Goal: Task Accomplishment & Management: Use online tool/utility

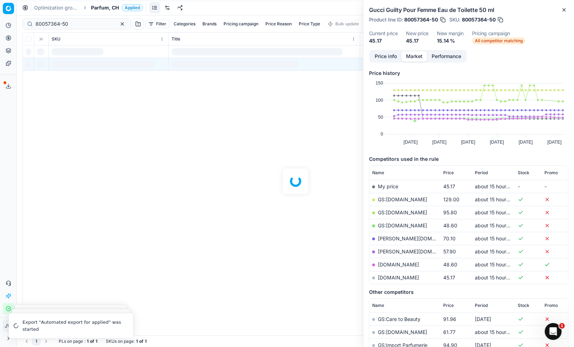
click at [8, 40] on icon at bounding box center [9, 38] width 6 height 6
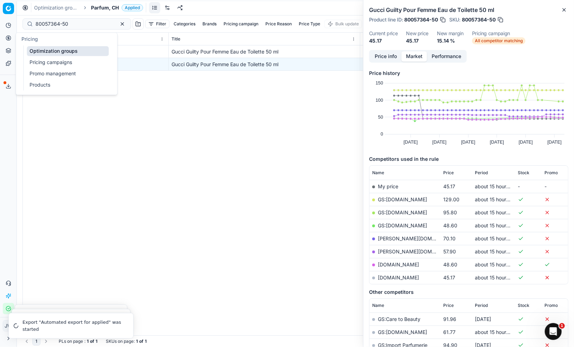
click at [38, 54] on link "Optimization groups" at bounding box center [68, 51] width 82 height 10
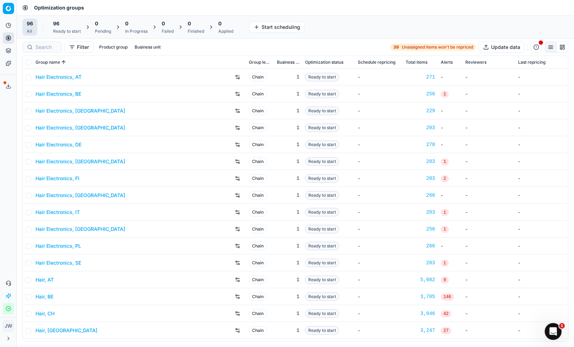
click at [57, 27] on span "96" at bounding box center [56, 23] width 6 height 7
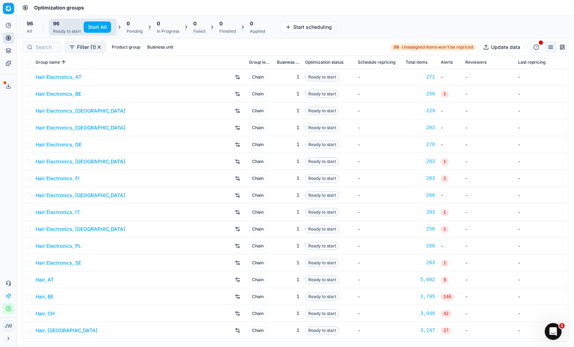
click at [95, 28] on button "Start All" at bounding box center [97, 26] width 27 height 11
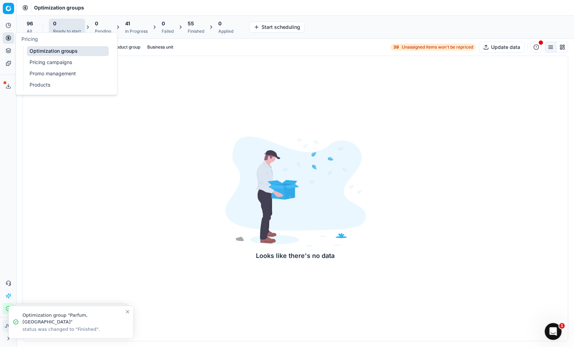
click at [7, 37] on icon at bounding box center [9, 38] width 6 height 6
click at [35, 52] on link "Optimization groups" at bounding box center [68, 51] width 82 height 10
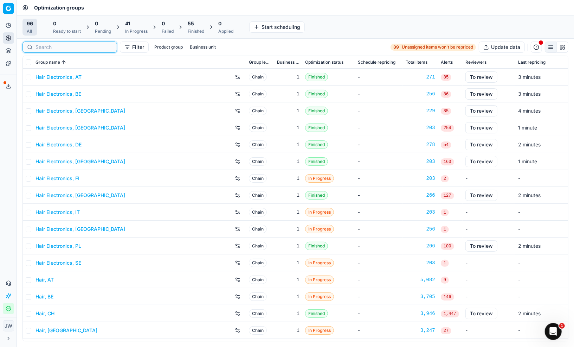
click at [45, 49] on input at bounding box center [74, 47] width 77 height 7
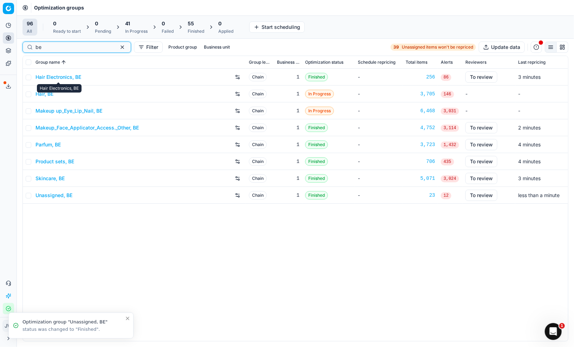
type input "be"
click at [57, 78] on link "Hair Electronics, BE" at bounding box center [59, 77] width 46 height 7
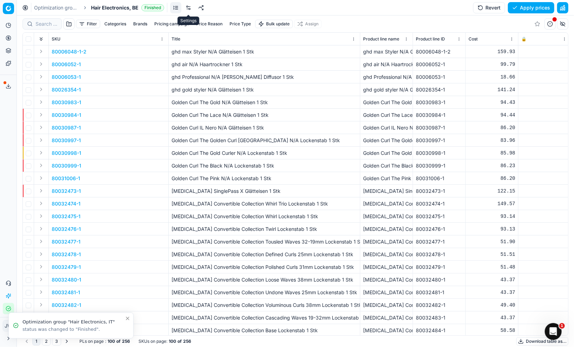
click at [189, 9] on link at bounding box center [188, 7] width 11 height 11
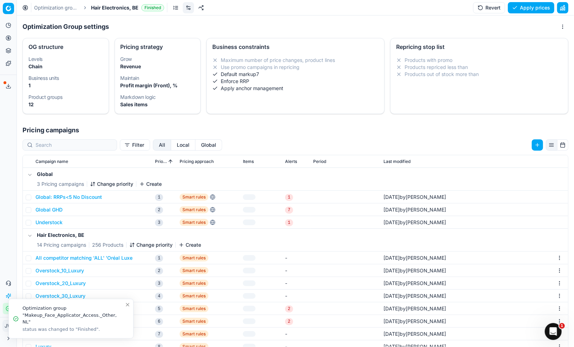
click at [171, 146] on button "Local" at bounding box center [183, 144] width 24 height 11
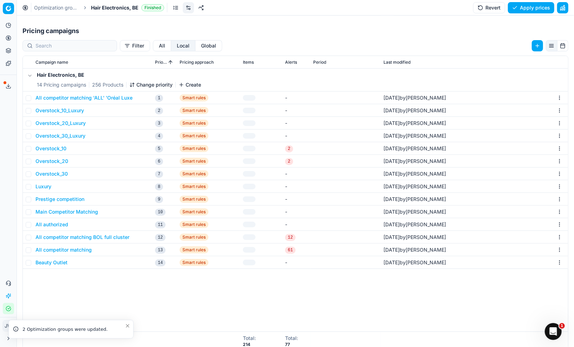
scroll to position [106, 0]
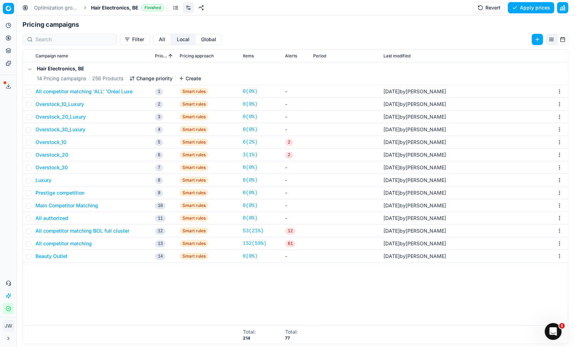
click at [488, 9] on button "Revert" at bounding box center [489, 7] width 32 height 11
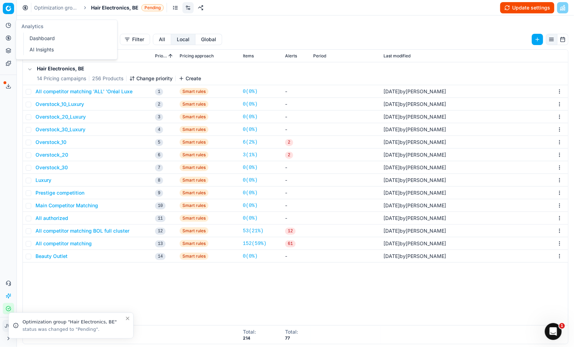
click at [7, 37] on icon at bounding box center [8, 38] width 2 height 2
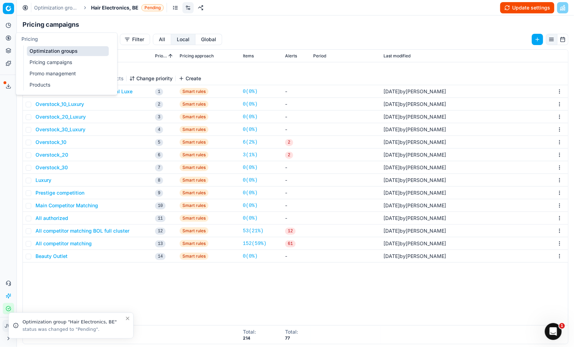
click at [36, 52] on link "Optimization groups" at bounding box center [68, 51] width 82 height 10
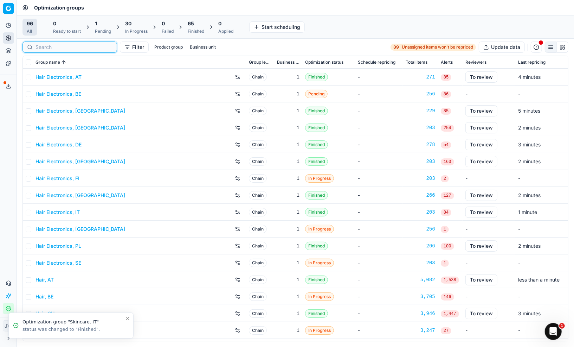
click at [47, 46] on input at bounding box center [74, 47] width 77 height 7
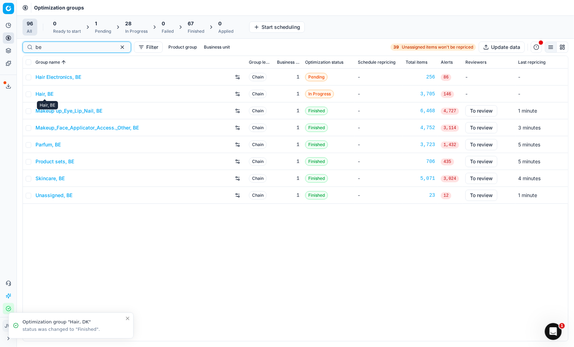
type input "be"
click at [42, 95] on link "Hair, BE" at bounding box center [45, 93] width 18 height 7
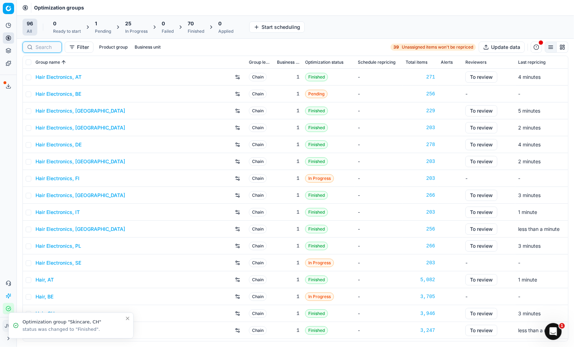
click at [44, 50] on input at bounding box center [47, 47] width 22 height 7
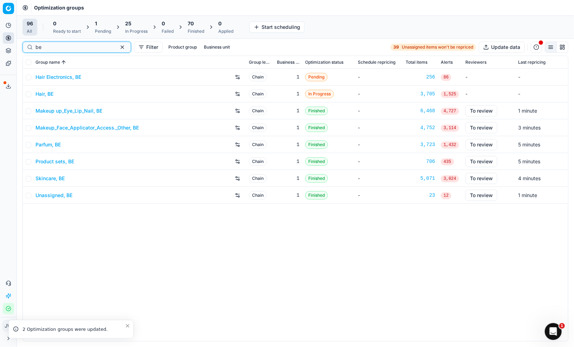
type input "be"
click at [28, 113] on input "checkbox" at bounding box center [29, 111] width 6 height 6
checkbox input "true"
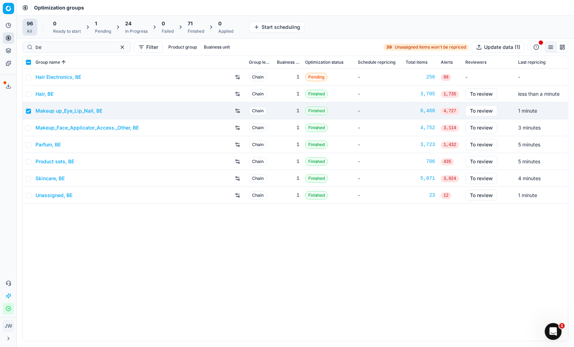
click at [88, 110] on link "Makeup up_Eye_Lip_Nail, BE" at bounding box center [69, 110] width 67 height 7
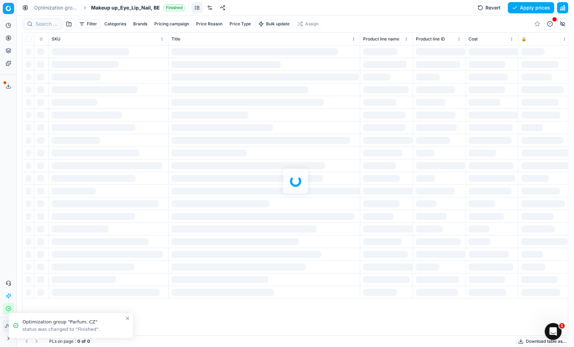
click at [485, 11] on button "Revert" at bounding box center [489, 7] width 32 height 11
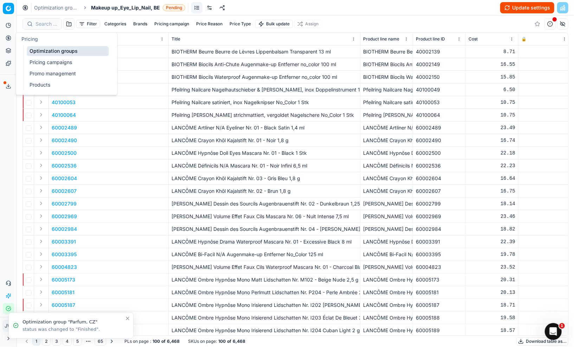
click at [7, 39] on icon at bounding box center [9, 38] width 6 height 6
click at [37, 50] on link "Optimization groups" at bounding box center [68, 51] width 82 height 10
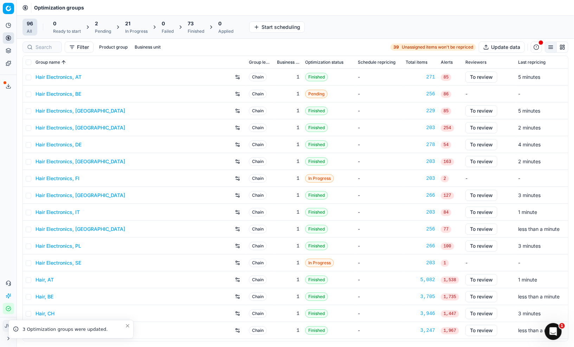
click at [40, 52] on div at bounding box center [42, 46] width 39 height 11
click at [40, 51] on div at bounding box center [70, 46] width 95 height 11
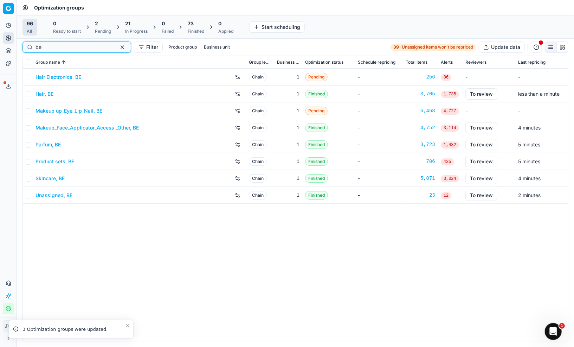
type input "be"
click at [56, 127] on link "Makeup_Face_Applicator_Access._Other, BE" at bounding box center [87, 127] width 103 height 7
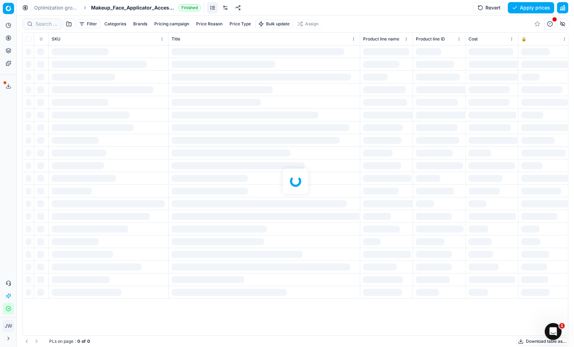
click at [482, 11] on button "Revert" at bounding box center [489, 7] width 32 height 11
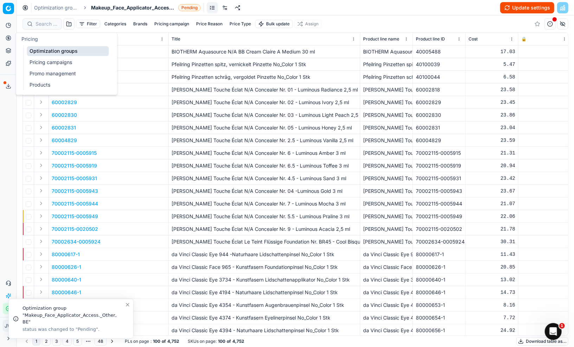
click at [7, 39] on icon at bounding box center [8, 38] width 2 height 2
click at [52, 52] on link "Optimization groups" at bounding box center [68, 51] width 82 height 10
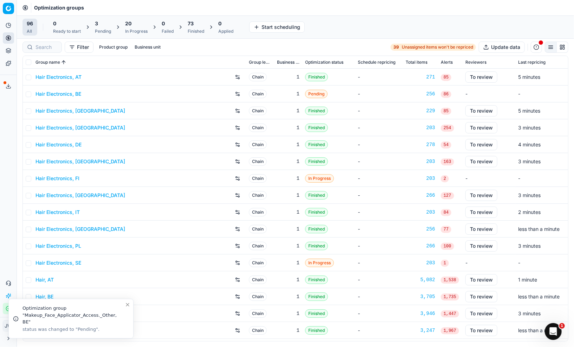
click at [33, 46] on div at bounding box center [42, 46] width 39 height 11
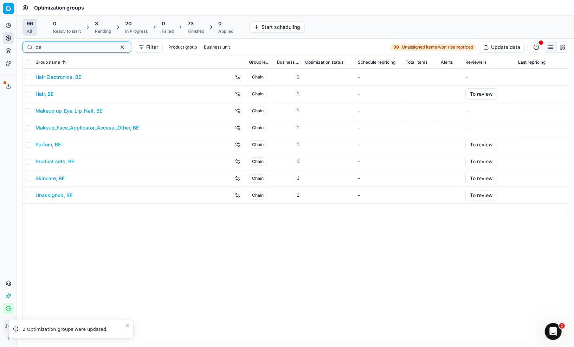
type input "be"
click at [50, 144] on link "Parfum, BE" at bounding box center [48, 144] width 25 height 7
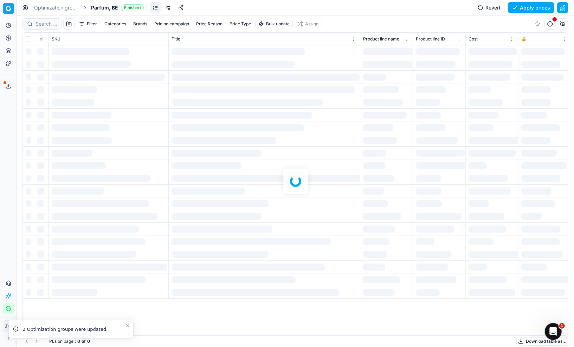
click at [482, 6] on button "Revert" at bounding box center [489, 7] width 32 height 11
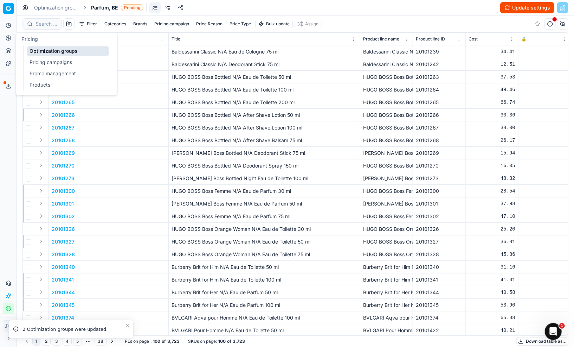
click at [7, 38] on icon at bounding box center [9, 38] width 6 height 6
click at [34, 51] on link "Optimization groups" at bounding box center [68, 51] width 82 height 10
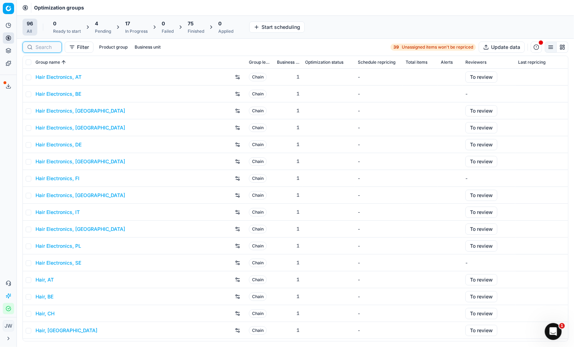
click at [42, 45] on input at bounding box center [47, 47] width 22 height 7
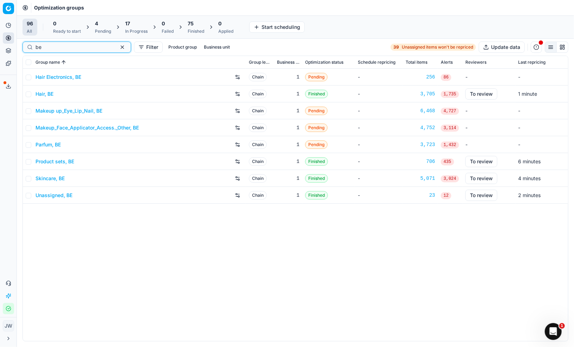
type input "be"
click at [62, 160] on link "Product sets, BE" at bounding box center [55, 161] width 39 height 7
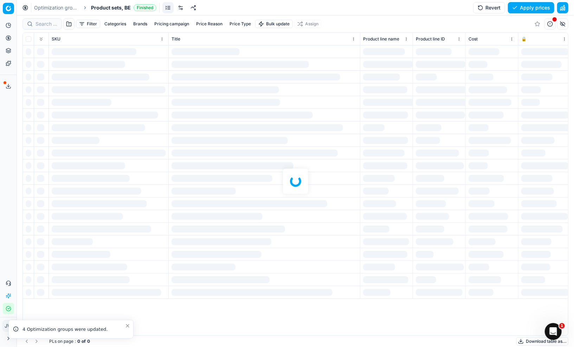
click at [490, 6] on button "Revert" at bounding box center [489, 7] width 32 height 11
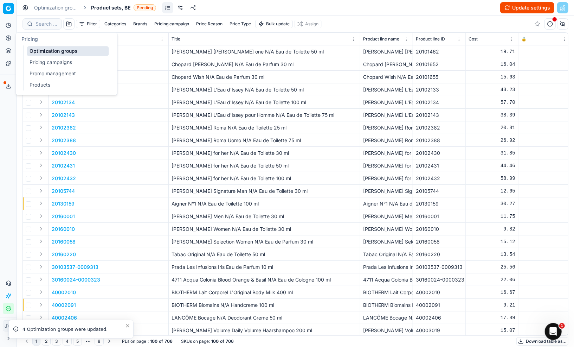
click at [11, 40] on icon at bounding box center [9, 38] width 6 height 6
click at [43, 53] on link "Optimization groups" at bounding box center [68, 51] width 82 height 10
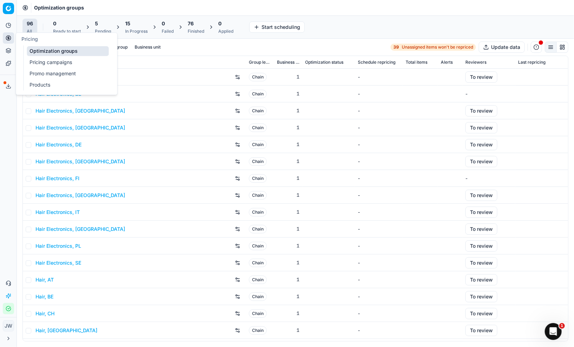
click at [44, 49] on link "Optimization groups" at bounding box center [68, 51] width 82 height 10
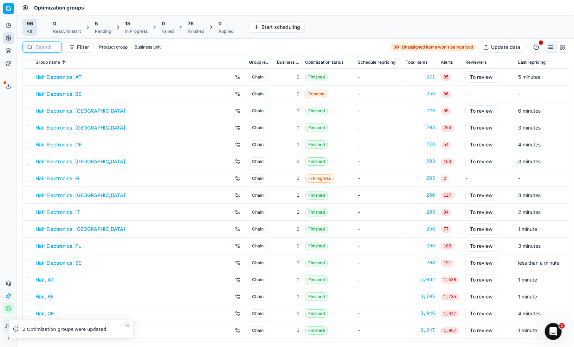
click at [41, 46] on input at bounding box center [47, 47] width 22 height 7
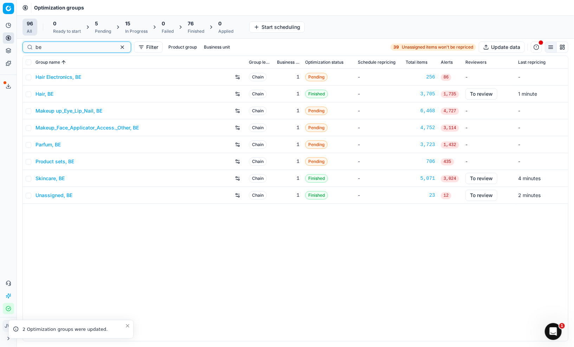
type input "be"
click at [53, 180] on link "Skincare, BE" at bounding box center [50, 178] width 29 height 7
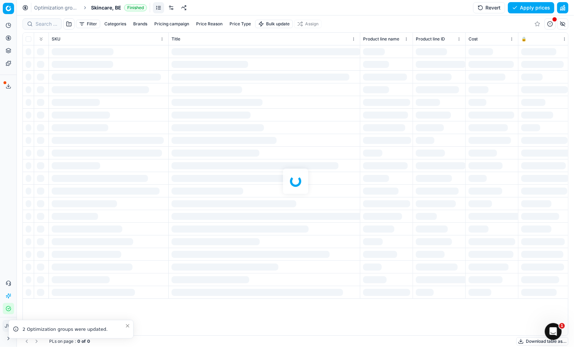
click at [485, 12] on button "Revert" at bounding box center [489, 7] width 32 height 11
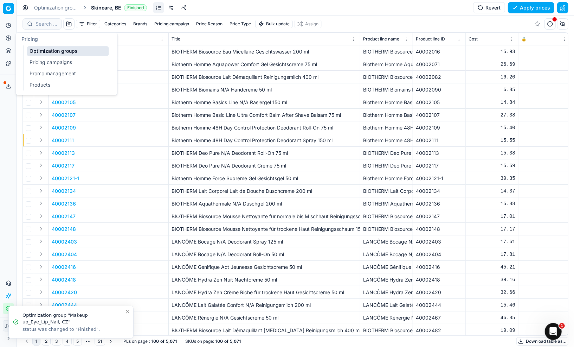
click at [6, 39] on circle at bounding box center [8, 38] width 5 height 5
click at [44, 51] on link "Optimization groups" at bounding box center [68, 51] width 82 height 10
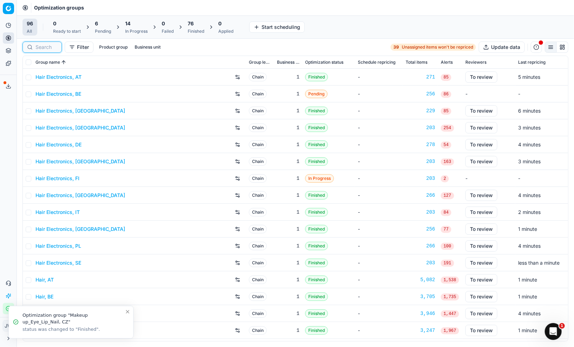
click at [53, 49] on input at bounding box center [47, 47] width 22 height 7
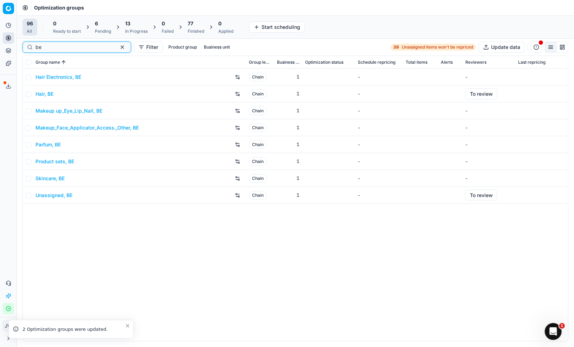
type input "be"
click at [49, 95] on link "Hair, BE" at bounding box center [45, 93] width 18 height 7
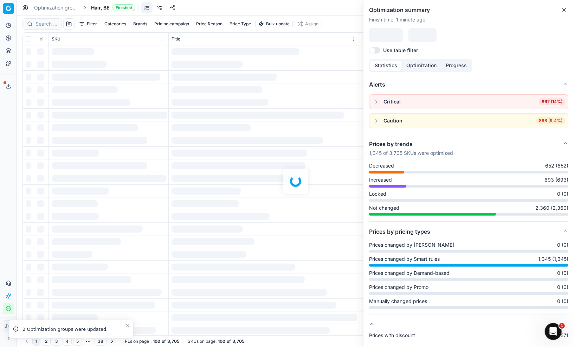
click at [562, 10] on icon "button" at bounding box center [565, 10] width 6 height 6
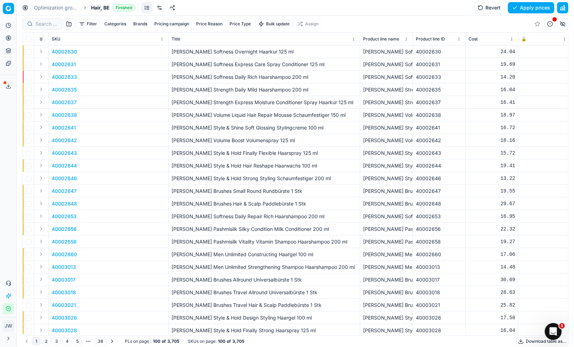
click at [486, 11] on button "Revert" at bounding box center [489, 7] width 32 height 11
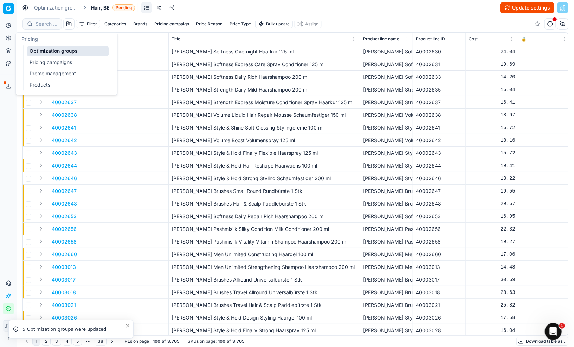
click at [11, 37] on circle at bounding box center [8, 38] width 5 height 5
click at [37, 50] on link "Optimization groups" at bounding box center [68, 51] width 82 height 10
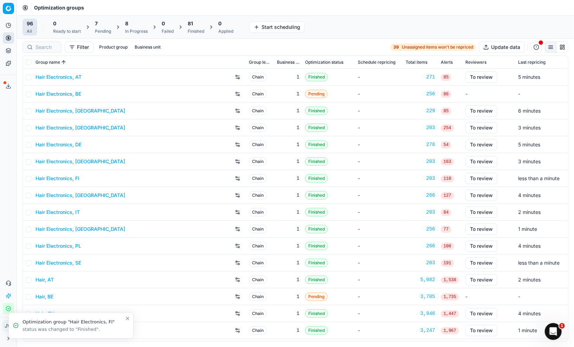
click at [106, 27] on div "7 Pending" at bounding box center [103, 27] width 16 height 14
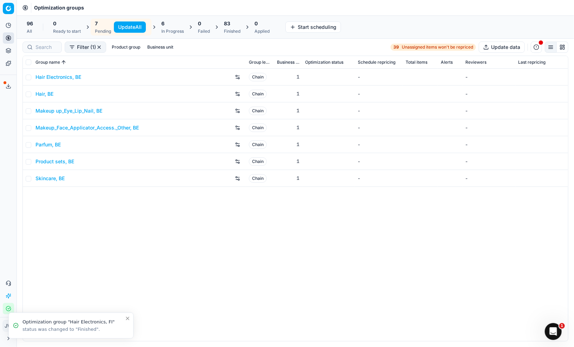
click at [128, 27] on button "Update All" at bounding box center [130, 26] width 32 height 11
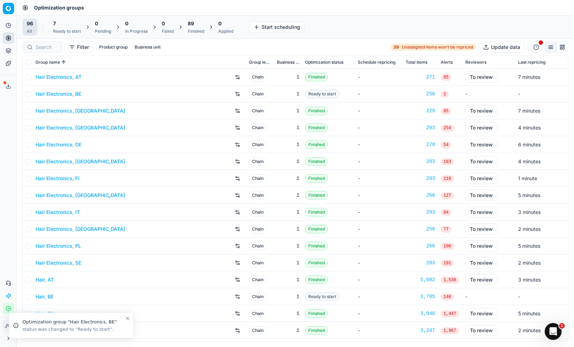
click at [61, 26] on div "7" at bounding box center [67, 23] width 28 height 7
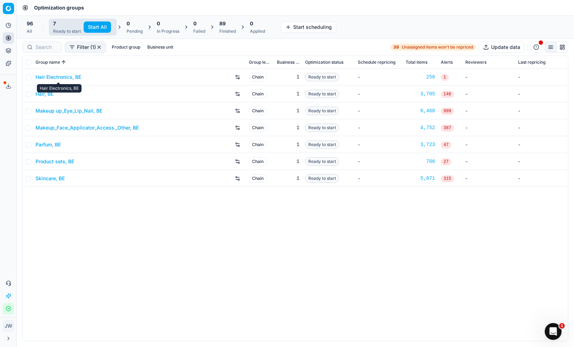
click at [50, 77] on link "Hair Electronics, BE" at bounding box center [59, 77] width 46 height 7
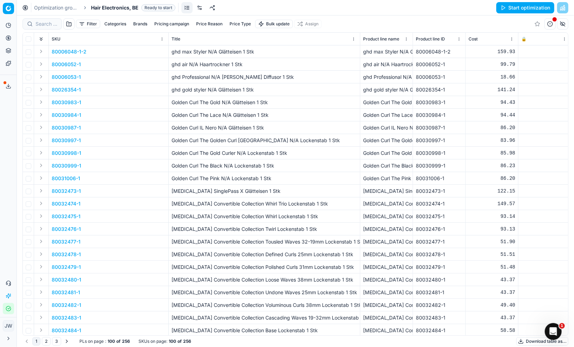
click at [197, 9] on link at bounding box center [199, 7] width 11 height 11
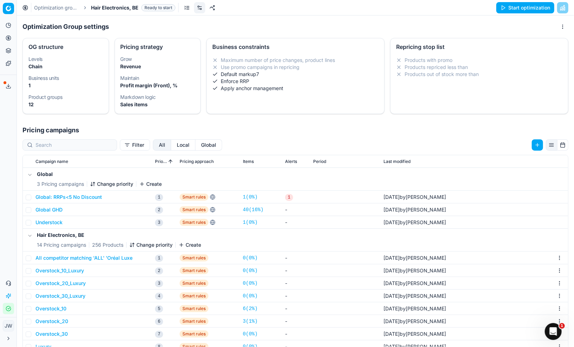
scroll to position [108, 0]
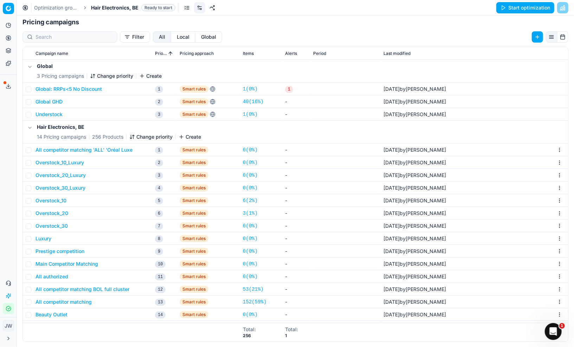
click at [53, 301] on button "All competitor matching" at bounding box center [64, 301] width 56 height 7
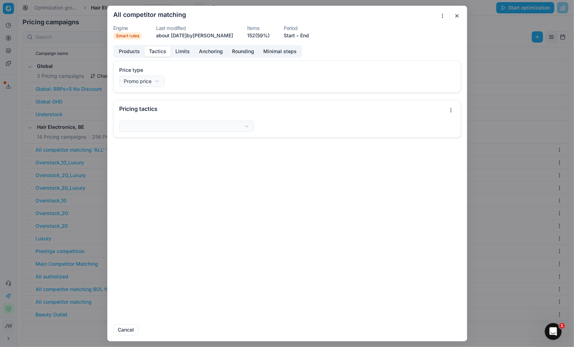
click at [160, 55] on button "Tactics" at bounding box center [158, 51] width 26 height 10
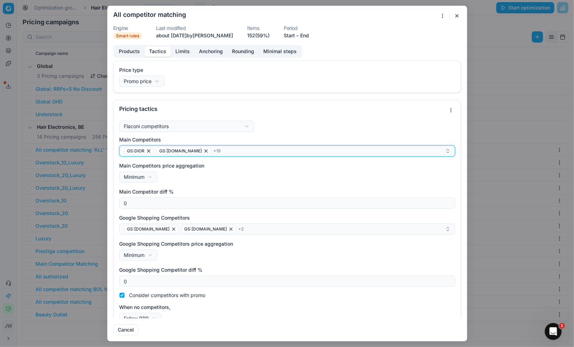
click at [221, 151] on div "GS:DIOR GS:Deloox.be + 19" at bounding box center [284, 151] width 321 height 8
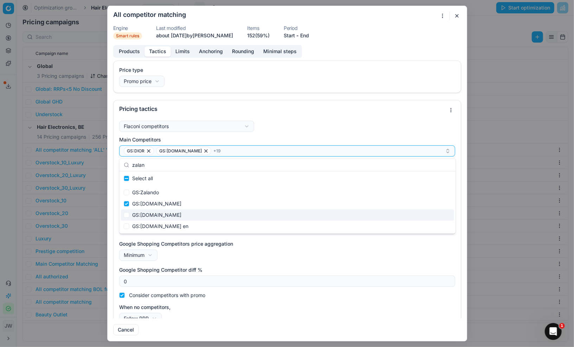
type input "zalan"
click at [125, 215] on input "Suggestions" at bounding box center [127, 215] width 6 height 6
checkbox input "true"
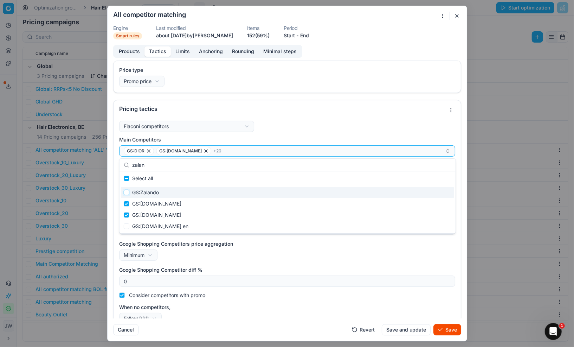
click at [126, 194] on input "Suggestions" at bounding box center [127, 193] width 6 height 6
checkbox input "true"
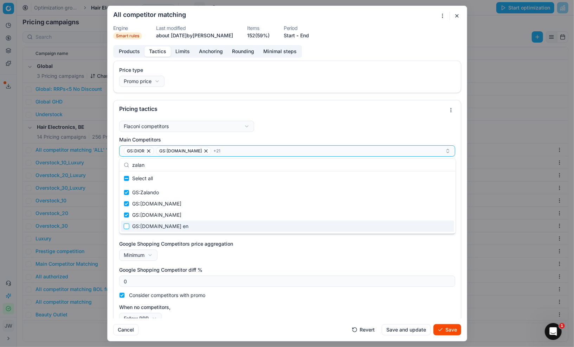
click at [126, 226] on input "Suggestions" at bounding box center [127, 226] width 6 height 6
checkbox input "true"
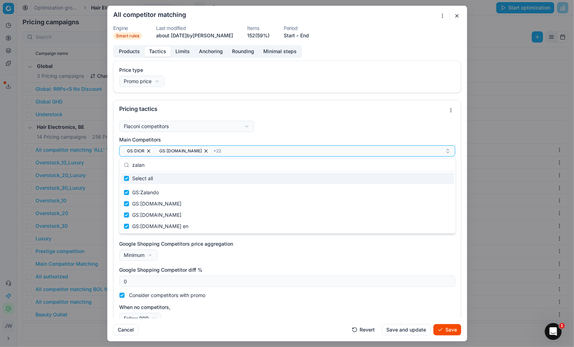
drag, startPoint x: 177, startPoint y: 165, endPoint x: 112, endPoint y: 160, distance: 64.5
click at [112, 160] on body "Pricing platform Analytics Pricing Product portfolio Templates Export service 5…" at bounding box center [287, 173] width 574 height 347
type input "za"
checkbox input "false"
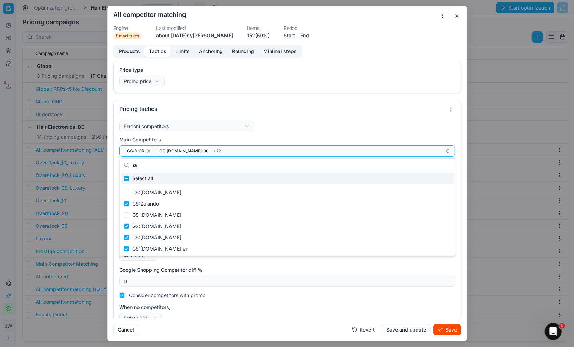
type input "z"
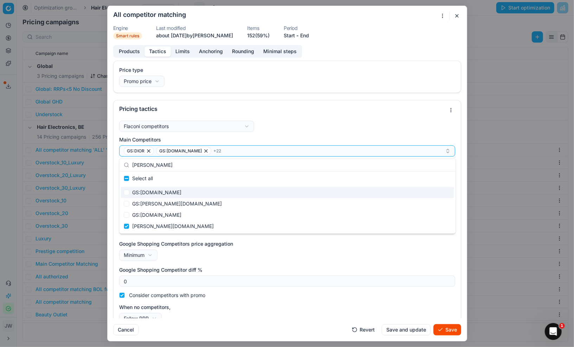
type input "[PERSON_NAME]"
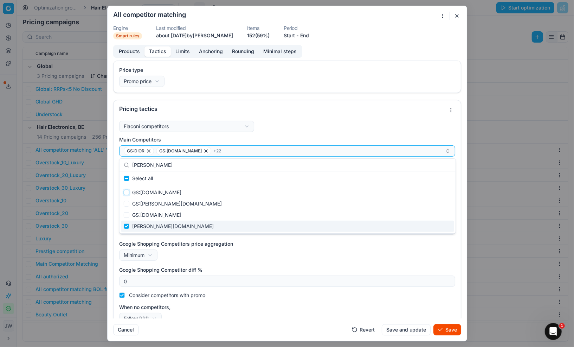
drag, startPoint x: 127, startPoint y: 193, endPoint x: 167, endPoint y: 240, distance: 61.8
click at [167, 239] on body "Pricing platform Analytics Pricing Product portfolio Templates Export service 5…" at bounding box center [287, 173] width 574 height 347
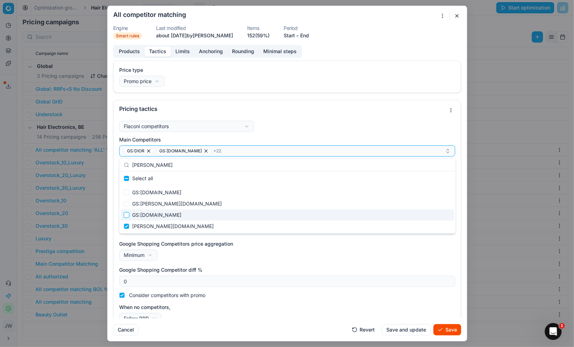
click at [126, 216] on input "Suggestions" at bounding box center [127, 215] width 6 height 6
checkbox input "false"
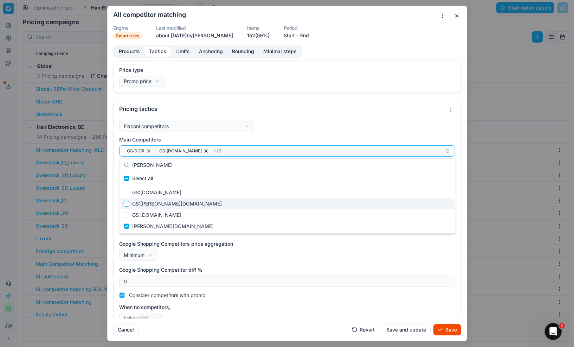
click at [126, 202] on input "Suggestions" at bounding box center [127, 204] width 6 height 6
checkbox input "true"
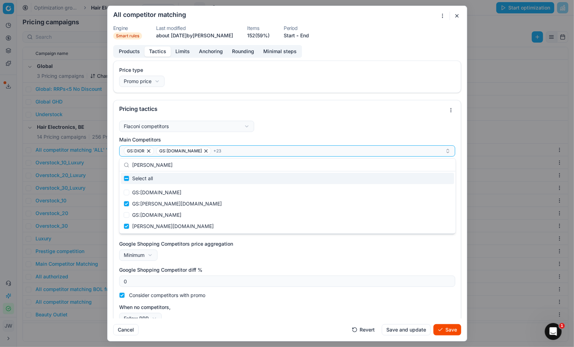
drag, startPoint x: 175, startPoint y: 166, endPoint x: 107, endPoint y: 156, distance: 68.6
click at [107, 156] on body "Pricing platform Analytics Pricing Product portfolio Templates Export service 5…" at bounding box center [287, 173] width 574 height 347
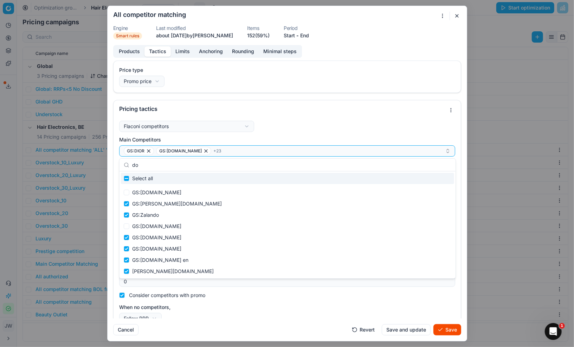
type input "d"
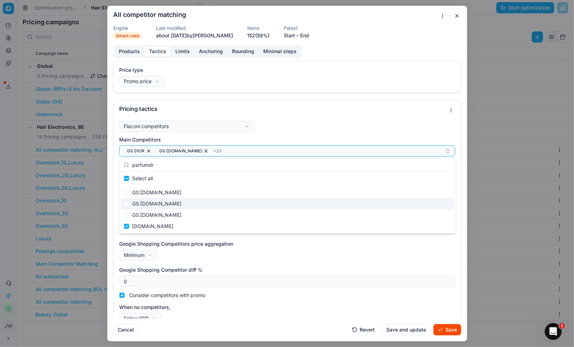
type input "parfumdr"
click at [127, 204] on input "Suggestions" at bounding box center [127, 204] width 6 height 6
checkbox input "true"
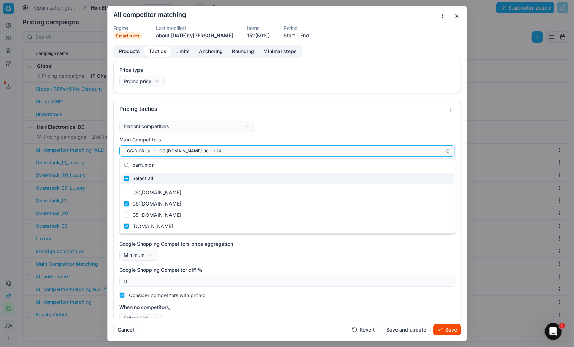
drag, startPoint x: 158, startPoint y: 164, endPoint x: 116, endPoint y: 158, distance: 42.7
click at [116, 158] on body "Pricing platform Analytics Pricing Product portfolio Templates Export service 5…" at bounding box center [287, 173] width 574 height 347
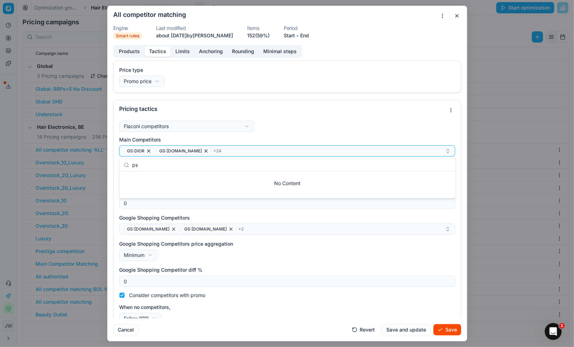
type input "p"
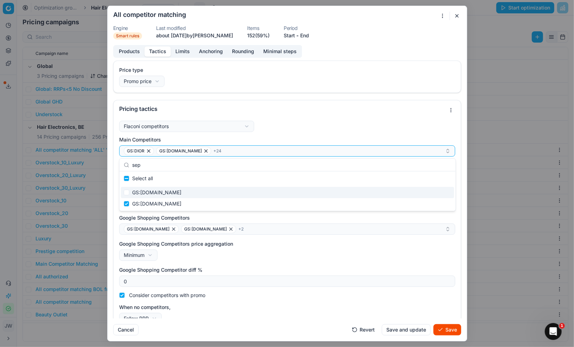
type input "sep"
click at [128, 191] on input "Suggestions" at bounding box center [127, 193] width 6 height 6
checkbox input "true"
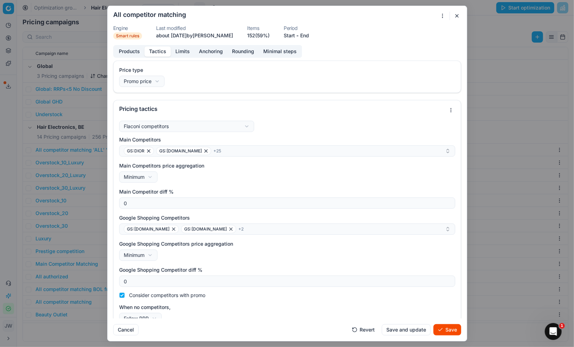
click at [444, 329] on button "Save" at bounding box center [448, 329] width 28 height 11
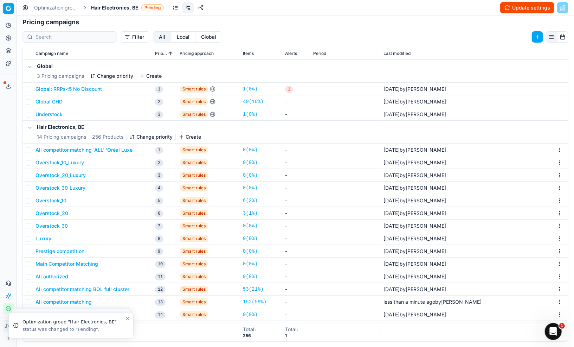
click at [57, 289] on button "All competitor matching BOL full cluster" at bounding box center [83, 289] width 94 height 7
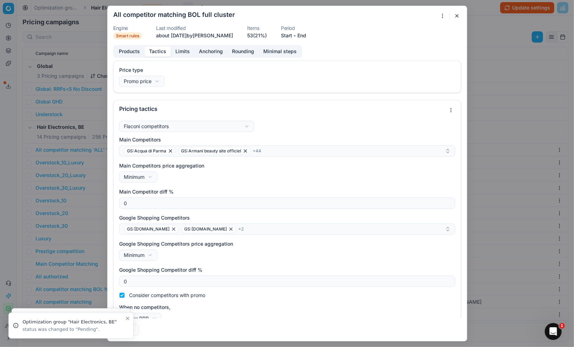
click at [161, 52] on button "Tactics" at bounding box center [158, 51] width 26 height 10
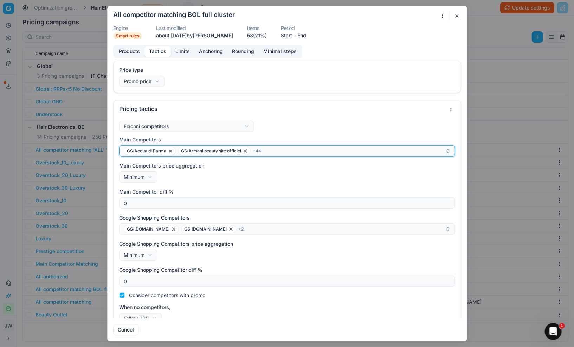
click at [283, 153] on div "GS:Acqua di Parma GS:Armani beauty site officiel + 44" at bounding box center [284, 151] width 321 height 8
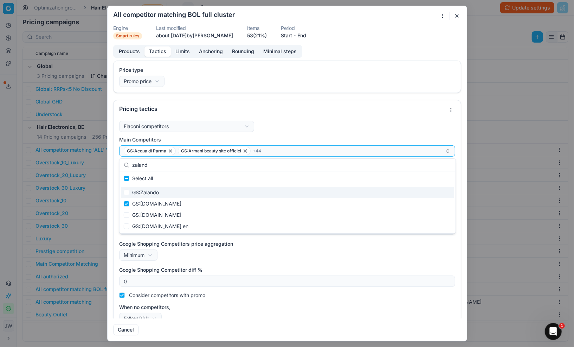
type input "zaland"
click at [126, 192] on input "Suggestions" at bounding box center [127, 193] width 6 height 6
checkbox input "true"
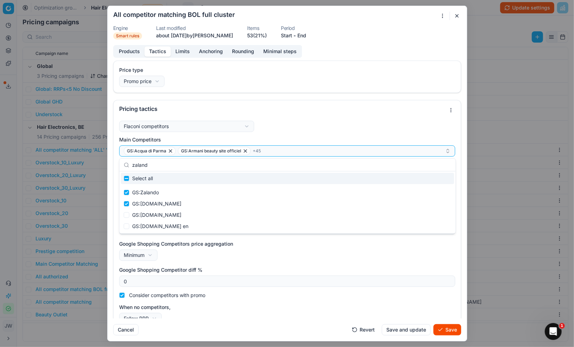
drag, startPoint x: 202, startPoint y: 164, endPoint x: 115, endPoint y: 158, distance: 87.4
click at [115, 158] on body "Pricing platform Analytics Pricing Product portfolio Templates Export service 5…" at bounding box center [287, 173] width 574 height 347
type input "z"
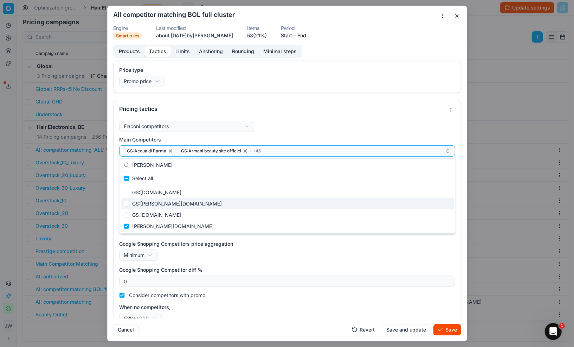
type input "[PERSON_NAME]"
click at [127, 203] on input "Suggestions" at bounding box center [127, 204] width 6 height 6
checkbox input "true"
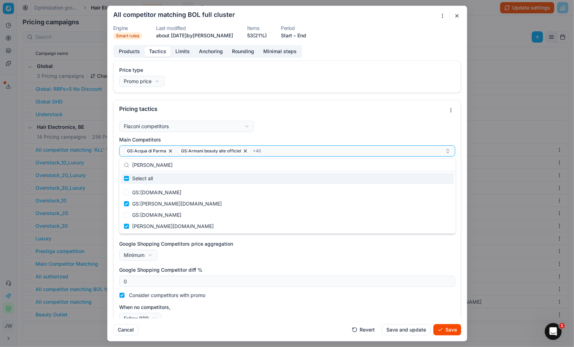
drag, startPoint x: 162, startPoint y: 164, endPoint x: 114, endPoint y: 165, distance: 47.8
click at [114, 165] on body "Pricing platform Analytics Pricing Product portfolio Templates Export service 5…" at bounding box center [287, 173] width 574 height 347
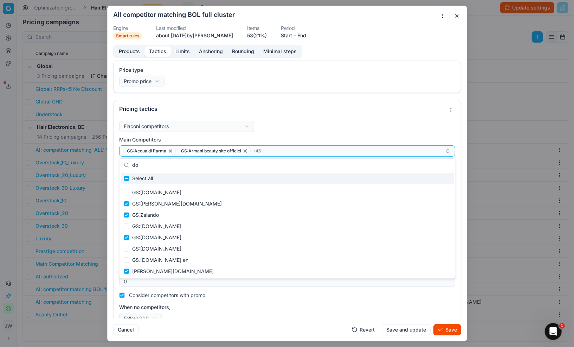
type input "d"
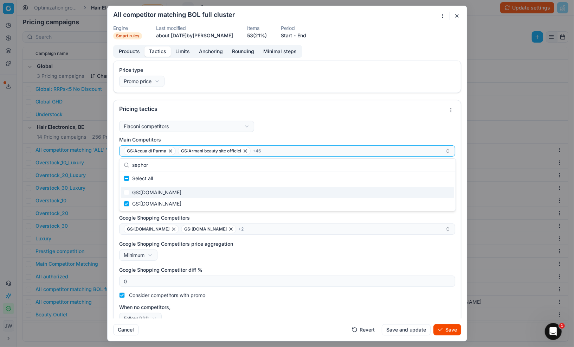
type input "sephor"
click at [128, 193] on input "Suggestions" at bounding box center [127, 193] width 6 height 6
checkbox input "true"
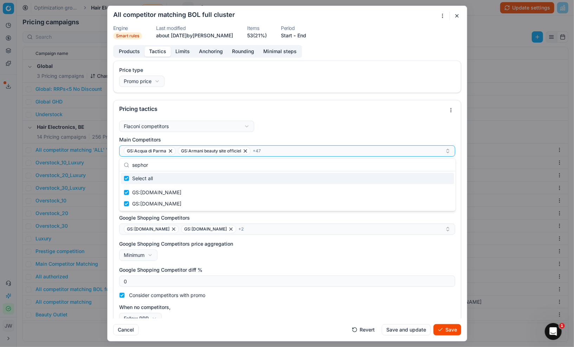
drag, startPoint x: 162, startPoint y: 166, endPoint x: 124, endPoint y: 159, distance: 38.6
click at [124, 159] on div "sephor" at bounding box center [288, 165] width 336 height 13
type input "p"
checkbox input "false"
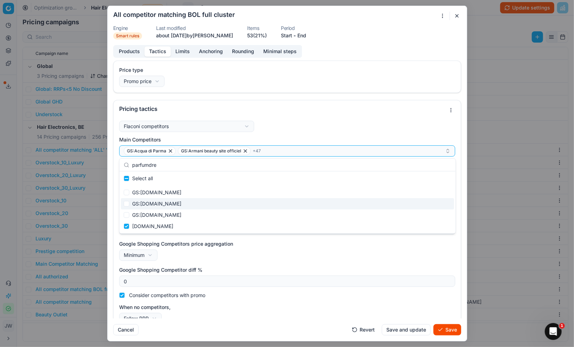
type input "parfumdre"
click at [127, 204] on input "Suggestions" at bounding box center [127, 204] width 6 height 6
checkbox input "true"
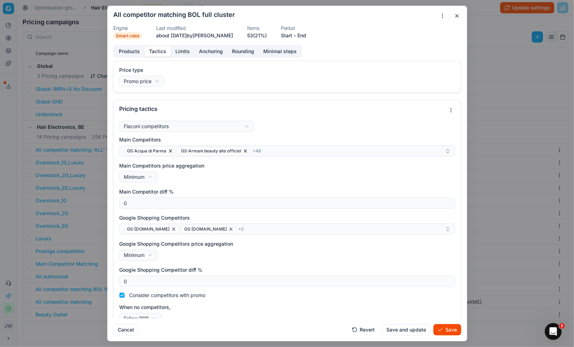
click at [443, 331] on button "Save" at bounding box center [448, 329] width 28 height 11
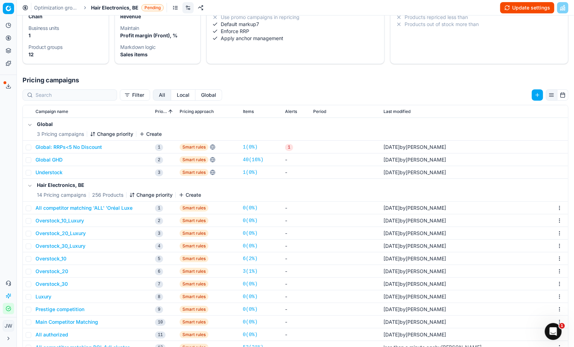
scroll to position [0, 0]
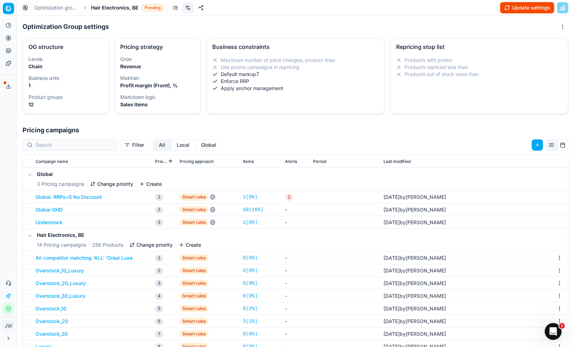
click at [515, 12] on button "Update settings" at bounding box center [527, 7] width 54 height 11
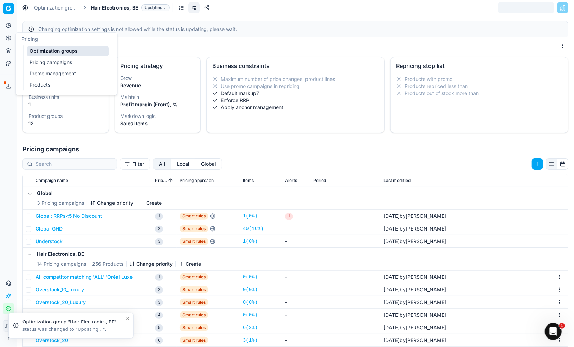
click at [9, 37] on icon at bounding box center [9, 38] width 6 height 6
click at [42, 52] on link "Optimization groups" at bounding box center [68, 51] width 82 height 10
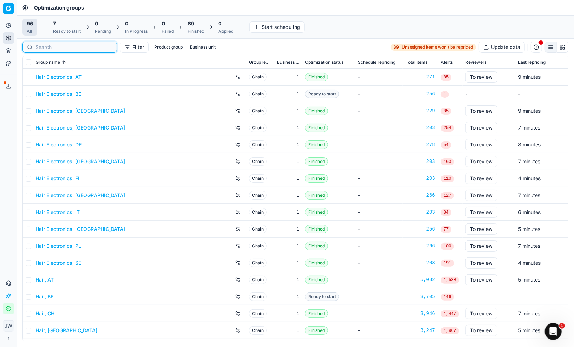
click at [45, 46] on input at bounding box center [74, 47] width 77 height 7
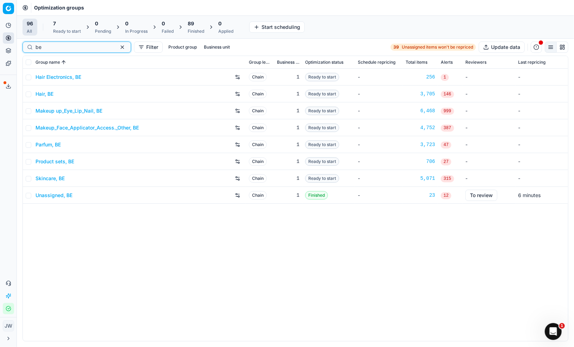
type input "be"
click at [46, 93] on link "Hair, BE" at bounding box center [45, 93] width 18 height 7
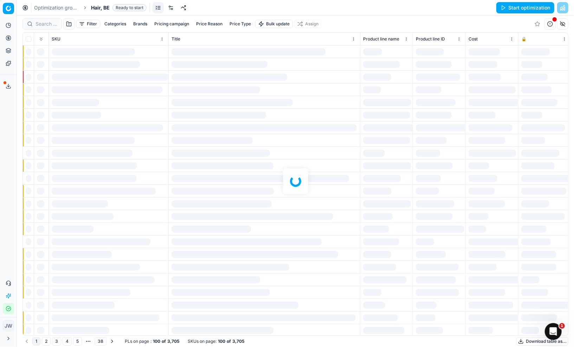
click at [173, 10] on link at bounding box center [170, 7] width 11 height 11
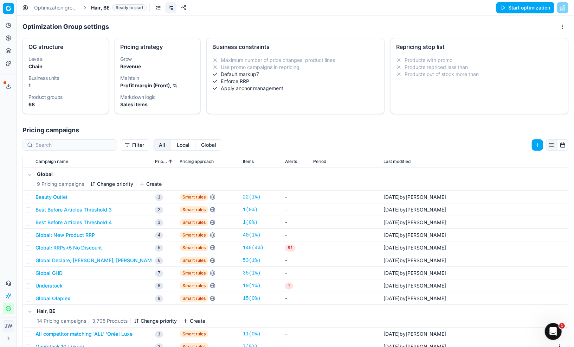
click at [171, 146] on button "Local" at bounding box center [183, 144] width 24 height 11
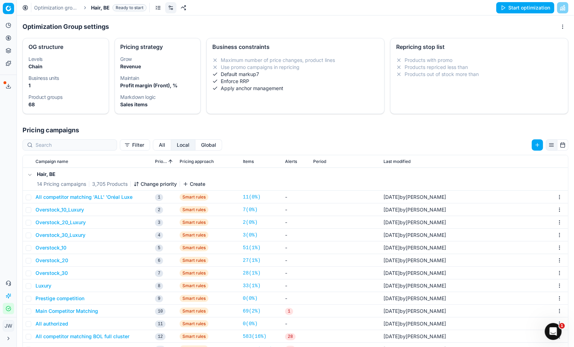
scroll to position [108, 0]
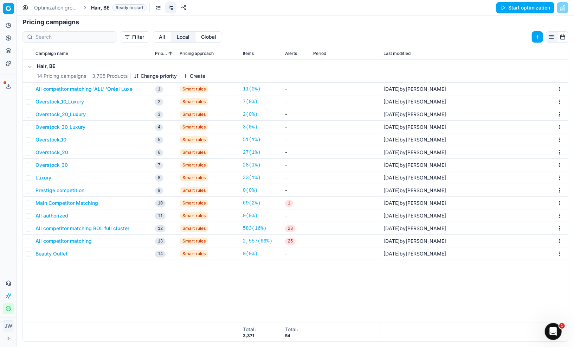
click at [55, 241] on button "All competitor matching" at bounding box center [64, 240] width 56 height 7
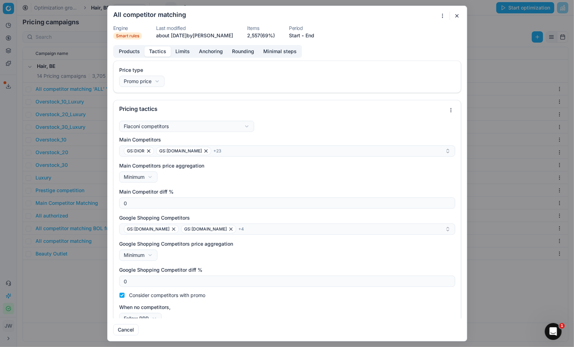
click at [156, 46] on button "Tactics" at bounding box center [158, 51] width 26 height 10
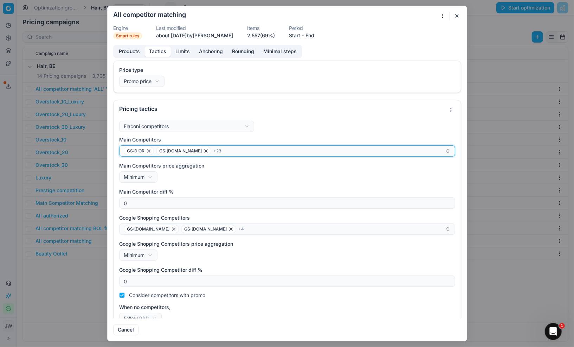
click at [230, 148] on div "GS:DIOR GS:Deloox.be + 23" at bounding box center [284, 151] width 321 height 8
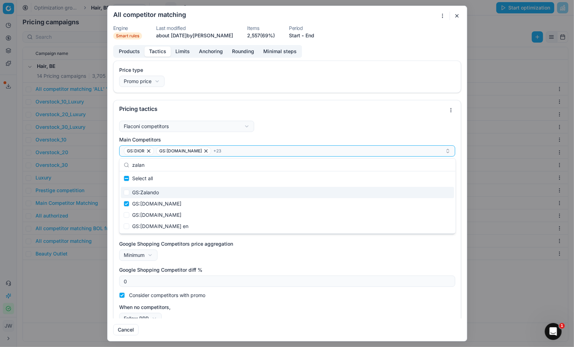
type input "zalan"
click at [127, 193] on input "Suggestions" at bounding box center [127, 193] width 6 height 6
checkbox input "true"
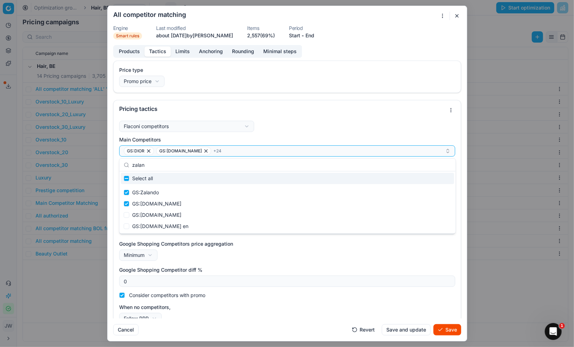
drag, startPoint x: 168, startPoint y: 166, endPoint x: 115, endPoint y: 164, distance: 53.5
click at [115, 164] on body "Pricing platform Analytics Pricing Product portfolio Templates Export service 5…" at bounding box center [287, 173] width 574 height 347
type input "z"
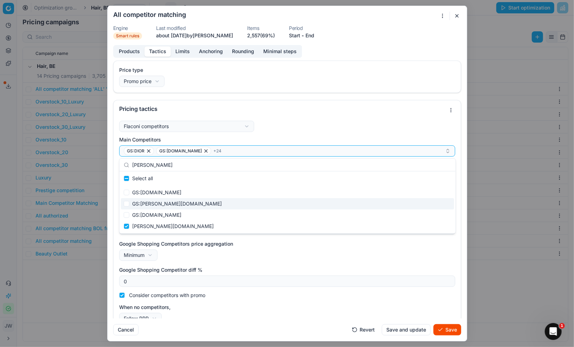
type input "[PERSON_NAME]"
click at [129, 203] on input "Suggestions" at bounding box center [127, 204] width 6 height 6
checkbox input "true"
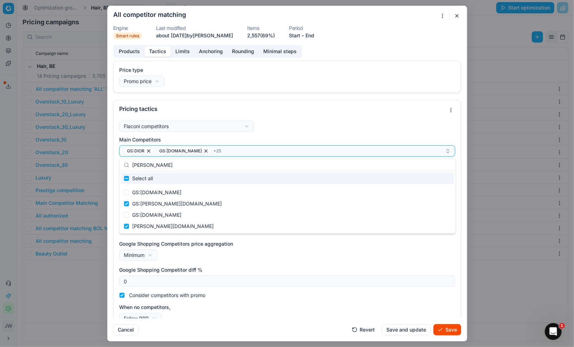
drag, startPoint x: 159, startPoint y: 164, endPoint x: 128, endPoint y: 166, distance: 31.0
click at [128, 166] on div "[PERSON_NAME]" at bounding box center [288, 165] width 336 height 13
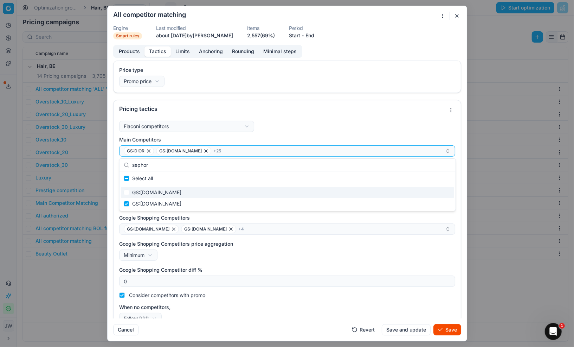
type input "sephor"
click at [127, 192] on input "Suggestions" at bounding box center [127, 193] width 6 height 6
checkbox input "true"
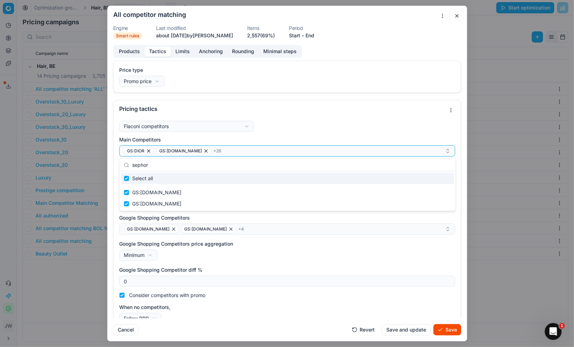
drag, startPoint x: 166, startPoint y: 166, endPoint x: 123, endPoint y: 166, distance: 43.6
click at [123, 166] on div "sephor" at bounding box center [288, 165] width 336 height 13
type input "p"
checkbox input "false"
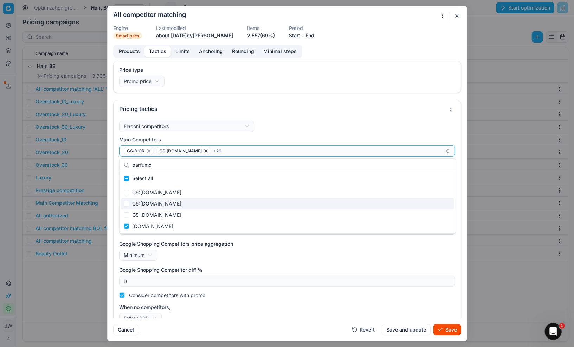
type input "parfumd"
click at [126, 202] on input "Suggestions" at bounding box center [127, 204] width 6 height 6
checkbox input "true"
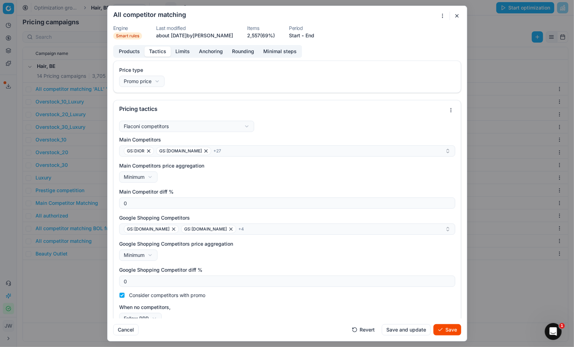
click at [444, 330] on button "Save" at bounding box center [448, 329] width 28 height 11
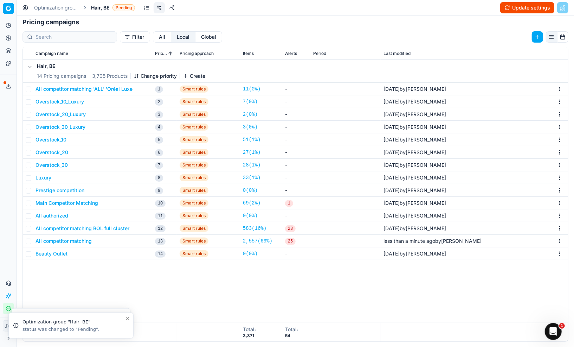
click at [71, 229] on button "All competitor matching BOL full cluster" at bounding box center [83, 228] width 94 height 7
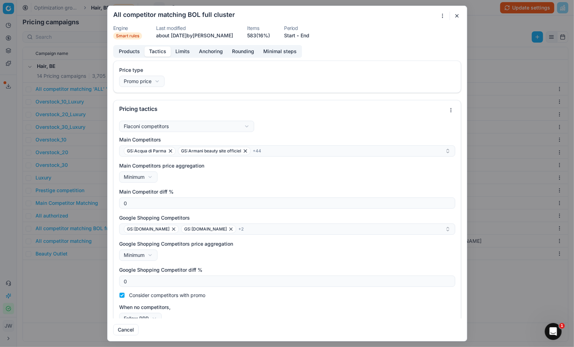
click at [155, 52] on button "Tactics" at bounding box center [158, 51] width 26 height 10
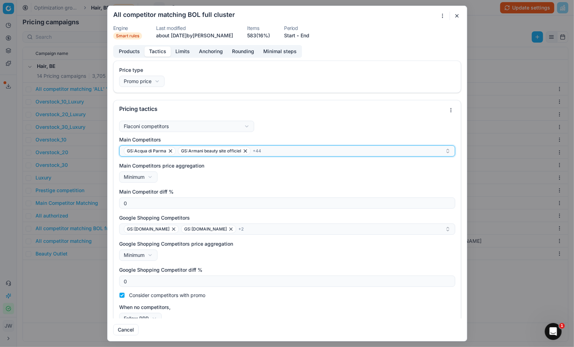
click at [287, 152] on div "GS:Acqua di Parma GS:Armani beauty site officiel + 44" at bounding box center [284, 151] width 321 height 8
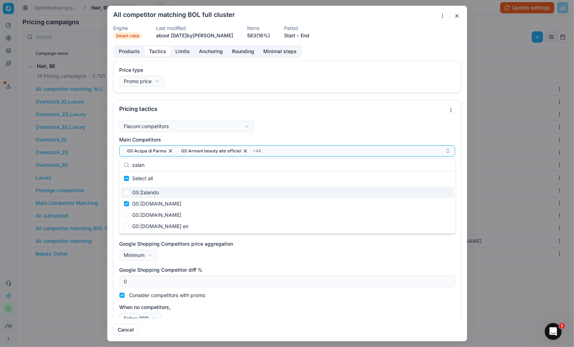
type input "zalan"
click at [128, 192] on input "Suggestions" at bounding box center [127, 193] width 6 height 6
checkbox input "true"
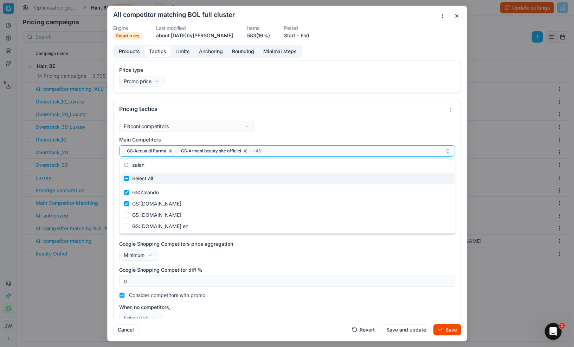
drag, startPoint x: 149, startPoint y: 167, endPoint x: 111, endPoint y: 161, distance: 38.4
click at [111, 161] on body "Pricing platform Analytics Pricing Product portfolio Templates Export service 5…" at bounding box center [287, 173] width 574 height 347
type input "z"
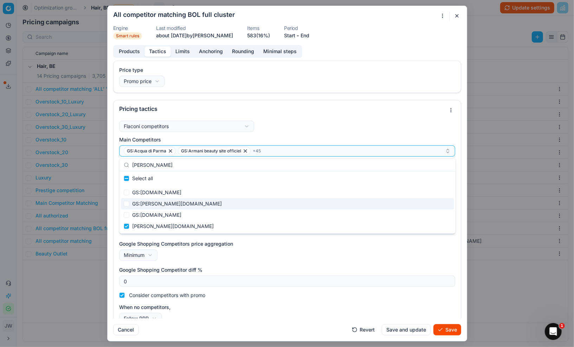
type input "[PERSON_NAME]"
click at [127, 204] on input "Suggestions" at bounding box center [127, 204] width 6 height 6
checkbox input "true"
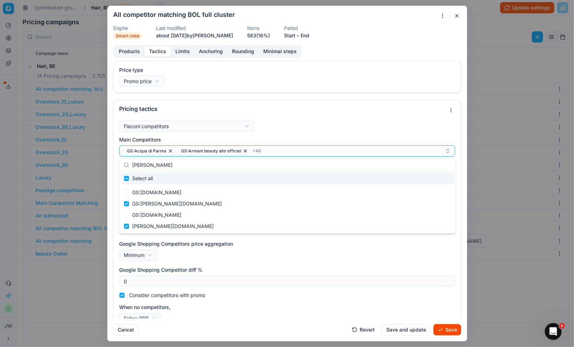
drag, startPoint x: 157, startPoint y: 167, endPoint x: 122, endPoint y: 160, distance: 35.6
click at [122, 160] on div "[PERSON_NAME]" at bounding box center [288, 165] width 336 height 13
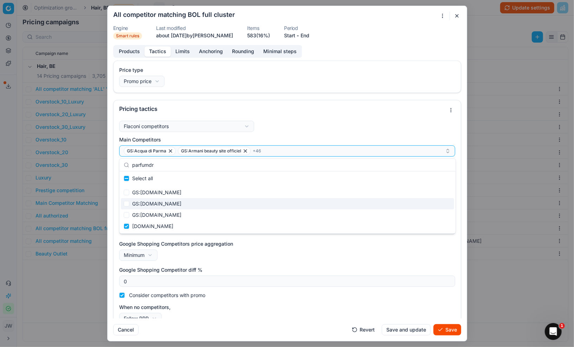
type input "parfumdr"
click at [125, 205] on input "Suggestions" at bounding box center [127, 204] width 6 height 6
checkbox input "true"
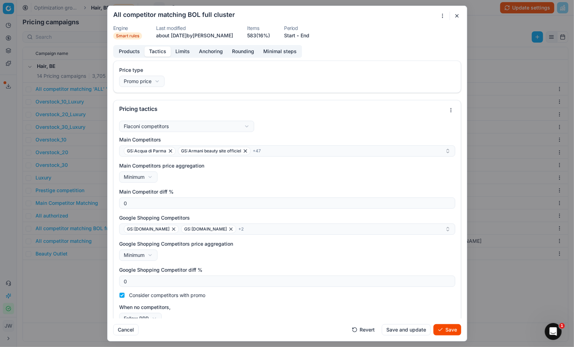
click at [239, 264] on div "Main Competitors GS:Acqua di Parma GS:Armani beauty site officiel + 47 Main Com…" at bounding box center [287, 230] width 336 height 188
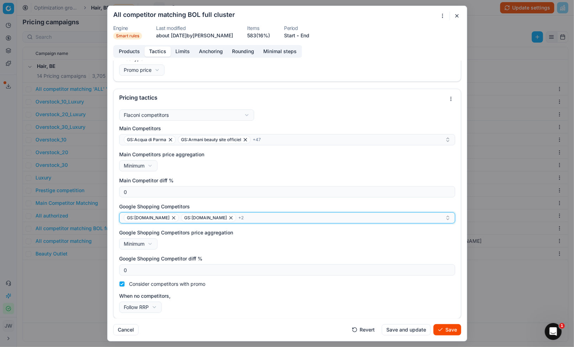
click at [243, 220] on div "GS:[DOMAIN_NAME] GS:[DOMAIN_NAME] + 2" at bounding box center [284, 217] width 321 height 8
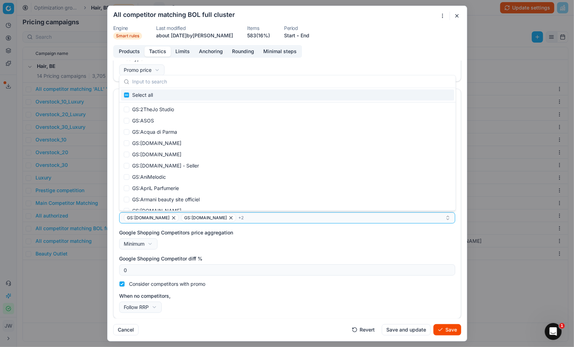
click at [244, 234] on label "Google Shopping Competitors price aggregation" at bounding box center [287, 232] width 336 height 7
click at [158, 238] on button "Minimum" at bounding box center [138, 243] width 38 height 11
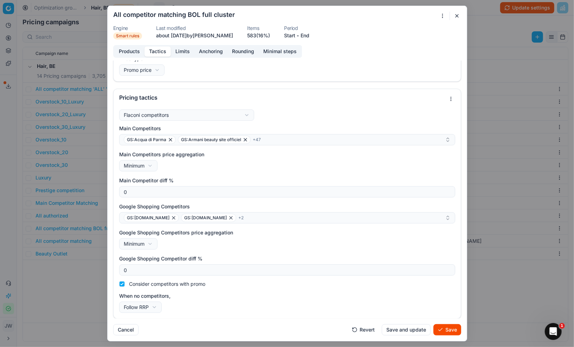
click at [268, 139] on div "We are saving PC settings. Please wait, it should take a few minutes All compet…" at bounding box center [287, 173] width 574 height 347
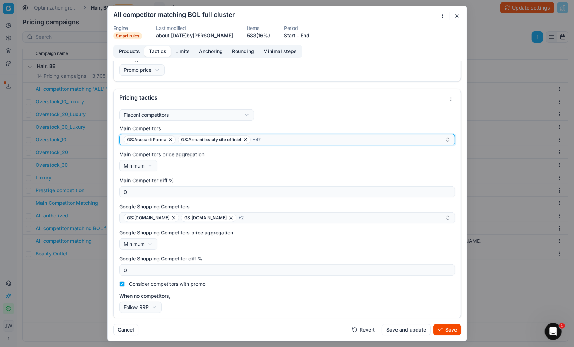
click at [268, 139] on div "GS:Acqua di Parma GS:Armani beauty site officiel + 47" at bounding box center [284, 139] width 321 height 8
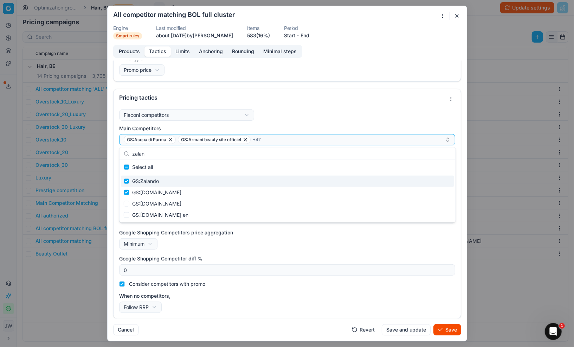
type input "zalan"
click at [127, 182] on input "Suggestions" at bounding box center [127, 181] width 6 height 6
checkbox input "false"
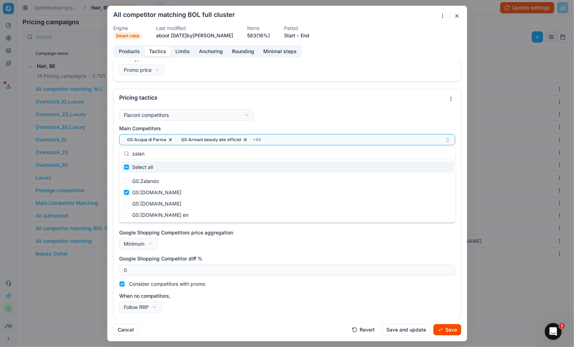
drag, startPoint x: 171, startPoint y: 155, endPoint x: 126, endPoint y: 154, distance: 45.0
click at [126, 154] on div "zalan" at bounding box center [288, 153] width 336 height 13
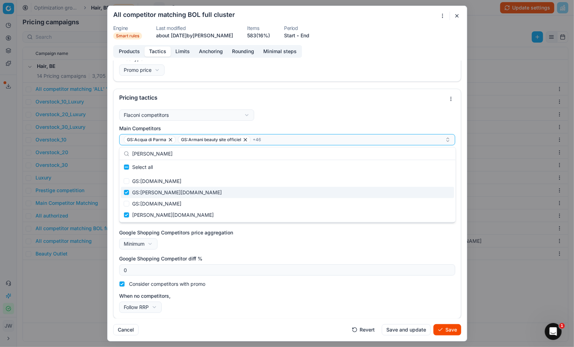
type input "[PERSON_NAME]"
click at [127, 192] on input "Suggestions" at bounding box center [127, 193] width 6 height 6
checkbox input "false"
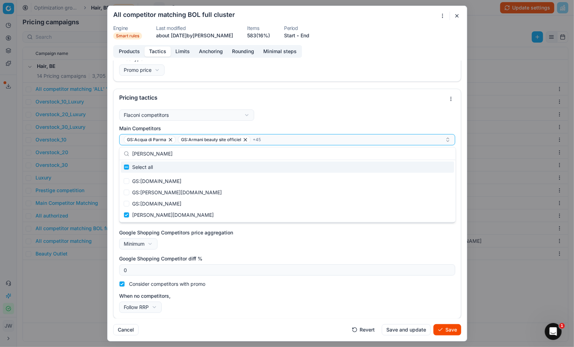
drag, startPoint x: 216, startPoint y: 150, endPoint x: 138, endPoint y: 145, distance: 78.9
click at [138, 145] on body "Pricing platform Analytics Pricing Product portfolio Templates Export service 5…" at bounding box center [287, 173] width 574 height 347
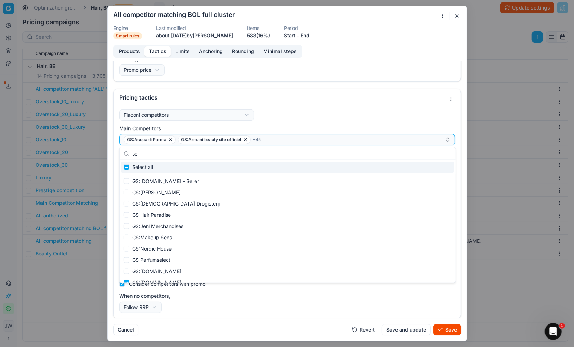
type input "s"
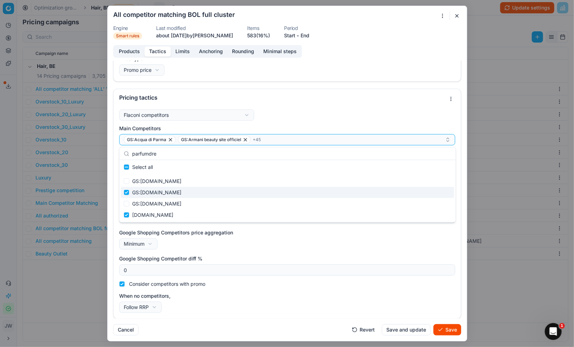
type input "parfumdre"
click at [127, 191] on input "Suggestions" at bounding box center [127, 193] width 6 height 6
checkbox input "false"
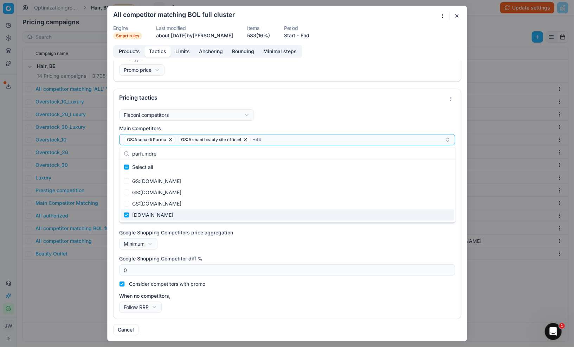
click at [244, 250] on div "Main Competitors GS:Acqua di Parma GS:Armani beauty site officiel + 44 Main Com…" at bounding box center [287, 219] width 336 height 188
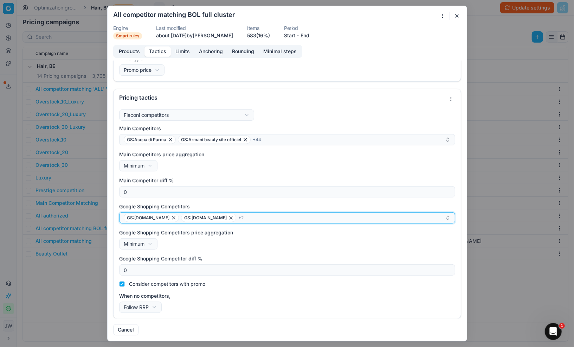
click at [254, 217] on div "GS:[DOMAIN_NAME] GS:[DOMAIN_NAME] + 2" at bounding box center [284, 217] width 321 height 8
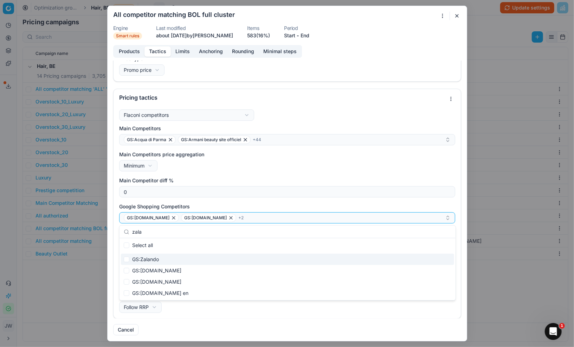
type input "zala"
click at [127, 262] on input "Suggestions" at bounding box center [127, 259] width 6 height 6
checkbox input "true"
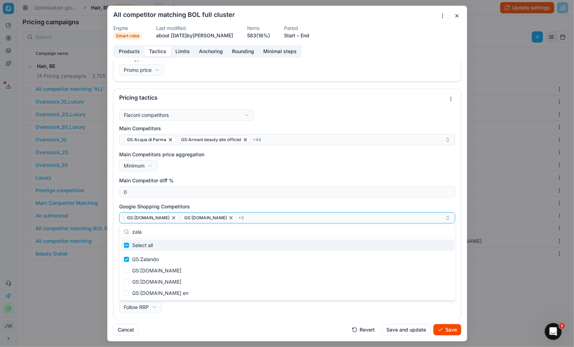
drag, startPoint x: 155, startPoint y: 233, endPoint x: 115, endPoint y: 230, distance: 40.5
click at [115, 230] on body "Pricing platform Analytics Pricing Product portfolio Templates Export service 5…" at bounding box center [287, 173] width 574 height 347
type input "z"
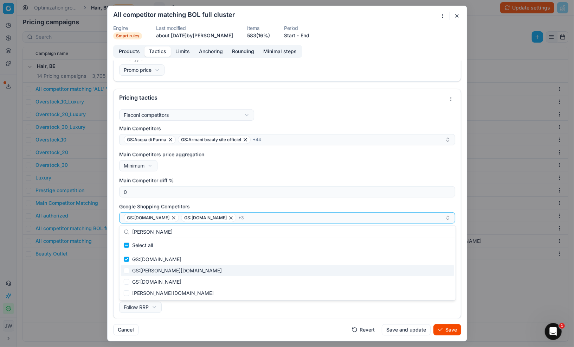
type input "[PERSON_NAME]"
click at [127, 271] on input "Suggestions" at bounding box center [127, 271] width 6 height 6
checkbox input "true"
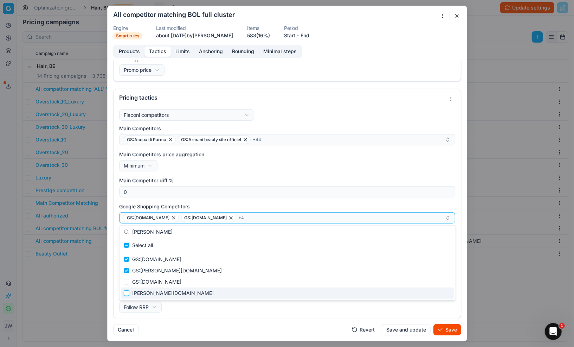
click at [128, 295] on input "Suggestions" at bounding box center [127, 293] width 6 height 6
checkbox input "true"
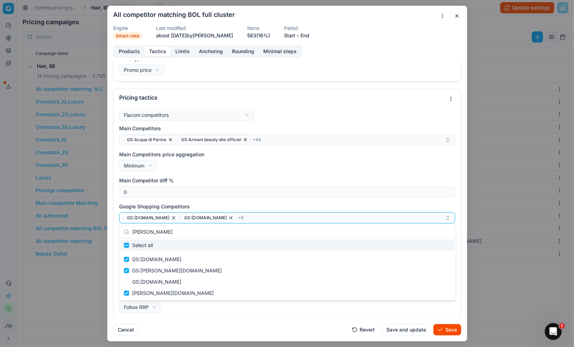
drag, startPoint x: 158, startPoint y: 232, endPoint x: 127, endPoint y: 231, distance: 30.3
click at [127, 231] on div "[PERSON_NAME]" at bounding box center [288, 231] width 336 height 13
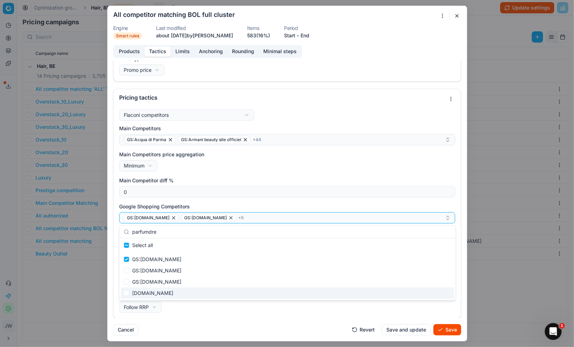
type input "parfumdre"
click at [128, 293] on input "Suggestions" at bounding box center [127, 293] width 6 height 6
checkbox input "true"
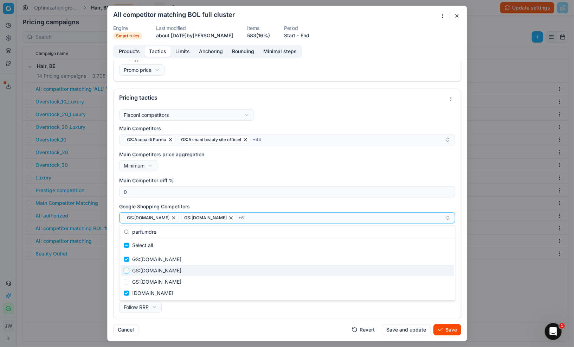
click at [127, 269] on input "Suggestions" at bounding box center [127, 271] width 6 height 6
checkbox input "true"
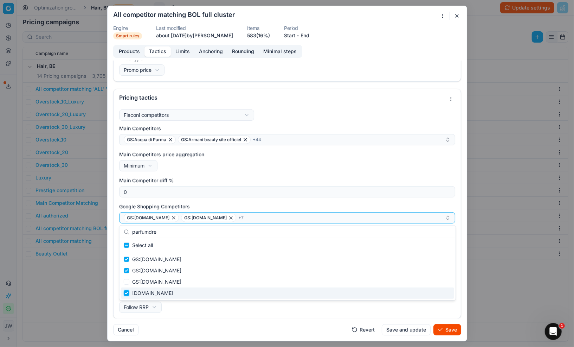
click at [126, 295] on input "Suggestions" at bounding box center [127, 293] width 6 height 6
checkbox input "false"
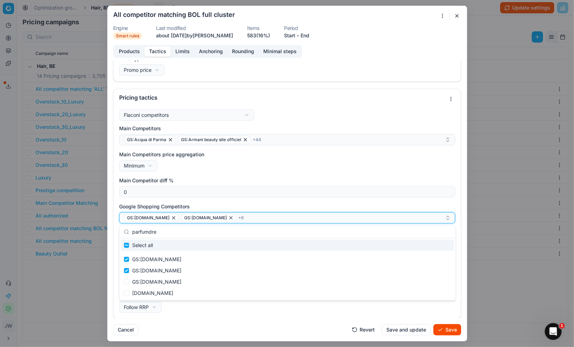
click at [243, 217] on div "GS:Douglas.be GS:parfumdreams.BE + 6" at bounding box center [284, 217] width 321 height 8
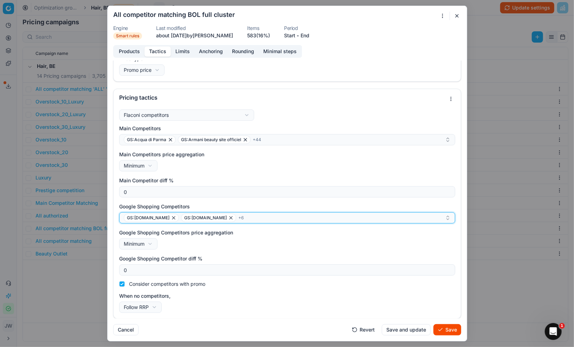
click at [243, 217] on div "GS:Douglas.be GS:parfumdreams.BE + 6" at bounding box center [284, 217] width 321 height 8
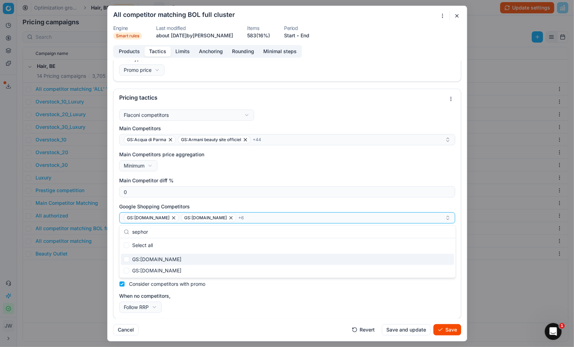
type input "sephor"
click at [128, 260] on input "Suggestions" at bounding box center [127, 259] width 6 height 6
checkbox input "true"
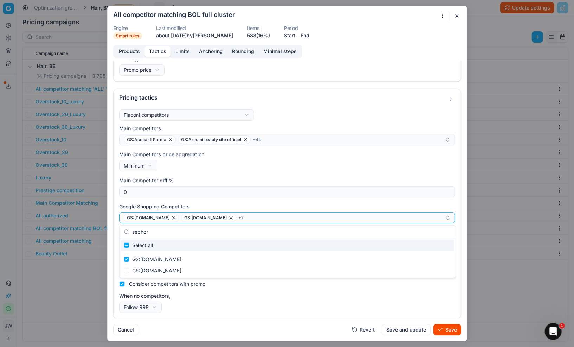
drag, startPoint x: 166, startPoint y: 232, endPoint x: 135, endPoint y: 230, distance: 30.3
click at [135, 230] on input "sephor" at bounding box center [291, 232] width 319 height 14
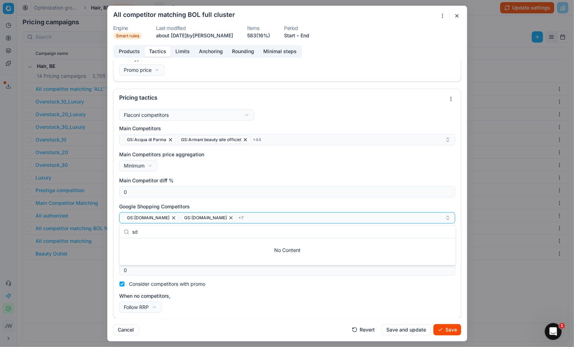
type input "s"
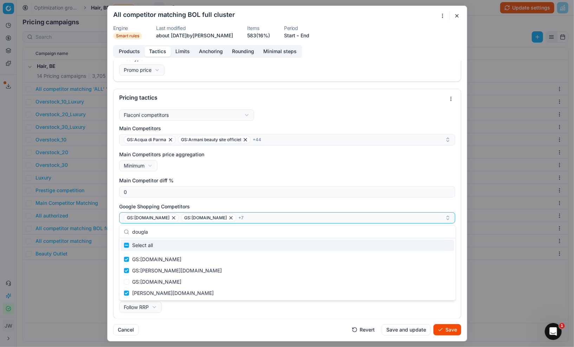
type input "[PERSON_NAME]"
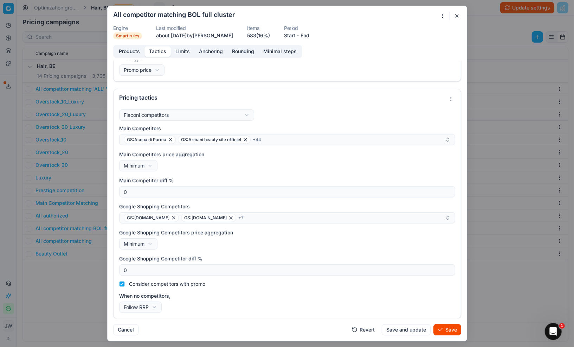
click at [201, 309] on div "When no competitors, Follow RRP Do not reprice Follow RRP" at bounding box center [287, 302] width 336 height 20
click at [446, 330] on button "Save" at bounding box center [448, 329] width 28 height 11
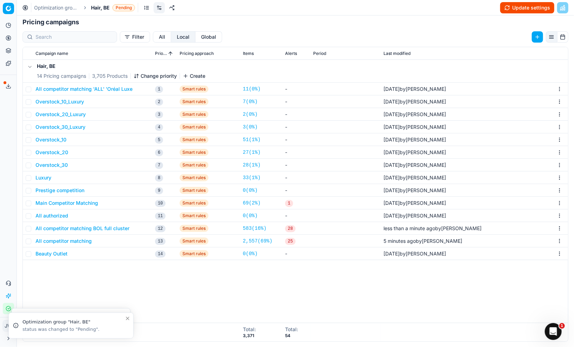
click at [60, 243] on button "All competitor matching" at bounding box center [64, 240] width 56 height 7
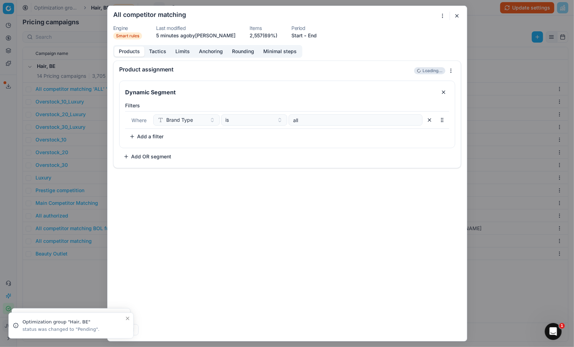
click at [156, 56] on div "Products Tactics Limits Anchoring Rounding Minimal steps" at bounding box center [207, 51] width 189 height 13
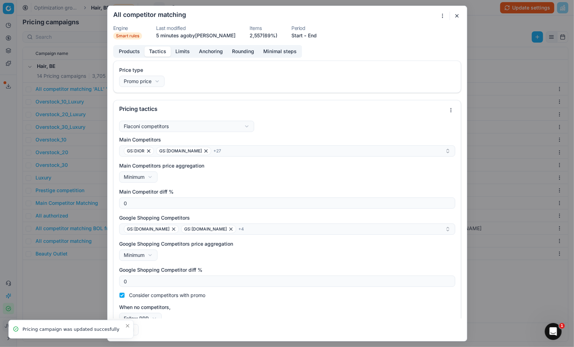
click at [158, 51] on button "Tactics" at bounding box center [158, 51] width 26 height 10
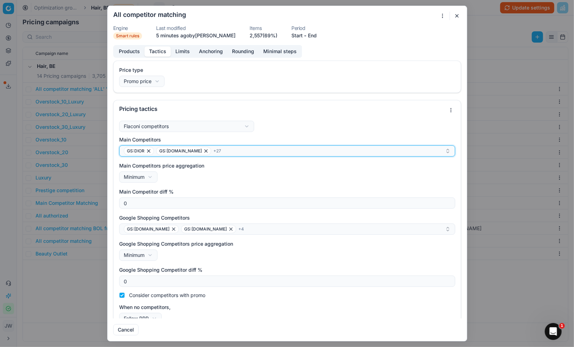
click at [239, 151] on div "GS:DIOR GS:Deloox.be + 27" at bounding box center [284, 151] width 321 height 8
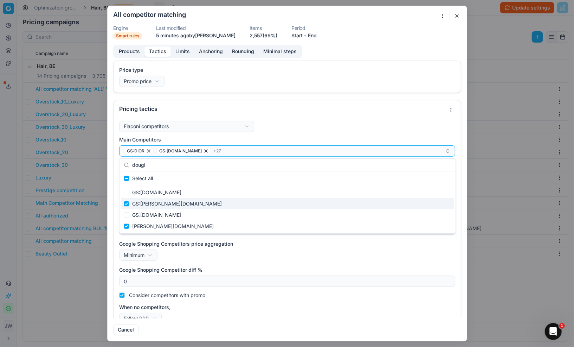
type input "dougl"
click at [124, 204] on input "Suggestions" at bounding box center [127, 204] width 6 height 6
checkbox input "false"
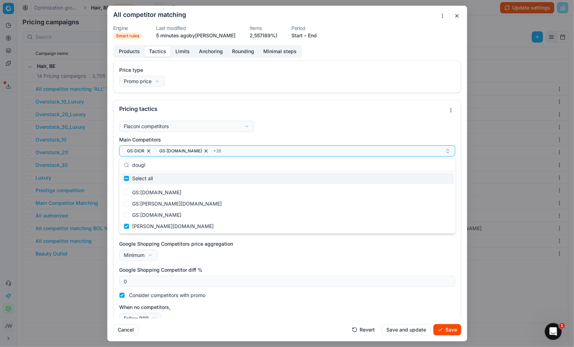
drag, startPoint x: 165, startPoint y: 161, endPoint x: 170, endPoint y: 166, distance: 6.8
click at [170, 166] on input "dougl" at bounding box center [291, 165] width 319 height 14
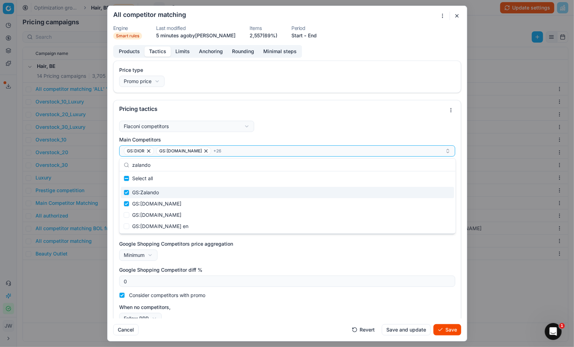
type input "zalando"
click at [125, 193] on input "Suggestions" at bounding box center [127, 193] width 6 height 6
checkbox input "false"
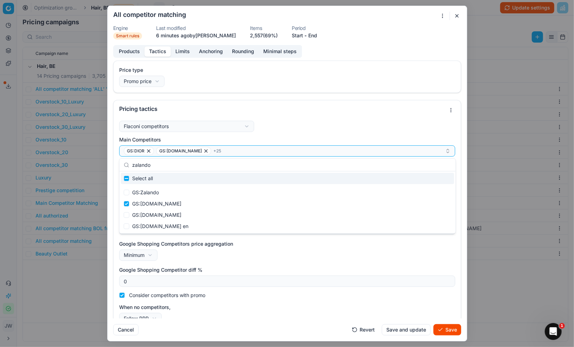
drag, startPoint x: 174, startPoint y: 165, endPoint x: 119, endPoint y: 165, distance: 54.9
click at [120, 165] on div "zalando" at bounding box center [288, 165] width 336 height 13
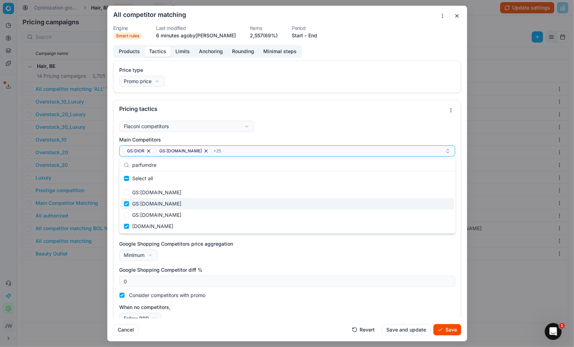
type input "parfumdre"
click at [125, 204] on input "Suggestions" at bounding box center [127, 204] width 6 height 6
checkbox input "false"
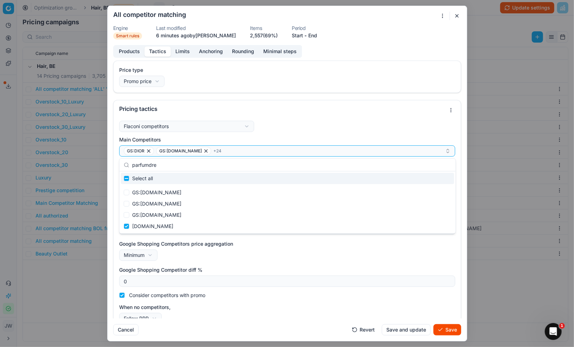
click at [165, 164] on input "parfumdre" at bounding box center [291, 165] width 319 height 14
drag, startPoint x: 165, startPoint y: 165, endPoint x: 129, endPoint y: 166, distance: 35.9
click at [129, 166] on div "zalan" at bounding box center [288, 165] width 336 height 13
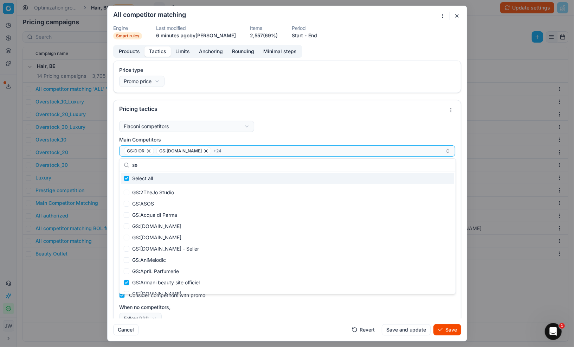
type input "sep"
checkbox input "true"
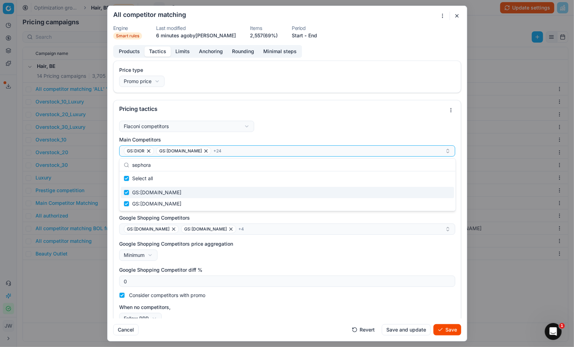
type input "sephora"
click at [127, 193] on input "Suggestions" at bounding box center [127, 193] width 6 height 6
checkbox input "false"
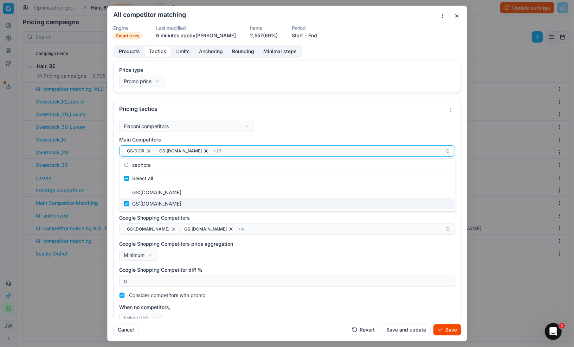
click at [278, 255] on div "Google Shopping Competitors price aggregation Minimum Minimum Maximum" at bounding box center [287, 250] width 336 height 20
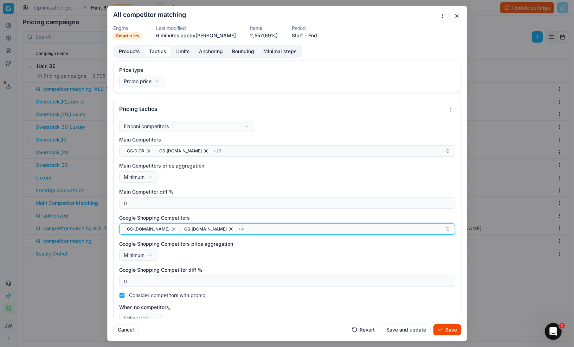
click at [242, 232] on div "GS:Douglas.be GS:parfumdreams.BE + 4" at bounding box center [284, 229] width 321 height 8
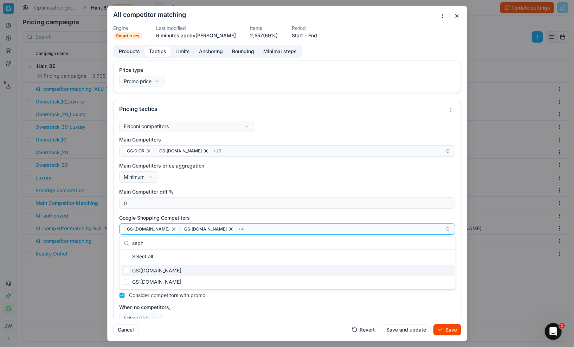
type input "seph"
click at [127, 271] on input "Suggestions" at bounding box center [127, 271] width 6 height 6
checkbox input "true"
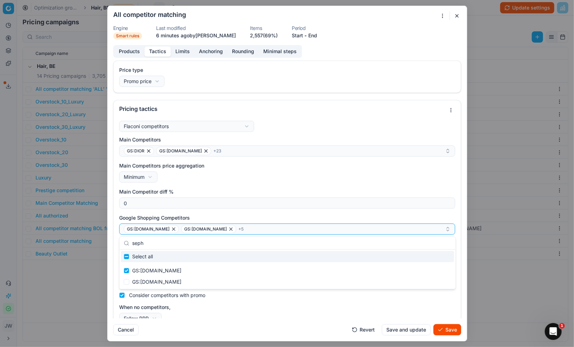
drag, startPoint x: 148, startPoint y: 243, endPoint x: 120, endPoint y: 241, distance: 28.5
click at [120, 241] on div "seph" at bounding box center [288, 243] width 336 height 13
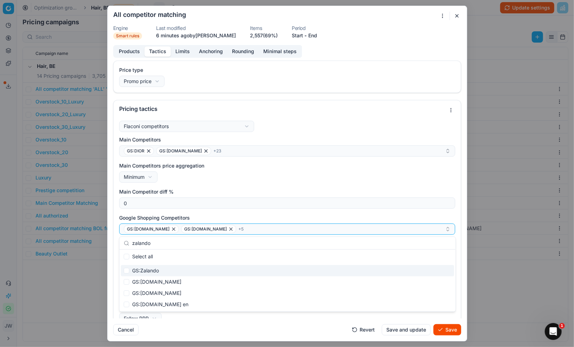
type input "zalando"
click at [126, 269] on input "Suggestions" at bounding box center [127, 271] width 6 height 6
checkbox input "true"
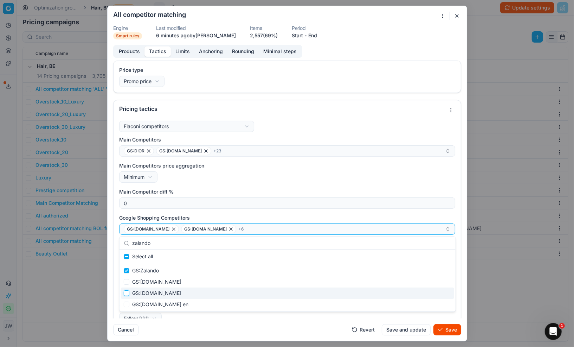
click at [126, 293] on input "Suggestions" at bounding box center [127, 293] width 6 height 6
checkbox input "true"
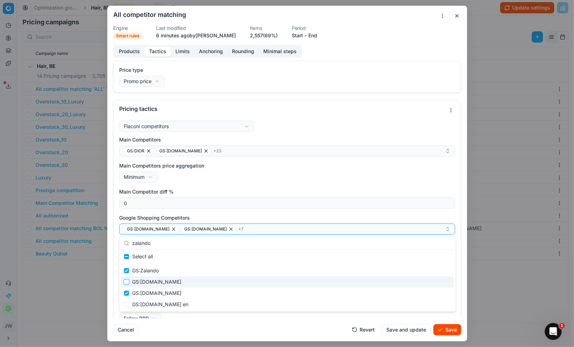
click at [127, 284] on input "Suggestions" at bounding box center [127, 282] width 6 height 6
checkbox input "true"
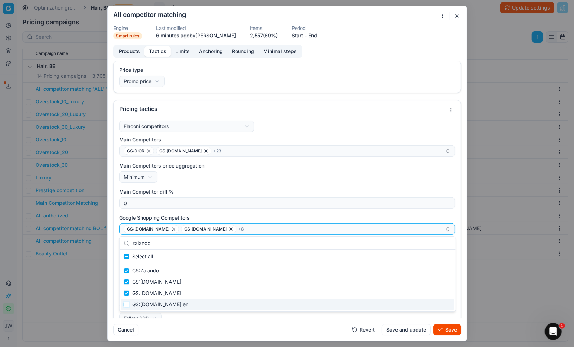
click at [128, 303] on input "Suggestions" at bounding box center [127, 304] width 6 height 6
checkbox input "true"
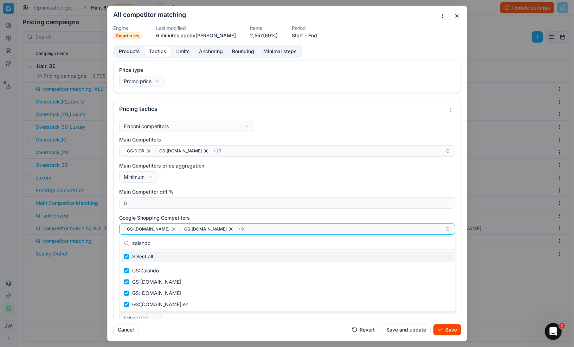
drag, startPoint x: 160, startPoint y: 243, endPoint x: 126, endPoint y: 240, distance: 34.2
click at [126, 240] on div "zalando" at bounding box center [288, 243] width 336 height 13
type input "p"
checkbox input "false"
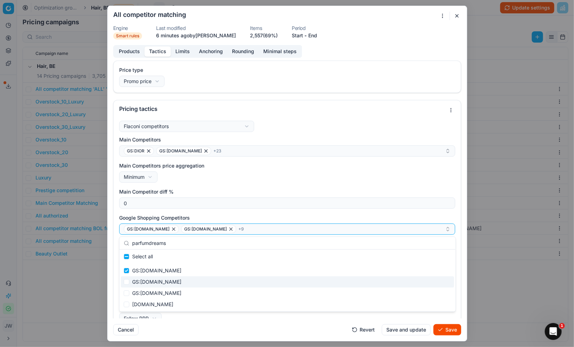
type input "parfumdreams"
click at [127, 281] on input "Suggestions" at bounding box center [127, 282] width 6 height 6
checkbox input "true"
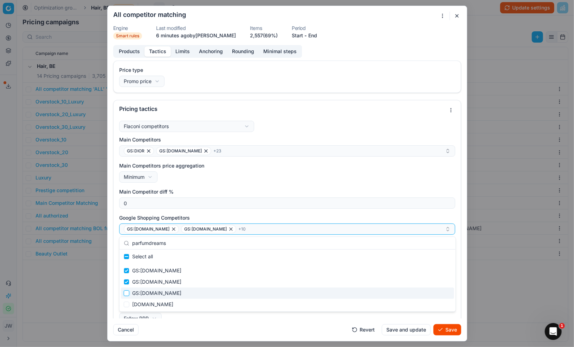
click at [127, 292] on input "Suggestions" at bounding box center [127, 293] width 6 height 6
checkbox input "true"
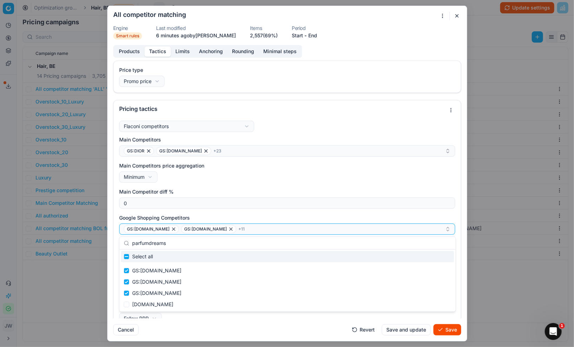
drag, startPoint x: 172, startPoint y: 242, endPoint x: 122, endPoint y: 235, distance: 50.8
click at [122, 235] on body "Pricing platform Analytics Pricing Product portfolio Templates Export service 5…" at bounding box center [287, 173] width 574 height 347
drag, startPoint x: 167, startPoint y: 245, endPoint x: 133, endPoint y: 244, distance: 33.8
click at [133, 244] on input "parfumdreams" at bounding box center [291, 243] width 319 height 14
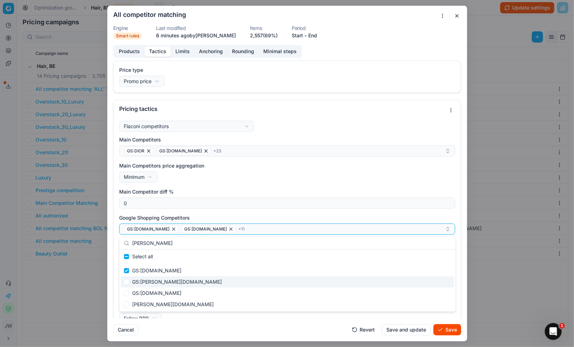
type input "[PERSON_NAME]"
click at [124, 281] on input "Suggestions" at bounding box center [127, 282] width 6 height 6
checkbox input "true"
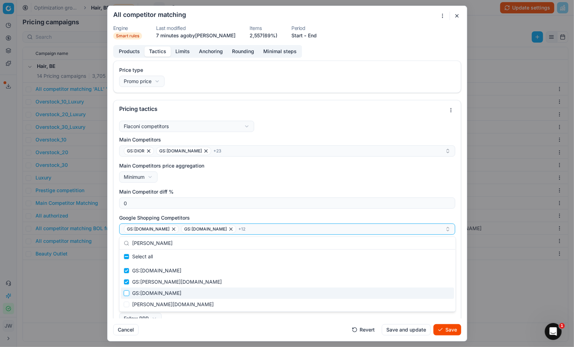
click at [127, 293] on input "Suggestions" at bounding box center [127, 293] width 6 height 6
checkbox input "true"
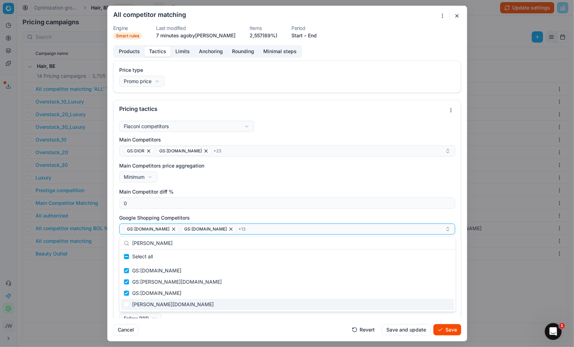
click at [297, 318] on div "When no competitors, Follow RRP Do not reprice Follow RRP" at bounding box center [287, 314] width 336 height 20
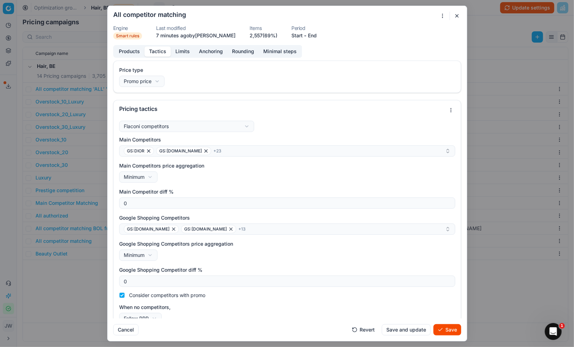
click at [450, 329] on button "Save" at bounding box center [448, 329] width 28 height 11
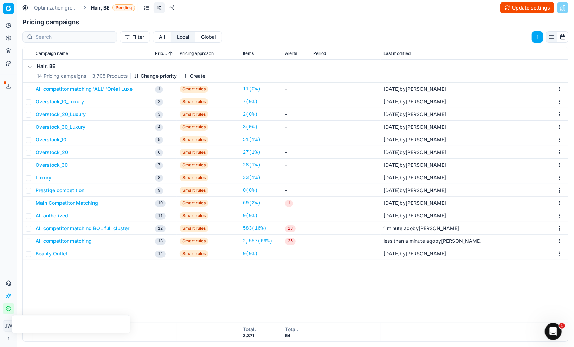
click at [59, 204] on button "Main Competitor Matching" at bounding box center [67, 202] width 63 height 7
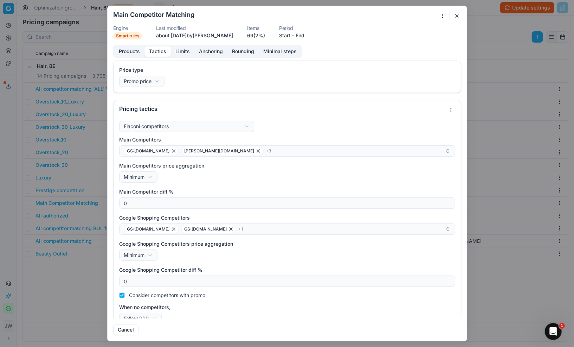
click at [164, 52] on button "Tactics" at bounding box center [158, 51] width 26 height 10
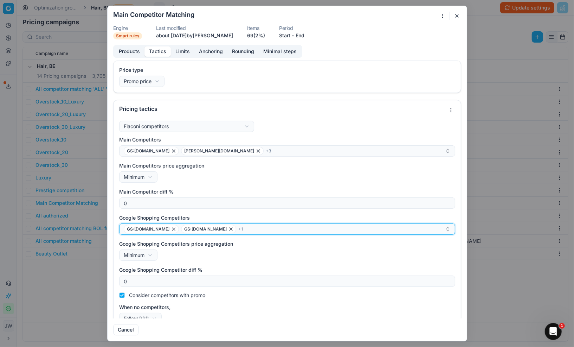
click at [251, 229] on div "GS:[DOMAIN_NAME] GS:[DOMAIN_NAME] + 1" at bounding box center [284, 229] width 321 height 8
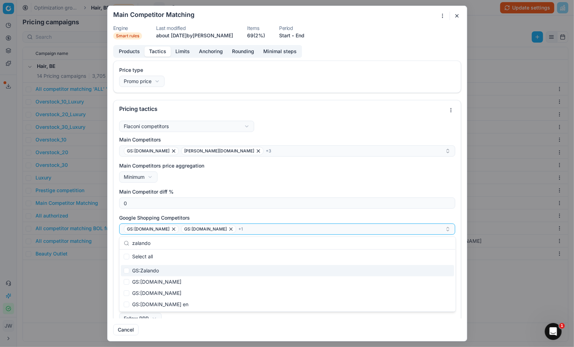
type input "zalando"
click at [125, 272] on input "Suggestions" at bounding box center [127, 271] width 6 height 6
checkbox input "true"
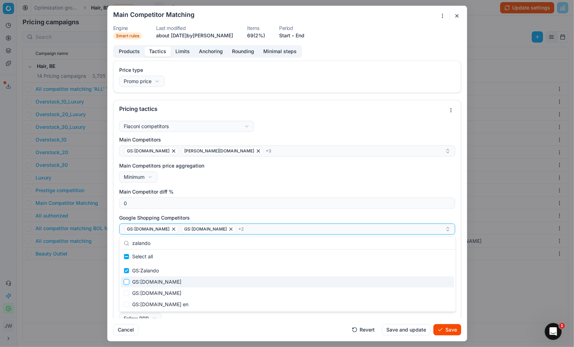
click at [126, 279] on input "Suggestions" at bounding box center [127, 282] width 6 height 6
checkbox input "true"
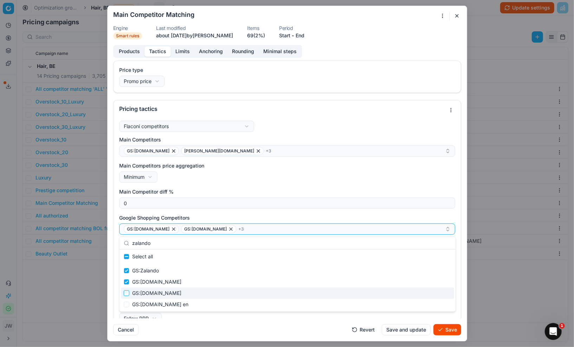
click at [125, 291] on input "Suggestions" at bounding box center [127, 293] width 6 height 6
checkbox input "true"
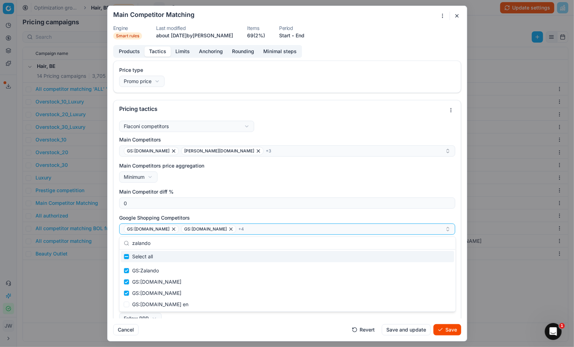
drag, startPoint x: 174, startPoint y: 244, endPoint x: 126, endPoint y: 238, distance: 48.2
click at [126, 238] on div "zalando" at bounding box center [288, 243] width 336 height 13
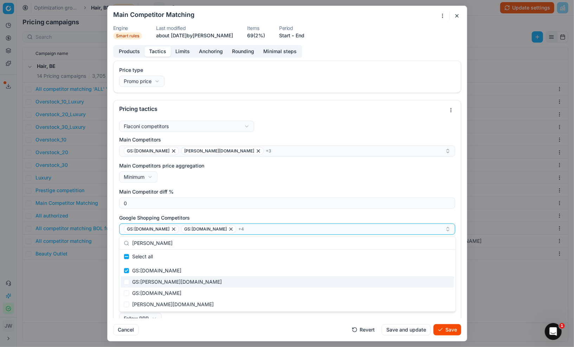
type input "[PERSON_NAME]"
click at [125, 282] on input "Suggestions" at bounding box center [127, 282] width 6 height 6
checkbox input "true"
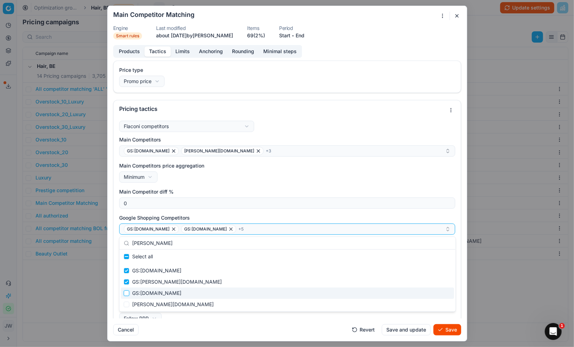
click at [125, 292] on input "Suggestions" at bounding box center [127, 293] width 6 height 6
checkbox input "true"
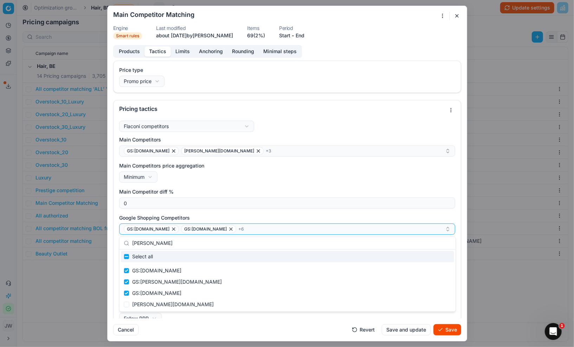
drag, startPoint x: 171, startPoint y: 244, endPoint x: 135, endPoint y: 238, distance: 36.1
click at [135, 238] on input "[PERSON_NAME]" at bounding box center [291, 243] width 319 height 14
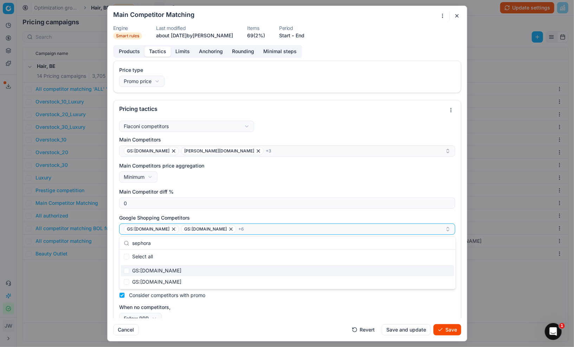
type input "sephora"
click at [128, 270] on input "Suggestions" at bounding box center [127, 271] width 6 height 6
checkbox input "true"
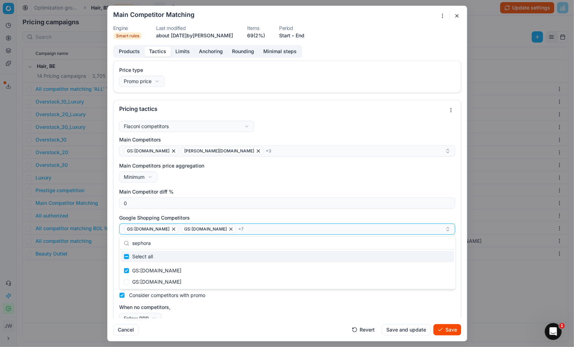
drag, startPoint x: 163, startPoint y: 242, endPoint x: 116, endPoint y: 242, distance: 46.8
click at [116, 242] on body "Pricing platform Analytics Pricing Product portfolio Templates Export service 5…" at bounding box center [287, 173] width 574 height 347
type input "s"
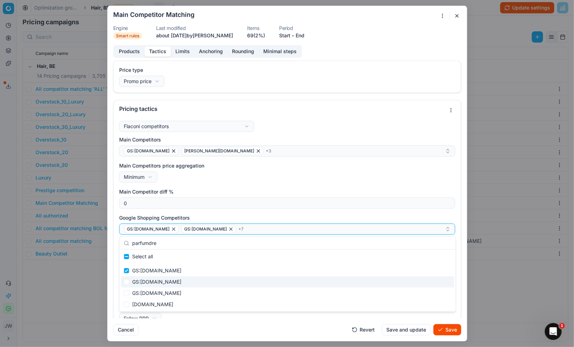
type input "parfumdre"
click at [127, 282] on input "Suggestions" at bounding box center [127, 282] width 6 height 6
checkbox input "true"
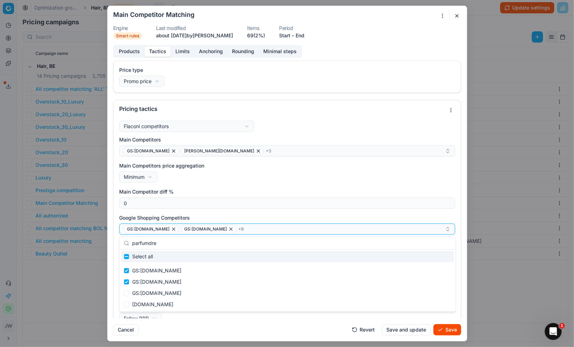
drag, startPoint x: 202, startPoint y: 240, endPoint x: 125, endPoint y: 239, distance: 76.3
click at [125, 239] on div "parfumdre" at bounding box center [288, 243] width 336 height 13
type input "zaland"
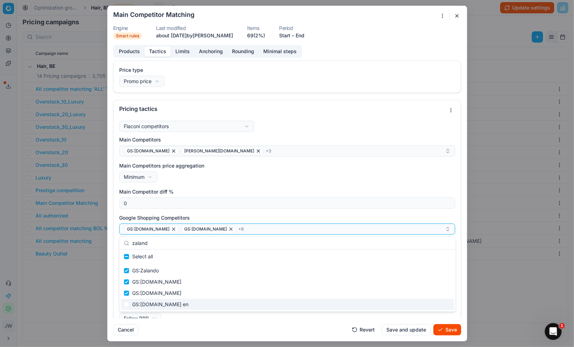
click at [242, 324] on div "Cancel Revert Save and update Save" at bounding box center [287, 326] width 348 height 17
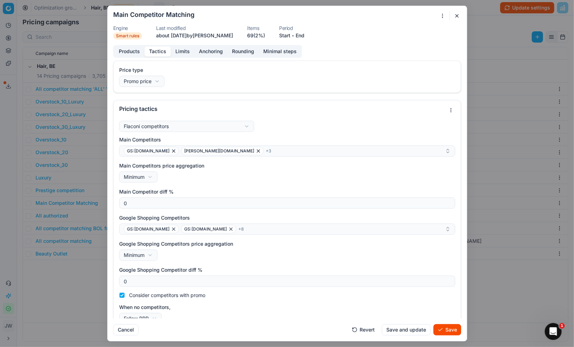
click at [453, 329] on button "Save" at bounding box center [448, 329] width 28 height 11
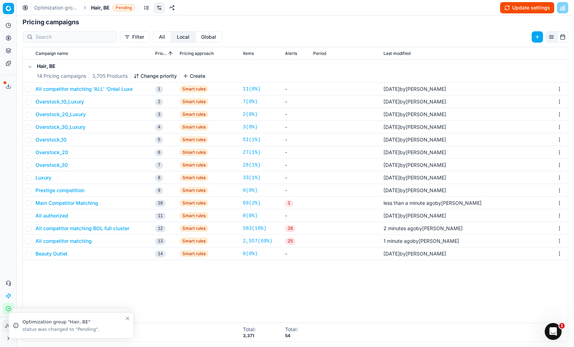
click at [46, 176] on button "Luxury" at bounding box center [44, 177] width 16 height 7
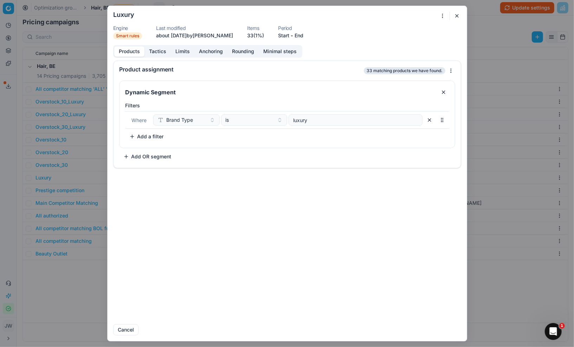
click at [158, 47] on button "Tactics" at bounding box center [158, 51] width 26 height 10
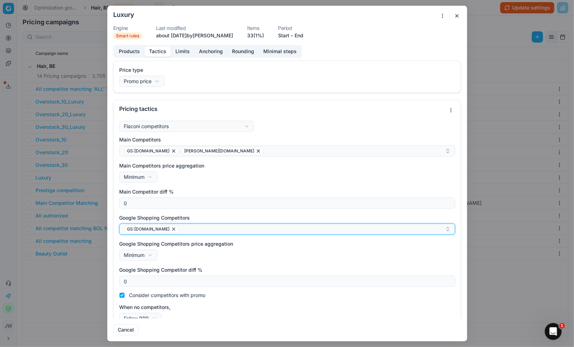
click at [174, 230] on div "GS:[DOMAIN_NAME]" at bounding box center [284, 229] width 321 height 8
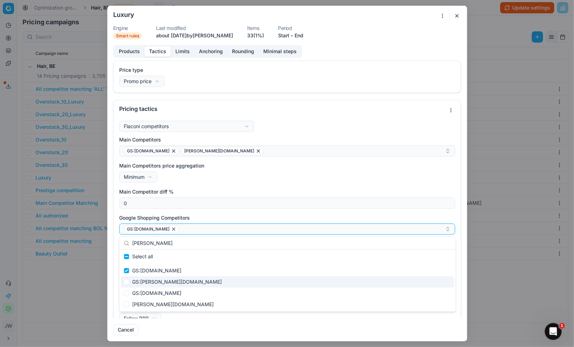
type input "[PERSON_NAME]"
click at [164, 283] on div "GS:[PERSON_NAME][DOMAIN_NAME]" at bounding box center [287, 281] width 333 height 11
checkbox input "true"
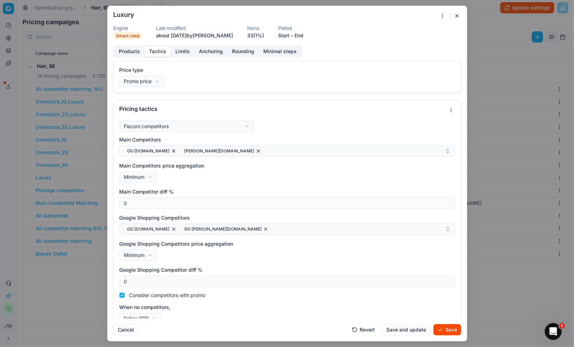
click at [453, 329] on button "Save" at bounding box center [448, 329] width 28 height 11
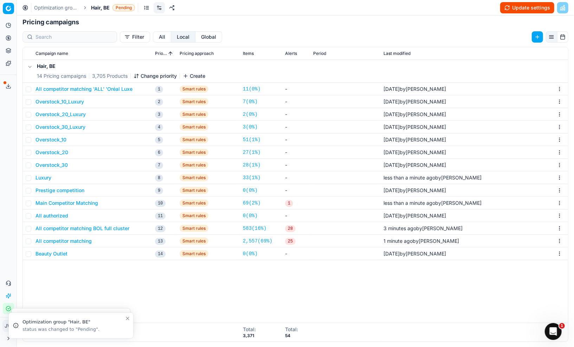
click at [519, 8] on button "Update settings" at bounding box center [527, 7] width 54 height 11
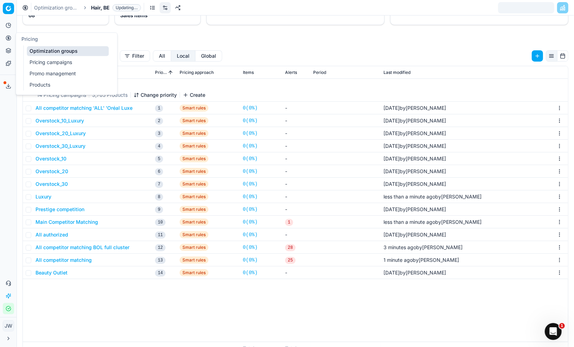
click at [7, 38] on icon at bounding box center [9, 38] width 6 height 6
click at [39, 50] on link "Optimization groups" at bounding box center [68, 51] width 82 height 10
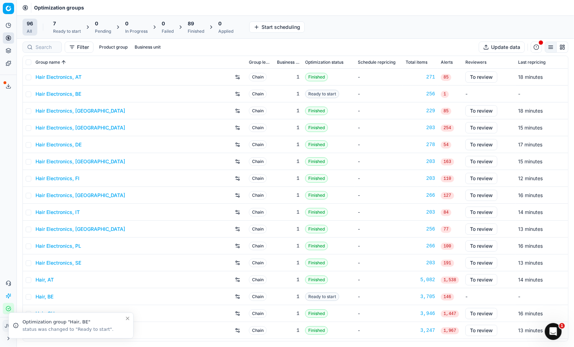
click at [45, 51] on div at bounding box center [42, 46] width 39 height 11
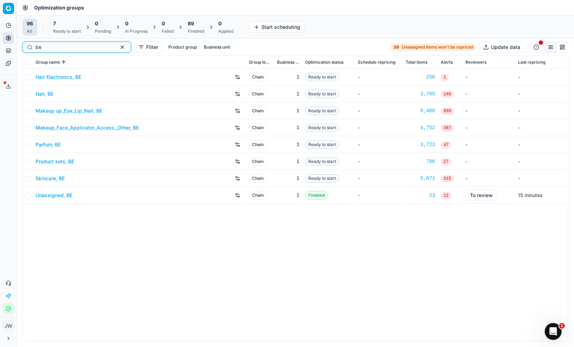
type input "be"
click at [62, 75] on link "Hair Electronics, BE" at bounding box center [59, 77] width 46 height 7
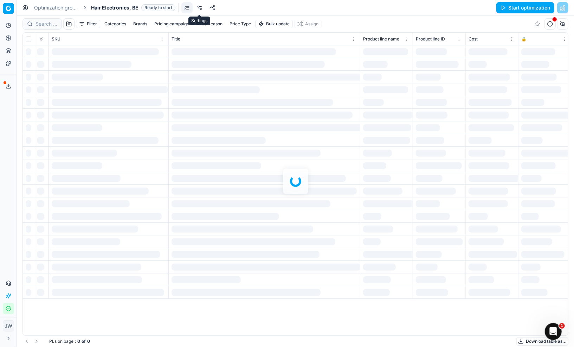
click at [199, 6] on link at bounding box center [199, 7] width 11 height 11
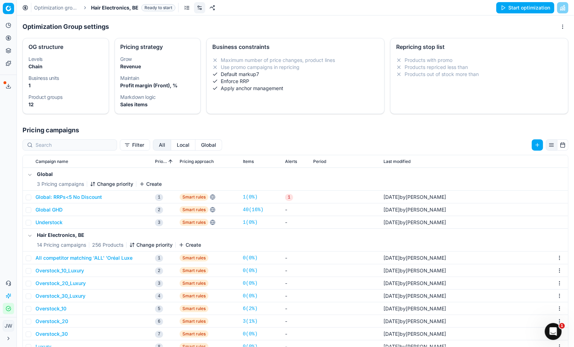
scroll to position [108, 0]
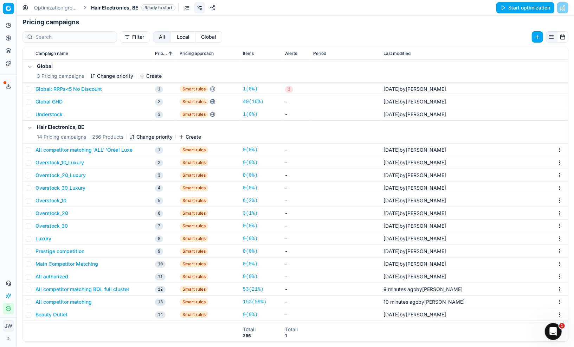
click at [55, 303] on button "All competitor matching" at bounding box center [64, 301] width 56 height 7
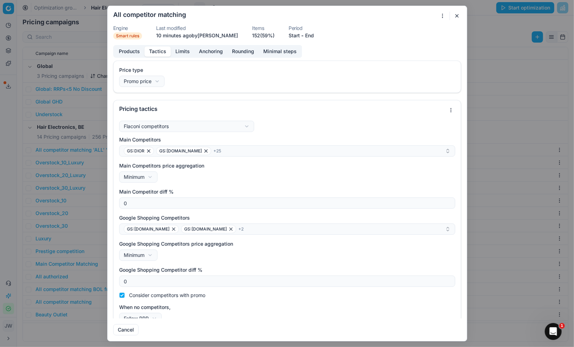
click at [164, 52] on button "Tactics" at bounding box center [158, 51] width 26 height 10
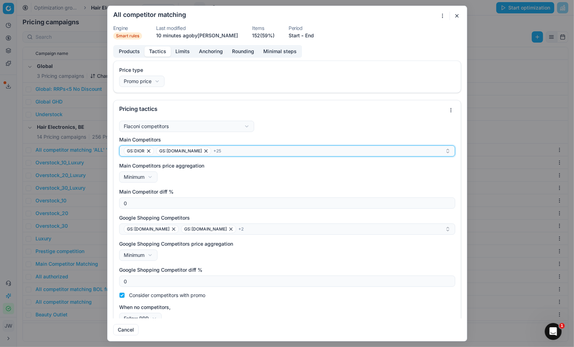
click at [219, 152] on div "GS:DIOR GS:Deloox.be + 25" at bounding box center [284, 151] width 321 height 8
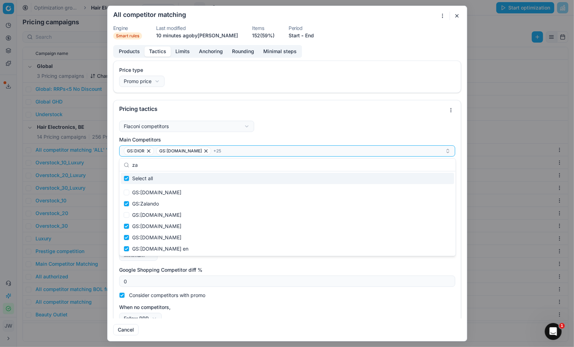
type input "zal"
checkbox input "true"
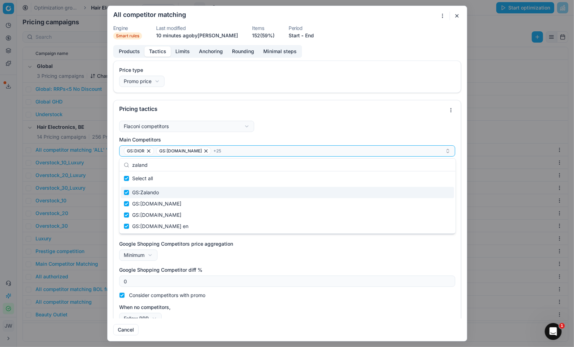
type input "zaland"
click at [127, 194] on input "Suggestions" at bounding box center [127, 193] width 6 height 6
checkbox input "false"
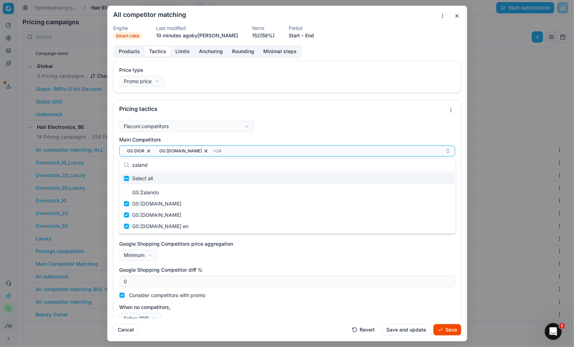
drag, startPoint x: 171, startPoint y: 165, endPoint x: 118, endPoint y: 165, distance: 53.5
click at [118, 165] on body "Pricing platform Analytics Pricing Product portfolio Templates Export service 5…" at bounding box center [287, 173] width 574 height 347
type input "z"
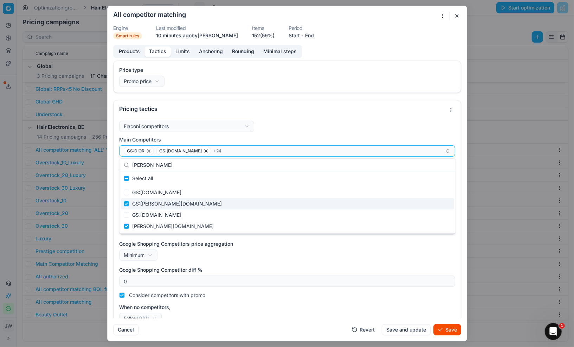
type input "[PERSON_NAME]"
click at [128, 204] on input "Suggestions" at bounding box center [127, 204] width 6 height 6
checkbox input "false"
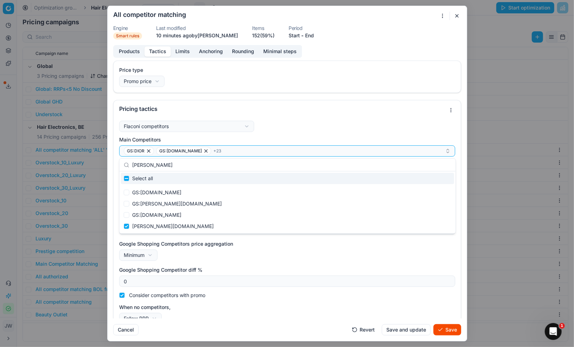
drag, startPoint x: 156, startPoint y: 164, endPoint x: 133, endPoint y: 162, distance: 24.0
click at [133, 162] on input "[PERSON_NAME]" at bounding box center [291, 165] width 319 height 14
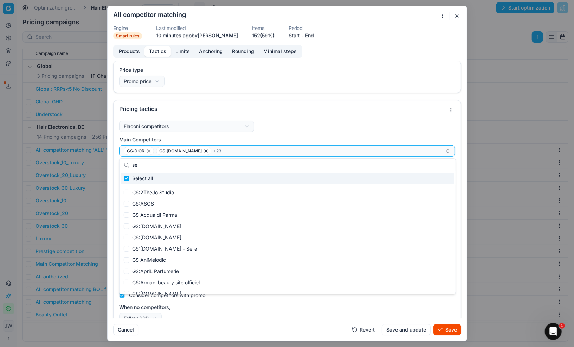
type input "sep"
checkbox input "true"
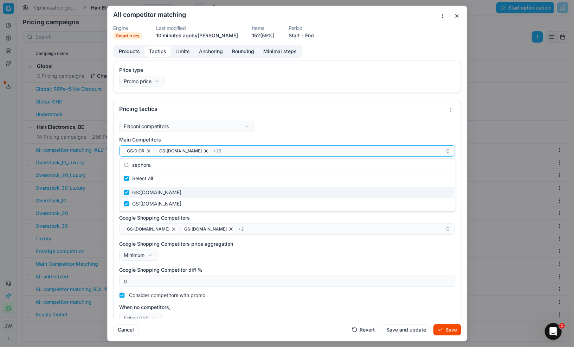
type input "sephora"
click at [126, 194] on input "Suggestions" at bounding box center [127, 193] width 6 height 6
checkbox input "false"
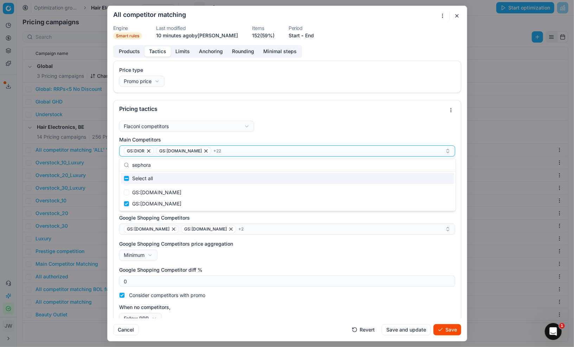
drag, startPoint x: 159, startPoint y: 167, endPoint x: 131, endPoint y: 164, distance: 28.0
click at [131, 164] on div "sephora" at bounding box center [288, 165] width 336 height 13
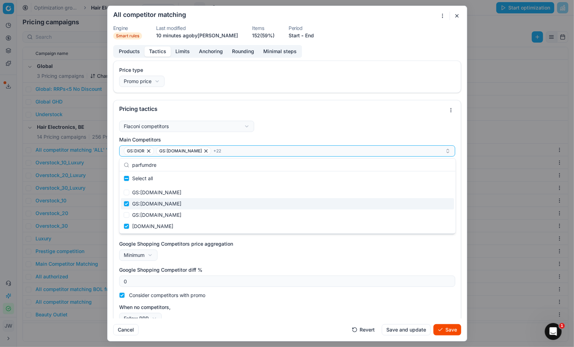
type input "parfumdre"
click at [127, 204] on input "Suggestions" at bounding box center [127, 204] width 6 height 6
checkbox input "false"
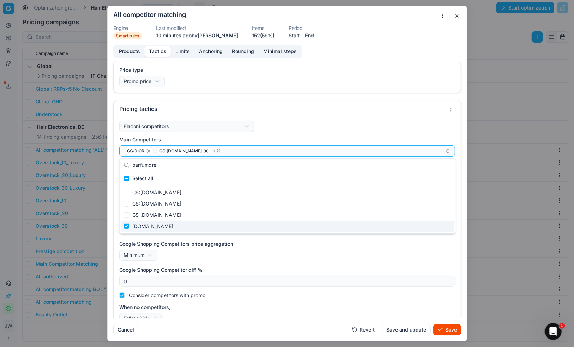
click at [252, 257] on div "Google Shopping Competitors price aggregation Minimum Minimum Maximum" at bounding box center [287, 250] width 336 height 20
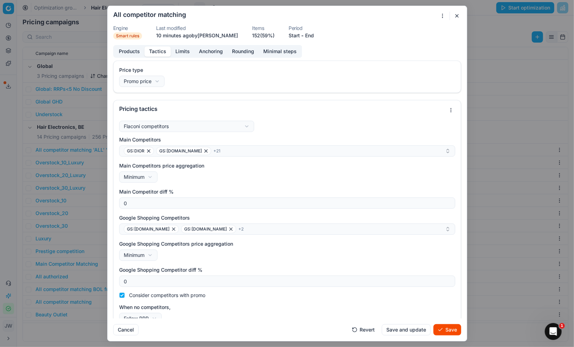
scroll to position [11, 0]
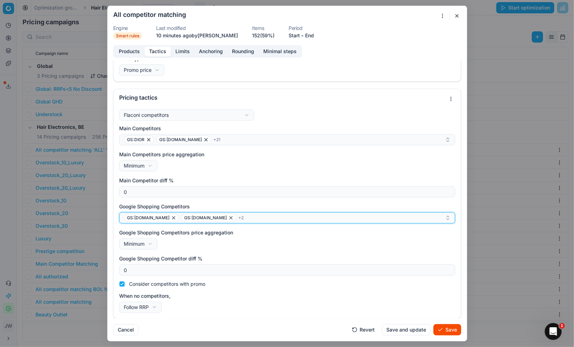
click at [249, 219] on div "GS:[DOMAIN_NAME] GS:[DOMAIN_NAME] + 2" at bounding box center [284, 217] width 321 height 8
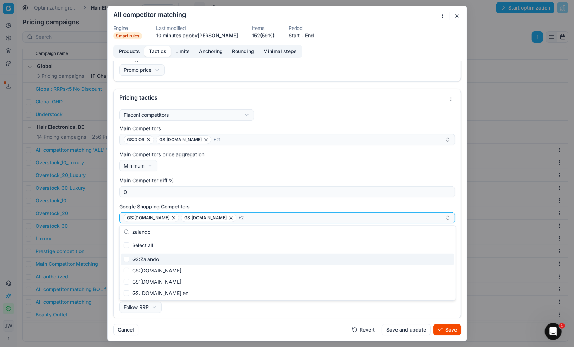
type input "zalando"
click at [145, 260] on div "GS:Zalando" at bounding box center [287, 259] width 333 height 11
checkbox input "true"
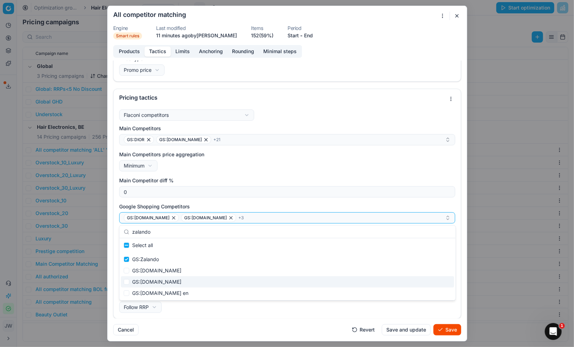
click at [148, 280] on div "GS:[DOMAIN_NAME]" at bounding box center [287, 281] width 333 height 11
checkbox input "true"
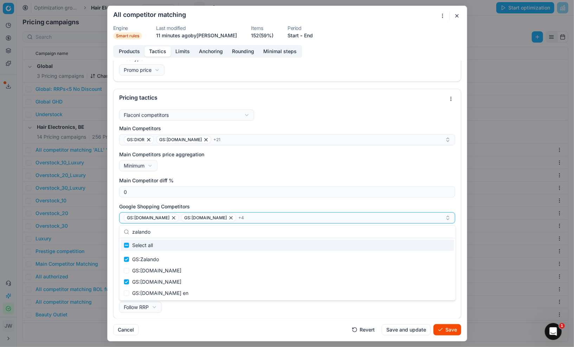
drag, startPoint x: 159, startPoint y: 232, endPoint x: 117, endPoint y: 227, distance: 41.5
click at [117, 227] on body "Pricing platform Analytics Pricing Product portfolio Templates Export service 5…" at bounding box center [287, 173] width 574 height 347
type input "z"
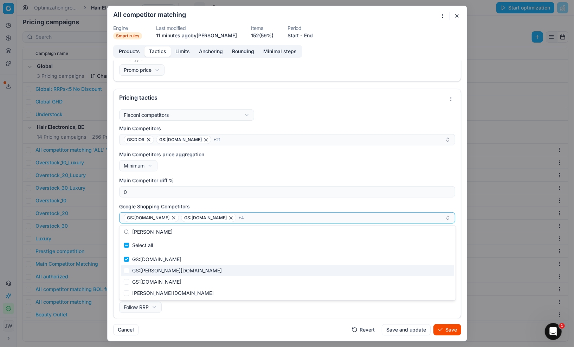
type input "[PERSON_NAME]"
click at [127, 270] on input "Suggestions" at bounding box center [127, 271] width 6 height 6
checkbox input "true"
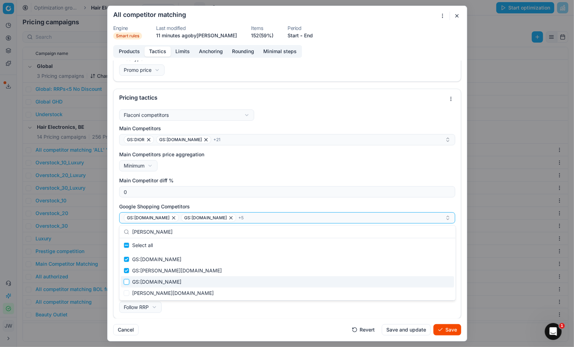
click at [127, 281] on input "Suggestions" at bounding box center [127, 282] width 6 height 6
checkbox input "true"
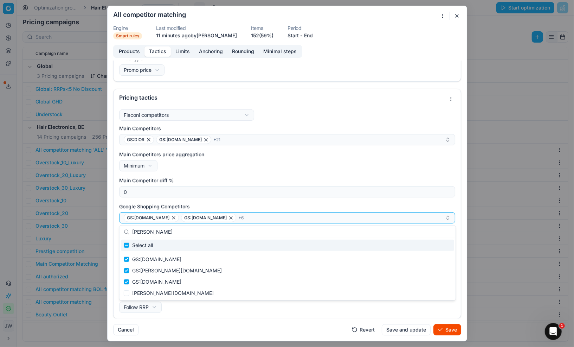
drag, startPoint x: 158, startPoint y: 231, endPoint x: 123, endPoint y: 230, distance: 34.8
click at [123, 230] on div "[PERSON_NAME]" at bounding box center [288, 231] width 336 height 13
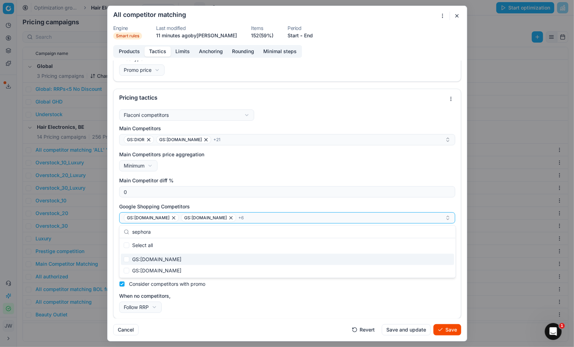
type input "sephora"
click at [125, 258] on input "Suggestions" at bounding box center [127, 259] width 6 height 6
checkbox input "true"
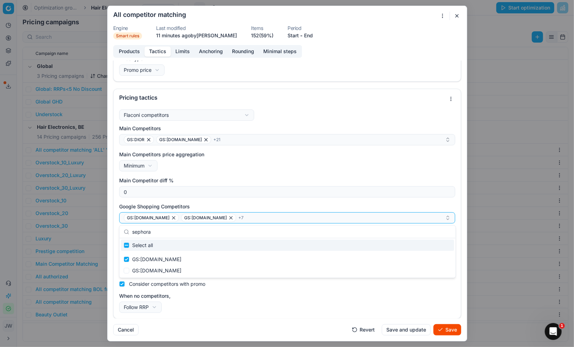
drag, startPoint x: 160, startPoint y: 233, endPoint x: 122, endPoint y: 227, distance: 38.9
click at [122, 227] on div "sephora" at bounding box center [288, 231] width 336 height 13
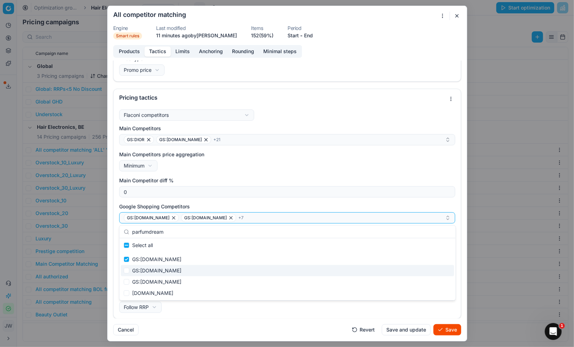
type input "parfumdream"
click at [127, 271] on input "Suggestions" at bounding box center [127, 271] width 6 height 6
checkbox input "true"
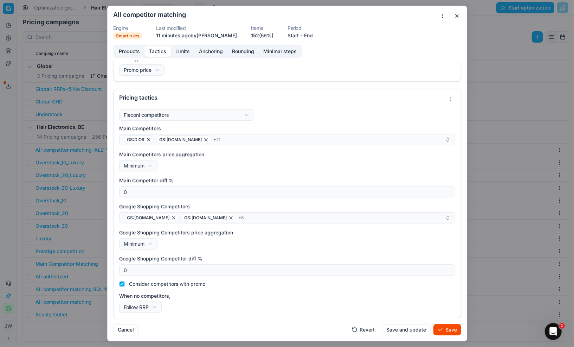
click at [217, 318] on div "Flaconi competitors Flaconi competitorsFlaconi competitors rule: first takes in…" at bounding box center [287, 213] width 347 height 212
click at [451, 330] on button "Save" at bounding box center [448, 329] width 28 height 11
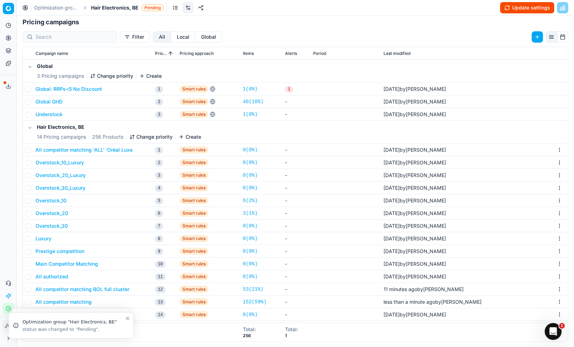
click at [81, 288] on button "All competitor matching BOL full cluster" at bounding box center [83, 289] width 94 height 7
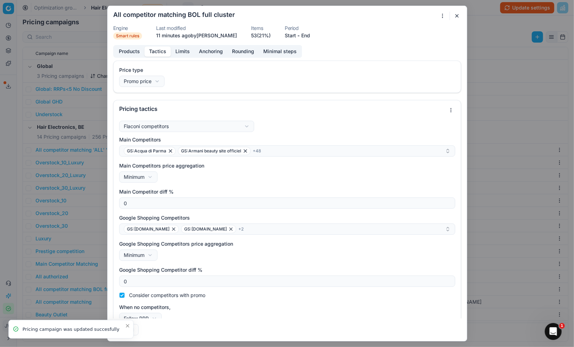
click at [160, 52] on button "Tactics" at bounding box center [158, 51] width 26 height 10
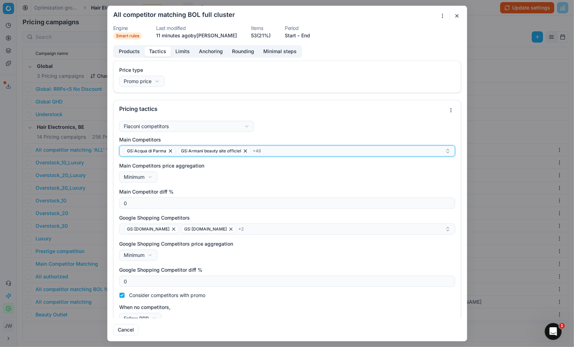
click at [271, 148] on div "GS:Acqua di Parma GS:Armani beauty site officiel + 48" at bounding box center [284, 151] width 321 height 8
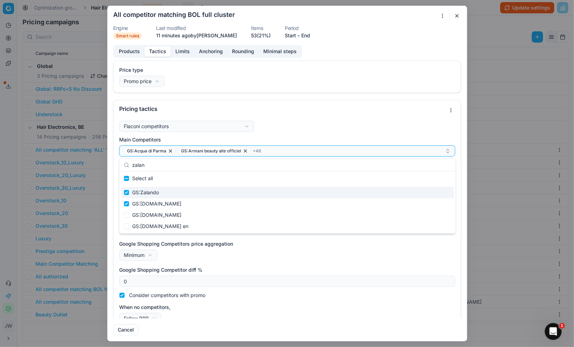
type input "zalan"
click at [126, 193] on input "Suggestions" at bounding box center [127, 193] width 6 height 6
checkbox input "false"
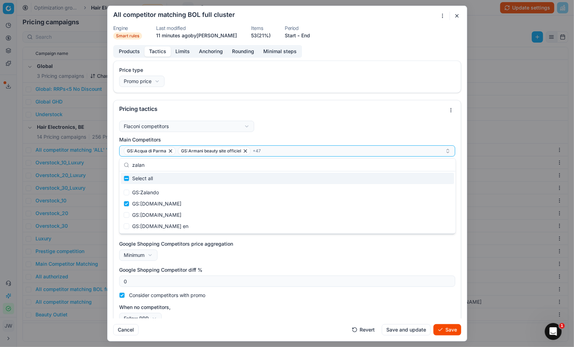
click at [168, 177] on div "Select all" at bounding box center [287, 178] width 333 height 11
checkbox input "true"
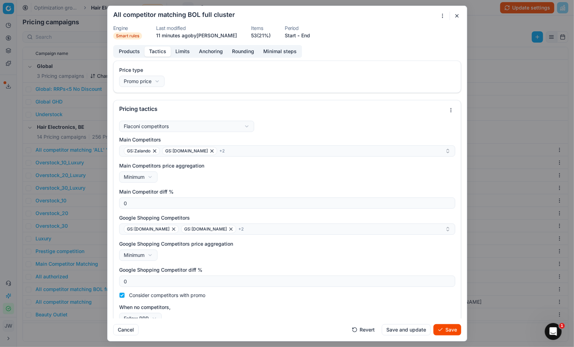
click at [280, 258] on div "Google Shopping Competitors price aggregation Minimum Minimum Maximum" at bounding box center [287, 250] width 336 height 20
click at [459, 18] on button "button" at bounding box center [457, 16] width 8 height 8
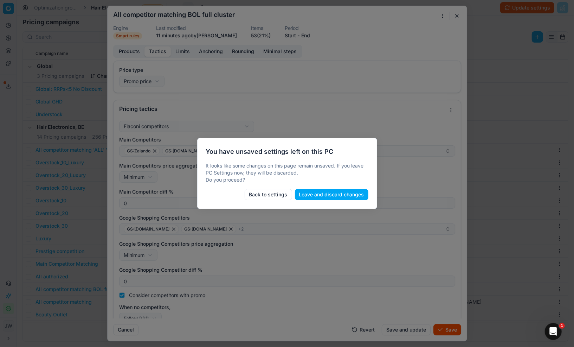
click at [312, 196] on button "Leave and discard changes" at bounding box center [332, 194] width 74 height 11
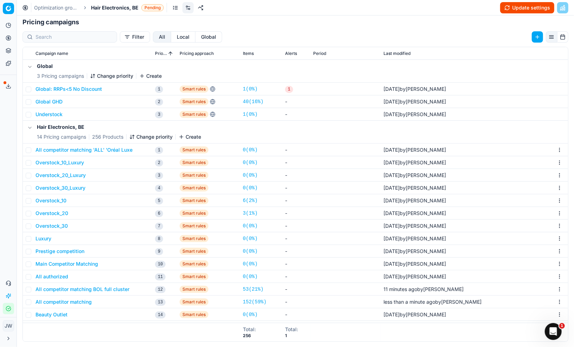
click at [64, 289] on button "All competitor matching BOL full cluster" at bounding box center [83, 289] width 94 height 7
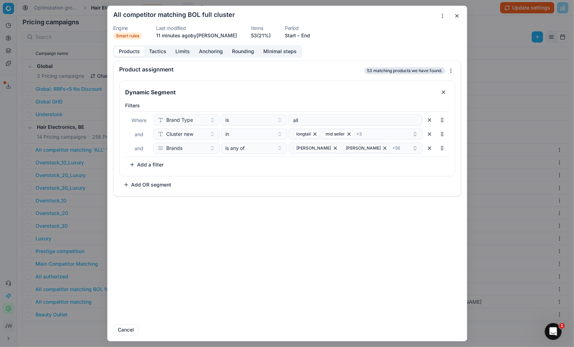
click at [155, 54] on button "Tactics" at bounding box center [158, 51] width 26 height 10
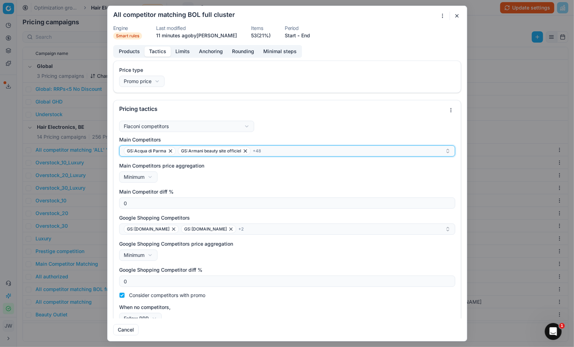
click at [283, 153] on div "GS:Acqua di Parma GS:Armani beauty site officiel + 48" at bounding box center [284, 151] width 321 height 8
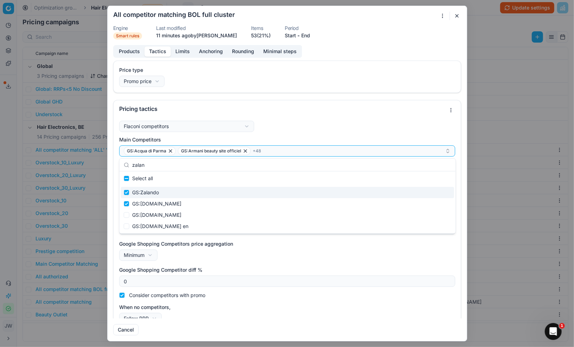
type input "zalan"
click at [126, 193] on input "Suggestions" at bounding box center [127, 193] width 6 height 6
checkbox input "false"
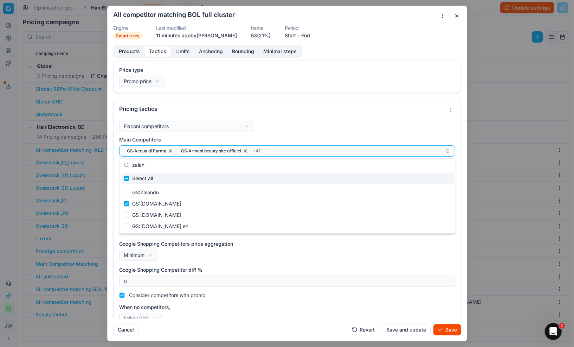
drag, startPoint x: 158, startPoint y: 165, endPoint x: 127, endPoint y: 162, distance: 31.0
click at [127, 162] on div "zalan" at bounding box center [288, 165] width 336 height 13
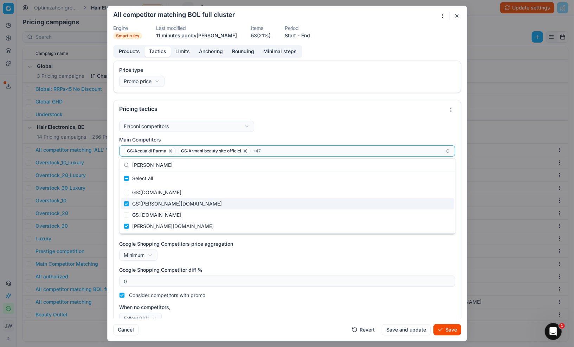
type input "[PERSON_NAME]"
click at [125, 203] on input "Suggestions" at bounding box center [127, 204] width 6 height 6
checkbox input "false"
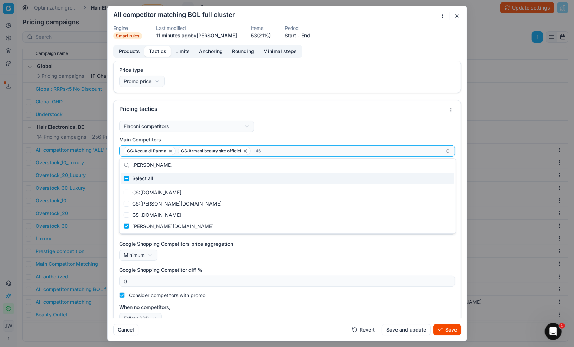
drag, startPoint x: 158, startPoint y: 164, endPoint x: 129, endPoint y: 164, distance: 28.5
click at [129, 164] on div "[PERSON_NAME]" at bounding box center [288, 165] width 336 height 13
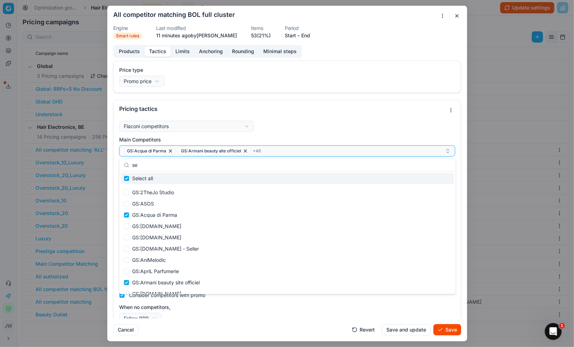
type input "sep"
checkbox input "true"
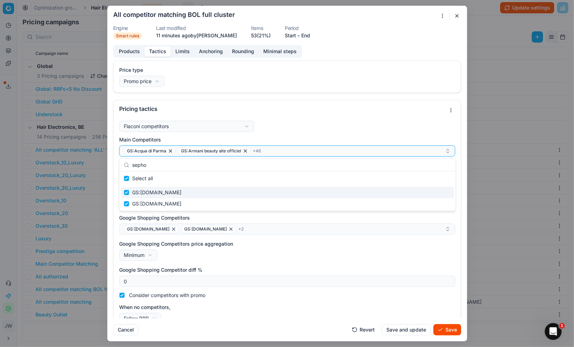
type input "sepho"
click at [125, 190] on input "Suggestions" at bounding box center [127, 193] width 6 height 6
checkbox input "false"
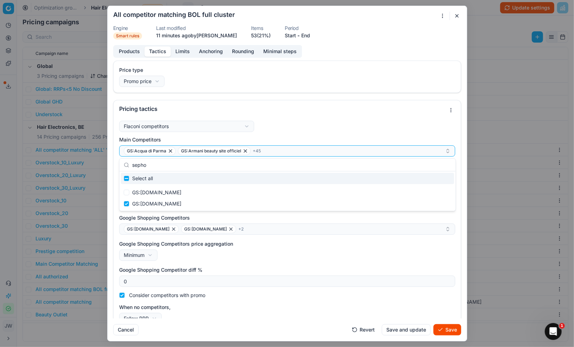
drag, startPoint x: 160, startPoint y: 168, endPoint x: 129, endPoint y: 165, distance: 31.5
click at [129, 165] on div "sepho" at bounding box center [288, 165] width 336 height 13
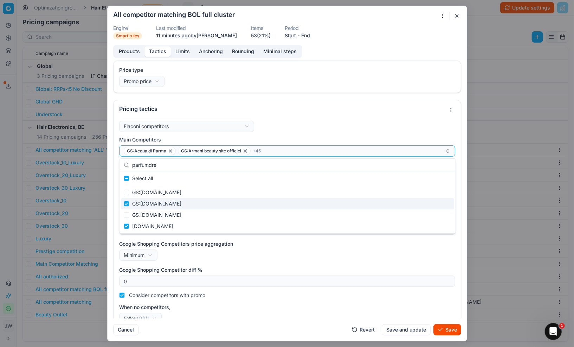
type input "parfumdre"
click at [127, 203] on input "Suggestions" at bounding box center [127, 204] width 6 height 6
checkbox input "false"
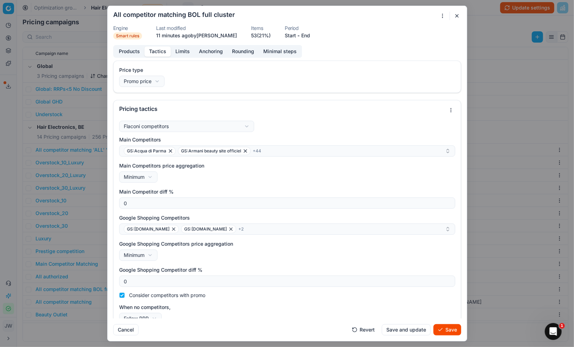
click at [233, 257] on div "Google Shopping Competitors price aggregation Minimum Minimum Maximum" at bounding box center [287, 250] width 336 height 20
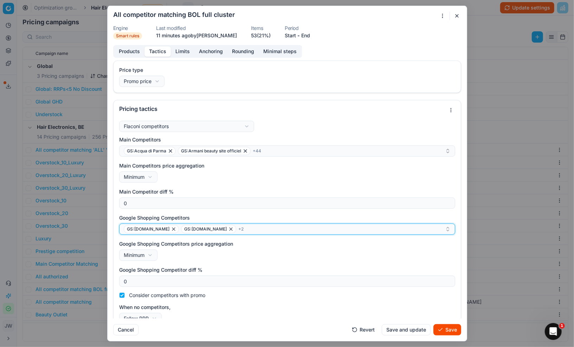
click at [243, 233] on div "GS:[DOMAIN_NAME] GS:[DOMAIN_NAME] + 2" at bounding box center [284, 229] width 321 height 8
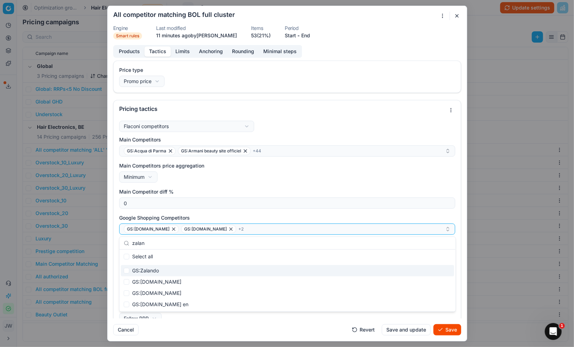
type input "zalan"
click at [128, 271] on input "Suggestions" at bounding box center [127, 271] width 6 height 6
checkbox input "true"
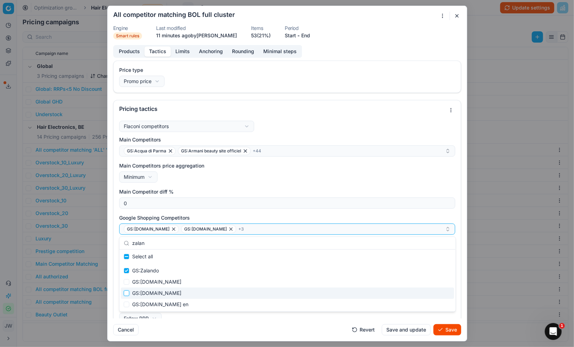
click at [126, 291] on input "Suggestions" at bounding box center [127, 293] width 6 height 6
checkbox input "true"
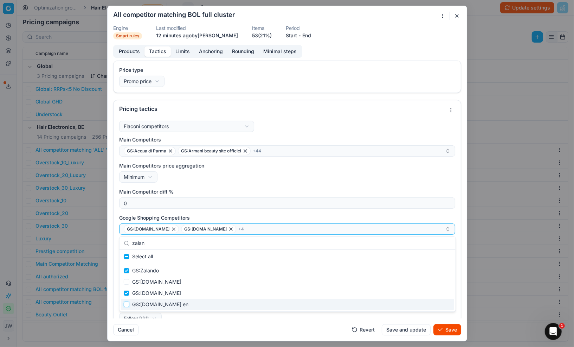
click at [125, 303] on input "Suggestions" at bounding box center [127, 304] width 6 height 6
checkbox input "true"
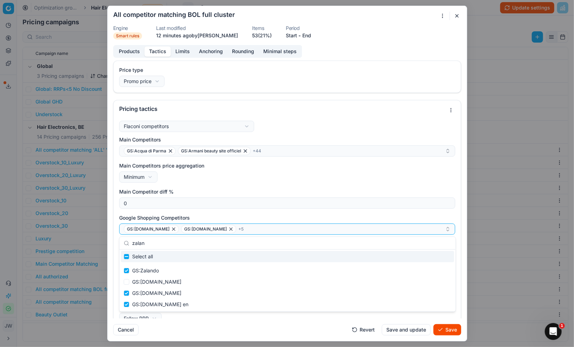
drag, startPoint x: 202, startPoint y: 239, endPoint x: 211, endPoint y: 244, distance: 10.6
click at [211, 244] on input "zalan" at bounding box center [291, 243] width 319 height 14
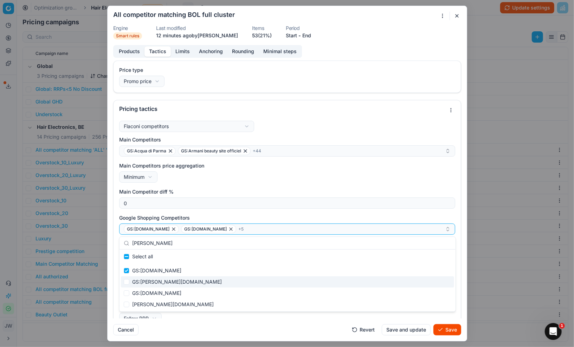
type input "[PERSON_NAME]"
click at [124, 282] on input "Suggestions" at bounding box center [127, 282] width 6 height 6
checkbox input "true"
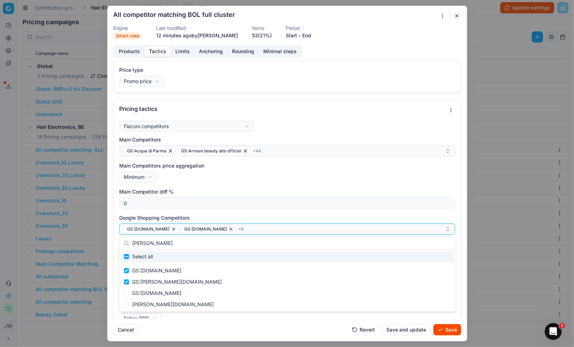
drag, startPoint x: 171, startPoint y: 244, endPoint x: 131, endPoint y: 242, distance: 40.2
click at [131, 242] on div "[PERSON_NAME]" at bounding box center [288, 243] width 336 height 13
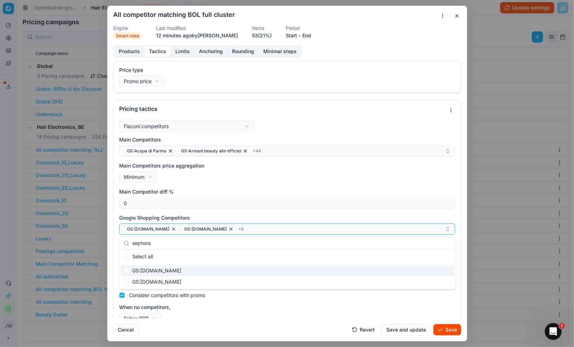
type input "sephora"
click at [126, 270] on input "Suggestions" at bounding box center [127, 271] width 6 height 6
checkbox input "true"
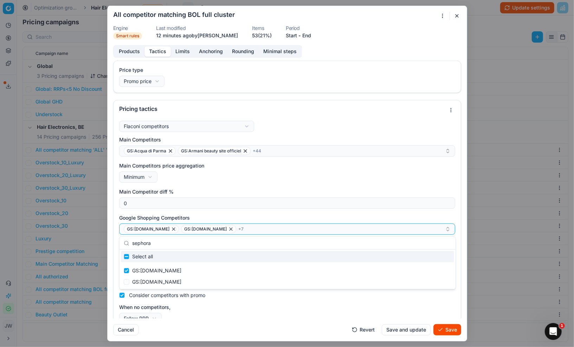
drag, startPoint x: 160, startPoint y: 244, endPoint x: 127, endPoint y: 242, distance: 32.8
click at [127, 242] on div "sephora" at bounding box center [288, 243] width 336 height 13
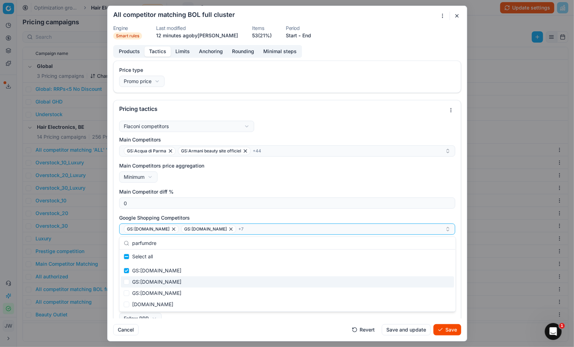
type input "parfumdre"
click at [128, 285] on div "GS:[DOMAIN_NAME]" at bounding box center [287, 281] width 333 height 11
checkbox input "true"
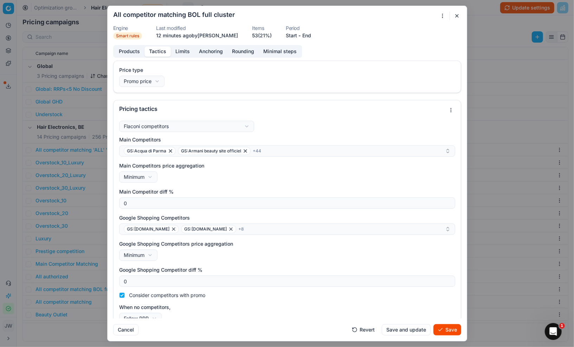
click at [250, 324] on div "Cancel Revert Save and update Save" at bounding box center [287, 326] width 348 height 17
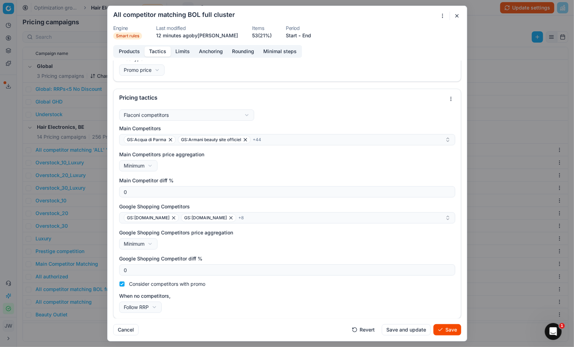
click at [445, 331] on button "Save" at bounding box center [448, 329] width 28 height 11
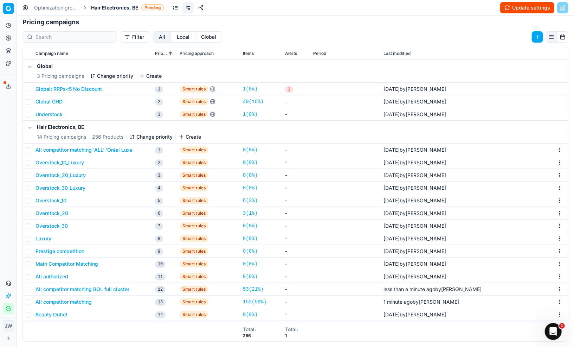
click at [519, 7] on button "Update settings" at bounding box center [527, 7] width 54 height 11
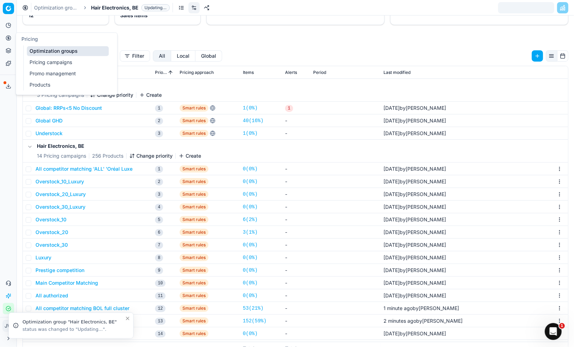
click at [45, 51] on link "Optimization groups" at bounding box center [68, 51] width 82 height 10
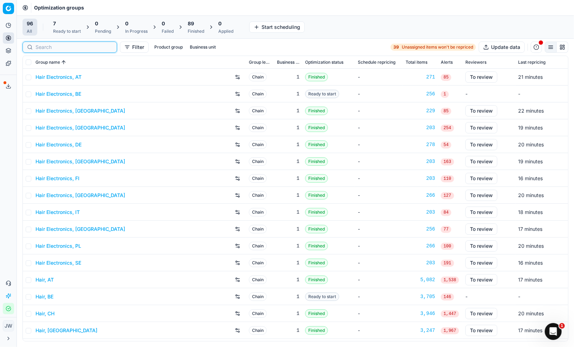
click at [43, 48] on input at bounding box center [74, 47] width 77 height 7
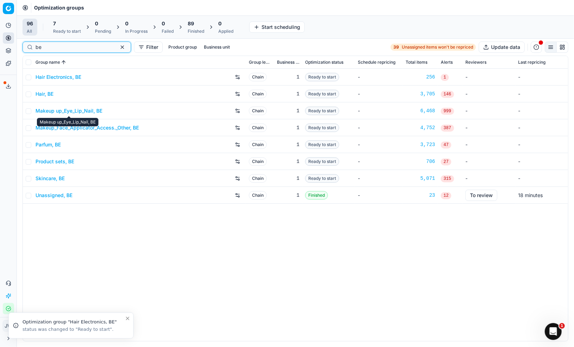
type input "be"
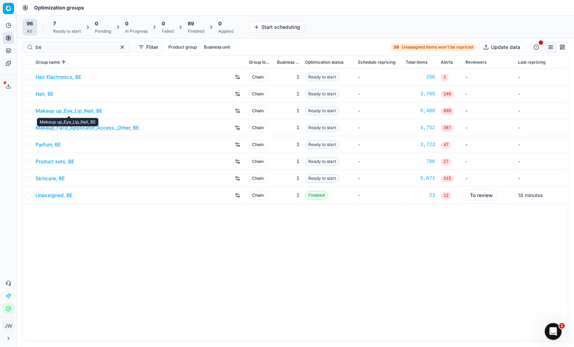
click at [53, 112] on link "Makeup up_Eye_Lip_Nail, BE" at bounding box center [69, 110] width 67 height 7
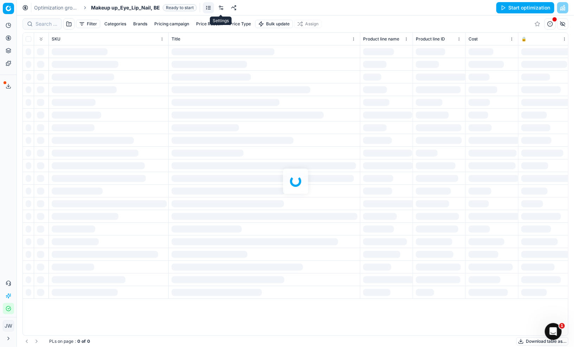
click at [220, 7] on link at bounding box center [221, 7] width 11 height 11
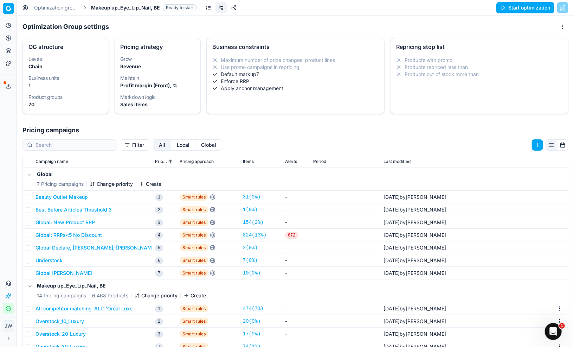
click at [171, 146] on button "Local" at bounding box center [183, 144] width 24 height 11
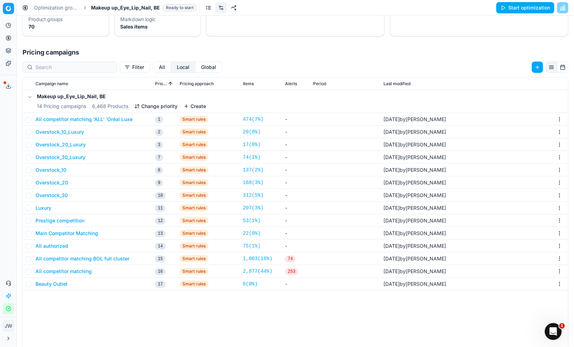
scroll to position [108, 0]
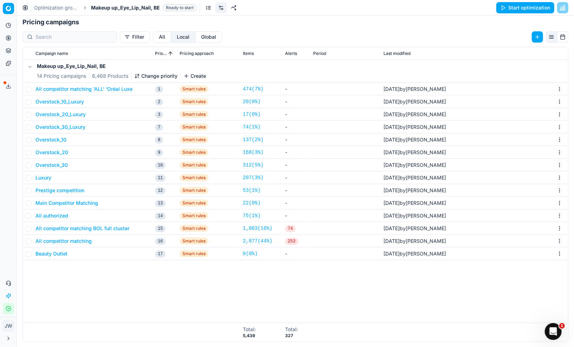
click at [68, 241] on button "All competitor matching" at bounding box center [64, 240] width 56 height 7
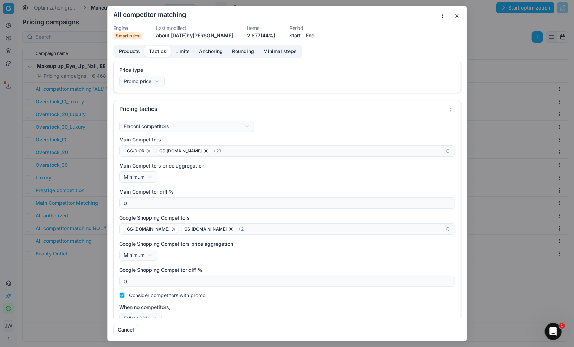
click at [156, 52] on button "Tactics" at bounding box center [158, 51] width 26 height 10
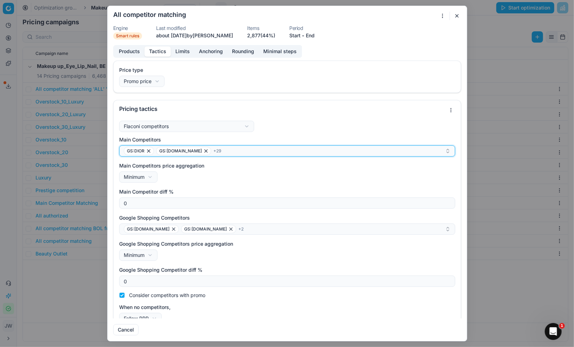
click at [229, 153] on div "GS:DIOR GS:Deloox.be + 29" at bounding box center [284, 151] width 321 height 8
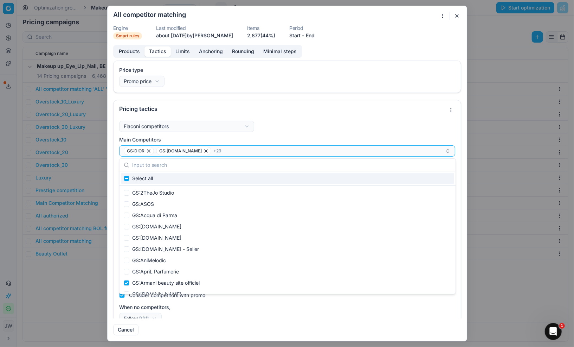
click at [276, 132] on div "Flaconi competitors Flaconi competitorsFlaconi competitors rule: first takes in…" at bounding box center [287, 222] width 336 height 203
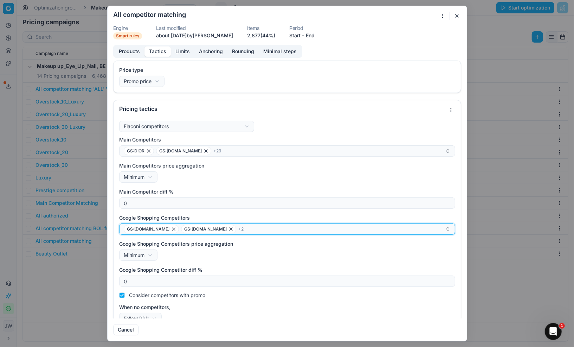
click at [249, 229] on div "GS:[DOMAIN_NAME] GS:[DOMAIN_NAME] + 2" at bounding box center [284, 229] width 321 height 8
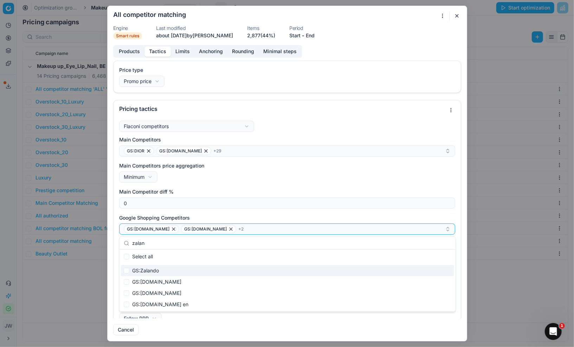
type input "zalan"
click at [126, 273] on input "Suggestions" at bounding box center [127, 271] width 6 height 6
checkbox input "true"
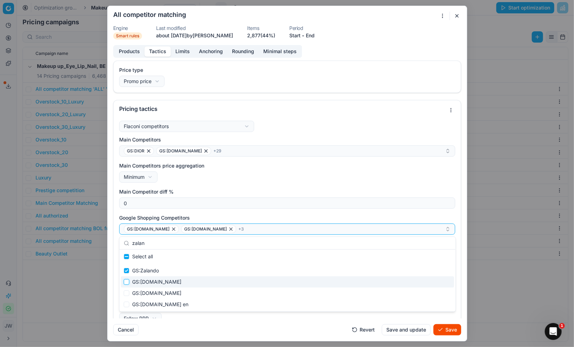
click at [126, 281] on input "Suggestions" at bounding box center [127, 282] width 6 height 6
checkbox input "true"
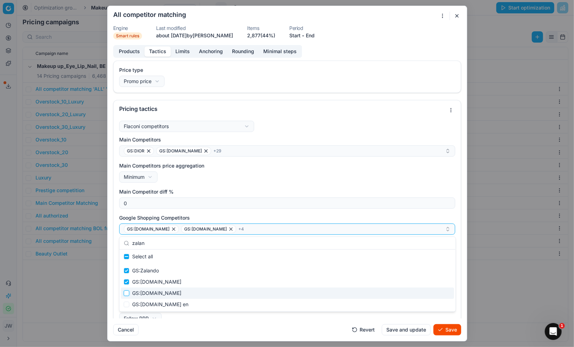
click at [126, 292] on input "Suggestions" at bounding box center [127, 293] width 6 height 6
checkbox input "true"
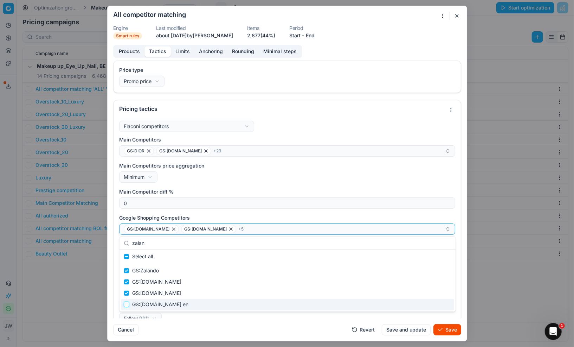
click at [126, 303] on input "Suggestions" at bounding box center [127, 304] width 6 height 6
checkbox input "true"
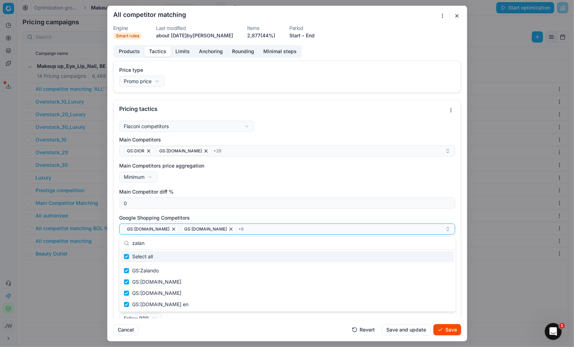
drag, startPoint x: 181, startPoint y: 245, endPoint x: 131, endPoint y: 243, distance: 49.6
click at [131, 243] on div "zalan" at bounding box center [288, 243] width 336 height 13
type input "d"
checkbox input "false"
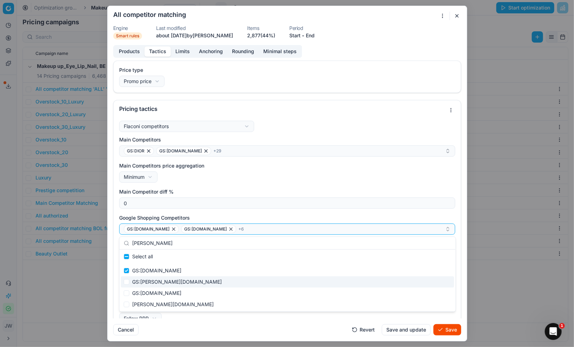
type input "[PERSON_NAME]"
click at [128, 283] on input "Suggestions" at bounding box center [127, 282] width 6 height 6
checkbox input "true"
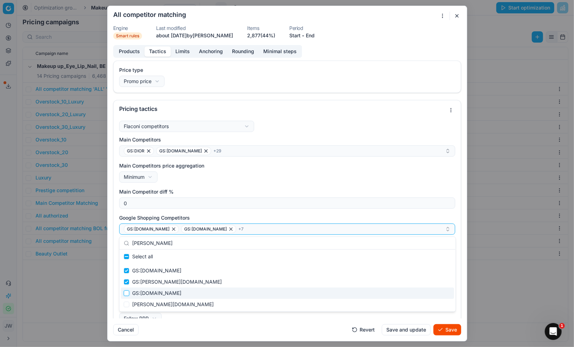
click at [126, 293] on input "Suggestions" at bounding box center [127, 293] width 6 height 6
checkbox input "true"
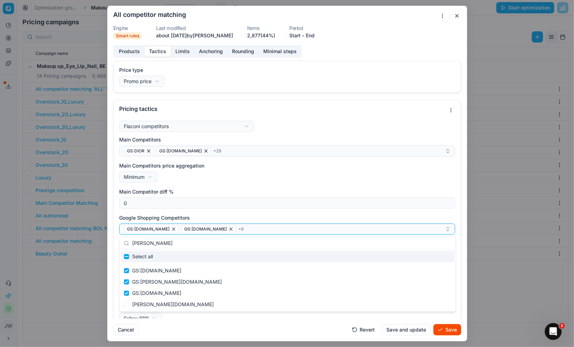
drag, startPoint x: 195, startPoint y: 241, endPoint x: 134, endPoint y: 241, distance: 61.2
click at [134, 241] on input "[PERSON_NAME]" at bounding box center [291, 243] width 319 height 14
type input "d"
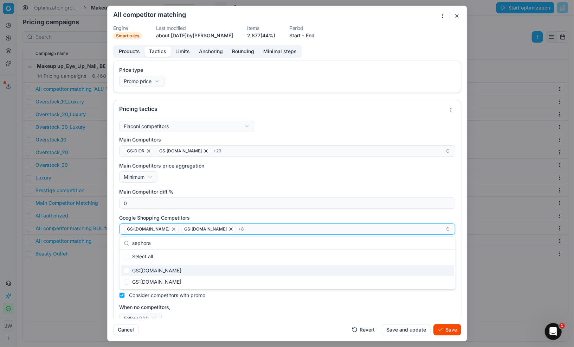
type input "sephora"
click at [128, 273] on input "Suggestions" at bounding box center [127, 271] width 6 height 6
checkbox input "true"
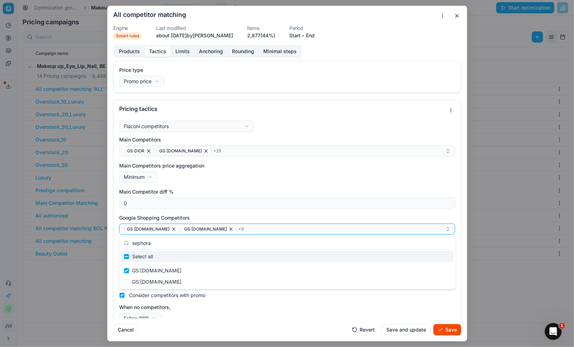
drag, startPoint x: 161, startPoint y: 244, endPoint x: 131, endPoint y: 242, distance: 30.3
click at [131, 242] on div "sephora" at bounding box center [288, 243] width 336 height 13
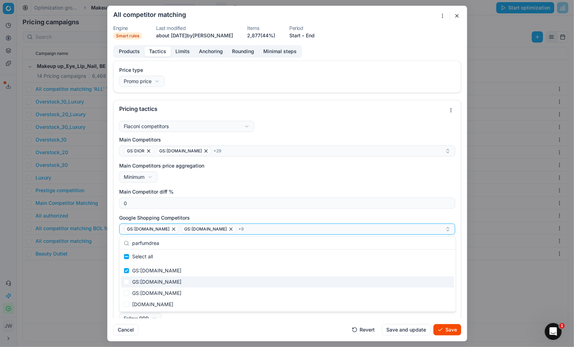
type input "parfumdrea"
click at [127, 279] on input "Suggestions" at bounding box center [127, 282] width 6 height 6
checkbox input "true"
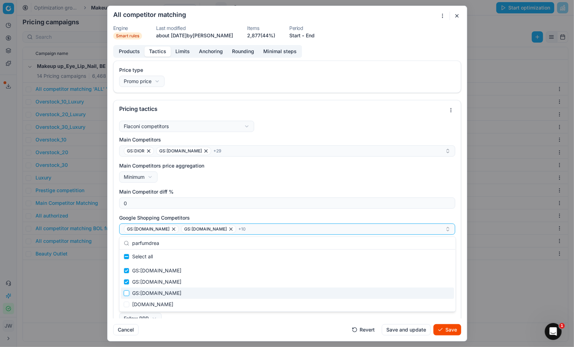
click at [128, 290] on input "Suggestions" at bounding box center [127, 293] width 6 height 6
checkbox input "true"
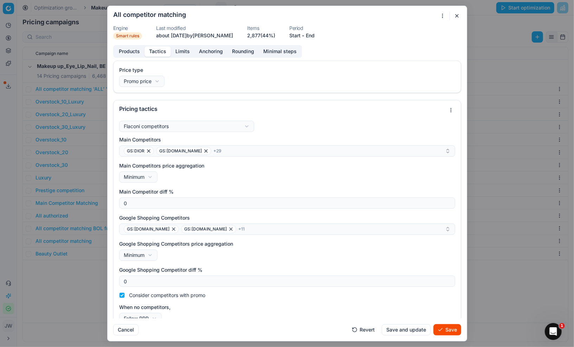
click at [272, 322] on div "Cancel Revert Save and update Save" at bounding box center [287, 326] width 348 height 17
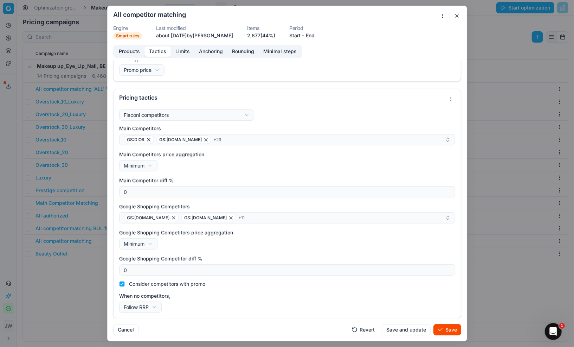
click at [447, 330] on button "Save" at bounding box center [448, 329] width 28 height 11
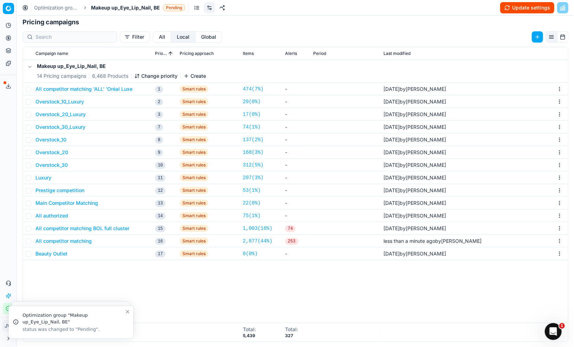
click at [96, 227] on button "All competitor matching BOL full cluster" at bounding box center [83, 228] width 94 height 7
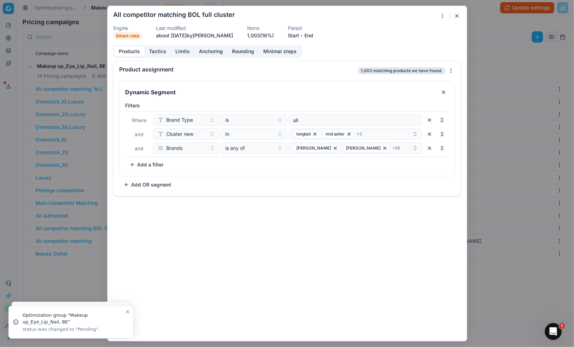
click at [162, 50] on button "Tactics" at bounding box center [158, 51] width 26 height 10
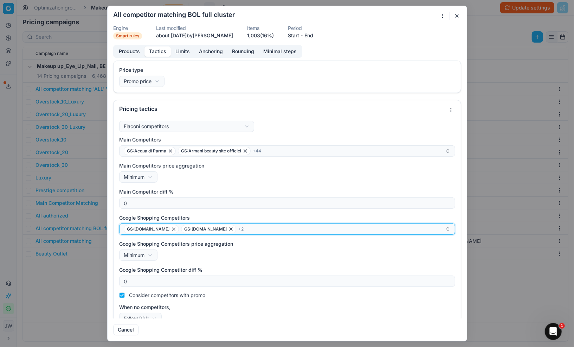
click at [253, 232] on div "GS:[DOMAIN_NAME] GS:[DOMAIN_NAME] + 2" at bounding box center [284, 229] width 321 height 8
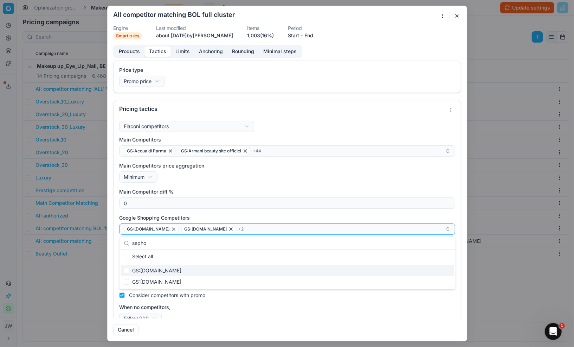
type input "sepho"
click at [143, 271] on div "GS:[DOMAIN_NAME]" at bounding box center [287, 270] width 333 height 11
checkbox input "true"
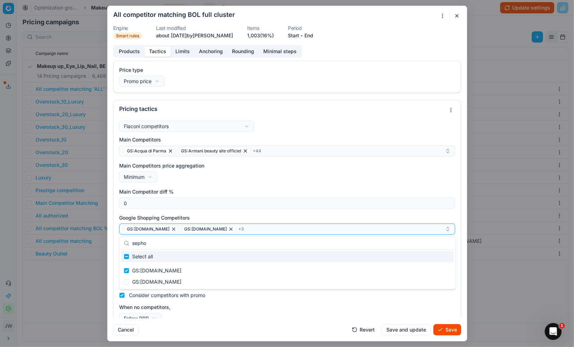
drag, startPoint x: 158, startPoint y: 242, endPoint x: 114, endPoint y: 238, distance: 44.8
click at [114, 238] on body "Pricing platform Analytics Pricing Product portfolio Templates Export service 5…" at bounding box center [287, 173] width 574 height 347
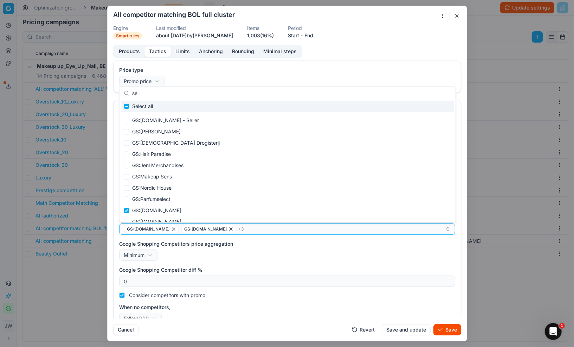
type input "s"
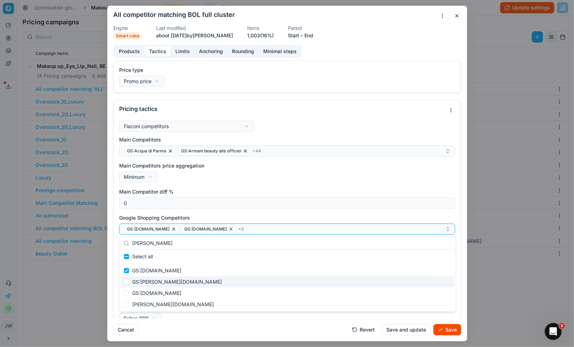
type input "[PERSON_NAME]"
click at [126, 283] on input "Suggestions" at bounding box center [127, 282] width 6 height 6
checkbox input "true"
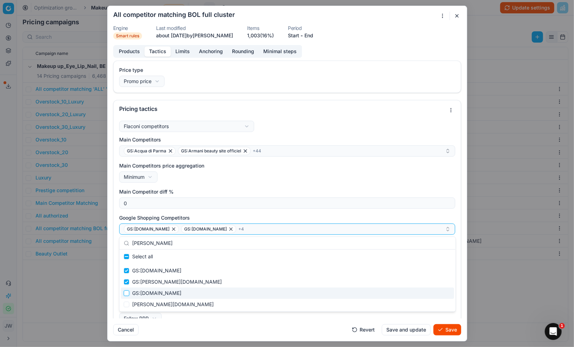
click at [127, 293] on input "Suggestions" at bounding box center [127, 293] width 6 height 6
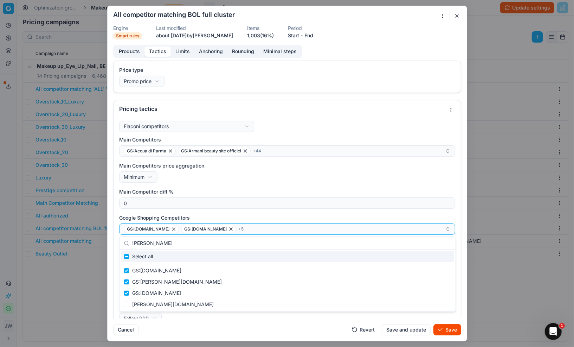
drag, startPoint x: 158, startPoint y: 242, endPoint x: 130, endPoint y: 241, distance: 27.4
click at [130, 241] on div "[PERSON_NAME]" at bounding box center [288, 243] width 336 height 13
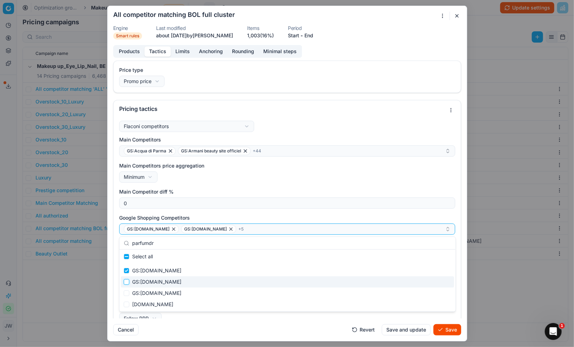
click at [128, 280] on input "Suggestions" at bounding box center [127, 282] width 6 height 6
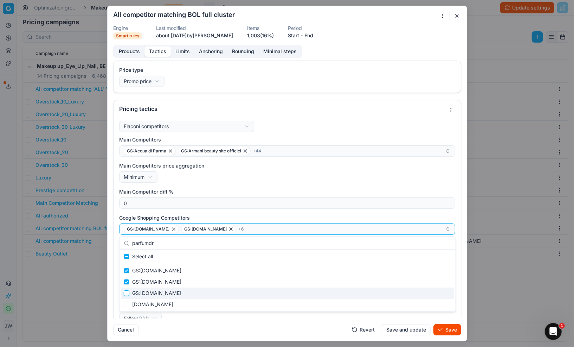
click at [128, 293] on input "Suggestions" at bounding box center [127, 293] width 6 height 6
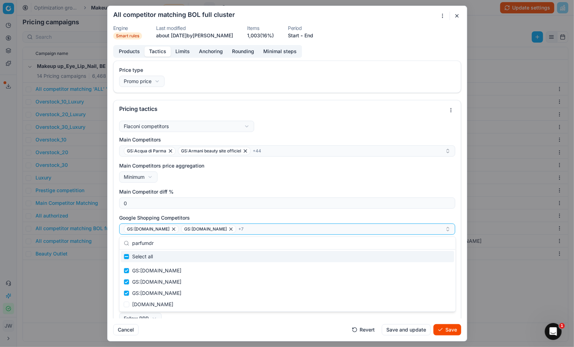
drag, startPoint x: 162, startPoint y: 241, endPoint x: 132, endPoint y: 239, distance: 30.6
click at [132, 239] on div "parfumdr" at bounding box center [288, 243] width 336 height 13
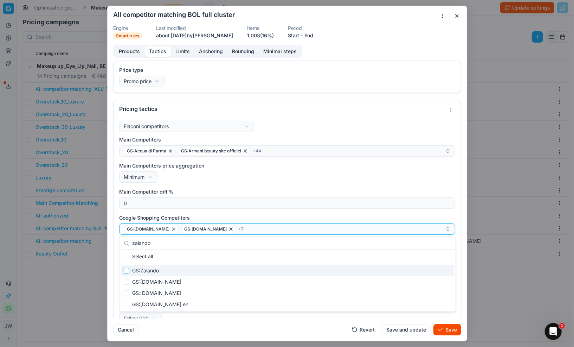
click at [126, 271] on input "Suggestions" at bounding box center [127, 271] width 6 height 6
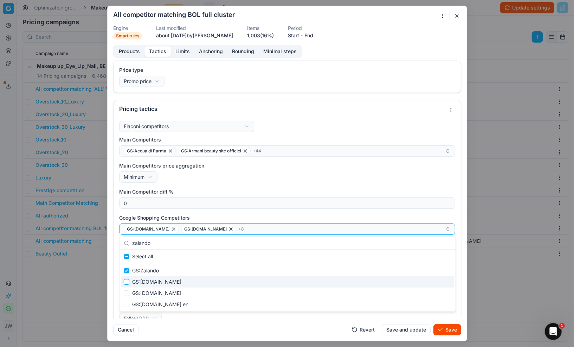
click at [126, 284] on input "Suggestions" at bounding box center [127, 282] width 6 height 6
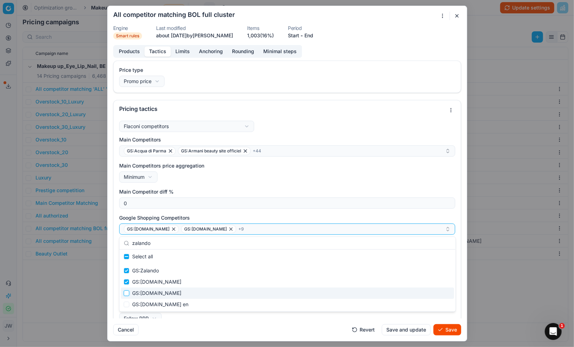
click at [126, 292] on input "Suggestions" at bounding box center [127, 293] width 6 height 6
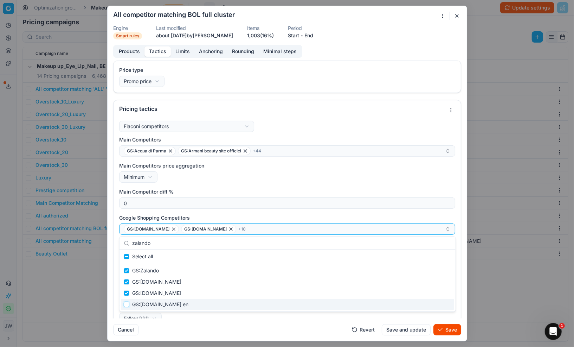
click at [126, 303] on input "Suggestions" at bounding box center [127, 304] width 6 height 6
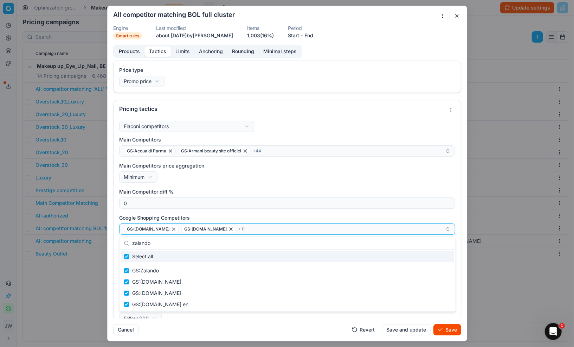
drag, startPoint x: 161, startPoint y: 244, endPoint x: 129, endPoint y: 243, distance: 32.0
click at [129, 243] on div "zalando" at bounding box center [288, 243] width 336 height 13
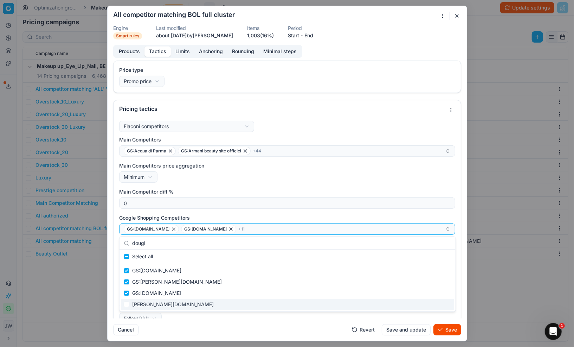
click at [256, 322] on div "Cancel Revert Save and update Save" at bounding box center [287, 326] width 348 height 17
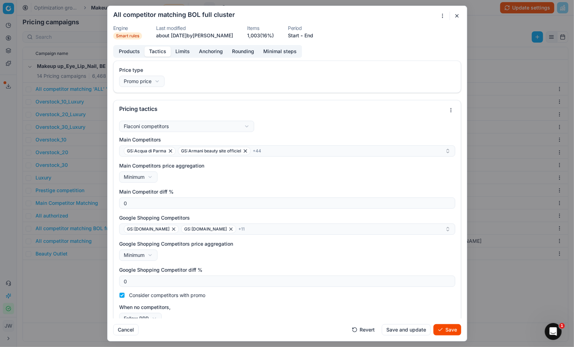
click at [451, 330] on button "Save" at bounding box center [448, 329] width 28 height 11
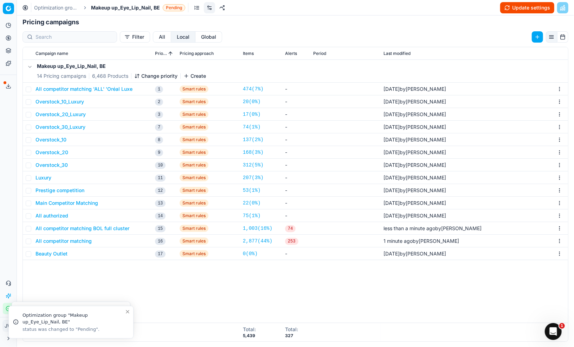
click at [52, 215] on button "All authorized" at bounding box center [52, 215] width 33 height 7
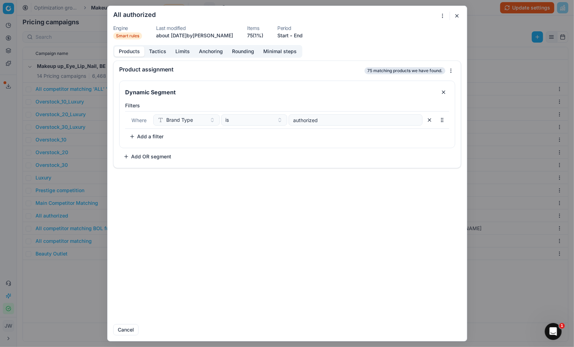
click at [161, 52] on button "Tactics" at bounding box center [158, 51] width 26 height 10
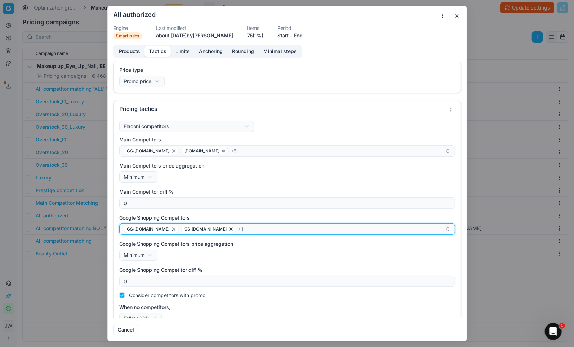
click at [251, 229] on div "GS:[DOMAIN_NAME] GS:[DOMAIN_NAME] + 1" at bounding box center [284, 229] width 321 height 8
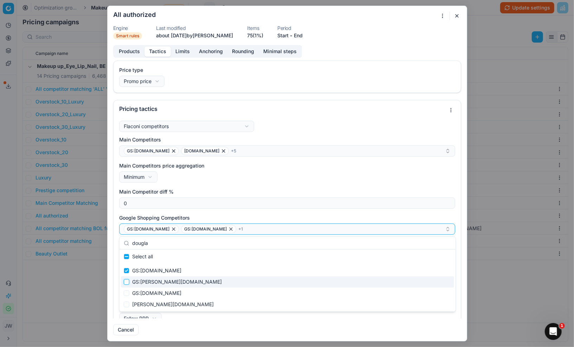
click at [125, 282] on input "Suggestions" at bounding box center [127, 282] width 6 height 6
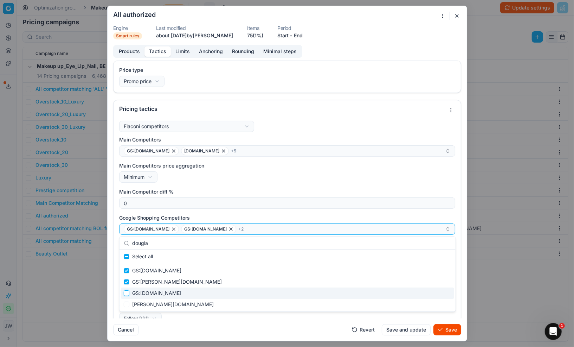
click at [126, 292] on input "Suggestions" at bounding box center [127, 293] width 6 height 6
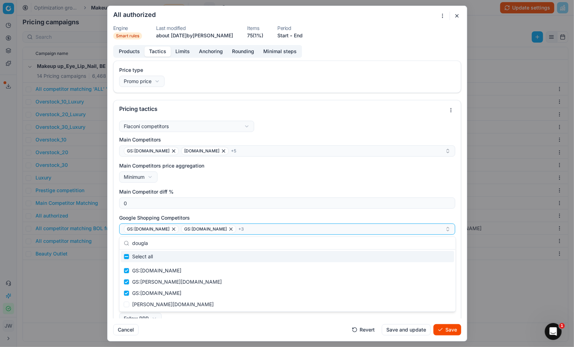
drag, startPoint x: 163, startPoint y: 245, endPoint x: 129, endPoint y: 238, distance: 35.0
click at [129, 238] on div "dougla" at bounding box center [288, 243] width 336 height 13
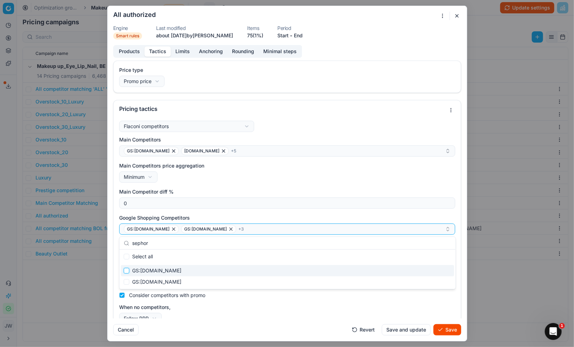
click at [124, 270] on input "Suggestions" at bounding box center [127, 271] width 6 height 6
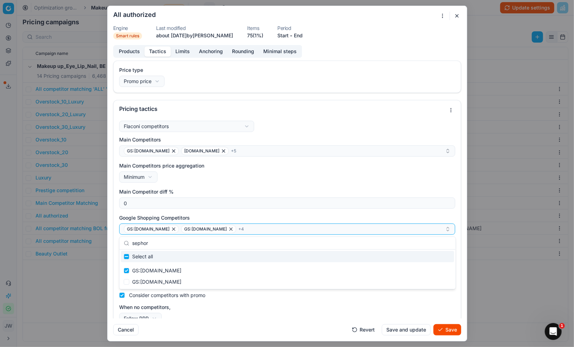
drag, startPoint x: 168, startPoint y: 242, endPoint x: 130, endPoint y: 237, distance: 37.5
click at [130, 237] on div "sephor" at bounding box center [288, 243] width 336 height 13
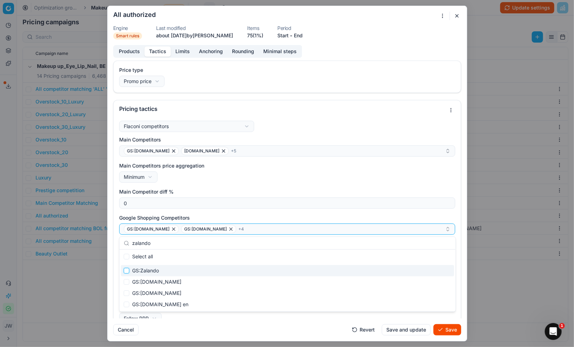
click at [128, 268] on input "Suggestions" at bounding box center [127, 271] width 6 height 6
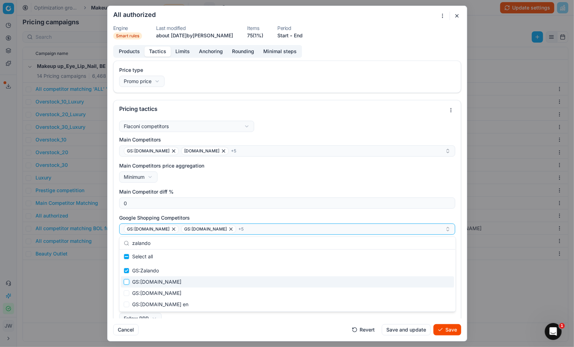
click at [127, 283] on input "Suggestions" at bounding box center [127, 282] width 6 height 6
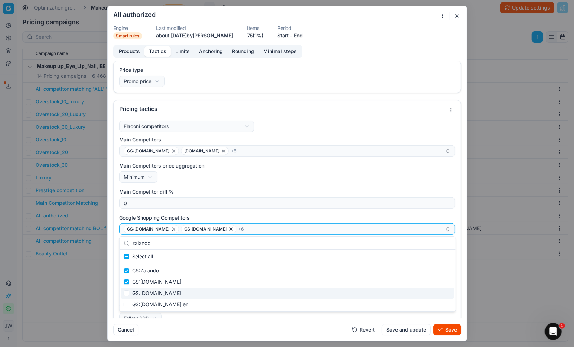
click at [126, 297] on div "GS:[DOMAIN_NAME]" at bounding box center [287, 292] width 333 height 11
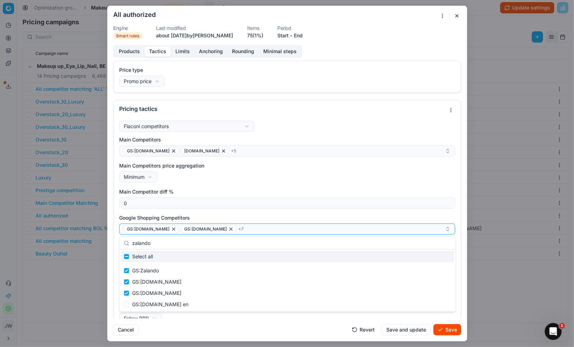
drag, startPoint x: 163, startPoint y: 245, endPoint x: 127, endPoint y: 239, distance: 36.3
click at [127, 239] on div "zalando" at bounding box center [288, 243] width 336 height 13
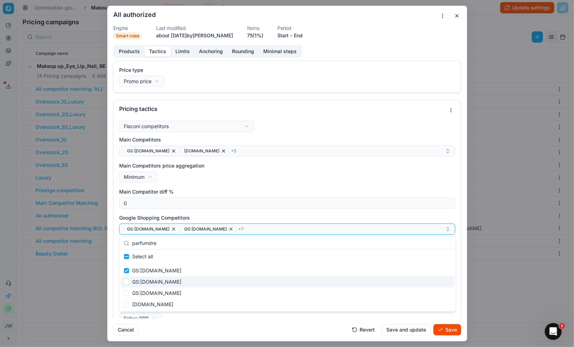
click at [120, 282] on div "GS:parfumdreams.BE GS:parfumdreams.DE GS:parfumdreams.be parfumdreams.be" at bounding box center [288, 287] width 336 height 48
click at [125, 282] on input "Suggestions" at bounding box center [127, 282] width 6 height 6
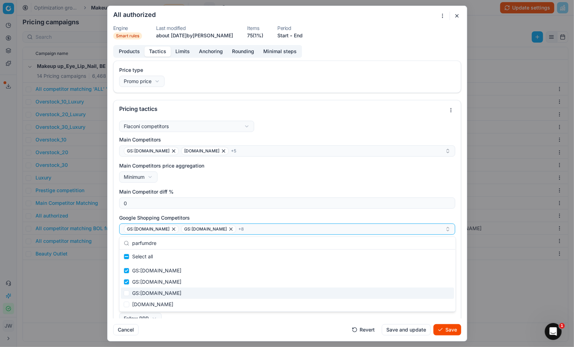
click at [127, 288] on div "GS:[DOMAIN_NAME]" at bounding box center [287, 292] width 333 height 11
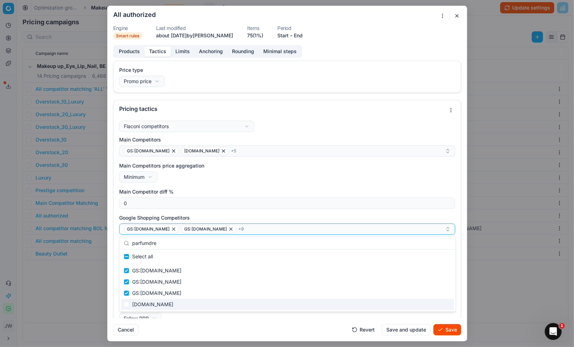
click at [236, 325] on div "Cancel Revert Save and update Save" at bounding box center [287, 326] width 348 height 17
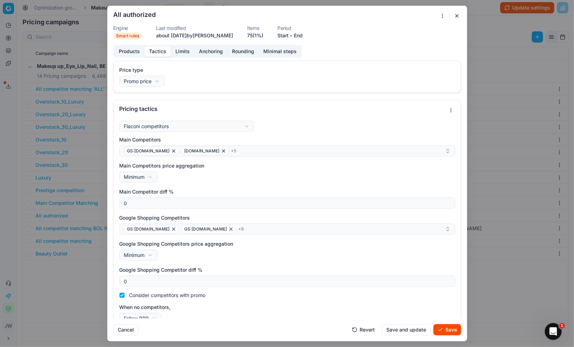
click at [455, 329] on button "Save" at bounding box center [448, 329] width 28 height 11
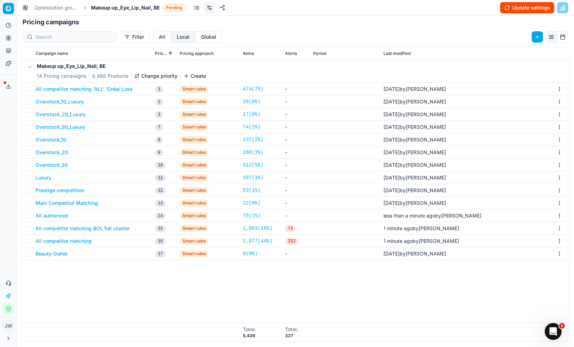
click at [53, 164] on button "Overstock_30" at bounding box center [52, 164] width 32 height 7
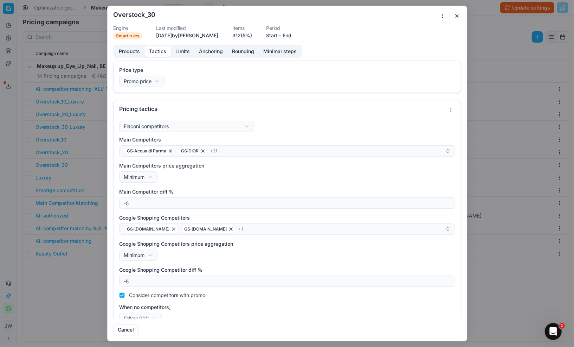
click at [159, 52] on button "Tactics" at bounding box center [158, 51] width 26 height 10
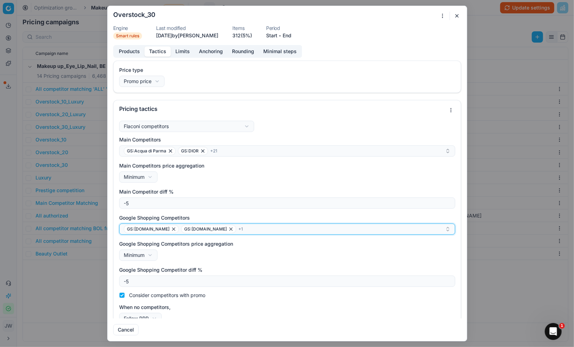
click at [254, 231] on div "GS:parfumdreams.BE GS:Douglas.be + 1" at bounding box center [284, 229] width 321 height 8
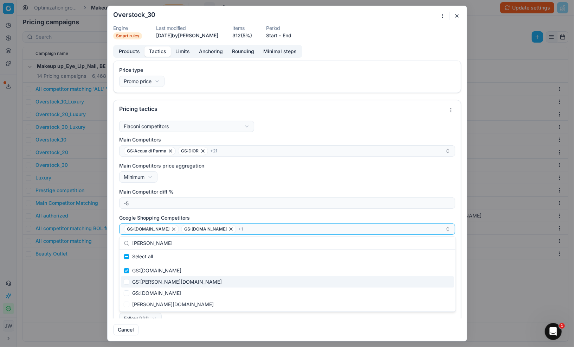
click at [134, 284] on div "GS:[PERSON_NAME][DOMAIN_NAME]" at bounding box center [287, 281] width 333 height 11
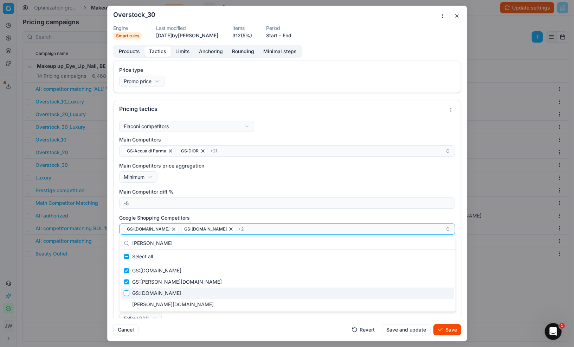
click at [124, 290] on input "Suggestions" at bounding box center [127, 293] width 6 height 6
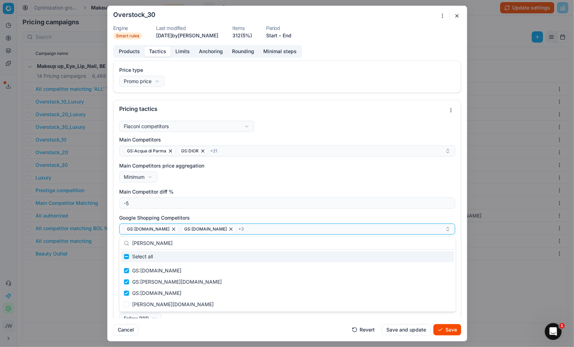
drag, startPoint x: 243, startPoint y: 244, endPoint x: 130, endPoint y: 237, distance: 112.7
click at [130, 237] on div "[PERSON_NAME]" at bounding box center [288, 243] width 336 height 13
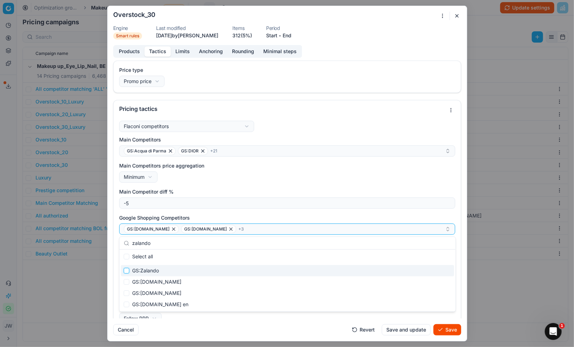
click at [128, 271] on input "Suggestions" at bounding box center [127, 271] width 6 height 6
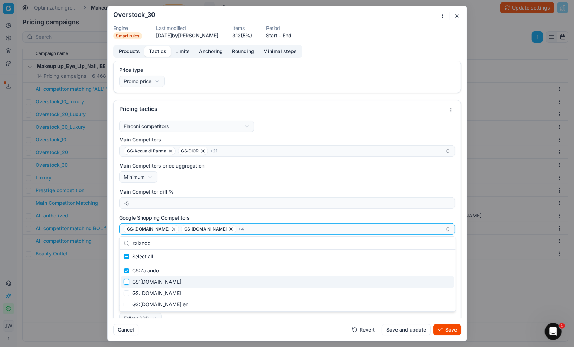
click at [127, 282] on input "Suggestions" at bounding box center [127, 282] width 6 height 6
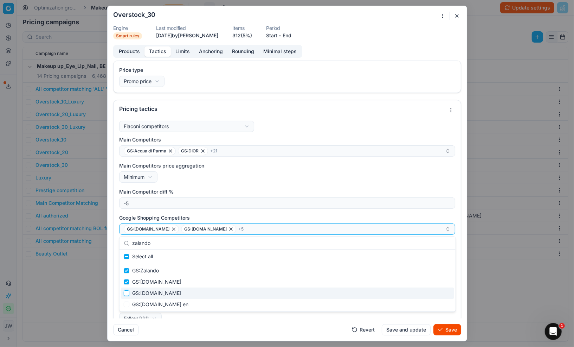
click at [124, 293] on input "Suggestions" at bounding box center [127, 293] width 6 height 6
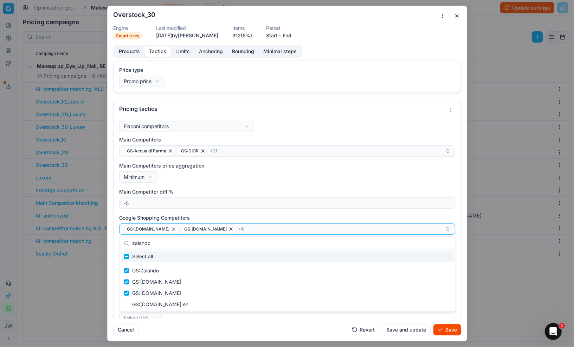
drag, startPoint x: 159, startPoint y: 243, endPoint x: 125, endPoint y: 241, distance: 34.5
click at [125, 241] on div "zalando" at bounding box center [288, 243] width 336 height 13
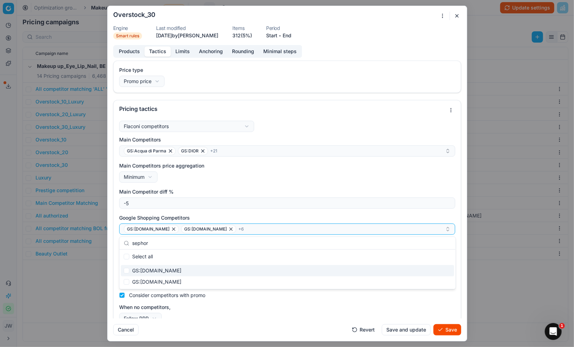
click at [123, 270] on div "GS:[DOMAIN_NAME]" at bounding box center [287, 270] width 333 height 11
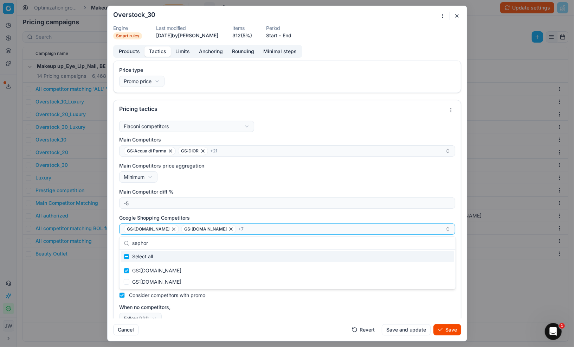
drag, startPoint x: 158, startPoint y: 242, endPoint x: 130, endPoint y: 241, distance: 28.5
click at [130, 241] on div "sephor" at bounding box center [288, 243] width 336 height 13
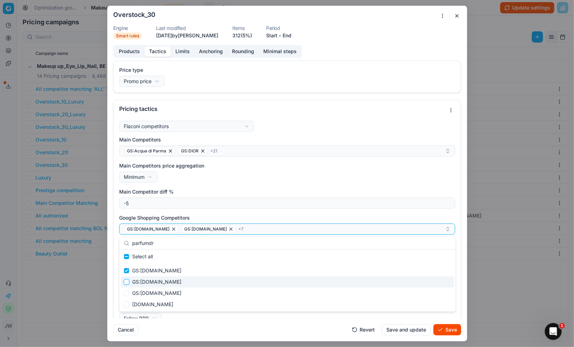
click at [128, 280] on input "Suggestions" at bounding box center [127, 282] width 6 height 6
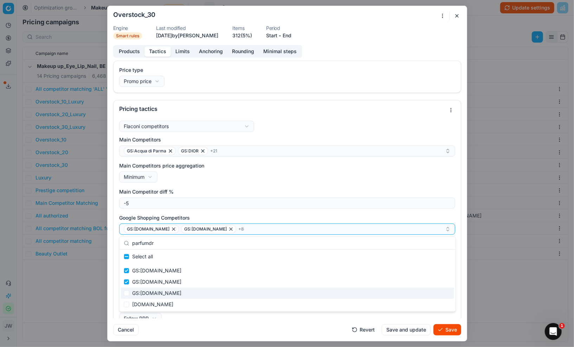
click at [149, 294] on div "GS:[DOMAIN_NAME]" at bounding box center [287, 292] width 333 height 11
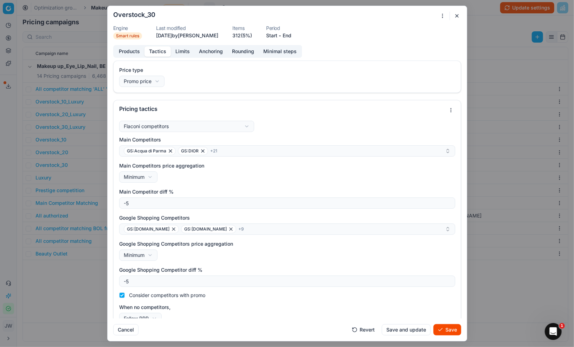
click at [323, 322] on div "Cancel Revert Save and update Save" at bounding box center [287, 326] width 348 height 17
click at [444, 330] on button "Save" at bounding box center [448, 329] width 28 height 11
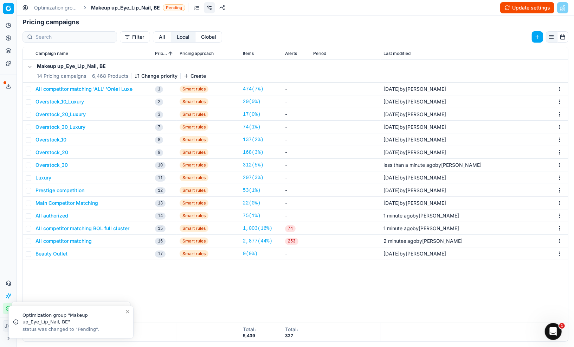
click at [54, 151] on button "Overstock_20" at bounding box center [52, 152] width 33 height 7
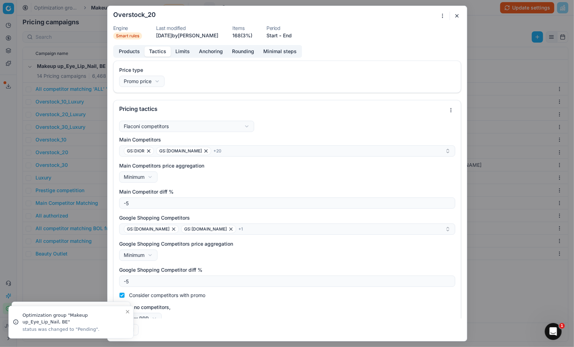
click at [162, 50] on button "Tactics" at bounding box center [158, 51] width 26 height 10
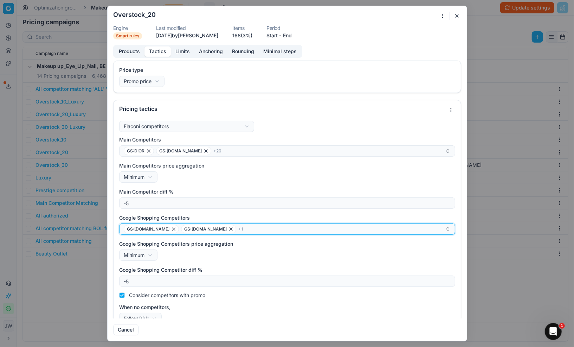
click at [248, 229] on div "GS:[DOMAIN_NAME] GS:[DOMAIN_NAME] + 1" at bounding box center [284, 229] width 321 height 8
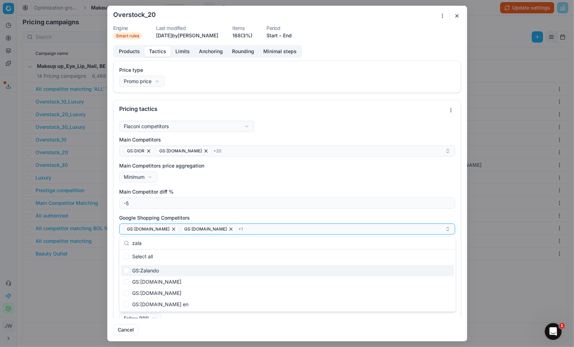
click at [130, 271] on div "GS:Zalando" at bounding box center [287, 270] width 333 height 11
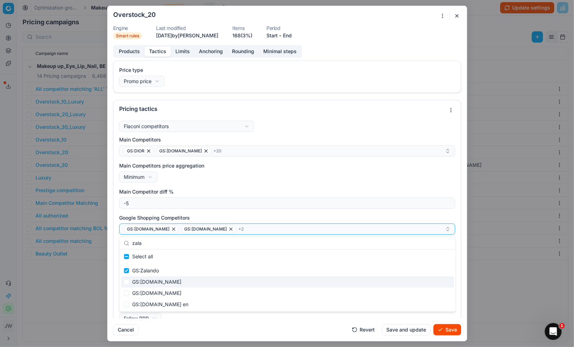
click at [129, 282] on div "GS:[DOMAIN_NAME]" at bounding box center [287, 281] width 333 height 11
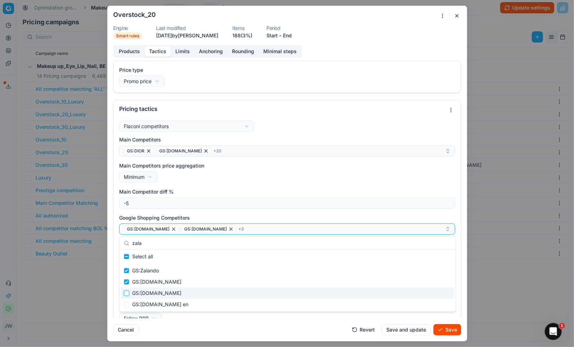
click at [127, 290] on input "Suggestions" at bounding box center [127, 293] width 6 height 6
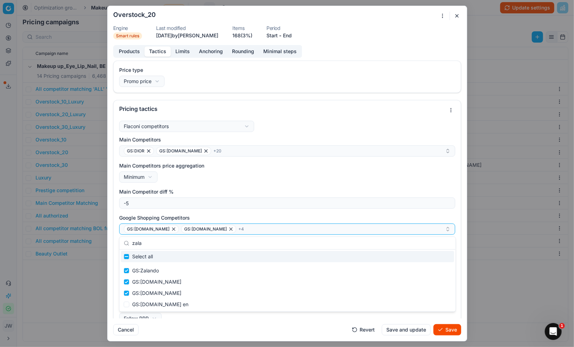
drag, startPoint x: 179, startPoint y: 242, endPoint x: 122, endPoint y: 239, distance: 57.7
click at [122, 239] on div "zala" at bounding box center [288, 243] width 336 height 13
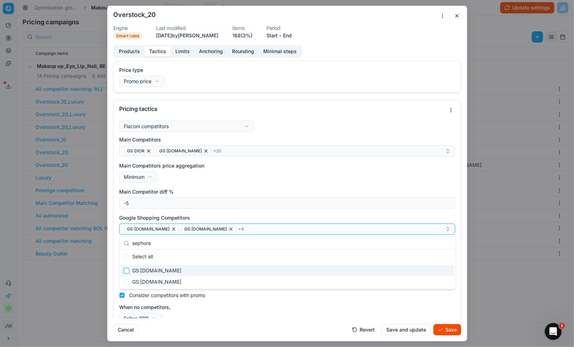
click at [126, 272] on input "Suggestions" at bounding box center [127, 271] width 6 height 6
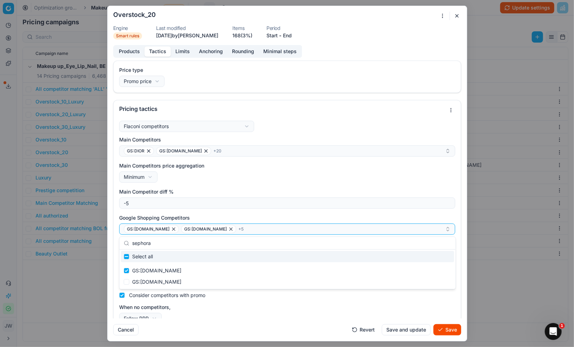
drag, startPoint x: 164, startPoint y: 247, endPoint x: 123, endPoint y: 242, distance: 41.1
click at [123, 242] on div "sephora" at bounding box center [288, 243] width 336 height 13
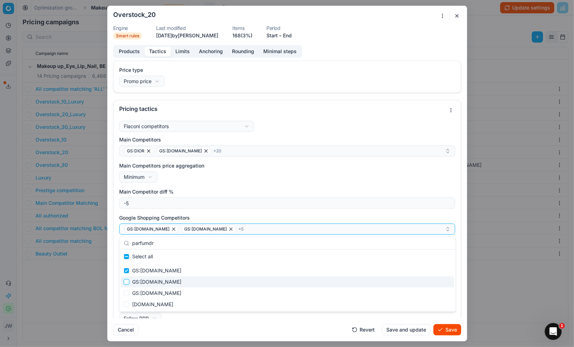
click at [126, 282] on input "Suggestions" at bounding box center [127, 282] width 6 height 6
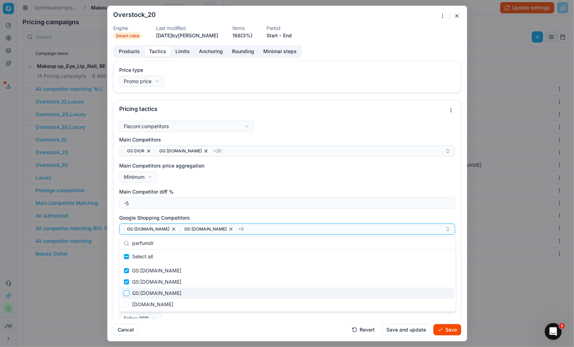
click at [128, 292] on input "Suggestions" at bounding box center [127, 293] width 6 height 6
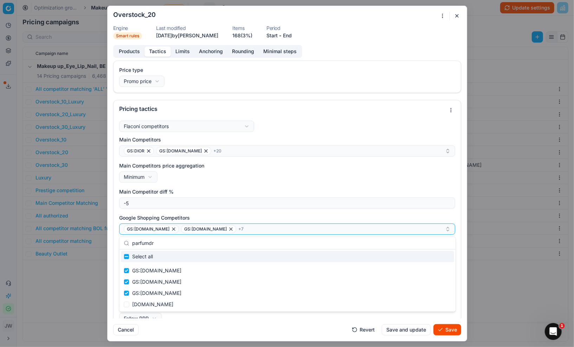
drag, startPoint x: 168, startPoint y: 243, endPoint x: 126, endPoint y: 242, distance: 42.2
click at [126, 242] on div "parfumdr" at bounding box center [288, 243] width 336 height 13
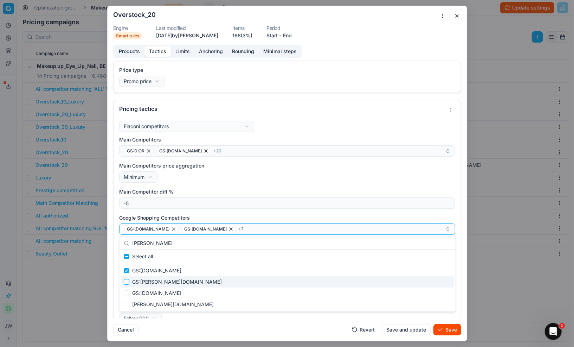
click at [125, 280] on input "Suggestions" at bounding box center [127, 282] width 6 height 6
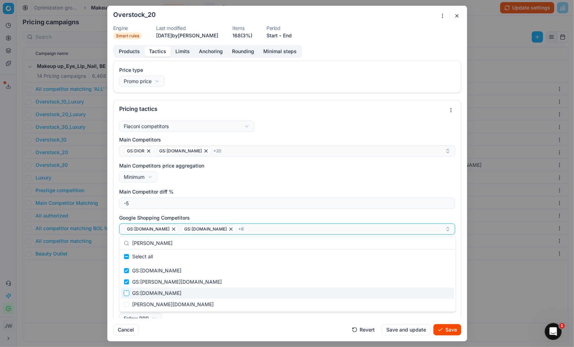
click at [126, 292] on input "Suggestions" at bounding box center [127, 293] width 6 height 6
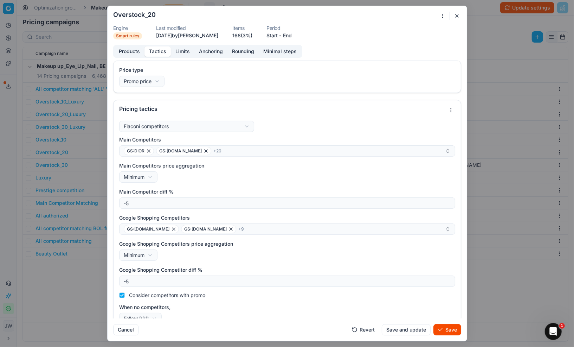
click at [439, 328] on button "Save" at bounding box center [448, 329] width 28 height 11
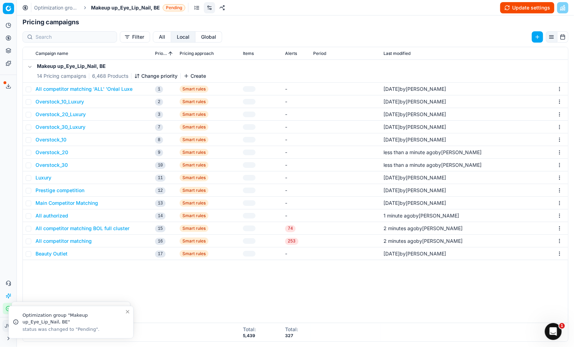
click at [56, 138] on button "Overstock_10" at bounding box center [51, 139] width 31 height 7
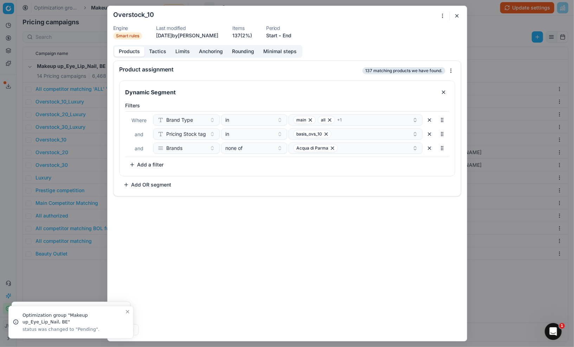
click at [162, 52] on button "Tactics" at bounding box center [158, 51] width 26 height 10
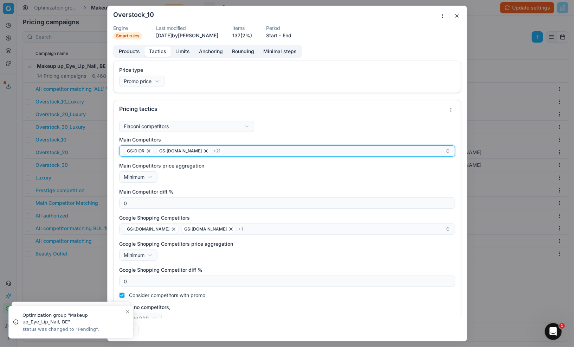
click at [221, 149] on div "GS:DIOR GS:Deloox.be + 21" at bounding box center [284, 151] width 321 height 8
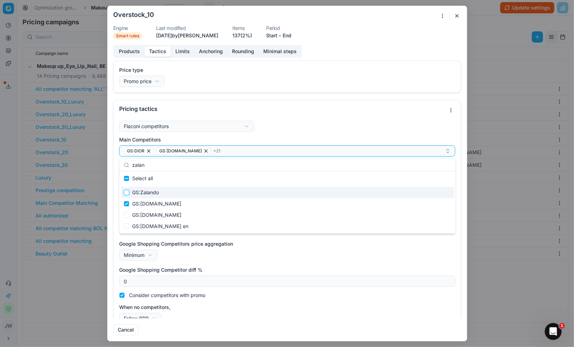
click at [127, 193] on input "Suggestions" at bounding box center [127, 193] width 6 height 6
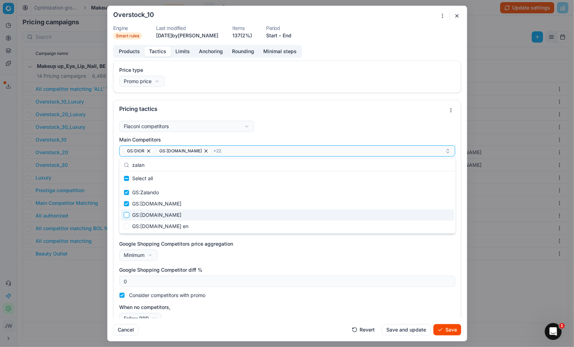
click at [125, 214] on input "Suggestions" at bounding box center [127, 215] width 6 height 6
click at [127, 213] on input "Suggestions" at bounding box center [127, 215] width 6 height 6
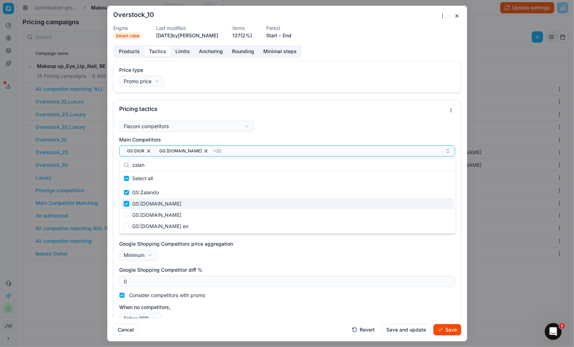
click at [127, 204] on input "Suggestions" at bounding box center [127, 204] width 6 height 6
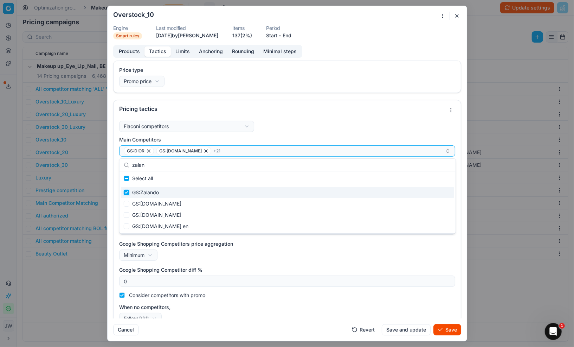
click at [127, 194] on input "Suggestions" at bounding box center [127, 193] width 6 height 6
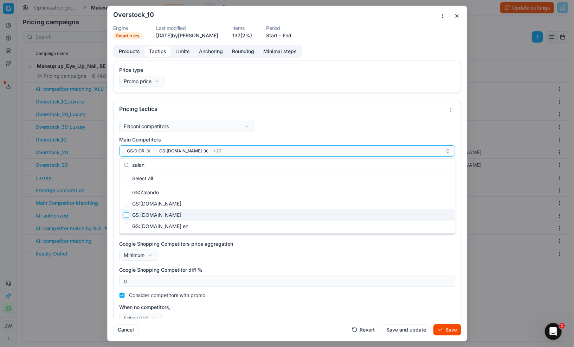
click at [128, 212] on input "Suggestions" at bounding box center [127, 215] width 6 height 6
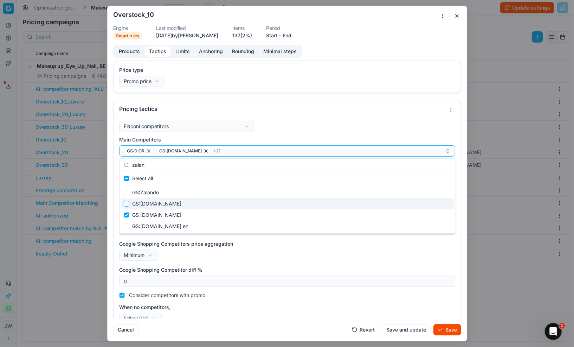
click at [128, 204] on input "Suggestions" at bounding box center [127, 204] width 6 height 6
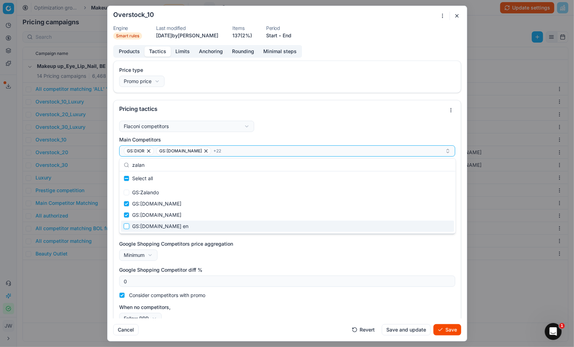
click at [128, 224] on input "Suggestions" at bounding box center [127, 226] width 6 height 6
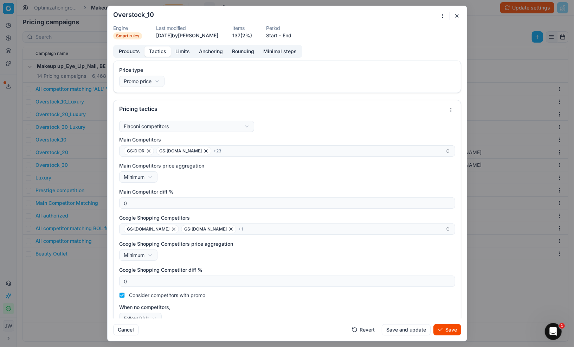
click at [268, 245] on label "Google Shopping Competitors price aggregation" at bounding box center [287, 243] width 336 height 7
click at [158, 249] on button "Minimum" at bounding box center [138, 254] width 38 height 11
click at [248, 254] on div "We are saving PC settings. Please wait, it should take a few minutes Overstock_…" at bounding box center [287, 173] width 574 height 347
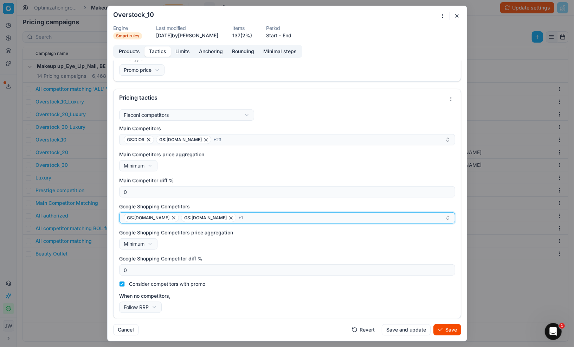
click at [246, 219] on div "GS:[DOMAIN_NAME] GS:[DOMAIN_NAME] + 1" at bounding box center [284, 217] width 321 height 8
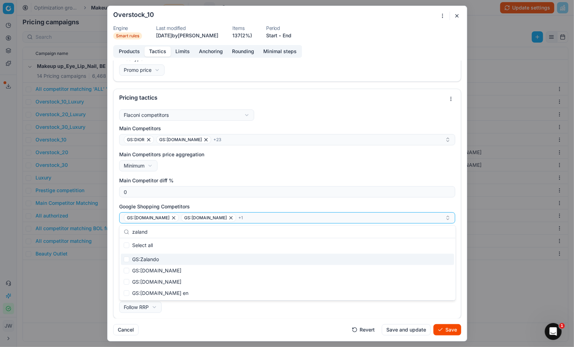
click at [142, 262] on div "GS:Zalando" at bounding box center [287, 259] width 333 height 11
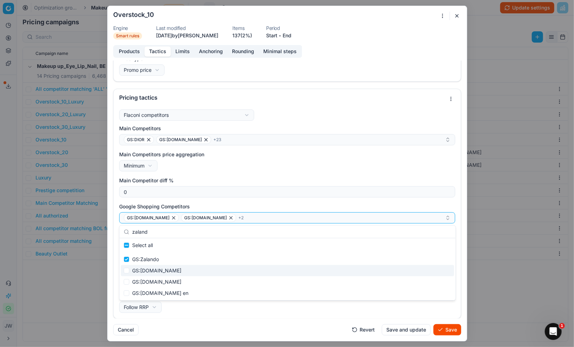
click at [142, 269] on div "GS:[DOMAIN_NAME]" at bounding box center [287, 270] width 333 height 11
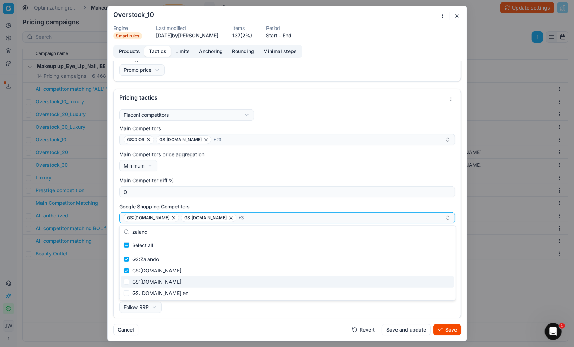
click at [142, 277] on div "GS:[DOMAIN_NAME]" at bounding box center [287, 281] width 333 height 11
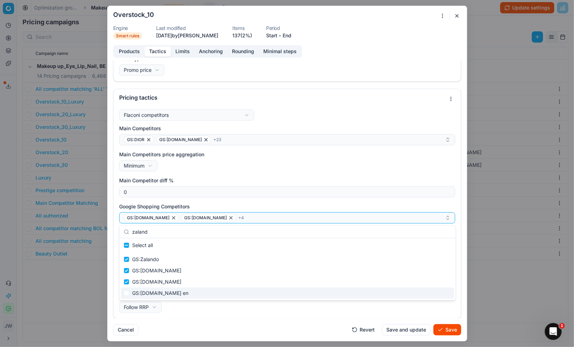
click at [159, 289] on div "GS:[DOMAIN_NAME] en" at bounding box center [287, 292] width 333 height 11
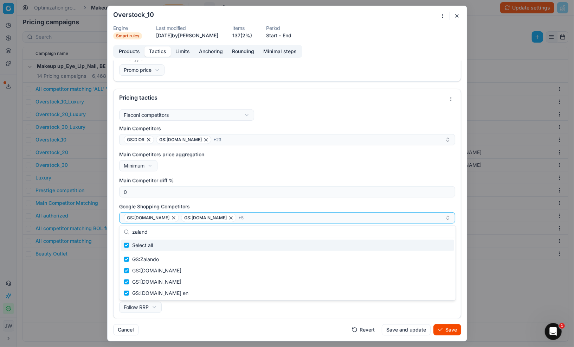
drag, startPoint x: 175, startPoint y: 231, endPoint x: 124, endPoint y: 236, distance: 51.5
click at [124, 236] on div "zaland" at bounding box center [288, 231] width 336 height 13
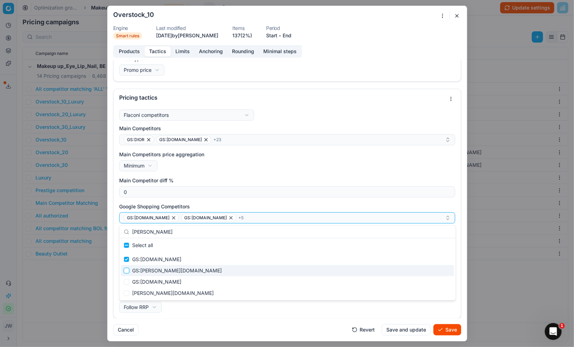
click at [127, 270] on input "Suggestions" at bounding box center [127, 271] width 6 height 6
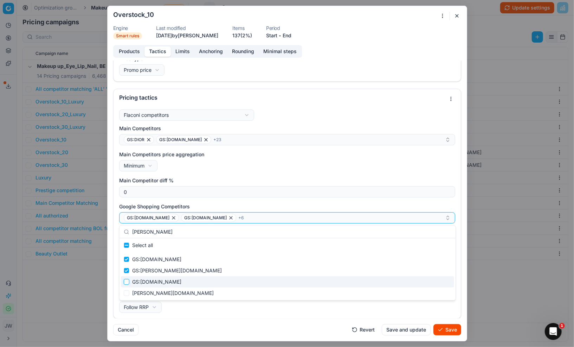
click at [125, 280] on input "Suggestions" at bounding box center [127, 282] width 6 height 6
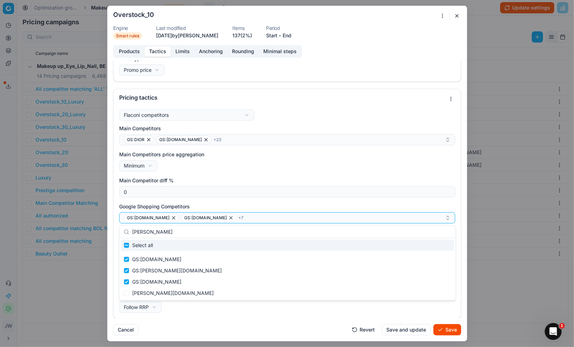
drag, startPoint x: 161, startPoint y: 231, endPoint x: 130, endPoint y: 231, distance: 31.7
click at [130, 231] on div "[PERSON_NAME]" at bounding box center [288, 231] width 336 height 13
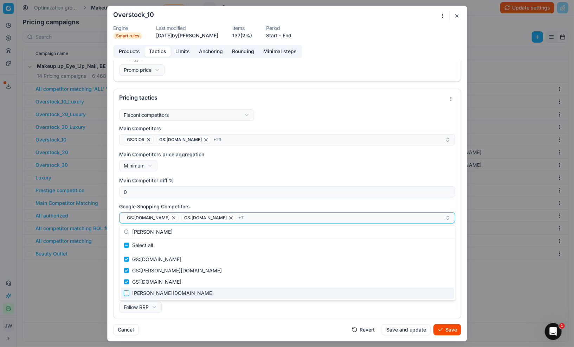
drag, startPoint x: 127, startPoint y: 291, endPoint x: 129, endPoint y: 279, distance: 11.7
click at [127, 291] on input "Suggestions" at bounding box center [127, 293] width 6 height 6
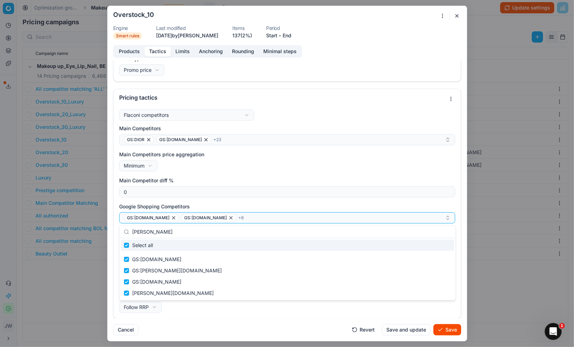
drag, startPoint x: 155, startPoint y: 232, endPoint x: 127, endPoint y: 231, distance: 28.2
click at [127, 231] on div "[PERSON_NAME]" at bounding box center [288, 231] width 336 height 13
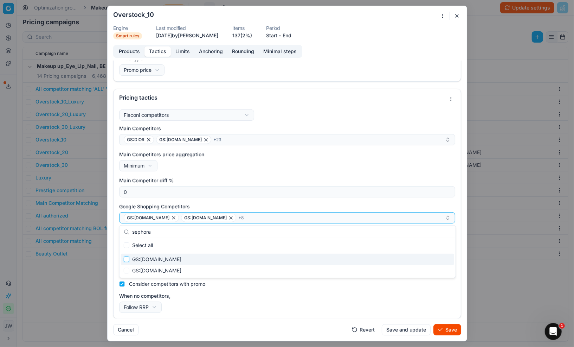
click at [126, 260] on input "Suggestions" at bounding box center [127, 259] width 6 height 6
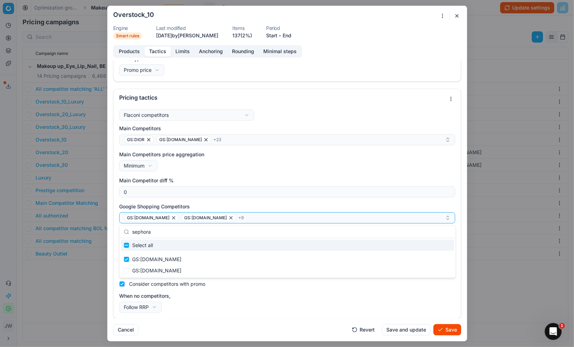
drag, startPoint x: 158, startPoint y: 235, endPoint x: 122, endPoint y: 234, distance: 35.6
click at [122, 234] on div "sephora" at bounding box center [288, 231] width 336 height 13
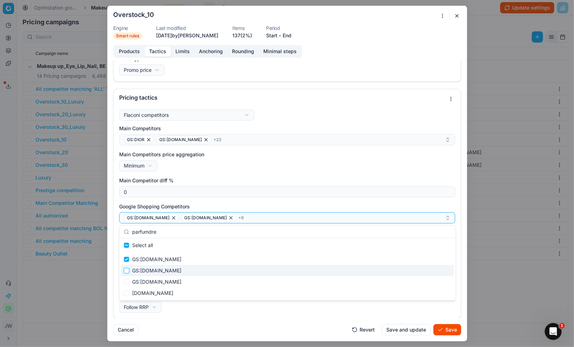
click at [127, 272] on input "Suggestions" at bounding box center [127, 271] width 6 height 6
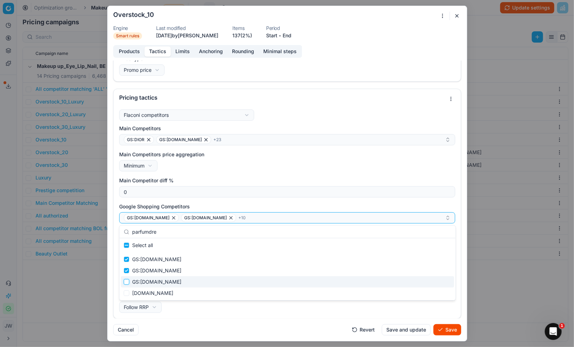
click at [127, 279] on input "Suggestions" at bounding box center [127, 282] width 6 height 6
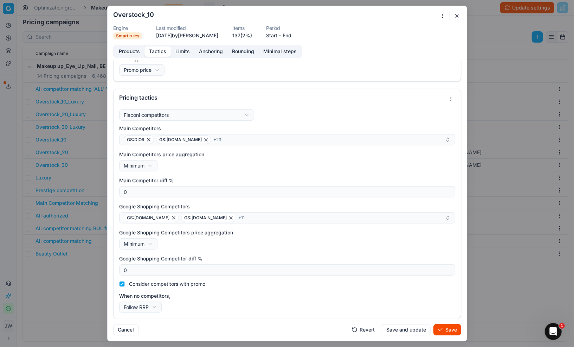
click at [263, 315] on div "Flaconi competitors Flaconi competitorsFlaconi competitors rule: first takes in…" at bounding box center [287, 213] width 347 height 212
click at [444, 329] on button "Save" at bounding box center [448, 329] width 28 height 11
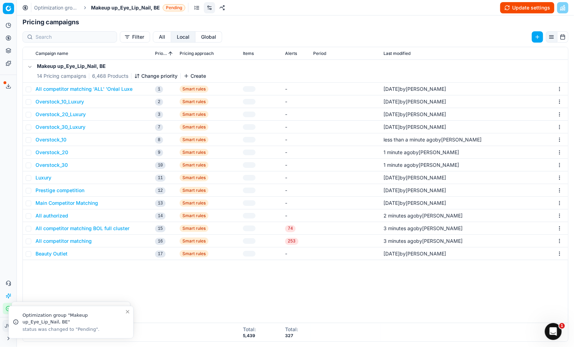
click at [524, 11] on button "Update settings" at bounding box center [527, 7] width 54 height 11
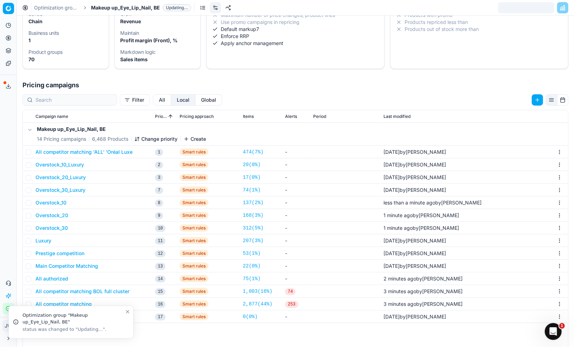
scroll to position [46, 0]
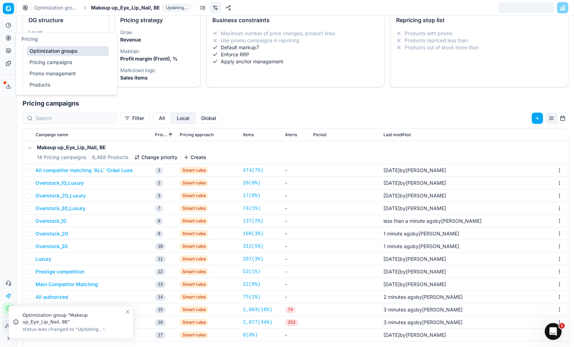
click at [5, 36] on button "Pricing" at bounding box center [8, 37] width 11 height 11
click at [45, 49] on link "Optimization groups" at bounding box center [68, 51] width 82 height 10
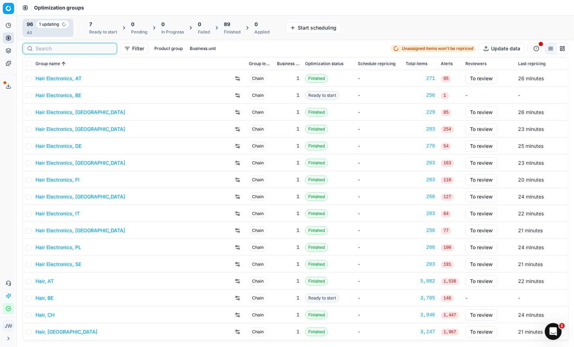
click at [53, 49] on input at bounding box center [74, 48] width 77 height 7
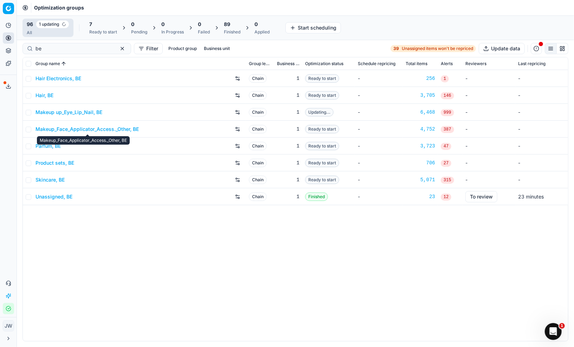
click at [65, 127] on link "Makeup_Face_Applicator_Access._Other, BE" at bounding box center [87, 129] width 103 height 7
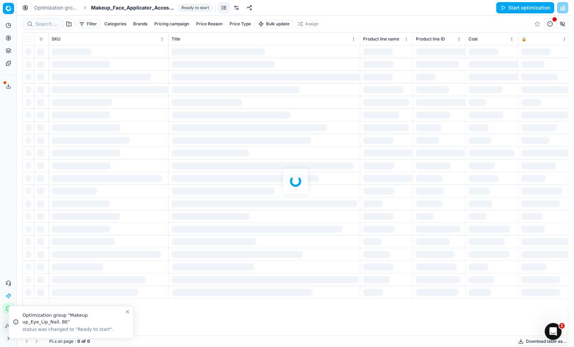
click at [237, 8] on link at bounding box center [236, 7] width 11 height 11
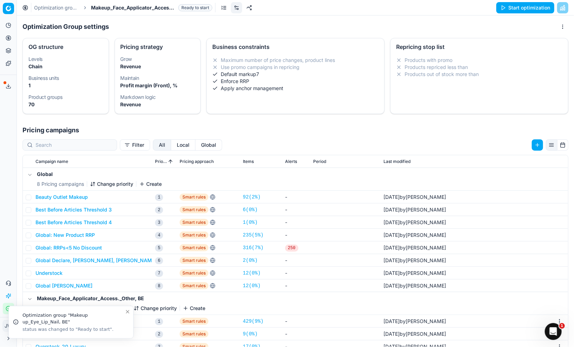
scroll to position [61, 0]
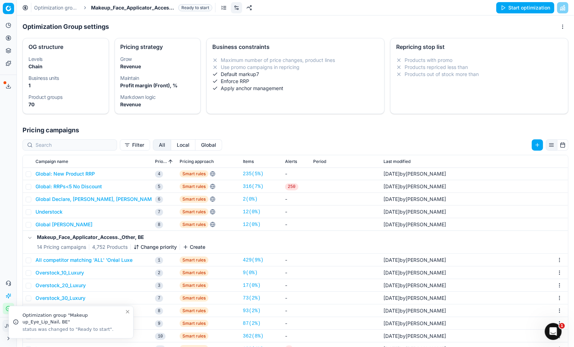
click at [171, 145] on button "Local" at bounding box center [183, 144] width 24 height 11
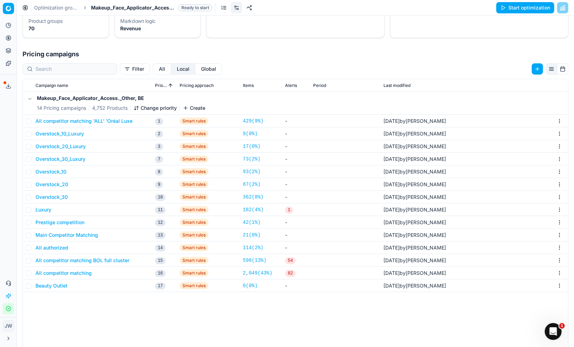
scroll to position [76, 0]
click at [78, 270] on button "All competitor matching" at bounding box center [64, 272] width 56 height 7
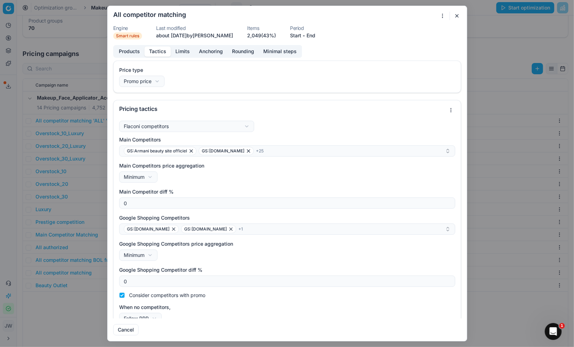
click at [160, 52] on button "Tactics" at bounding box center [158, 51] width 26 height 10
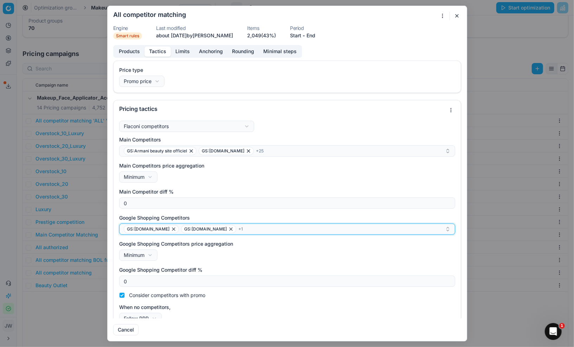
click at [249, 232] on div "GS:[DOMAIN_NAME] GS:[DOMAIN_NAME] + 1" at bounding box center [284, 229] width 321 height 8
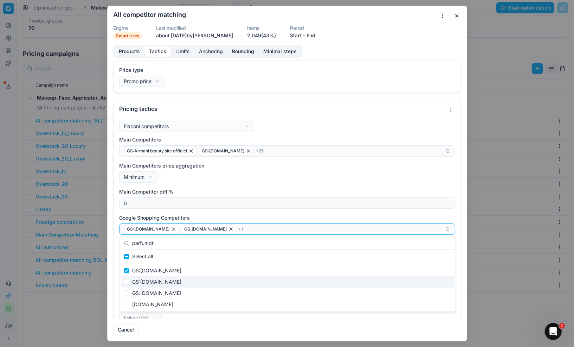
click at [163, 284] on div "GS:[DOMAIN_NAME]" at bounding box center [287, 281] width 333 height 11
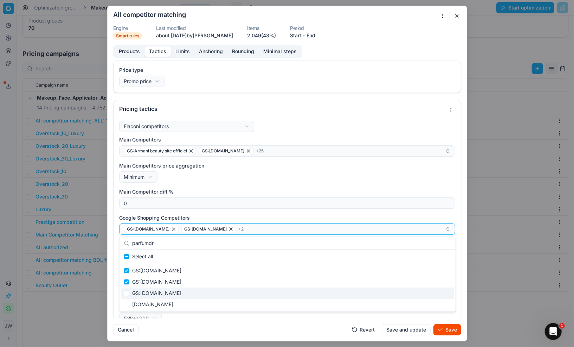
click at [161, 292] on div "GS:[DOMAIN_NAME]" at bounding box center [287, 292] width 333 height 11
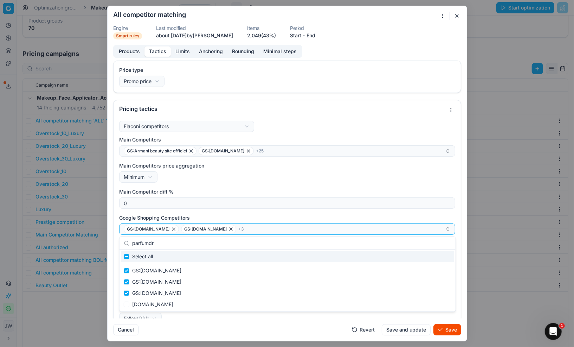
drag, startPoint x: 176, startPoint y: 242, endPoint x: 125, endPoint y: 237, distance: 51.2
click at [125, 237] on div "parfumdr" at bounding box center [288, 243] width 336 height 13
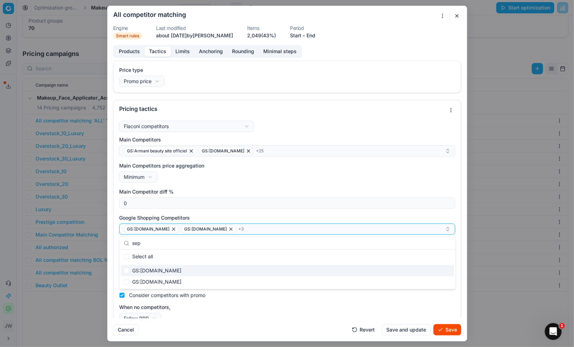
click at [136, 269] on div "GS:[DOMAIN_NAME]" at bounding box center [287, 270] width 333 height 11
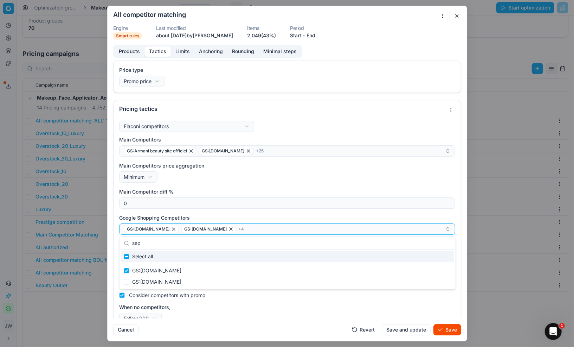
drag, startPoint x: 157, startPoint y: 244, endPoint x: 130, endPoint y: 244, distance: 26.7
click at [130, 244] on div "sep" at bounding box center [288, 243] width 336 height 13
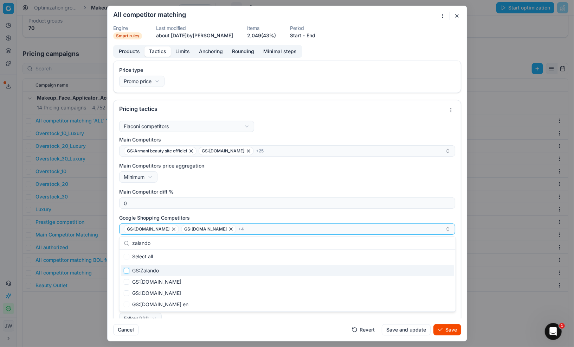
click at [125, 270] on input "Suggestions" at bounding box center [127, 271] width 6 height 6
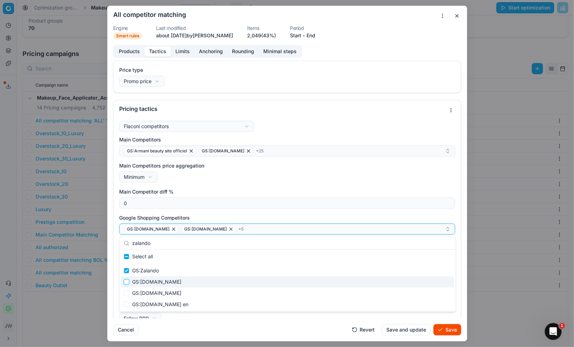
click at [125, 282] on input "Suggestions" at bounding box center [127, 282] width 6 height 6
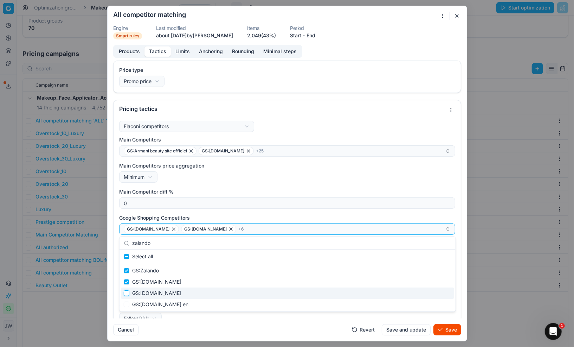
click at [126, 291] on input "Suggestions" at bounding box center [127, 293] width 6 height 6
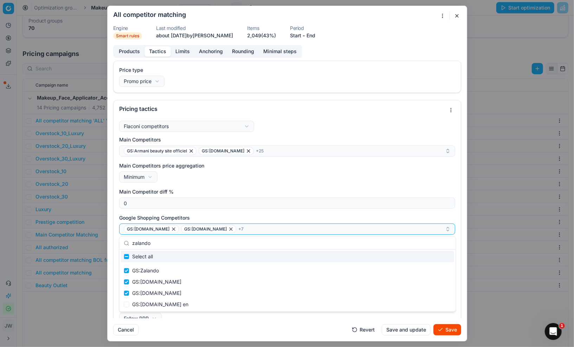
drag, startPoint x: 158, startPoint y: 242, endPoint x: 124, endPoint y: 239, distance: 34.3
click at [124, 239] on div "zalando" at bounding box center [288, 243] width 336 height 13
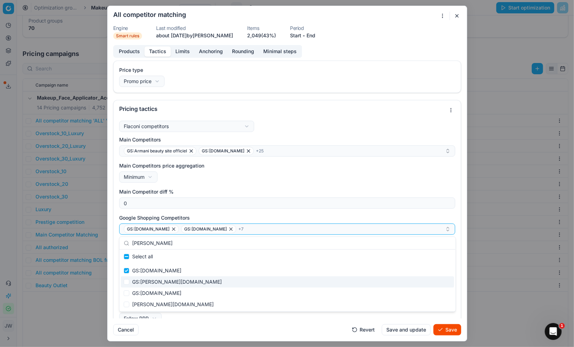
click at [129, 284] on div "GS:[PERSON_NAME][DOMAIN_NAME]" at bounding box center [287, 281] width 333 height 11
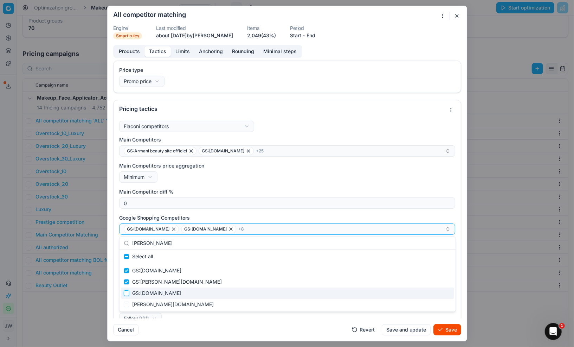
click at [126, 292] on input "Suggestions" at bounding box center [127, 293] width 6 height 6
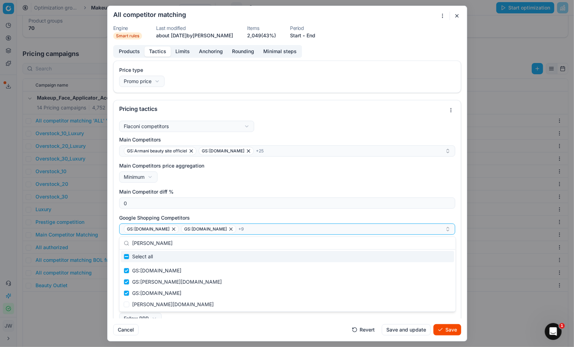
drag, startPoint x: 161, startPoint y: 242, endPoint x: 129, endPoint y: 239, distance: 31.5
click at [129, 239] on div "[PERSON_NAME]" at bounding box center [288, 243] width 336 height 13
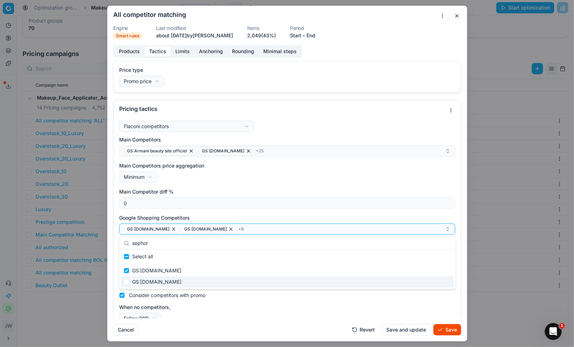
click at [281, 313] on div "When no competitors, Follow RRP Do not reprice Follow RRP" at bounding box center [287, 314] width 336 height 20
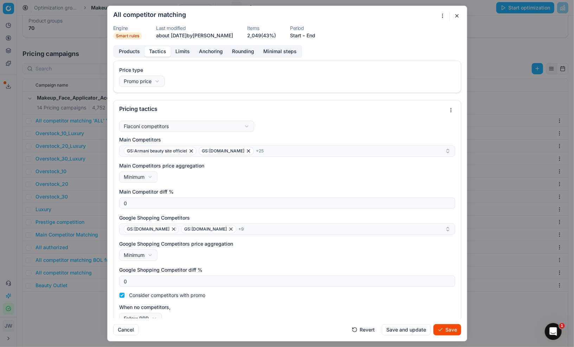
click at [446, 328] on button "Save" at bounding box center [448, 329] width 28 height 11
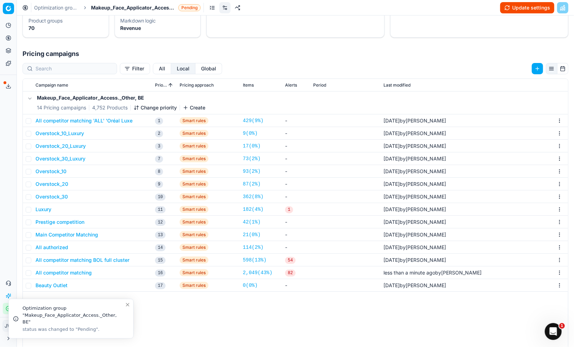
click at [92, 256] on button "All competitor matching BOL full cluster" at bounding box center [83, 259] width 94 height 7
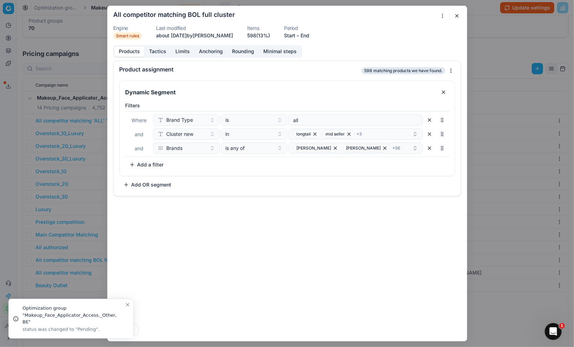
click at [159, 49] on button "Tactics" at bounding box center [158, 51] width 26 height 10
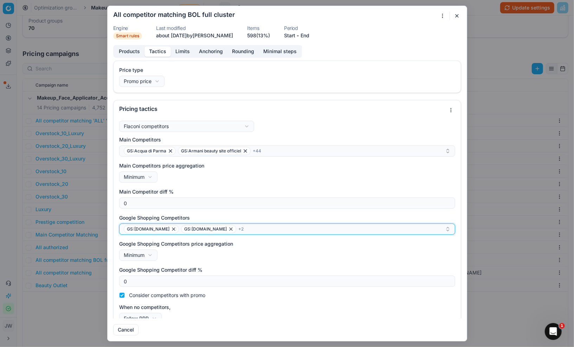
click at [254, 231] on div "GS:[DOMAIN_NAME] GS:[DOMAIN_NAME] + 2" at bounding box center [284, 229] width 321 height 8
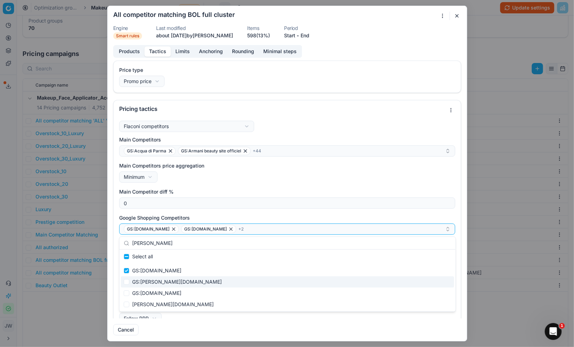
click at [171, 280] on div "GS:[PERSON_NAME][DOMAIN_NAME]" at bounding box center [287, 281] width 333 height 11
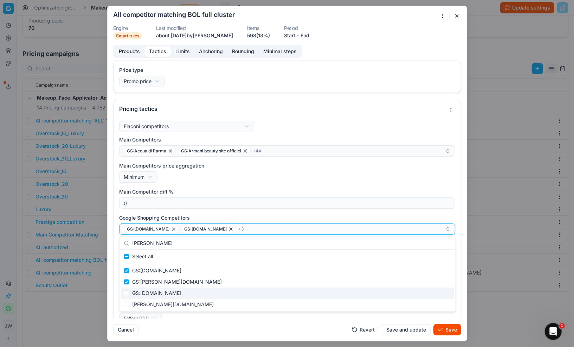
click at [160, 293] on div "GS:[DOMAIN_NAME]" at bounding box center [287, 292] width 333 height 11
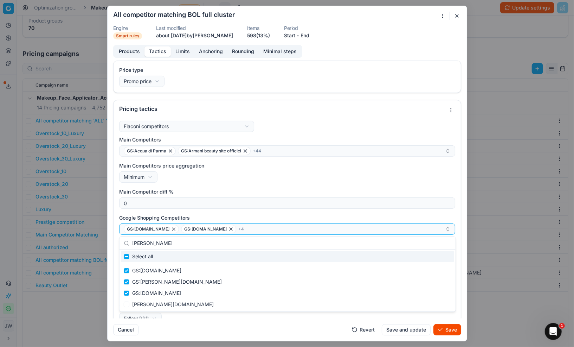
drag, startPoint x: 178, startPoint y: 241, endPoint x: 126, endPoint y: 237, distance: 52.5
click at [126, 237] on div "[PERSON_NAME]" at bounding box center [288, 243] width 336 height 13
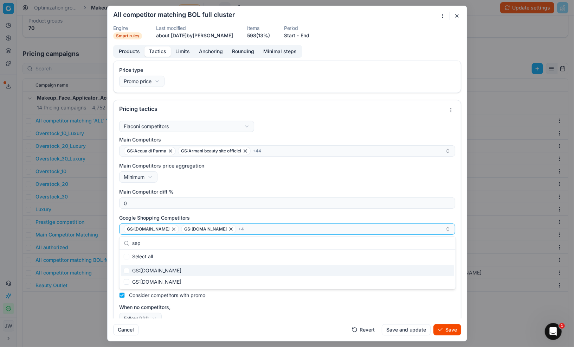
click at [141, 269] on div "GS:[DOMAIN_NAME]" at bounding box center [287, 270] width 333 height 11
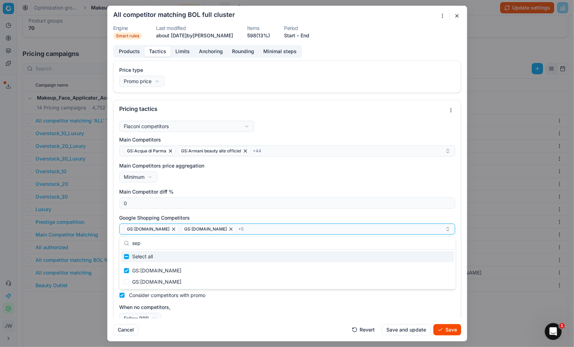
drag, startPoint x: 155, startPoint y: 245, endPoint x: 128, endPoint y: 244, distance: 27.1
click at [128, 244] on div "sep" at bounding box center [288, 243] width 336 height 13
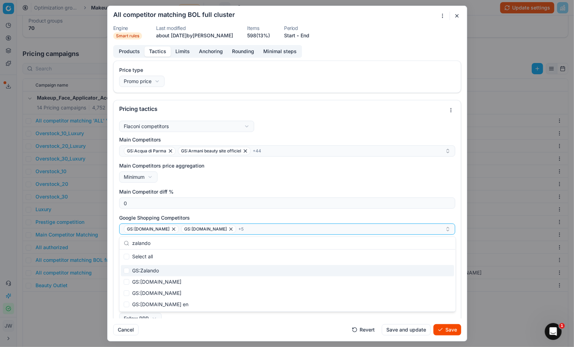
click at [142, 271] on div "GS:Zalando" at bounding box center [287, 270] width 333 height 11
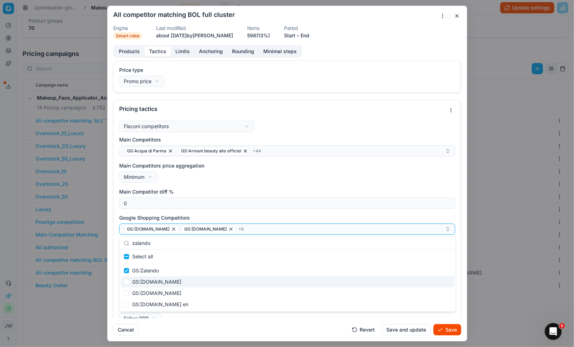
click at [143, 283] on div "GS:[DOMAIN_NAME]" at bounding box center [287, 281] width 333 height 11
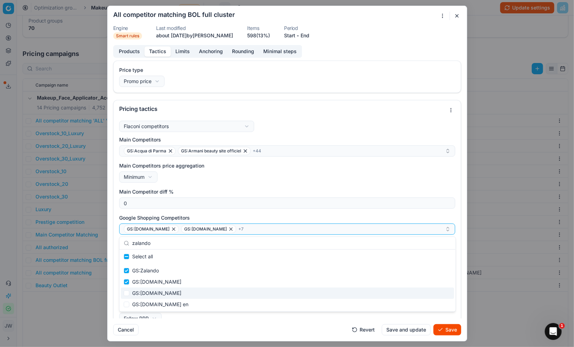
click at [143, 292] on div "GS:[DOMAIN_NAME]" at bounding box center [287, 292] width 333 height 11
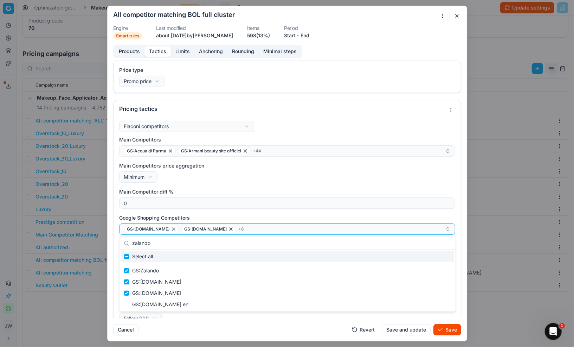
drag, startPoint x: 162, startPoint y: 243, endPoint x: 120, endPoint y: 238, distance: 41.8
click at [120, 238] on div "zalando" at bounding box center [288, 243] width 336 height 13
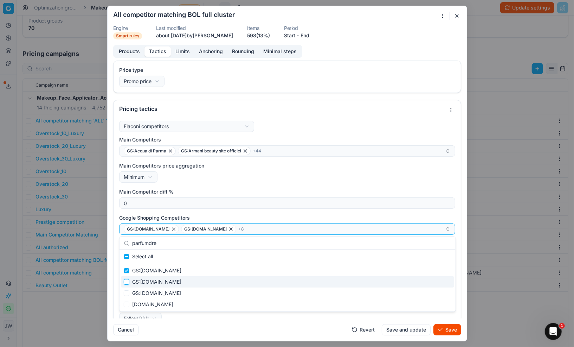
click at [127, 280] on input "Suggestions" at bounding box center [127, 282] width 6 height 6
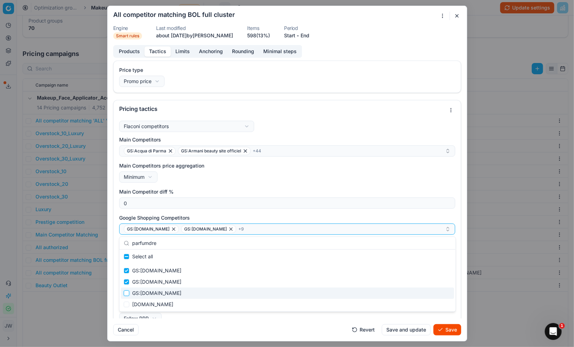
click at [128, 292] on input "Suggestions" at bounding box center [127, 293] width 6 height 6
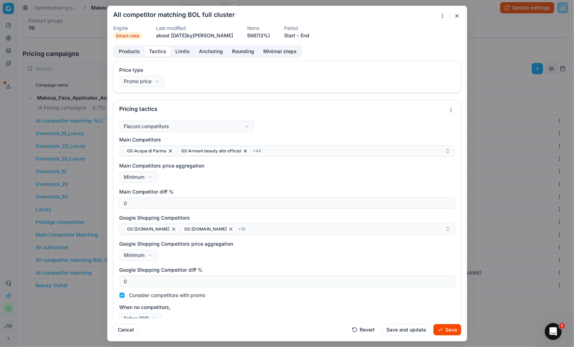
click at [263, 330] on div "Cancel Revert Save and update Save" at bounding box center [287, 326] width 348 height 17
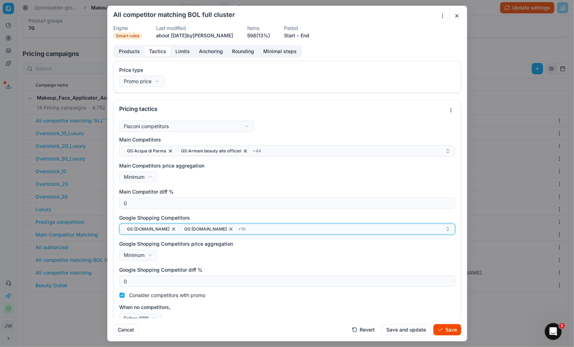
click at [249, 229] on div "GS:[DOMAIN_NAME] GS:[DOMAIN_NAME] + 10" at bounding box center [284, 229] width 321 height 8
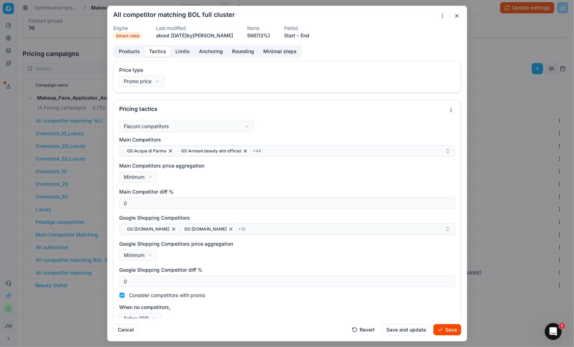
click at [287, 332] on div "Cancel Revert Save and update Save" at bounding box center [287, 326] width 348 height 17
click at [445, 329] on button "Save" at bounding box center [448, 329] width 28 height 11
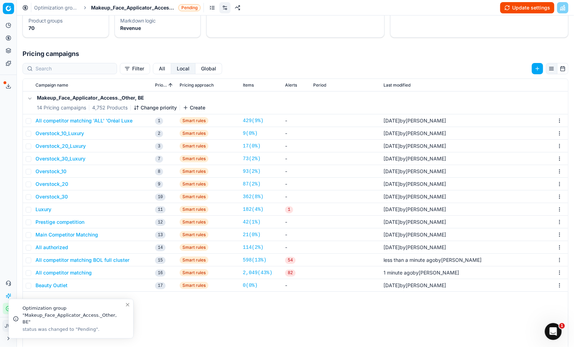
click at [53, 246] on button "All authorized" at bounding box center [52, 247] width 33 height 7
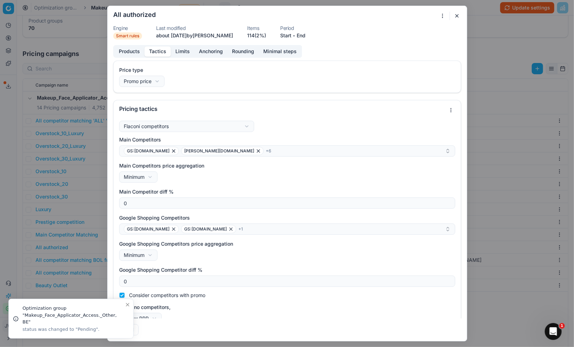
click at [155, 49] on button "Tactics" at bounding box center [158, 51] width 26 height 10
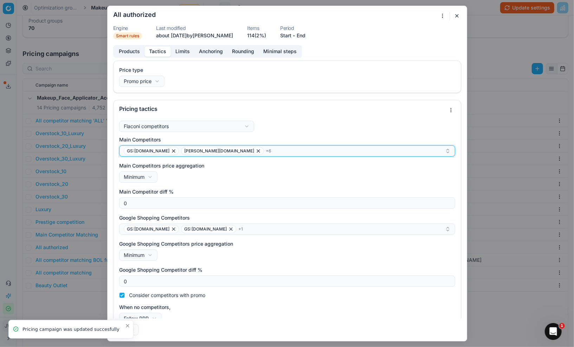
click at [239, 152] on div "GS:nl.zalando.be douglas.be + 6" at bounding box center [284, 151] width 321 height 8
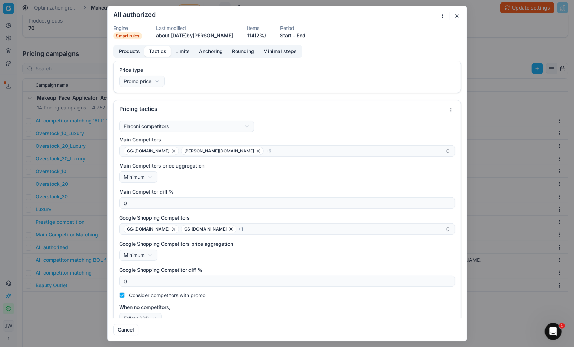
click at [250, 133] on div "Flaconi competitors Flaconi competitorsFlaconi competitors rule: first takes in…" at bounding box center [287, 222] width 336 height 203
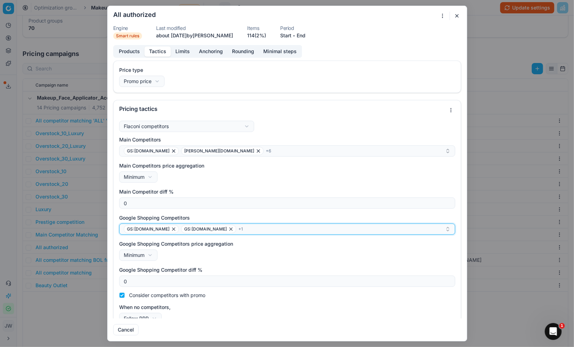
click at [247, 228] on div "GS:[DOMAIN_NAME] GS:[DOMAIN_NAME] + 1" at bounding box center [284, 229] width 321 height 8
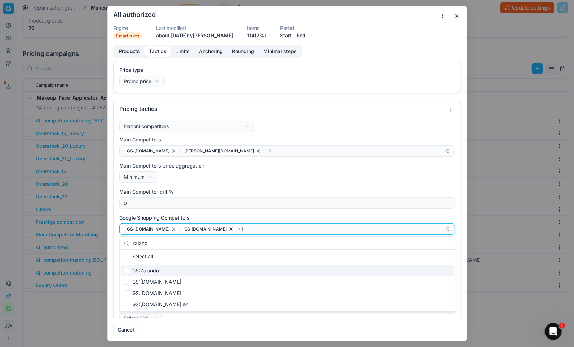
click at [156, 272] on div "GS:Zalando" at bounding box center [287, 270] width 333 height 11
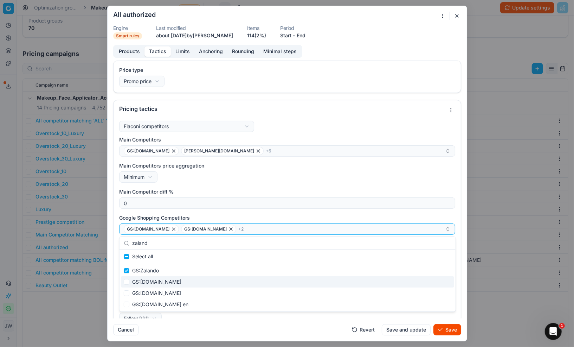
click at [154, 280] on div "GS:[DOMAIN_NAME]" at bounding box center [287, 281] width 333 height 11
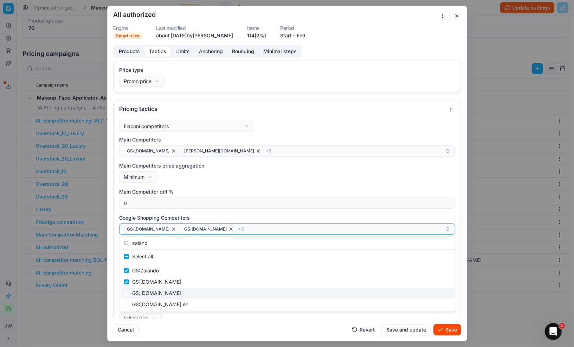
click at [152, 292] on div "GS:[DOMAIN_NAME]" at bounding box center [287, 292] width 333 height 11
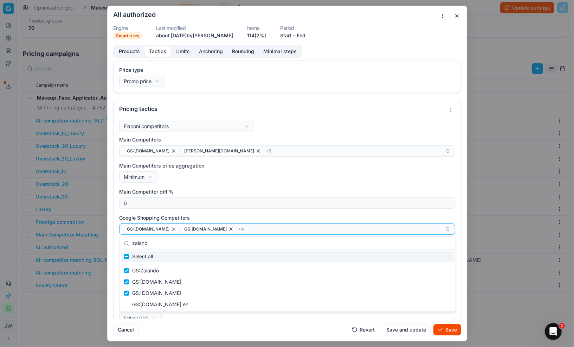
drag, startPoint x: 160, startPoint y: 246, endPoint x: 125, endPoint y: 239, distance: 35.9
click at [125, 239] on div "zaland" at bounding box center [288, 243] width 336 height 13
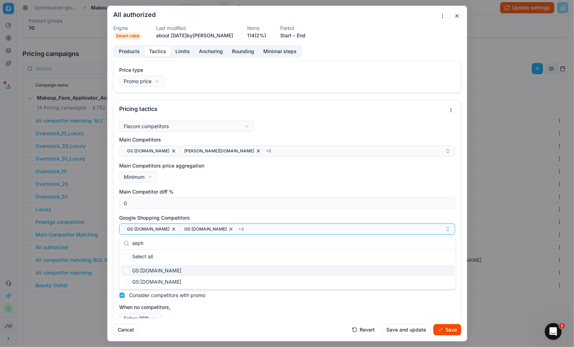
click at [144, 268] on div "GS:[DOMAIN_NAME]" at bounding box center [287, 270] width 333 height 11
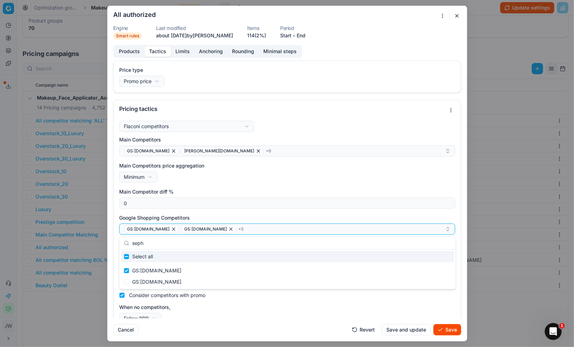
drag, startPoint x: 155, startPoint y: 239, endPoint x: 153, endPoint y: 243, distance: 3.8
click at [153, 243] on input "seph" at bounding box center [291, 243] width 319 height 14
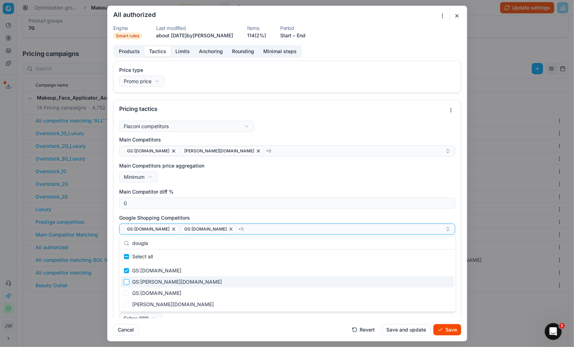
click at [127, 283] on input "Suggestions" at bounding box center [127, 282] width 6 height 6
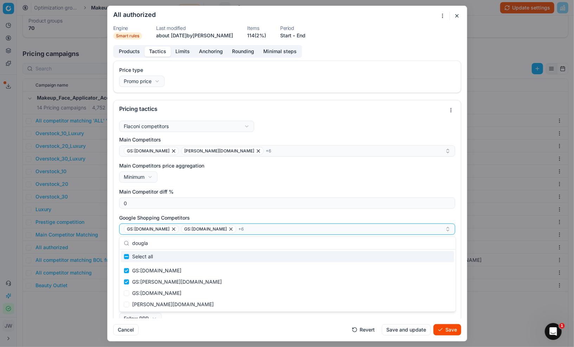
drag, startPoint x: 153, startPoint y: 244, endPoint x: 118, endPoint y: 241, distance: 35.0
click at [118, 241] on body "Pricing platform Analytics Pricing Product portfolio Templates Export service 5…" at bounding box center [287, 173] width 574 height 347
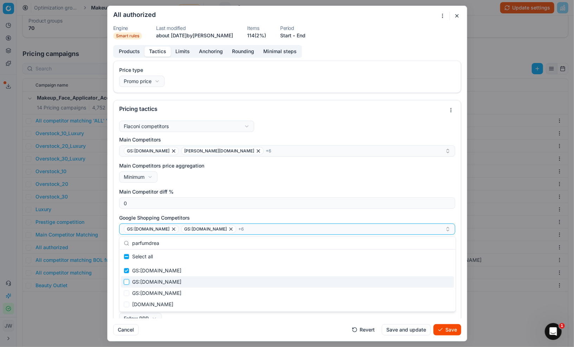
click at [127, 281] on input "Suggestions" at bounding box center [127, 282] width 6 height 6
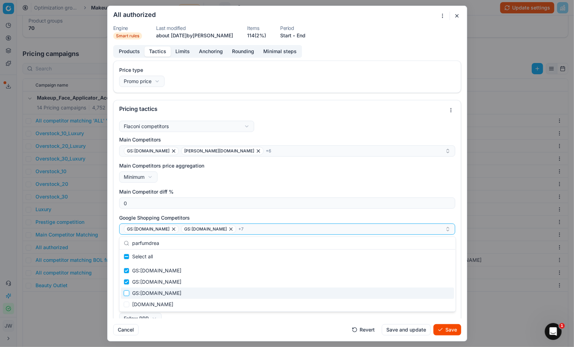
click at [127, 292] on input "Suggestions" at bounding box center [127, 293] width 6 height 6
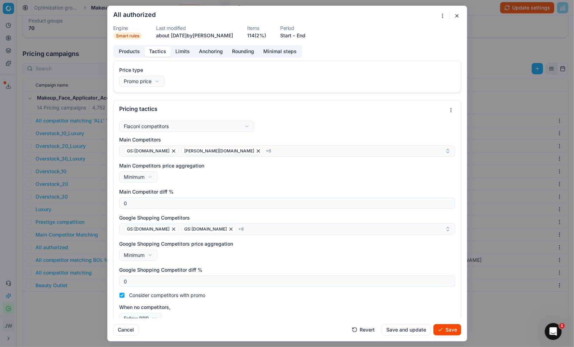
click at [236, 332] on div "Cancel Revert Save and update Save" at bounding box center [287, 326] width 348 height 17
click at [452, 327] on button "Save" at bounding box center [448, 329] width 28 height 11
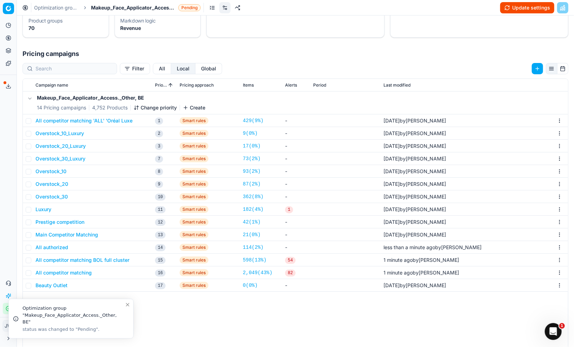
click at [43, 196] on button "Overstock_30" at bounding box center [52, 196] width 32 height 7
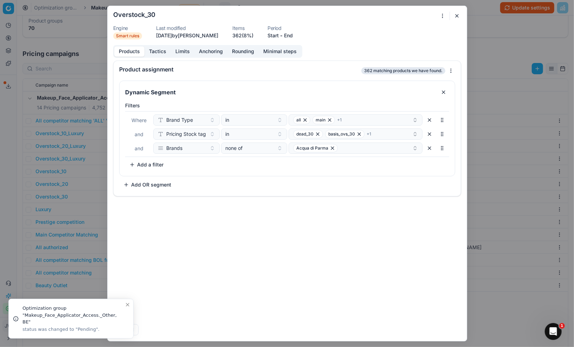
click at [159, 52] on button "Tactics" at bounding box center [158, 51] width 26 height 10
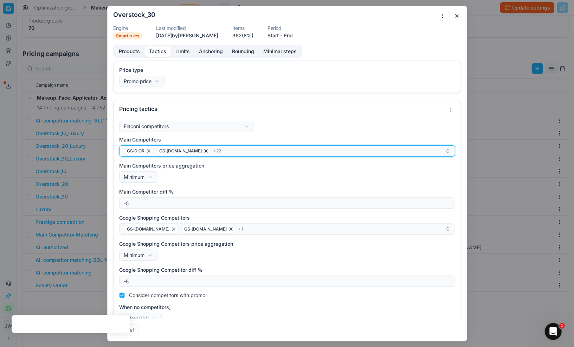
click at [222, 152] on div "GS:DIOR GS:Deloox.be + 22" at bounding box center [284, 151] width 321 height 8
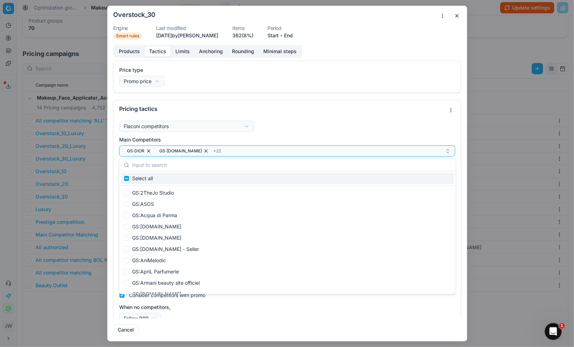
drag, startPoint x: 300, startPoint y: 119, endPoint x: 295, endPoint y: 131, distance: 13.1
click at [300, 119] on div "Flaconi competitors Flaconi competitorsFlaconi competitors rule: first takes in…" at bounding box center [287, 224] width 347 height 212
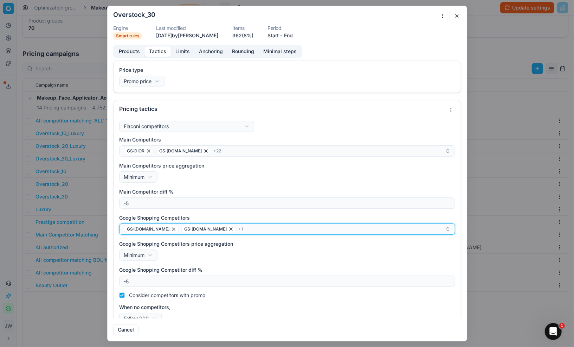
click at [255, 229] on div "GS:parfumdreams.BE GS:Douglas.be + 1" at bounding box center [284, 229] width 321 height 8
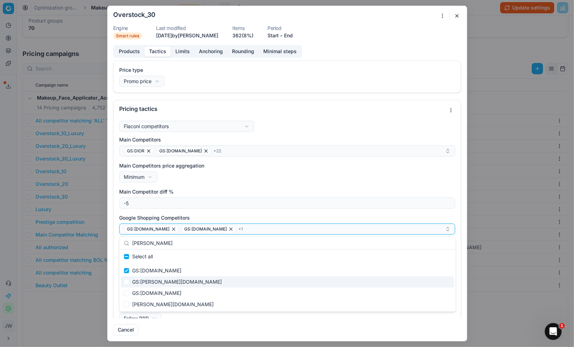
click at [158, 283] on div "GS:[PERSON_NAME][DOMAIN_NAME]" at bounding box center [287, 281] width 333 height 11
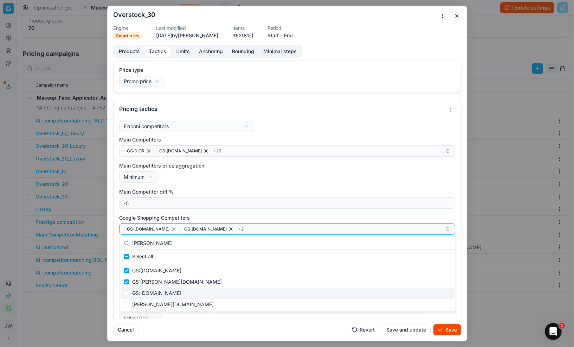
click at [155, 292] on div "GS:[DOMAIN_NAME]" at bounding box center [287, 292] width 333 height 11
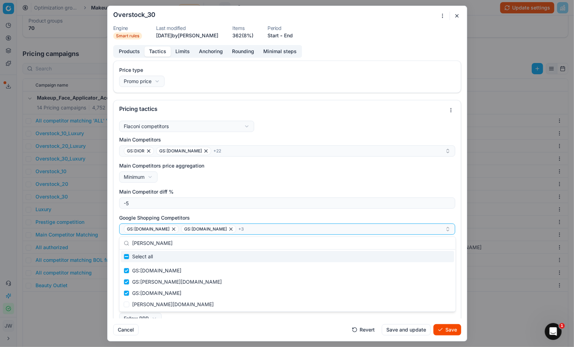
drag, startPoint x: 161, startPoint y: 237, endPoint x: 165, endPoint y: 243, distance: 7.1
click at [165, 243] on input "[PERSON_NAME]" at bounding box center [291, 243] width 319 height 14
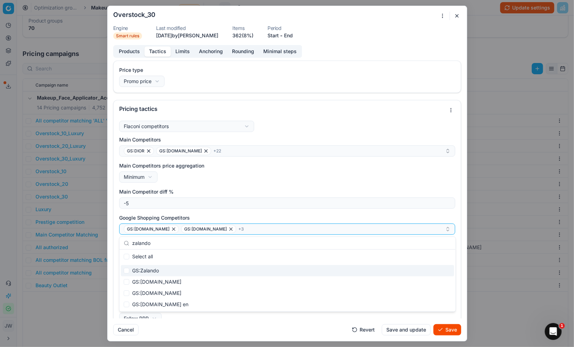
click at [149, 269] on div "GS:Zalando" at bounding box center [287, 270] width 333 height 11
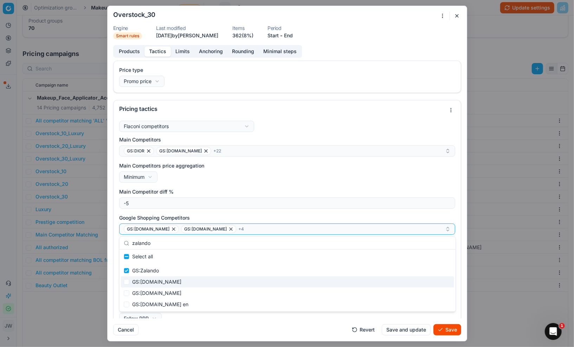
click at [148, 281] on div "GS:[DOMAIN_NAME]" at bounding box center [287, 281] width 333 height 11
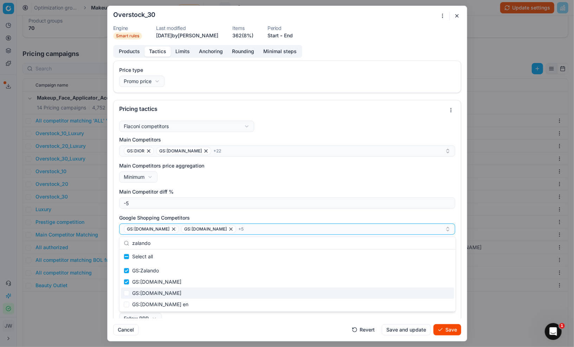
click at [147, 291] on div "GS:[DOMAIN_NAME]" at bounding box center [287, 292] width 333 height 11
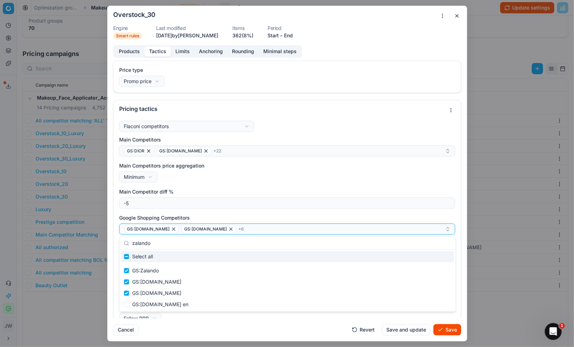
drag, startPoint x: 158, startPoint y: 241, endPoint x: 126, endPoint y: 243, distance: 31.7
click at [126, 243] on div "zalando" at bounding box center [288, 243] width 336 height 13
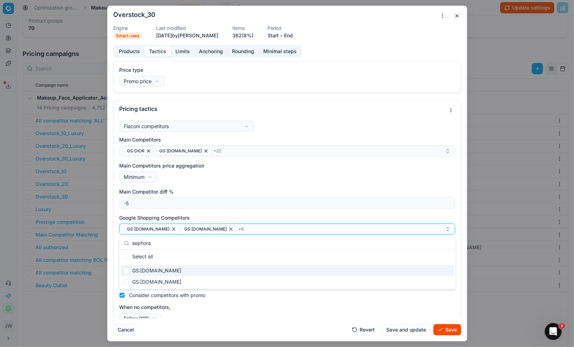
click at [131, 269] on div "GS:[DOMAIN_NAME]" at bounding box center [287, 270] width 333 height 11
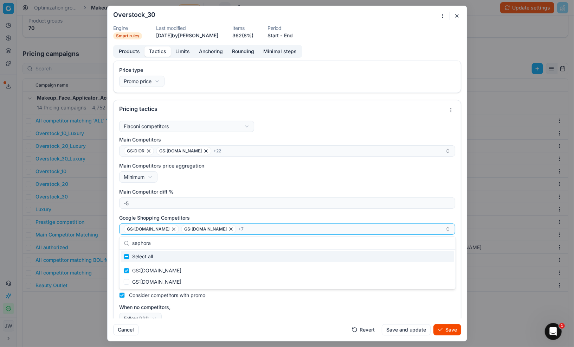
drag, startPoint x: 160, startPoint y: 243, endPoint x: 126, endPoint y: 240, distance: 33.5
click at [126, 240] on div "sephora" at bounding box center [288, 243] width 336 height 13
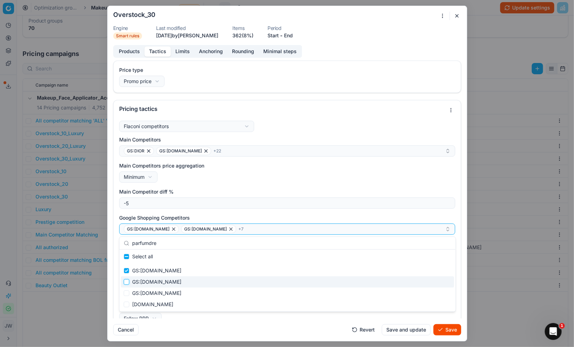
click at [128, 284] on input "Suggestions" at bounding box center [127, 282] width 6 height 6
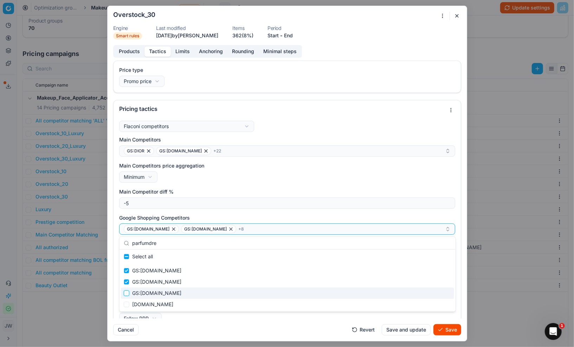
click at [128, 292] on input "Suggestions" at bounding box center [127, 293] width 6 height 6
click at [223, 325] on div "Cancel Revert Save and update Save" at bounding box center [287, 326] width 348 height 17
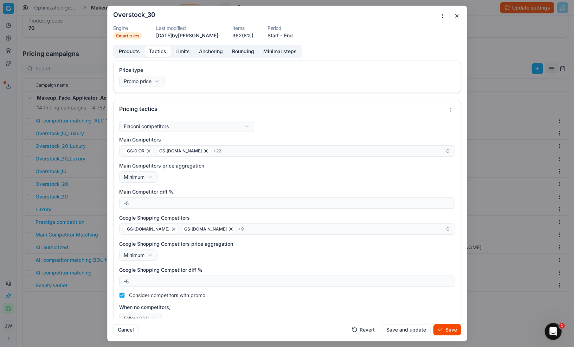
click at [443, 328] on button "Save" at bounding box center [448, 329] width 28 height 11
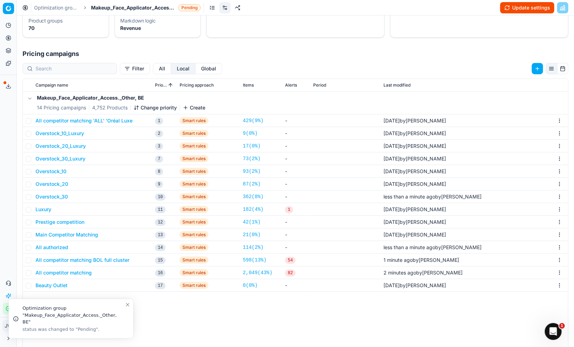
click at [49, 183] on button "Overstock_20" at bounding box center [52, 183] width 33 height 7
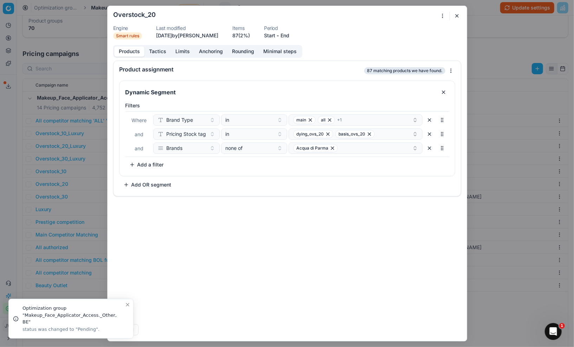
click at [158, 50] on button "Tactics" at bounding box center [158, 51] width 26 height 10
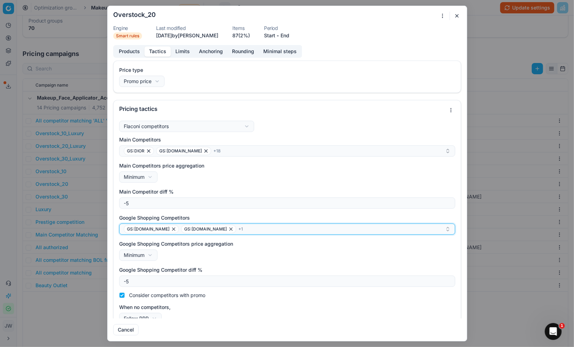
click at [262, 232] on div "GS:[DOMAIN_NAME] GS:[DOMAIN_NAME] + 1" at bounding box center [284, 229] width 321 height 8
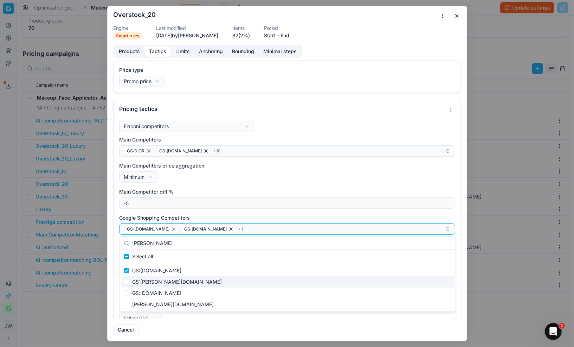
click at [157, 281] on div "GS:[PERSON_NAME][DOMAIN_NAME]" at bounding box center [287, 281] width 333 height 11
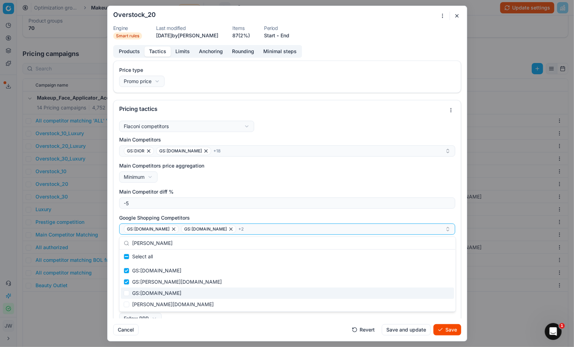
click at [151, 294] on div "GS:[DOMAIN_NAME]" at bounding box center [287, 292] width 333 height 11
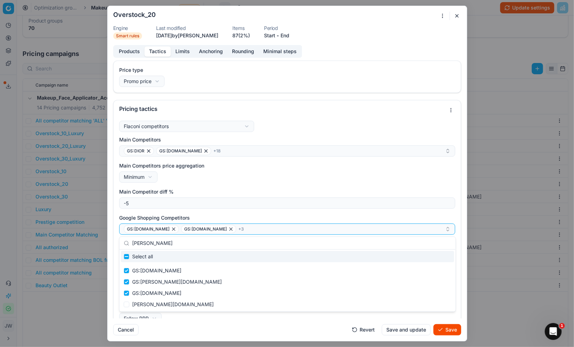
drag, startPoint x: 159, startPoint y: 242, endPoint x: 107, endPoint y: 232, distance: 52.9
click at [107, 232] on body "Pricing platform Analytics Pricing Product portfolio Templates Export service 5…" at bounding box center [287, 173] width 574 height 347
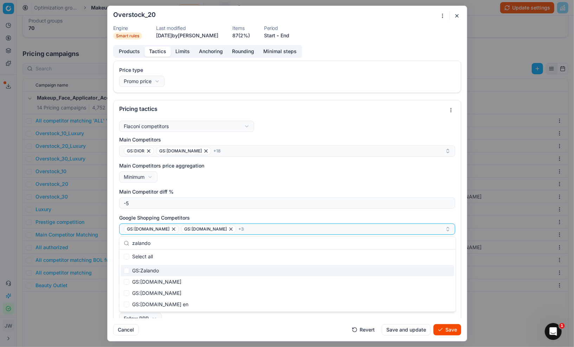
click at [150, 271] on div "GS:Zalando" at bounding box center [287, 270] width 333 height 11
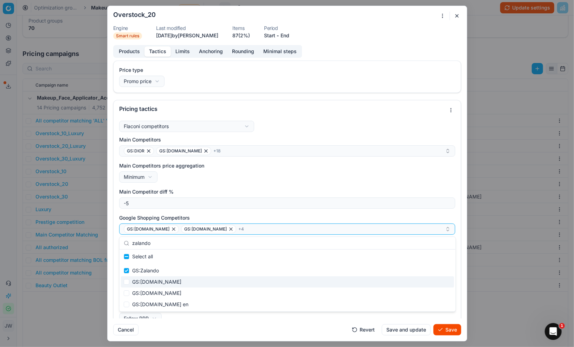
click at [150, 281] on div "GS:[DOMAIN_NAME]" at bounding box center [287, 281] width 333 height 11
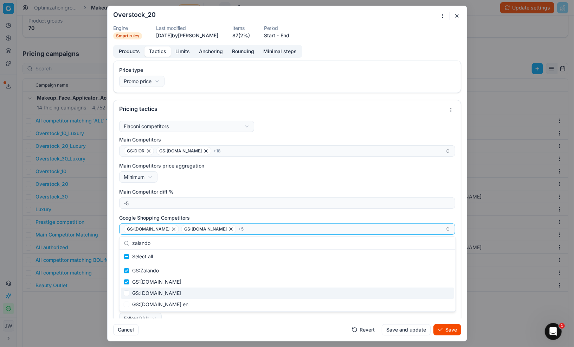
click at [150, 290] on div "GS:[DOMAIN_NAME]" at bounding box center [287, 292] width 333 height 11
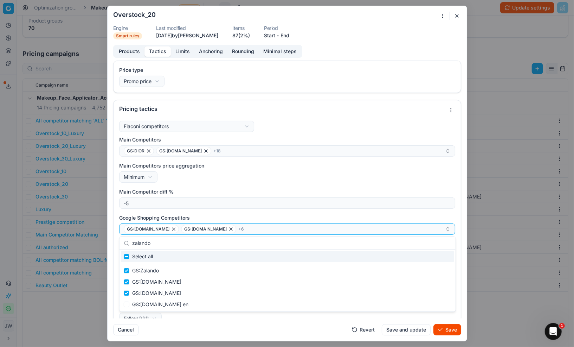
drag, startPoint x: 159, startPoint y: 243, endPoint x: 112, endPoint y: 239, distance: 47.3
click at [112, 239] on body "Pricing platform Analytics Pricing Product portfolio Templates Export service 5…" at bounding box center [287, 173] width 574 height 347
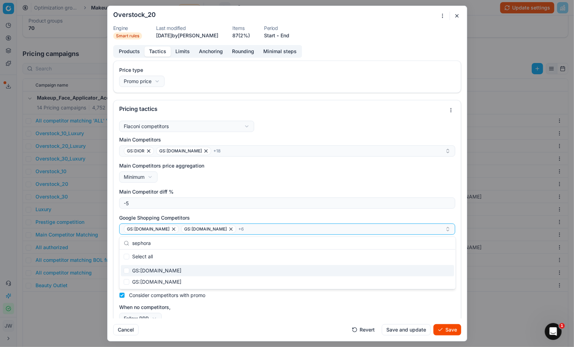
click at [144, 269] on div "GS:[DOMAIN_NAME]" at bounding box center [287, 270] width 333 height 11
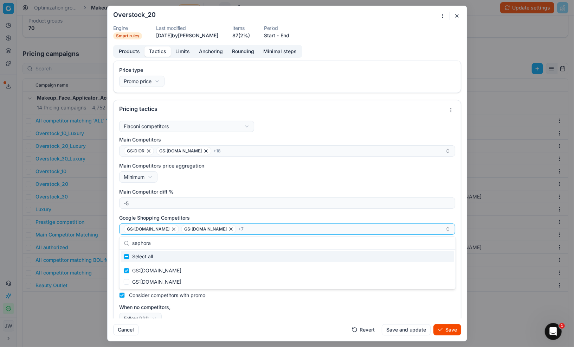
drag, startPoint x: 166, startPoint y: 243, endPoint x: 128, endPoint y: 240, distance: 38.4
click at [128, 240] on div "sephora" at bounding box center [288, 243] width 336 height 13
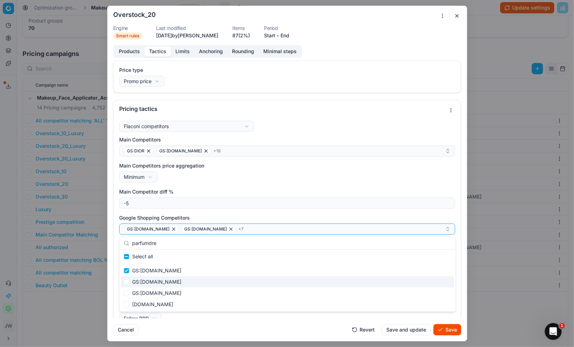
click at [138, 282] on div "GS:[DOMAIN_NAME]" at bounding box center [287, 281] width 333 height 11
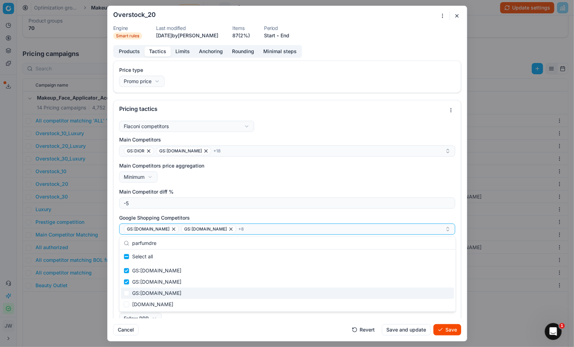
click at [143, 291] on div "GS:[DOMAIN_NAME]" at bounding box center [287, 292] width 333 height 11
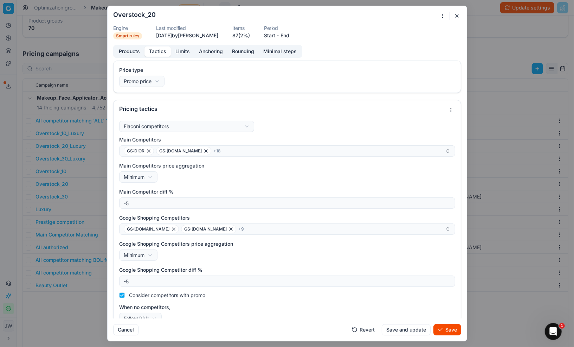
click at [273, 333] on div "Cancel Revert Save and update Save" at bounding box center [287, 326] width 348 height 17
click at [453, 328] on button "Save" at bounding box center [448, 329] width 28 height 11
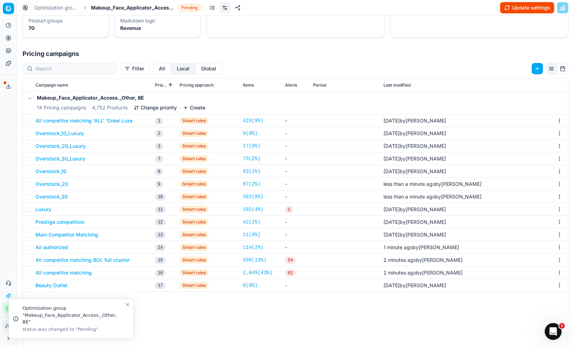
click at [54, 172] on button "Overstock_10" at bounding box center [51, 171] width 31 height 7
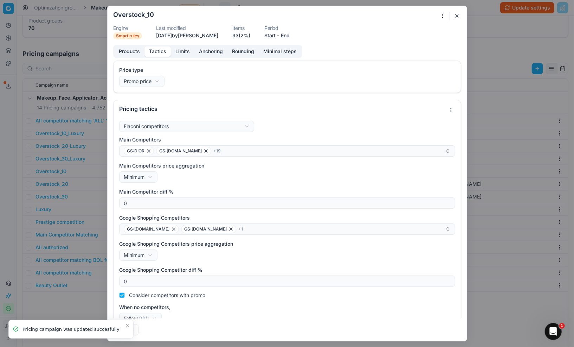
click at [164, 52] on button "Tactics" at bounding box center [158, 51] width 26 height 10
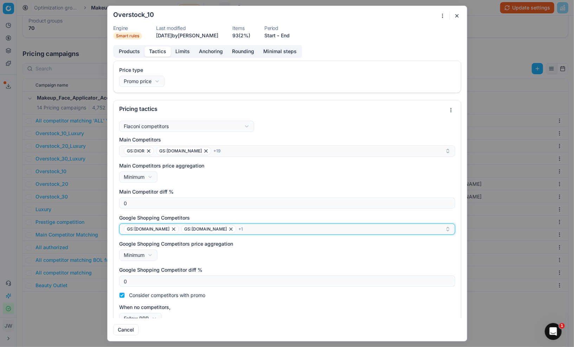
click at [259, 231] on div "GS:[DOMAIN_NAME] GS:[DOMAIN_NAME] + 1" at bounding box center [284, 229] width 321 height 8
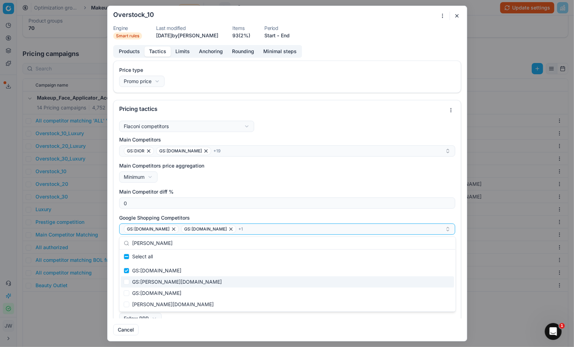
click at [162, 280] on div "GS:[PERSON_NAME][DOMAIN_NAME]" at bounding box center [287, 281] width 333 height 11
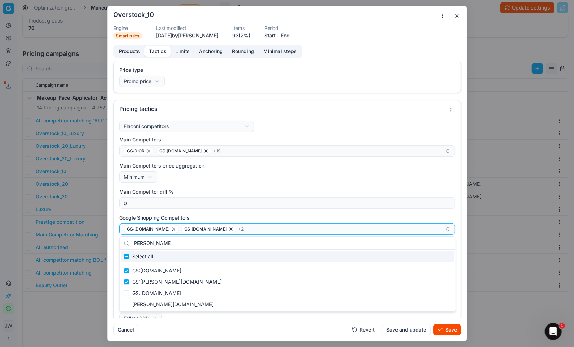
drag, startPoint x: 172, startPoint y: 243, endPoint x: 124, endPoint y: 242, distance: 47.8
click at [124, 242] on div "[PERSON_NAME]" at bounding box center [288, 243] width 336 height 13
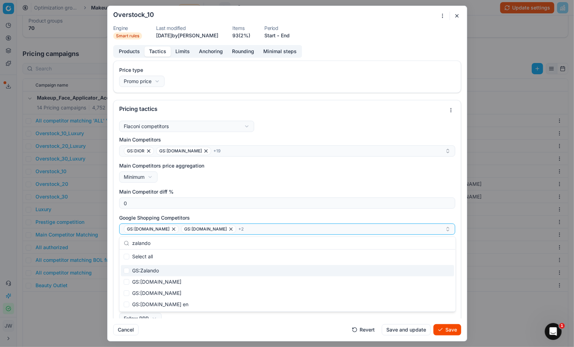
click at [136, 269] on div "GS:Zalando" at bounding box center [287, 270] width 333 height 11
click at [139, 280] on div "GS:[DOMAIN_NAME]" at bounding box center [287, 281] width 333 height 11
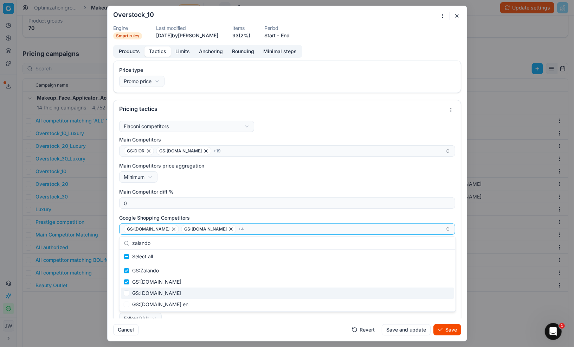
click at [139, 291] on div "GS:[DOMAIN_NAME]" at bounding box center [287, 292] width 333 height 11
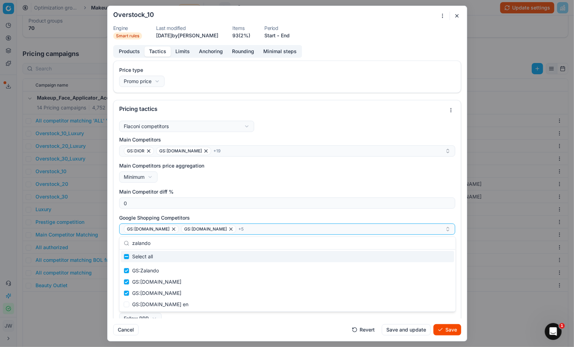
drag, startPoint x: 161, startPoint y: 238, endPoint x: 165, endPoint y: 244, distance: 6.9
click at [165, 244] on input "zalando" at bounding box center [291, 243] width 319 height 14
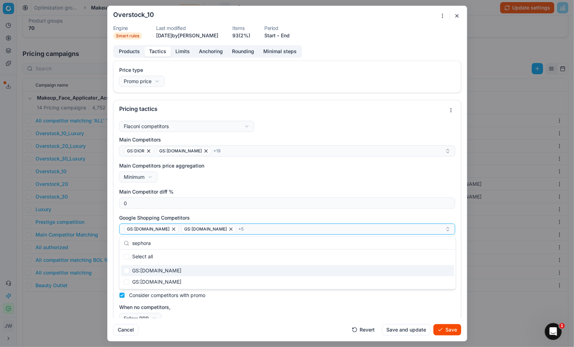
click at [163, 269] on div "GS:[DOMAIN_NAME]" at bounding box center [287, 270] width 333 height 11
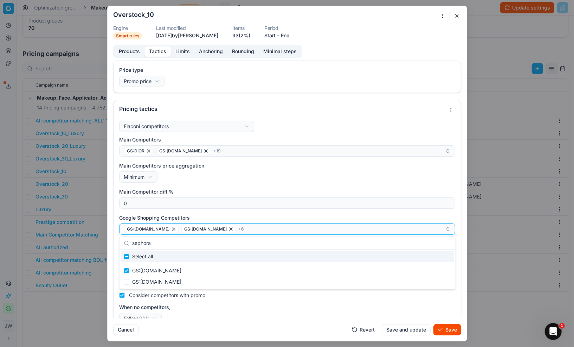
drag, startPoint x: 164, startPoint y: 243, endPoint x: 117, endPoint y: 239, distance: 46.2
click at [117, 239] on body "Pricing platform Analytics Pricing Product portfolio Templates Export service 5…" at bounding box center [287, 173] width 574 height 347
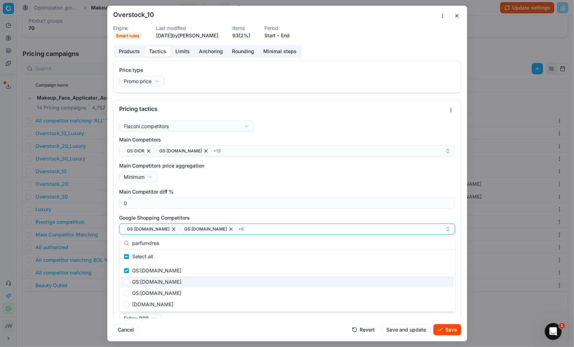
click at [138, 282] on div "GS:[DOMAIN_NAME]" at bounding box center [287, 281] width 333 height 11
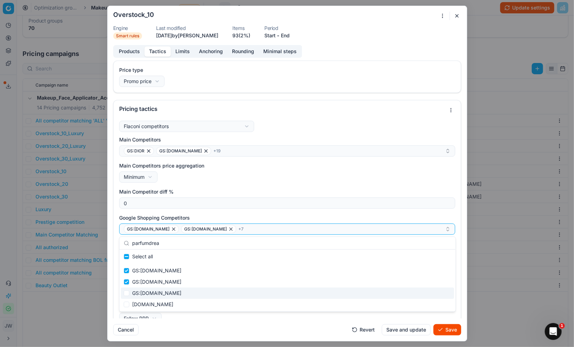
click at [143, 292] on div "GS:[DOMAIN_NAME]" at bounding box center [287, 292] width 333 height 11
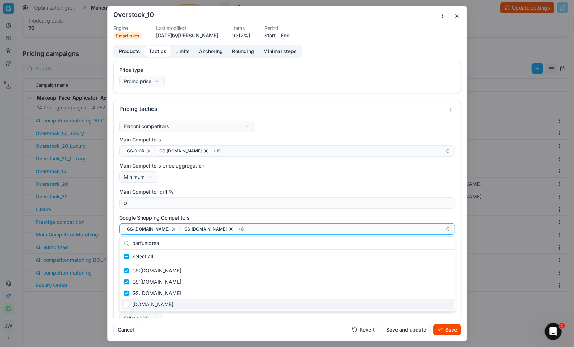
click at [452, 332] on button "Save" at bounding box center [448, 329] width 28 height 11
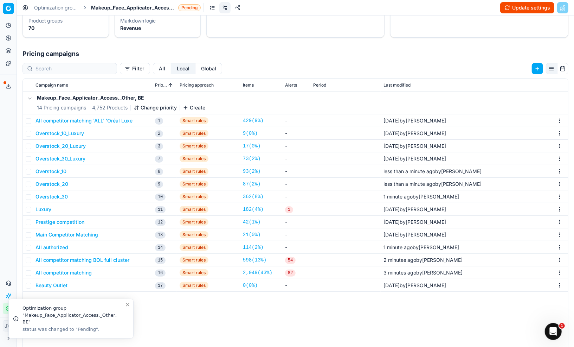
click at [45, 208] on button "Luxury" at bounding box center [44, 209] width 16 height 7
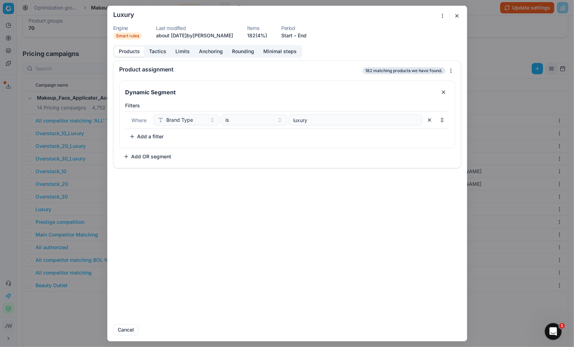
click at [161, 56] on div "Products Tactics Limits Anchoring Rounding Minimal steps" at bounding box center [207, 51] width 189 height 13
click at [157, 52] on button "Tactics" at bounding box center [158, 51] width 26 height 10
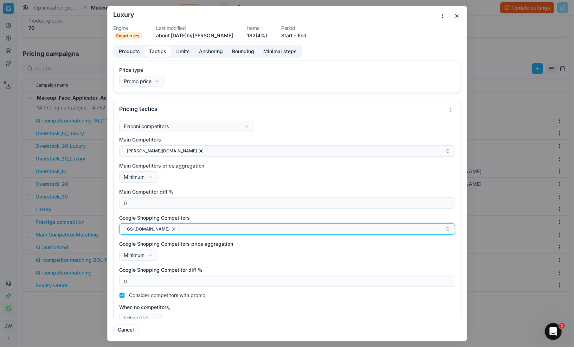
click at [233, 230] on div "GS:[DOMAIN_NAME]" at bounding box center [284, 229] width 321 height 8
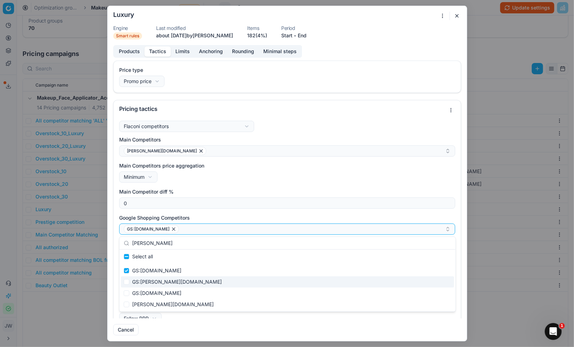
click at [166, 283] on div "GS:[PERSON_NAME][DOMAIN_NAME]" at bounding box center [287, 281] width 333 height 11
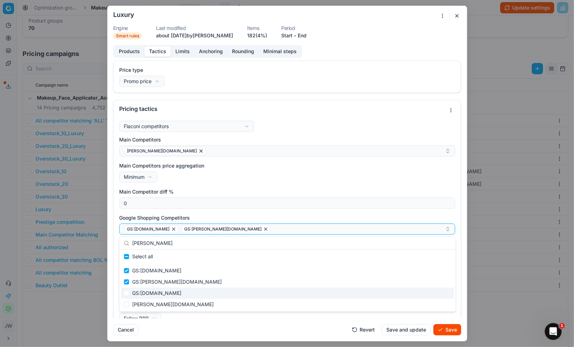
click at [163, 295] on div "GS:[DOMAIN_NAME]" at bounding box center [287, 292] width 333 height 11
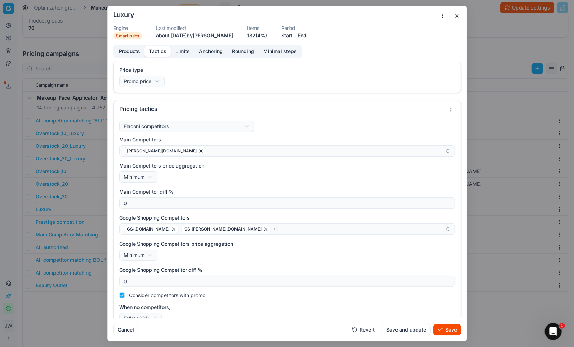
click at [443, 335] on button "Save" at bounding box center [448, 329] width 28 height 11
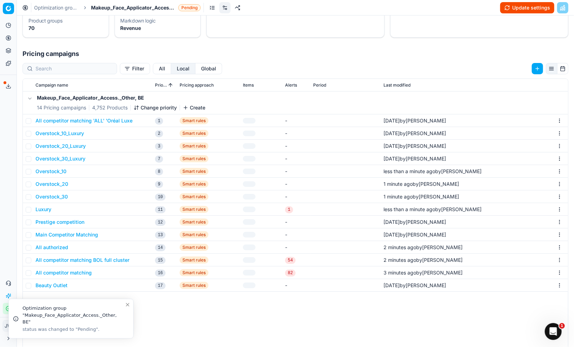
click at [59, 236] on button "Main Competitor Matching" at bounding box center [67, 234] width 63 height 7
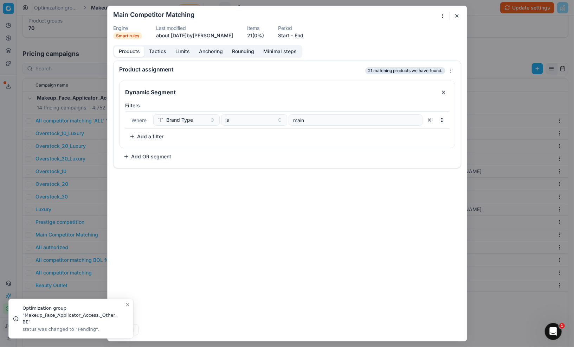
click at [155, 54] on button "Tactics" at bounding box center [158, 51] width 26 height 10
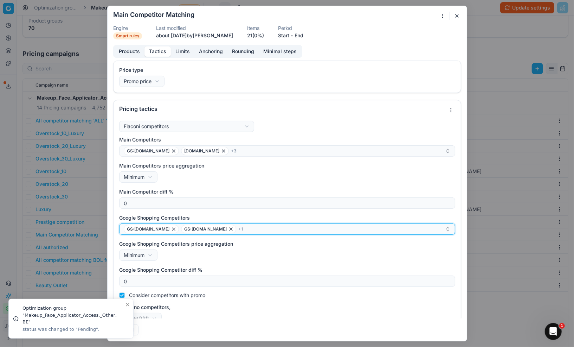
click at [244, 229] on div "GS:[DOMAIN_NAME] GS:[DOMAIN_NAME] + 1" at bounding box center [284, 229] width 321 height 8
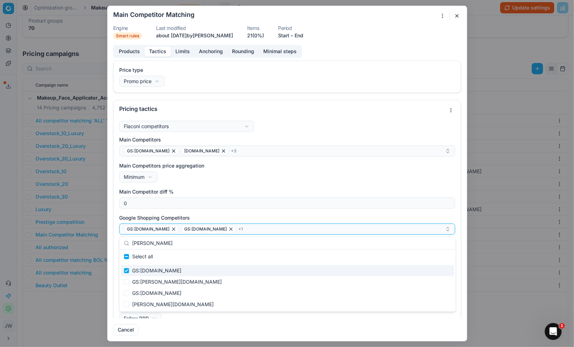
click at [170, 276] on div "GS:[PERSON_NAME][DOMAIN_NAME]" at bounding box center [287, 281] width 333 height 11
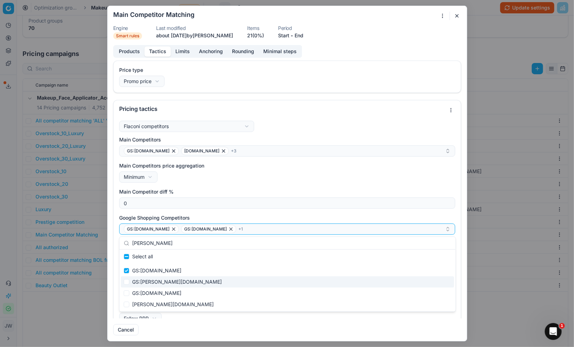
click at [162, 283] on div "GS:[PERSON_NAME][DOMAIN_NAME]" at bounding box center [287, 281] width 333 height 11
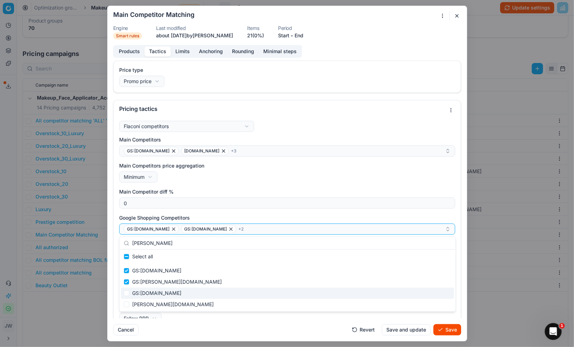
click at [161, 293] on div "GS:[DOMAIN_NAME]" at bounding box center [287, 292] width 333 height 11
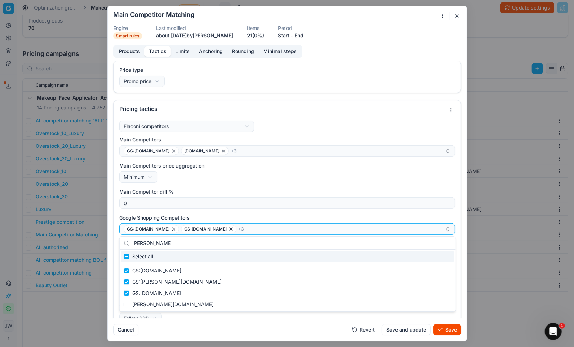
drag, startPoint x: 170, startPoint y: 243, endPoint x: 135, endPoint y: 242, distance: 35.2
click at [135, 242] on input "[PERSON_NAME]" at bounding box center [291, 243] width 319 height 14
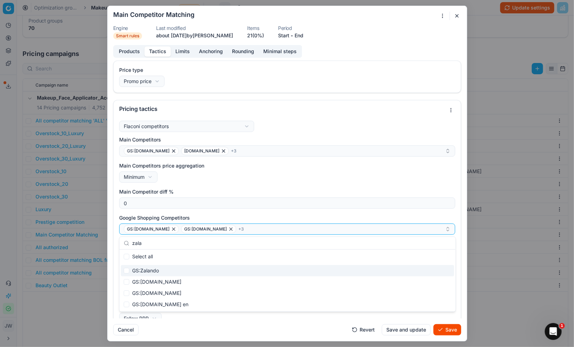
click at [139, 270] on div "GS:Zalando" at bounding box center [287, 270] width 333 height 11
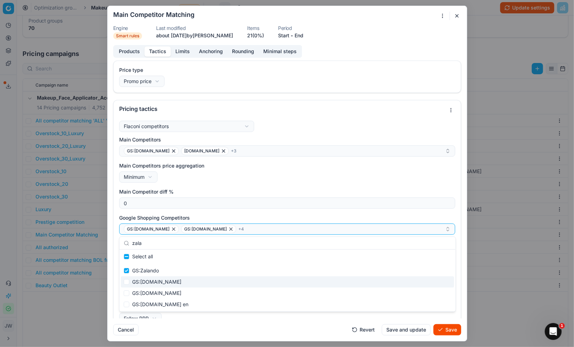
click at [143, 279] on div "GS:[DOMAIN_NAME]" at bounding box center [287, 281] width 333 height 11
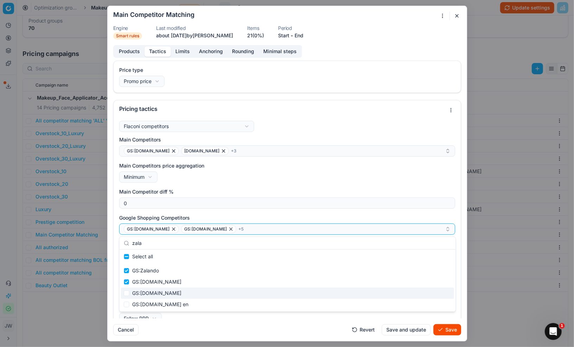
click at [144, 292] on div "GS:[DOMAIN_NAME]" at bounding box center [287, 292] width 333 height 11
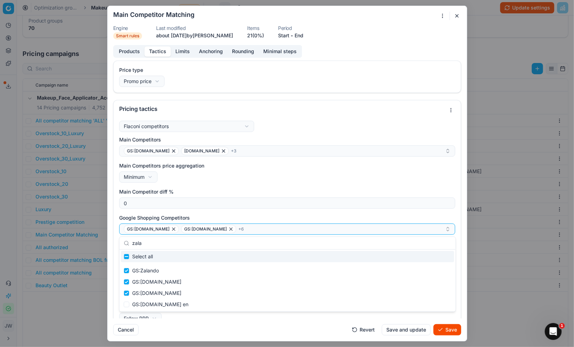
click at [190, 245] on input "zala" at bounding box center [291, 243] width 319 height 14
drag, startPoint x: 177, startPoint y: 247, endPoint x: 128, endPoint y: 243, distance: 48.7
click at [128, 243] on div "zala" at bounding box center [288, 243] width 336 height 13
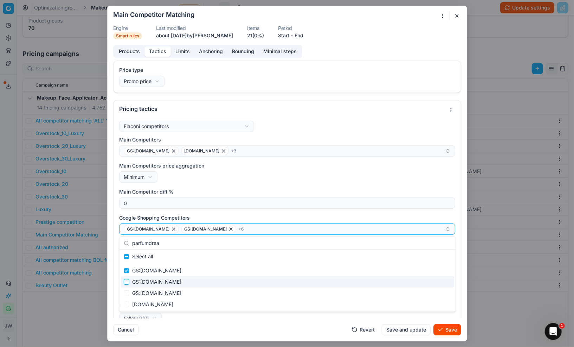
click at [129, 280] on input "Suggestions" at bounding box center [127, 282] width 6 height 6
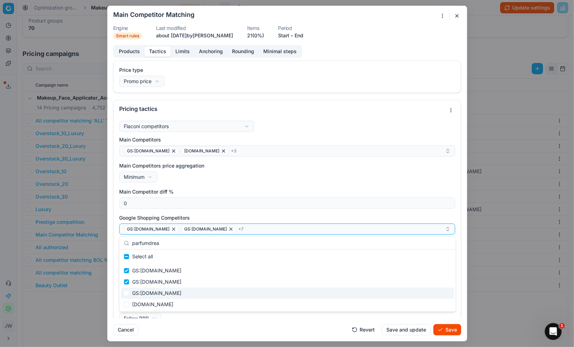
click at [138, 289] on div "GS:[DOMAIN_NAME]" at bounding box center [287, 292] width 333 height 11
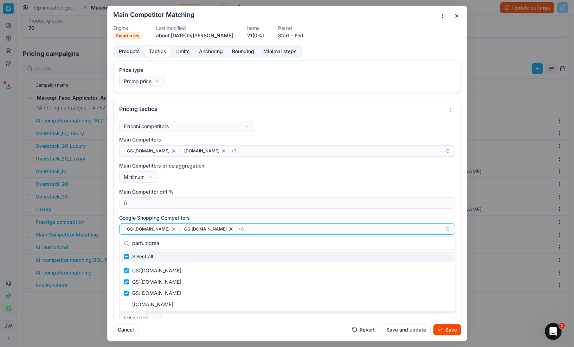
drag, startPoint x: 167, startPoint y: 244, endPoint x: 132, endPoint y: 243, distance: 34.5
click at [132, 243] on input "parfumdrea" at bounding box center [291, 243] width 319 height 14
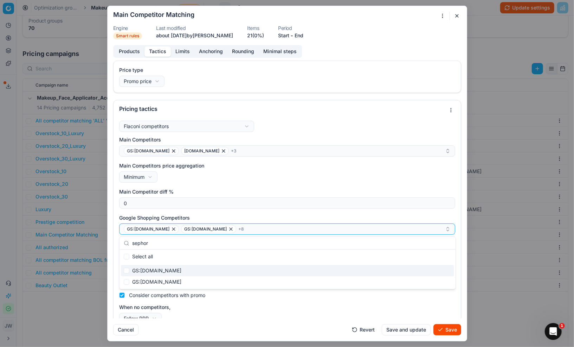
click at [153, 270] on div "GS:[DOMAIN_NAME]" at bounding box center [287, 270] width 333 height 11
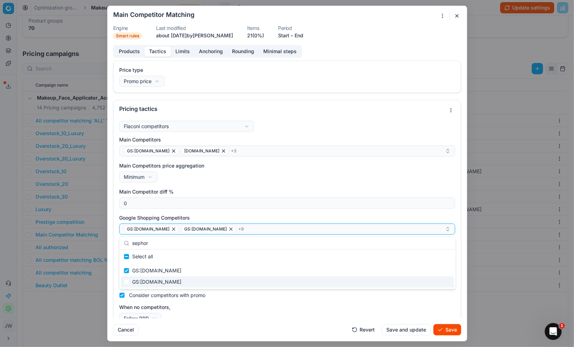
click at [254, 332] on div "Cancel Revert Save and update Save" at bounding box center [287, 326] width 348 height 17
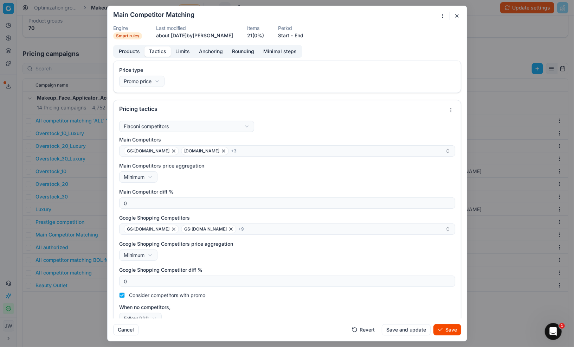
click at [447, 326] on button "Save" at bounding box center [448, 329] width 28 height 11
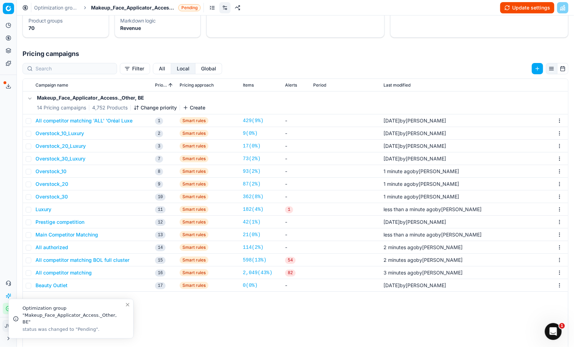
click at [519, 12] on button "Update settings" at bounding box center [527, 7] width 54 height 11
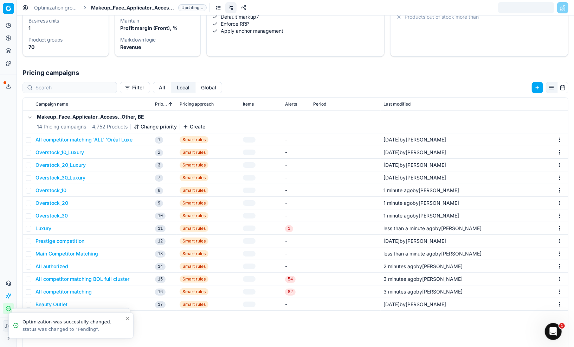
scroll to position [96, 0]
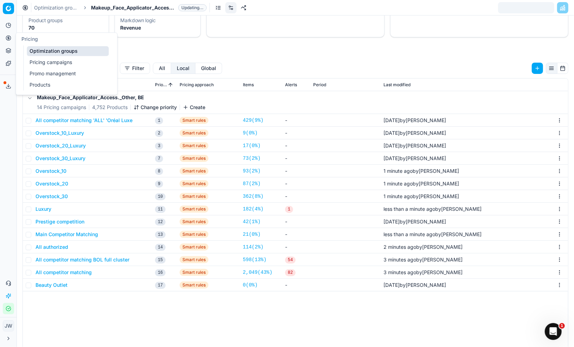
click at [8, 40] on icon at bounding box center [9, 38] width 6 height 6
click at [39, 48] on link "Optimization groups" at bounding box center [68, 51] width 82 height 10
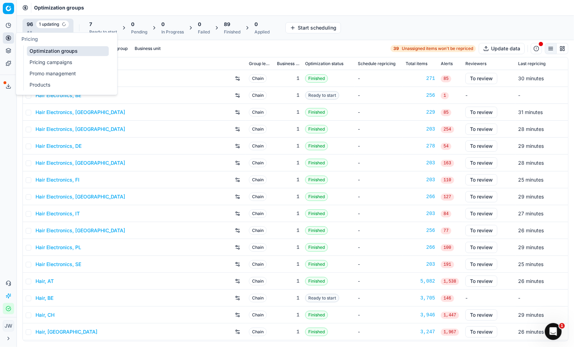
click at [47, 47] on link "Optimization groups" at bounding box center [68, 51] width 82 height 10
click at [46, 52] on input at bounding box center [47, 48] width 22 height 7
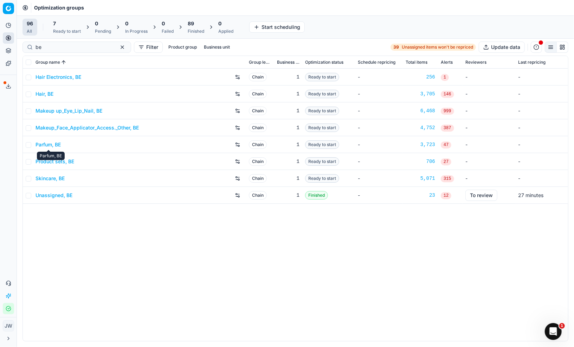
click at [48, 146] on link "Parfum, BE" at bounding box center [48, 144] width 25 height 7
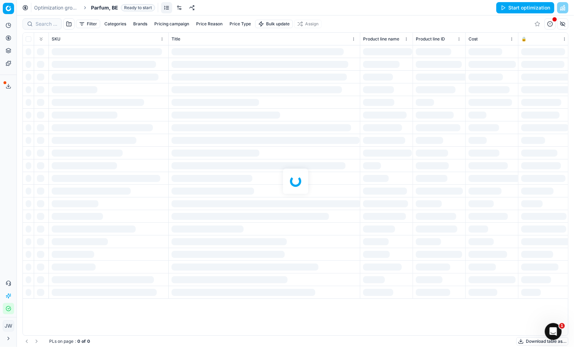
click at [179, 7] on link at bounding box center [179, 7] width 11 height 11
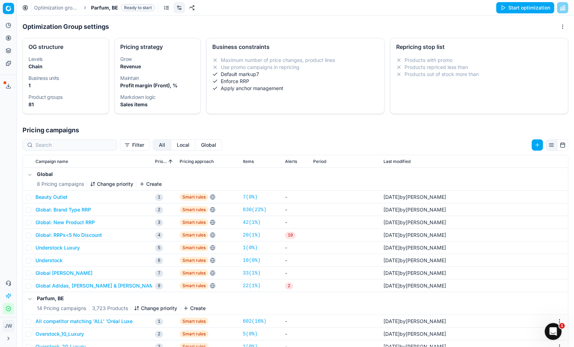
click at [171, 147] on button "Local" at bounding box center [183, 144] width 24 height 11
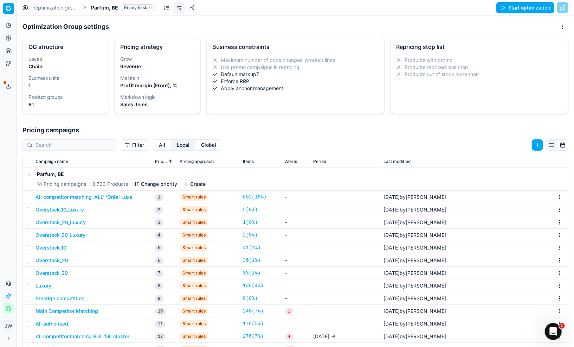
scroll to position [108, 0]
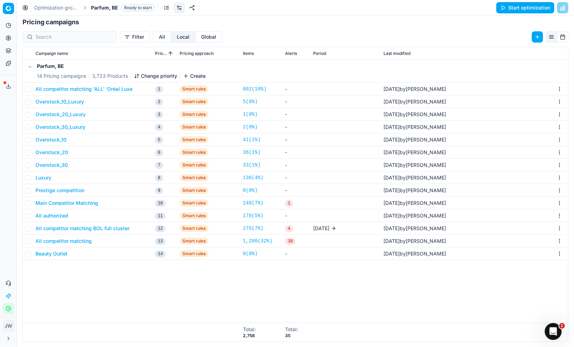
click at [53, 237] on button "All competitor matching" at bounding box center [64, 240] width 56 height 7
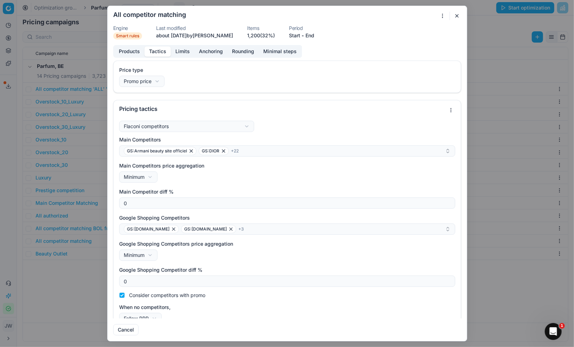
click at [161, 50] on button "Tactics" at bounding box center [158, 51] width 26 height 10
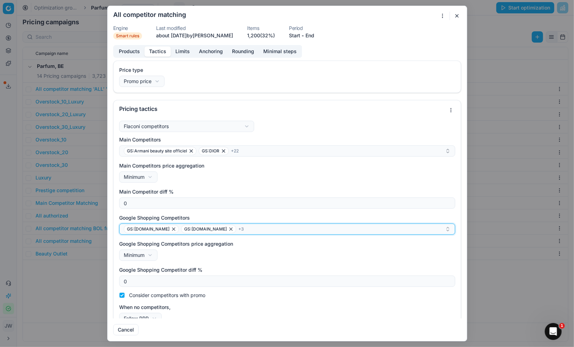
click at [256, 232] on div "GS:Douglas.be GS:parfumdreams.BE + 3" at bounding box center [284, 229] width 321 height 8
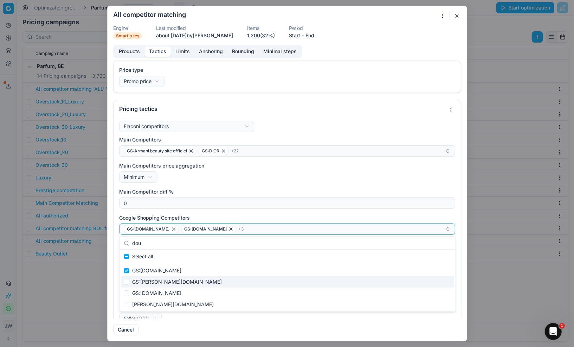
click at [159, 282] on div "GS:[PERSON_NAME][DOMAIN_NAME]" at bounding box center [287, 281] width 333 height 11
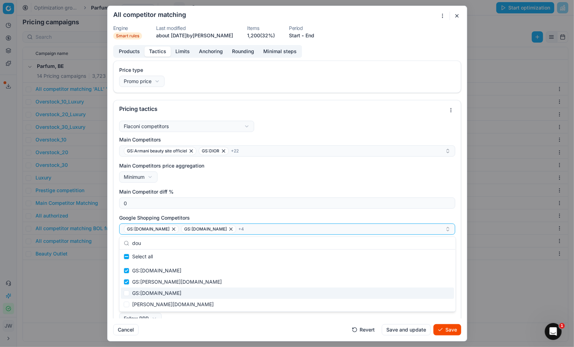
click at [154, 292] on div "GS:[DOMAIN_NAME]" at bounding box center [287, 292] width 333 height 11
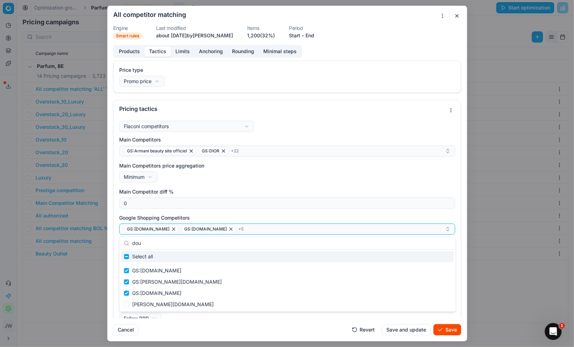
drag, startPoint x: 161, startPoint y: 241, endPoint x: 117, endPoint y: 241, distance: 43.6
click at [117, 241] on body "Pricing platform Analytics Pricing Product portfolio Templates Export service 5…" at bounding box center [287, 173] width 574 height 347
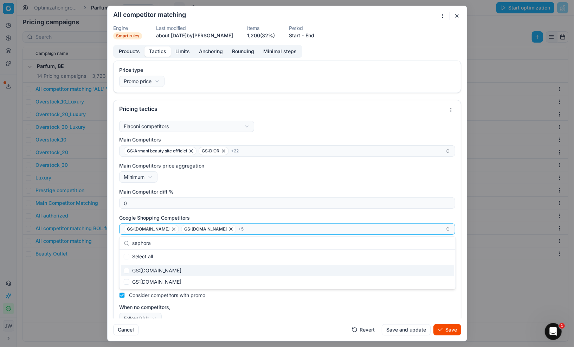
click at [138, 271] on div "GS:[DOMAIN_NAME]" at bounding box center [287, 270] width 333 height 11
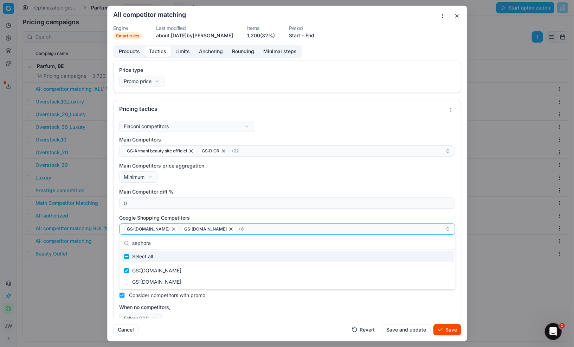
drag, startPoint x: 161, startPoint y: 243, endPoint x: 123, endPoint y: 243, distance: 38.0
click at [123, 243] on div "sephora" at bounding box center [288, 243] width 336 height 13
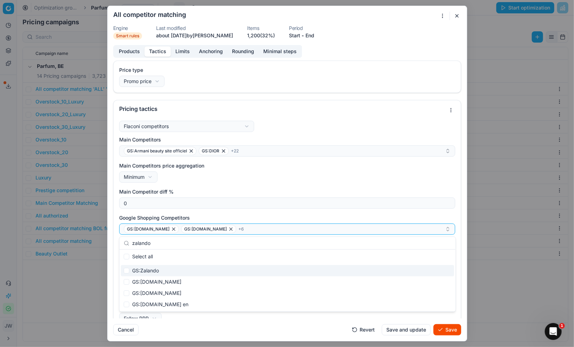
click at [134, 265] on div "GS:Zalando" at bounding box center [287, 270] width 333 height 11
click at [141, 276] on div "GS:[DOMAIN_NAME]" at bounding box center [287, 281] width 333 height 11
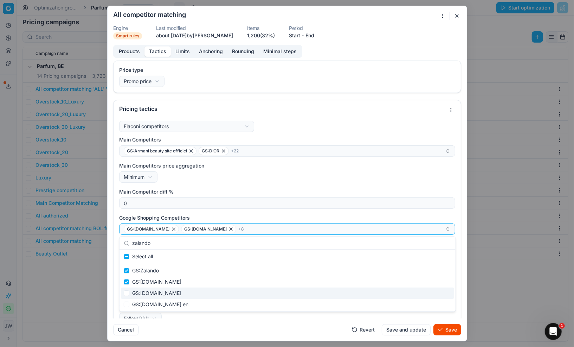
click at [142, 292] on div "GS:[DOMAIN_NAME]" at bounding box center [287, 292] width 333 height 11
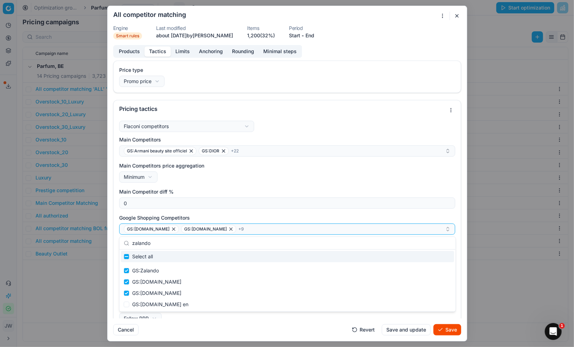
drag, startPoint x: 162, startPoint y: 243, endPoint x: 122, endPoint y: 235, distance: 41.2
click at [122, 235] on body "Pricing platform Analytics Pricing Product portfolio Templates Export service 5…" at bounding box center [287, 173] width 574 height 347
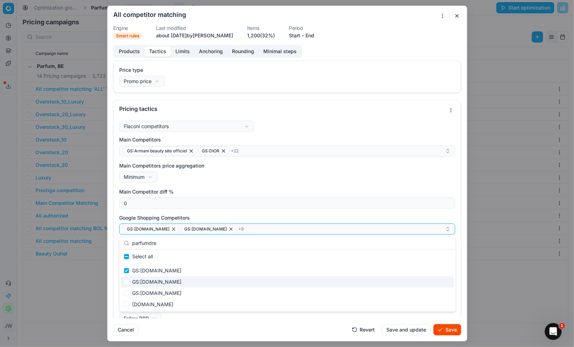
click at [138, 280] on div "GS:[DOMAIN_NAME]" at bounding box center [287, 281] width 333 height 11
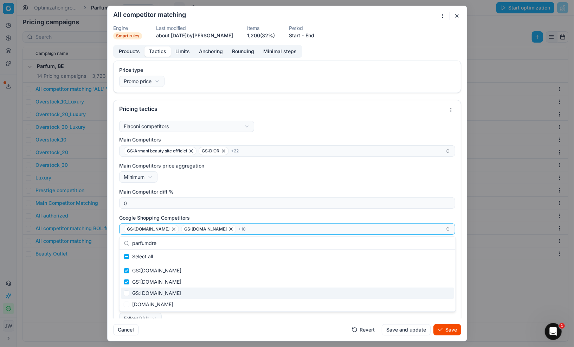
click at [146, 293] on div "GS:[DOMAIN_NAME]" at bounding box center [287, 292] width 333 height 11
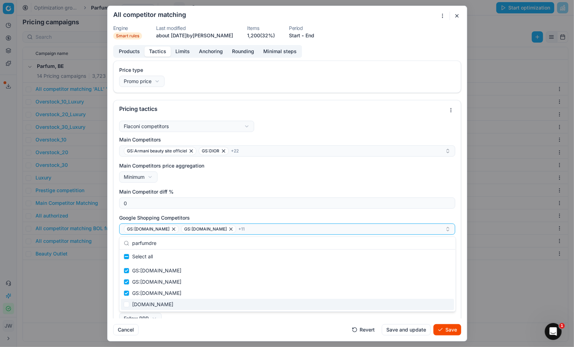
click at [441, 329] on button "Save" at bounding box center [448, 329] width 28 height 11
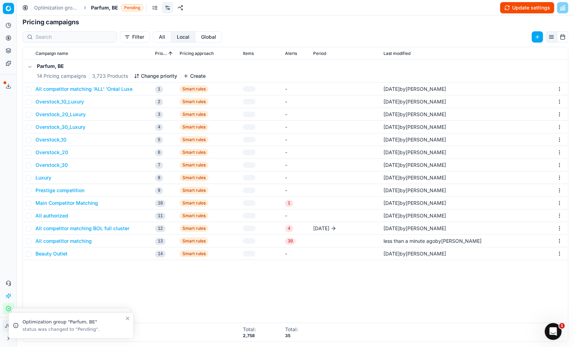
click at [105, 229] on button "All competitor matching BOL full cluster" at bounding box center [83, 228] width 94 height 7
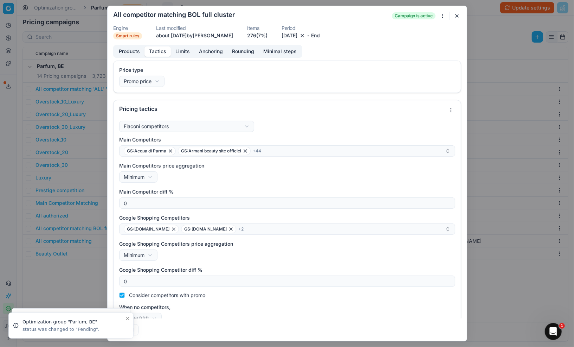
click at [163, 46] on button "Tactics" at bounding box center [158, 51] width 26 height 10
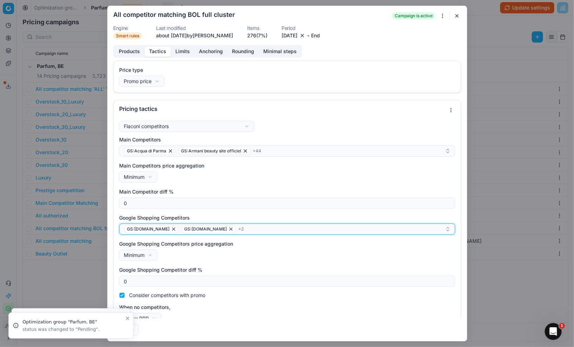
click at [249, 232] on div "GS:[DOMAIN_NAME] GS:[DOMAIN_NAME] + 2" at bounding box center [284, 229] width 321 height 8
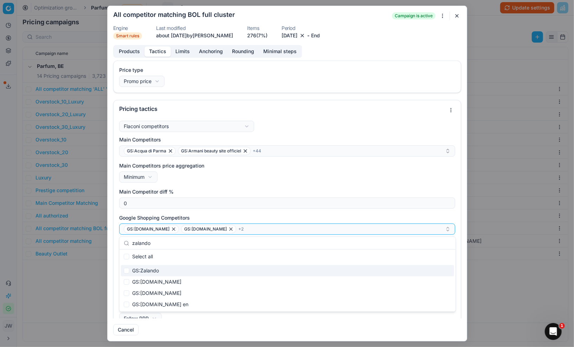
click at [149, 271] on div "GS:Zalando" at bounding box center [287, 270] width 333 height 11
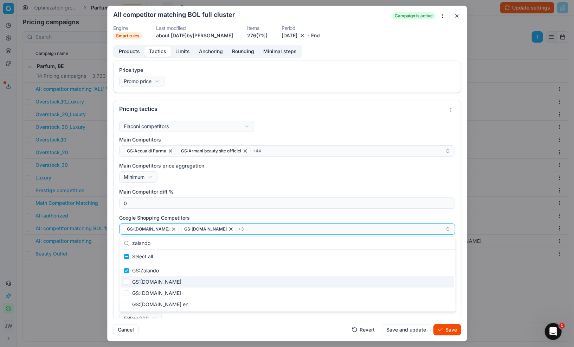
click at [148, 281] on div "GS:[DOMAIN_NAME]" at bounding box center [287, 281] width 333 height 11
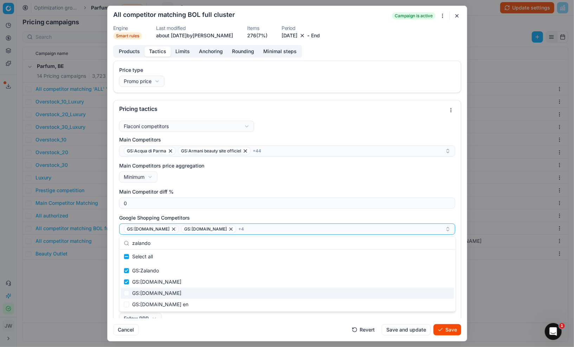
click at [147, 296] on div "GS:[DOMAIN_NAME]" at bounding box center [287, 292] width 333 height 11
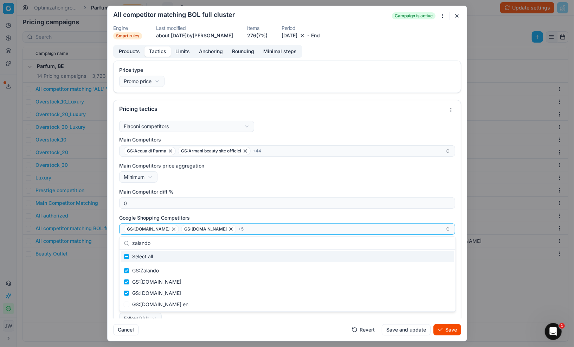
drag, startPoint x: 161, startPoint y: 242, endPoint x: 126, endPoint y: 238, distance: 35.1
click at [126, 238] on div "zalando" at bounding box center [288, 243] width 336 height 13
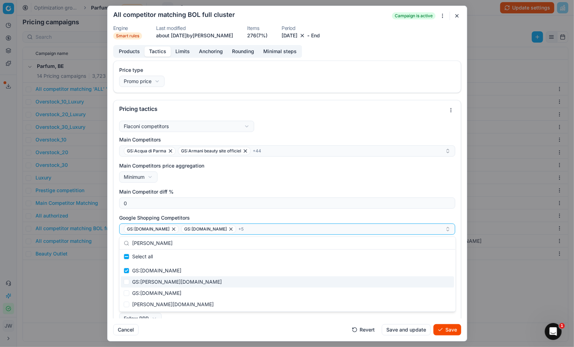
click at [138, 281] on div "GS:[PERSON_NAME][DOMAIN_NAME]" at bounding box center [287, 281] width 333 height 11
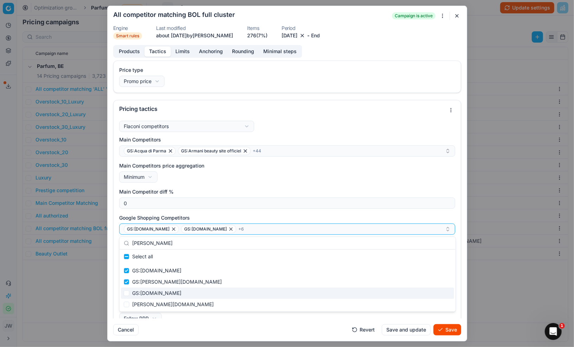
click at [138, 290] on div "GS:[DOMAIN_NAME]" at bounding box center [287, 292] width 333 height 11
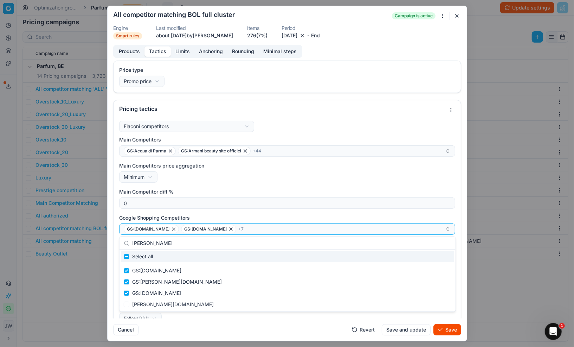
drag, startPoint x: 158, startPoint y: 243, endPoint x: 120, endPoint y: 243, distance: 37.3
click at [120, 243] on div "[PERSON_NAME]" at bounding box center [288, 243] width 336 height 13
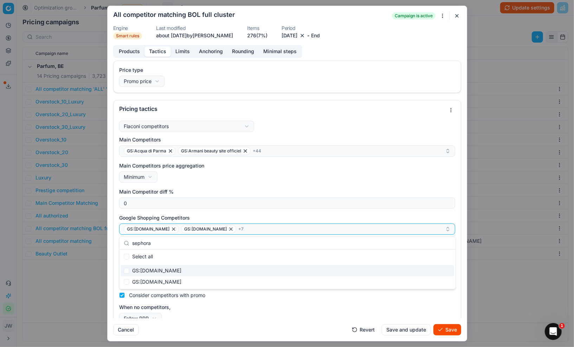
click at [141, 273] on div "GS:[DOMAIN_NAME]" at bounding box center [287, 270] width 333 height 11
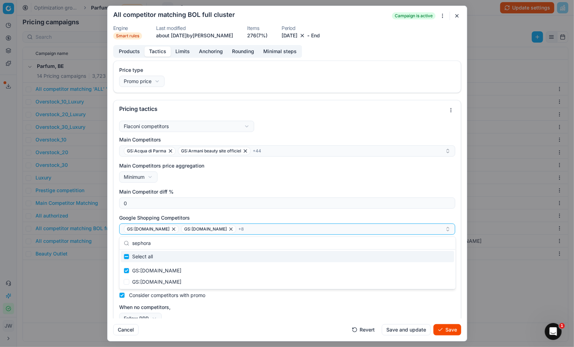
drag, startPoint x: 167, startPoint y: 244, endPoint x: 126, endPoint y: 243, distance: 40.8
click at [126, 243] on div "sephora" at bounding box center [288, 243] width 336 height 13
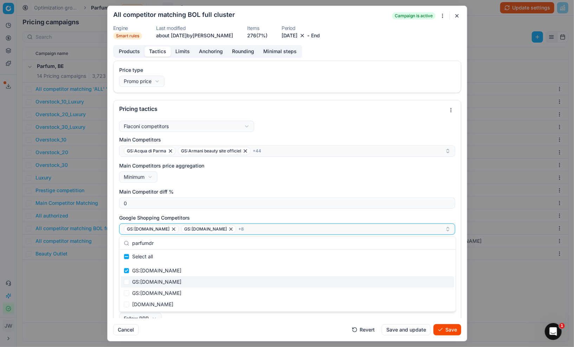
click at [149, 279] on div "GS:[DOMAIN_NAME]" at bounding box center [287, 281] width 333 height 11
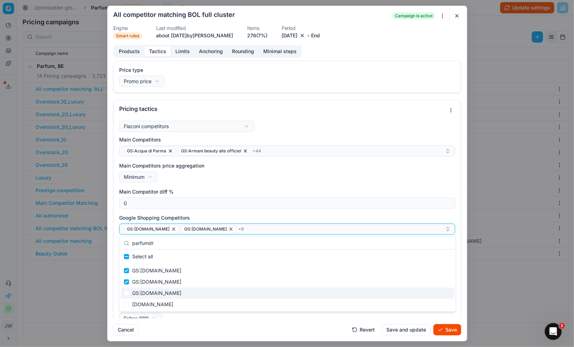
click at [149, 292] on div "GS:[DOMAIN_NAME]" at bounding box center [287, 292] width 333 height 11
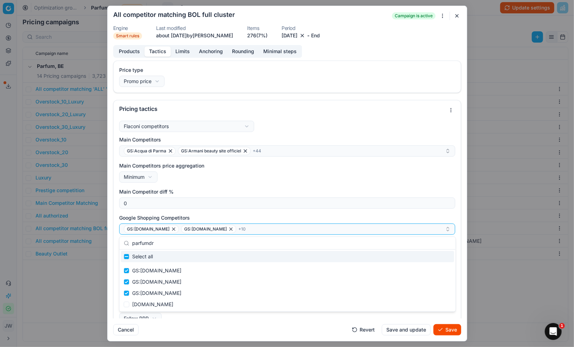
drag, startPoint x: 174, startPoint y: 244, endPoint x: 131, endPoint y: 239, distance: 43.5
click at [131, 239] on div "parfumdr" at bounding box center [288, 243] width 336 height 13
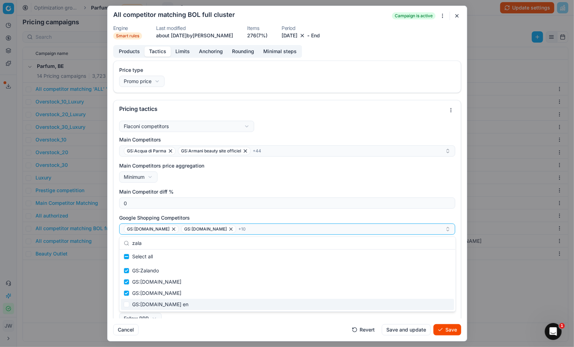
click at [218, 315] on div "When no competitors, Follow RRP Do not reprice Follow RRP" at bounding box center [287, 314] width 336 height 20
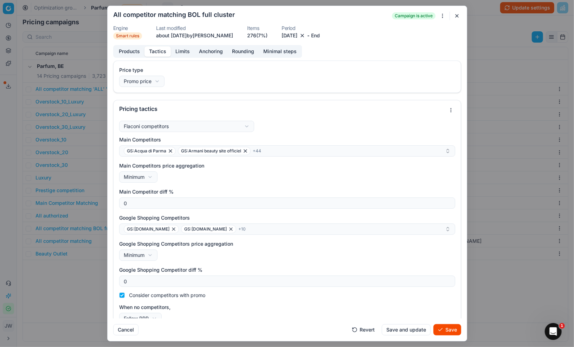
click at [444, 331] on button "Save" at bounding box center [448, 329] width 28 height 11
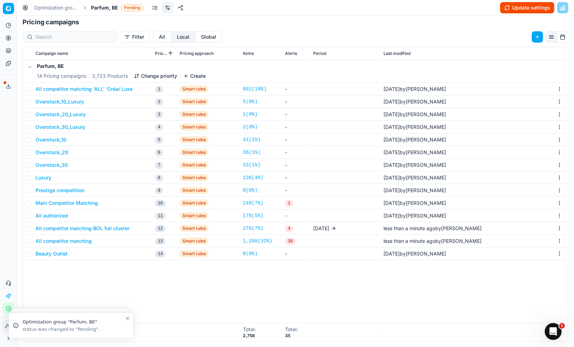
click at [54, 214] on button "All authorized" at bounding box center [52, 215] width 33 height 7
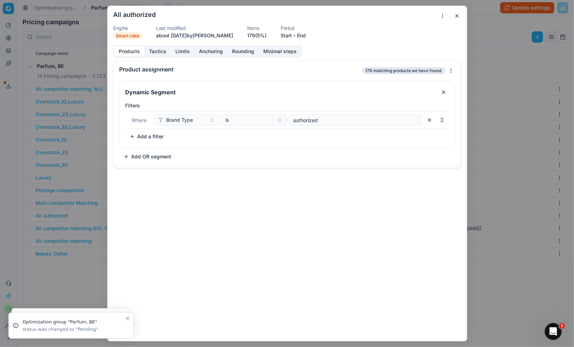
click at [154, 56] on button "Tactics" at bounding box center [158, 51] width 26 height 10
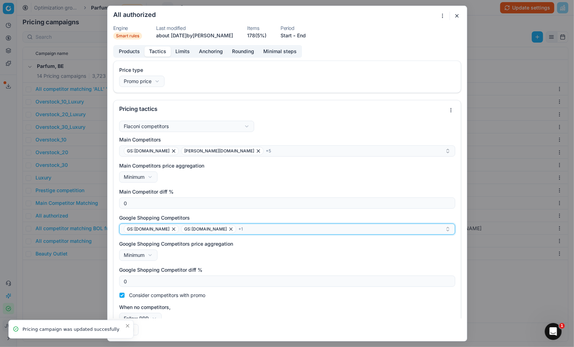
click at [254, 230] on div "GS:[DOMAIN_NAME] GS:[DOMAIN_NAME] + 1" at bounding box center [284, 229] width 321 height 8
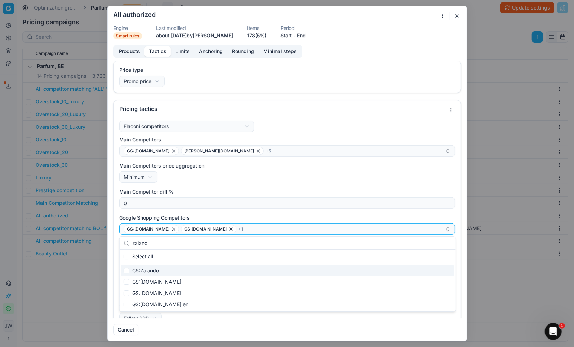
click at [160, 272] on div "GS:Zalando" at bounding box center [287, 270] width 333 height 11
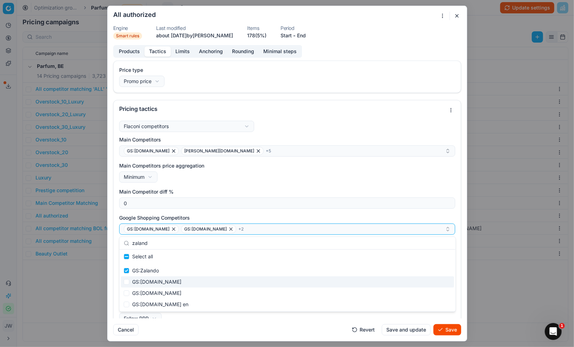
click at [158, 284] on div "GS:[DOMAIN_NAME]" at bounding box center [287, 281] width 333 height 11
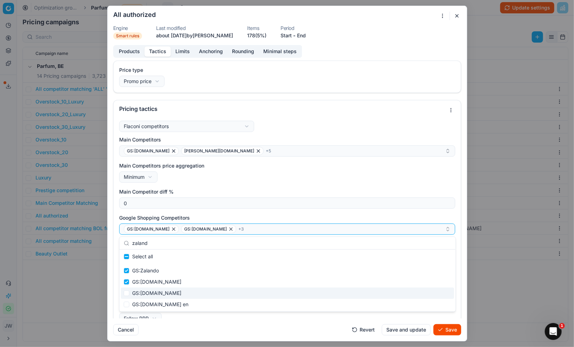
click at [156, 294] on div "GS:[DOMAIN_NAME]" at bounding box center [287, 292] width 333 height 11
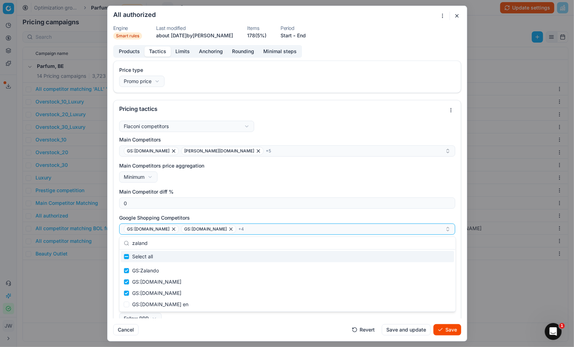
drag, startPoint x: 160, startPoint y: 243, endPoint x: 130, endPoint y: 239, distance: 29.9
click at [130, 239] on div "zaland" at bounding box center [288, 243] width 336 height 13
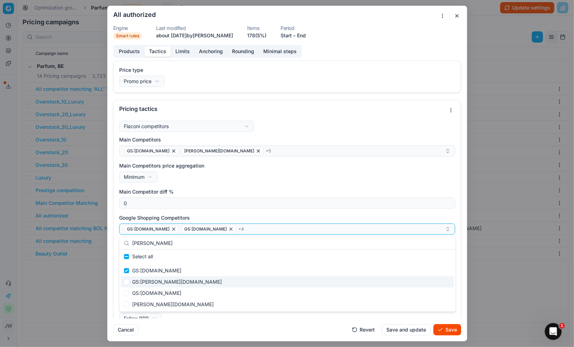
click at [142, 279] on div "GS:[PERSON_NAME][DOMAIN_NAME]" at bounding box center [287, 281] width 333 height 11
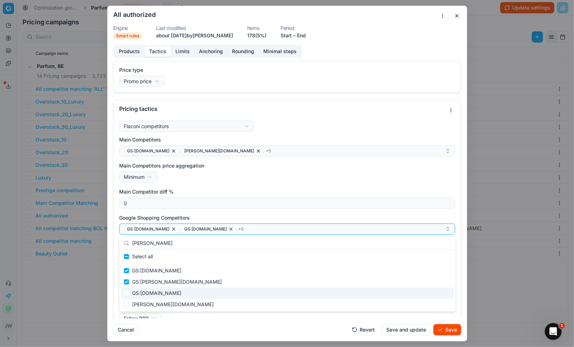
click at [142, 291] on div "GS:[DOMAIN_NAME]" at bounding box center [287, 292] width 333 height 11
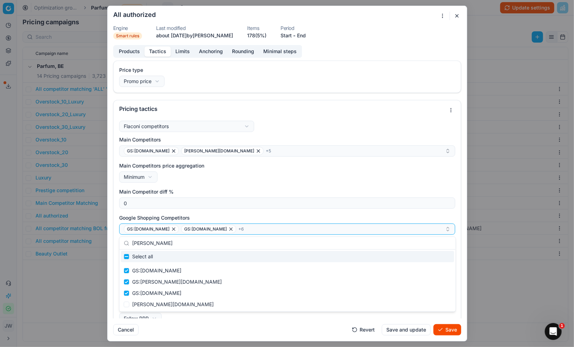
drag, startPoint x: 159, startPoint y: 241, endPoint x: 124, endPoint y: 238, distance: 34.3
click at [124, 238] on div "[PERSON_NAME]" at bounding box center [288, 243] width 336 height 13
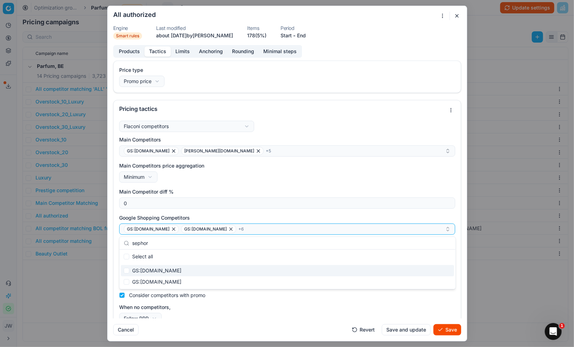
click at [145, 270] on div "GS:[DOMAIN_NAME]" at bounding box center [287, 270] width 333 height 11
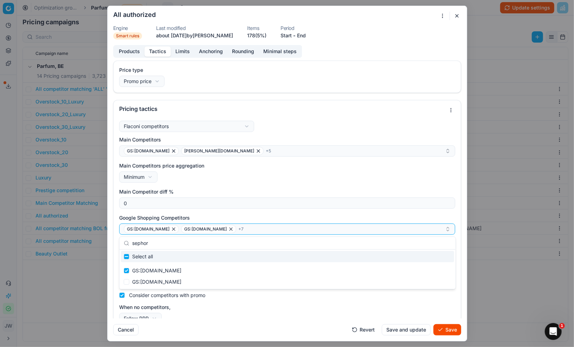
drag, startPoint x: 158, startPoint y: 243, endPoint x: 124, endPoint y: 239, distance: 34.0
click at [124, 239] on div "sephor" at bounding box center [288, 243] width 336 height 13
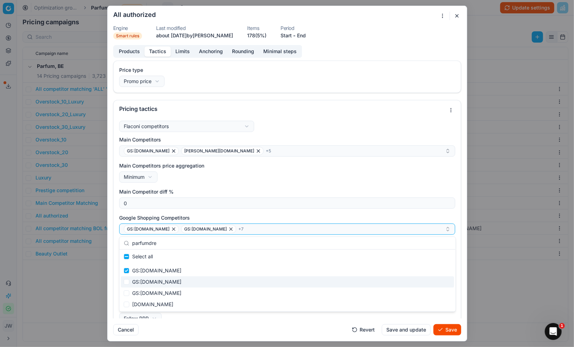
click at [145, 283] on div "GS:[DOMAIN_NAME]" at bounding box center [287, 281] width 333 height 11
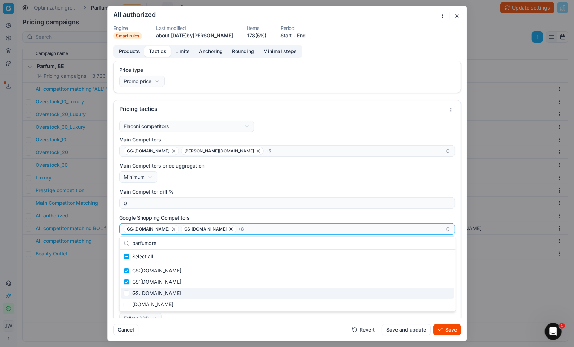
click at [145, 295] on div "GS:[DOMAIN_NAME]" at bounding box center [287, 292] width 333 height 11
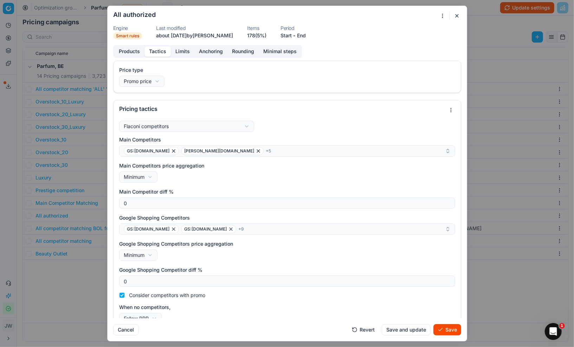
click at [446, 328] on button "Save" at bounding box center [448, 329] width 28 height 11
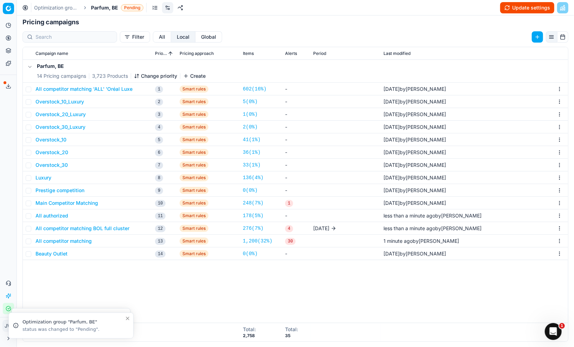
click at [60, 202] on button "Main Competitor Matching" at bounding box center [67, 202] width 63 height 7
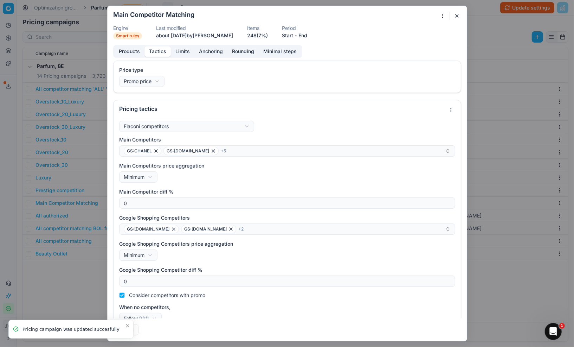
click at [160, 55] on button "Tactics" at bounding box center [158, 51] width 26 height 10
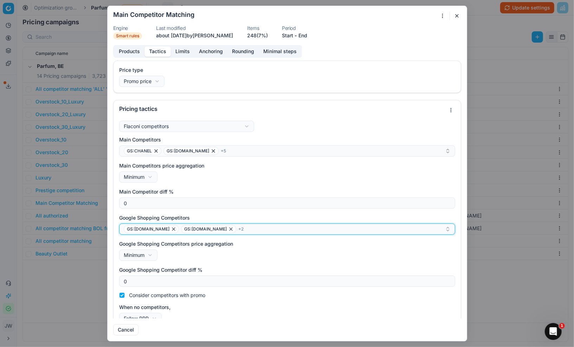
click at [255, 226] on div "GS:[DOMAIN_NAME] GS:[DOMAIN_NAME] + 2" at bounding box center [284, 229] width 321 height 8
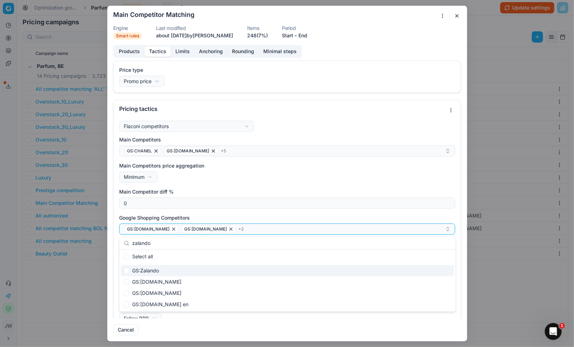
click at [168, 273] on div "GS:Zalando" at bounding box center [287, 270] width 333 height 11
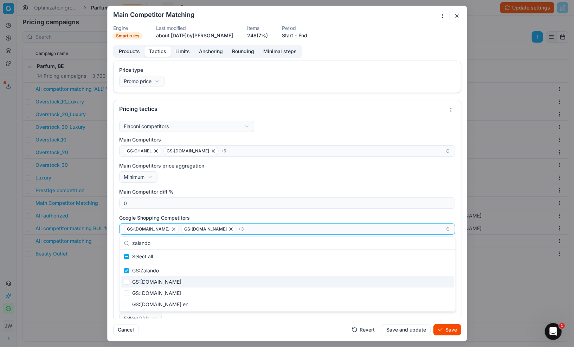
click at [163, 286] on div "GS:[DOMAIN_NAME]" at bounding box center [287, 281] width 333 height 11
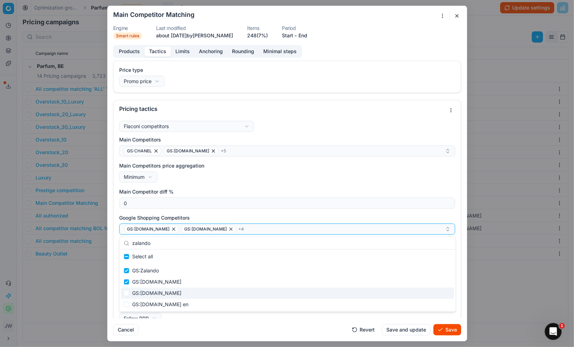
click at [159, 292] on div "GS:[DOMAIN_NAME]" at bounding box center [287, 292] width 333 height 11
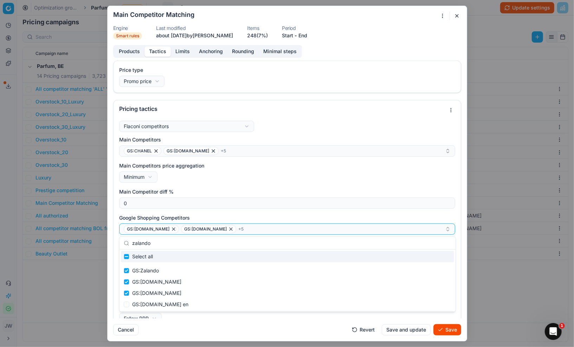
drag, startPoint x: 187, startPoint y: 241, endPoint x: 123, endPoint y: 242, distance: 63.7
click at [123, 242] on div "zalando" at bounding box center [288, 243] width 336 height 13
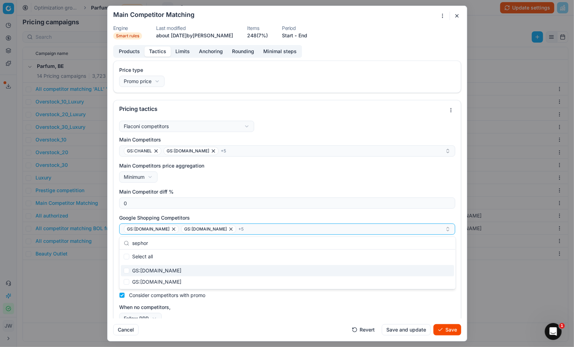
click at [152, 267] on div "GS:[DOMAIN_NAME]" at bounding box center [287, 270] width 333 height 11
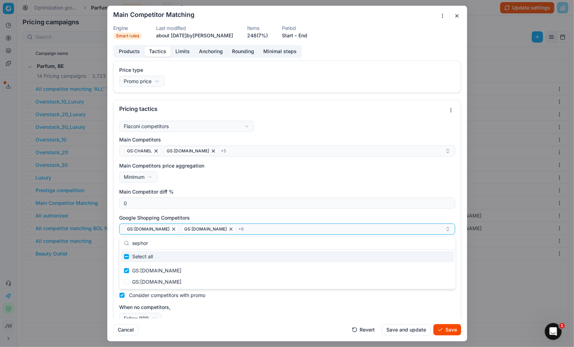
drag, startPoint x: 159, startPoint y: 243, endPoint x: 118, endPoint y: 236, distance: 41.3
click at [118, 236] on body "Pricing platform Analytics Pricing Product portfolio Templates Export service 5…" at bounding box center [287, 173] width 574 height 347
drag, startPoint x: 151, startPoint y: 241, endPoint x: 132, endPoint y: 239, distance: 19.1
click at [132, 239] on input "sephor" at bounding box center [291, 243] width 319 height 14
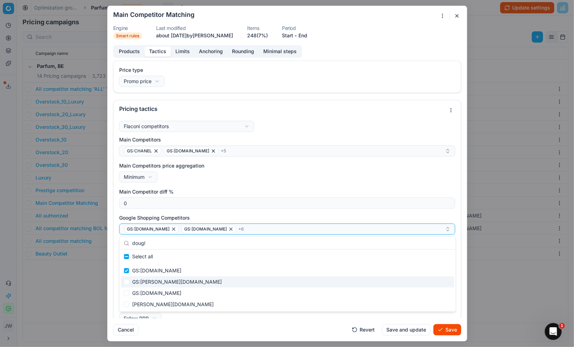
click at [150, 282] on div "GS:[PERSON_NAME][DOMAIN_NAME]" at bounding box center [287, 281] width 333 height 11
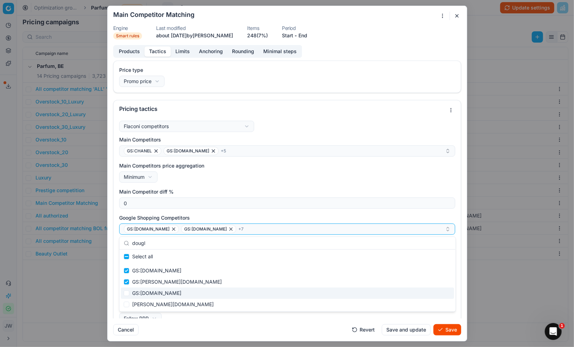
click at [149, 290] on div "GS:[DOMAIN_NAME]" at bounding box center [287, 292] width 333 height 11
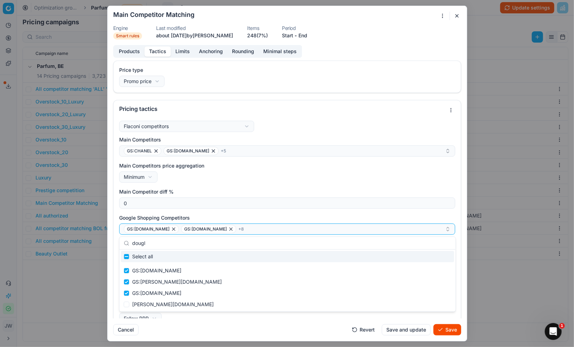
drag, startPoint x: 153, startPoint y: 243, endPoint x: 128, endPoint y: 237, distance: 26.0
click at [128, 237] on div "dougl" at bounding box center [288, 243] width 336 height 13
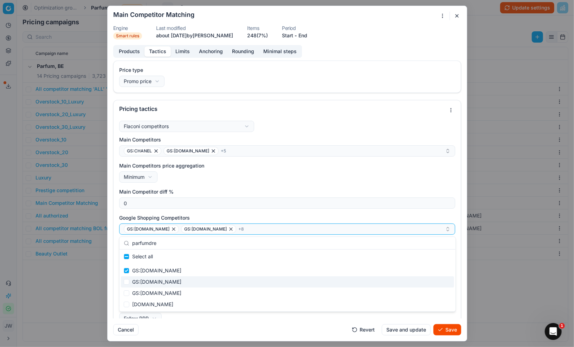
click at [136, 281] on div "GS:[DOMAIN_NAME]" at bounding box center [287, 281] width 333 height 11
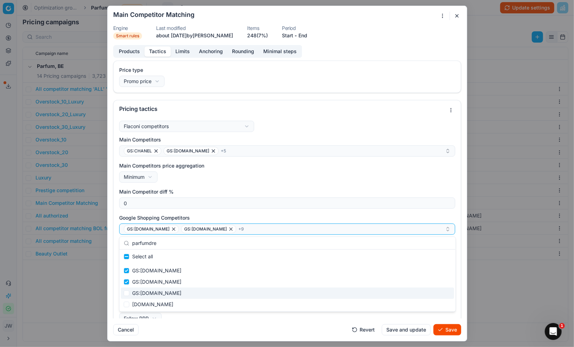
click at [140, 293] on div "GS:[DOMAIN_NAME]" at bounding box center [287, 292] width 333 height 11
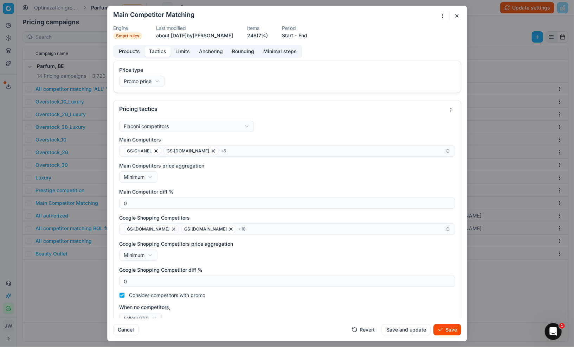
click at [284, 327] on div "Cancel Revert Save and update Save" at bounding box center [287, 326] width 348 height 17
click at [444, 333] on button "Save" at bounding box center [448, 329] width 28 height 11
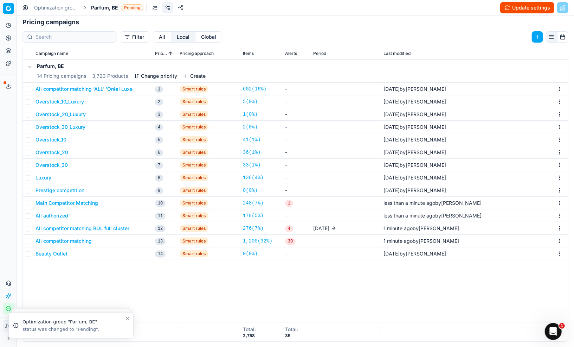
click at [57, 165] on button "Overstock_30" at bounding box center [52, 164] width 32 height 7
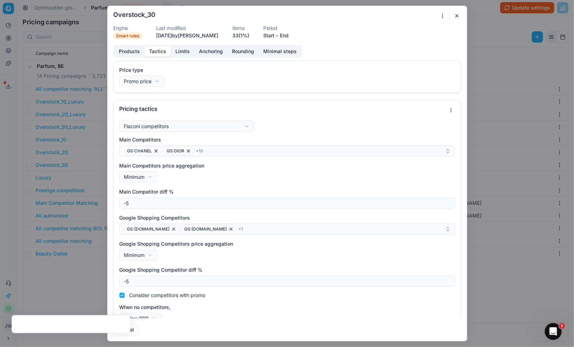
click at [162, 48] on button "Tactics" at bounding box center [158, 51] width 26 height 10
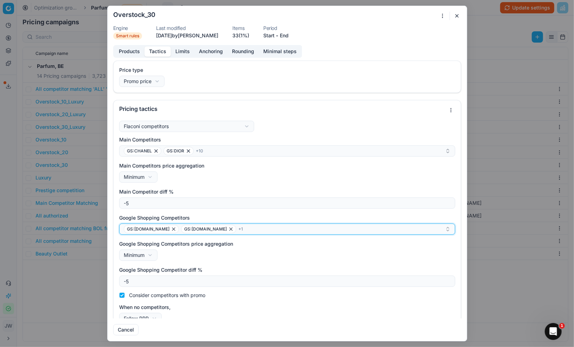
click at [250, 232] on div "GS:parfumdreams.BE GS:Douglas.be + 1" at bounding box center [284, 229] width 321 height 8
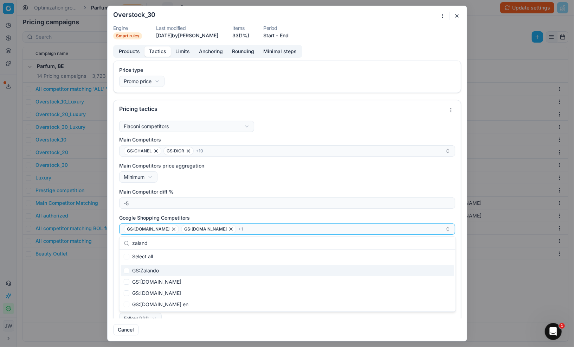
click at [169, 269] on div "GS:Zalando" at bounding box center [287, 270] width 333 height 11
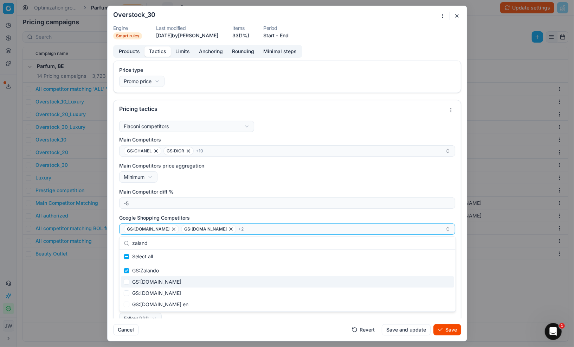
click at [168, 280] on div "GS:[DOMAIN_NAME]" at bounding box center [287, 281] width 333 height 11
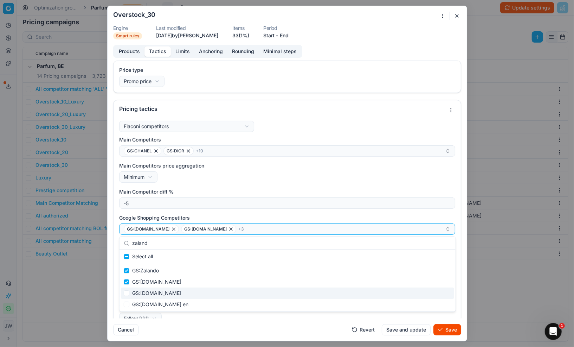
click at [166, 294] on div "GS:[DOMAIN_NAME]" at bounding box center [287, 292] width 333 height 11
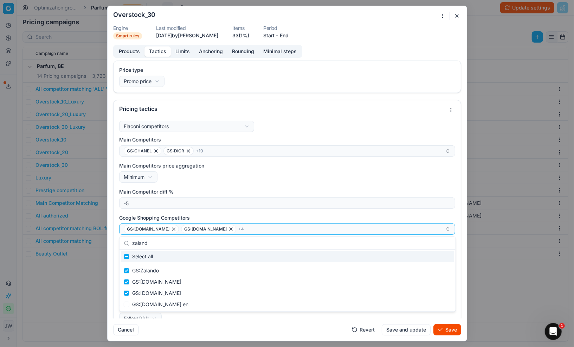
drag, startPoint x: 175, startPoint y: 240, endPoint x: 122, endPoint y: 240, distance: 53.5
click at [122, 240] on div "zaland" at bounding box center [288, 243] width 336 height 13
drag, startPoint x: 155, startPoint y: 243, endPoint x: 124, endPoint y: 243, distance: 31.3
click at [124, 243] on div "zaland" at bounding box center [288, 243] width 336 height 13
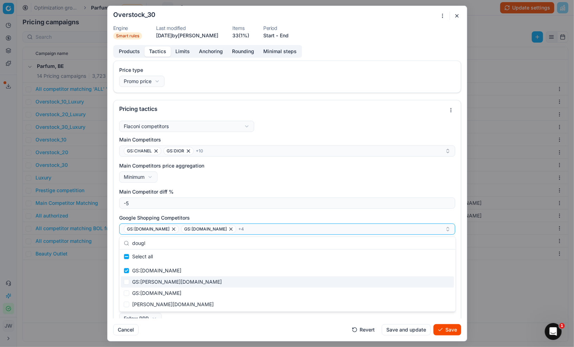
click at [151, 284] on div "GS:[PERSON_NAME][DOMAIN_NAME]" at bounding box center [287, 281] width 333 height 11
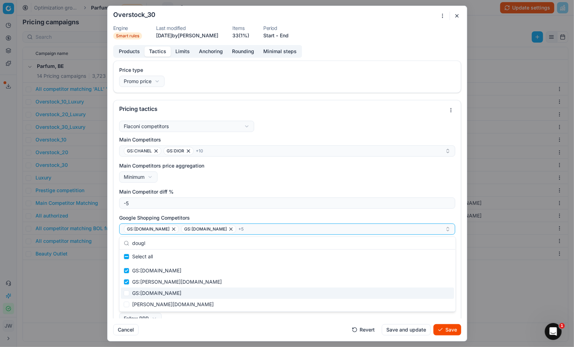
click at [151, 292] on div "GS:[DOMAIN_NAME]" at bounding box center [287, 292] width 333 height 11
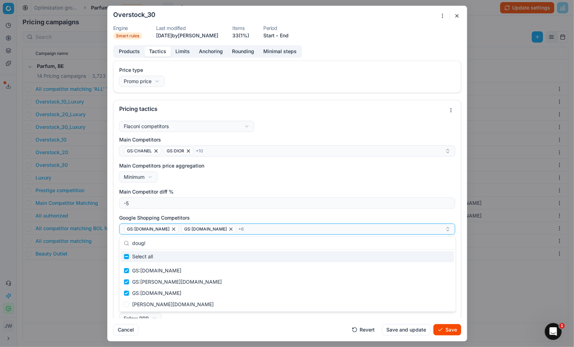
drag, startPoint x: 152, startPoint y: 243, endPoint x: 127, endPoint y: 236, distance: 26.5
click at [127, 237] on div "dougl" at bounding box center [288, 243] width 336 height 13
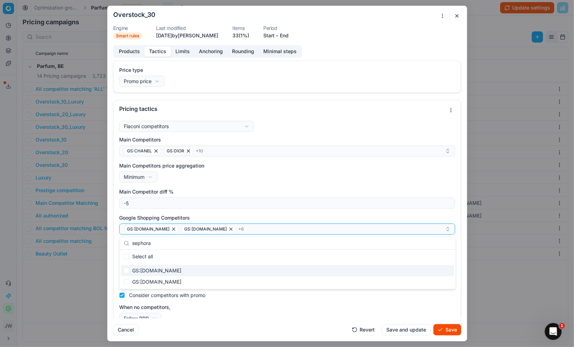
click at [140, 270] on div "GS:[DOMAIN_NAME]" at bounding box center [287, 270] width 333 height 11
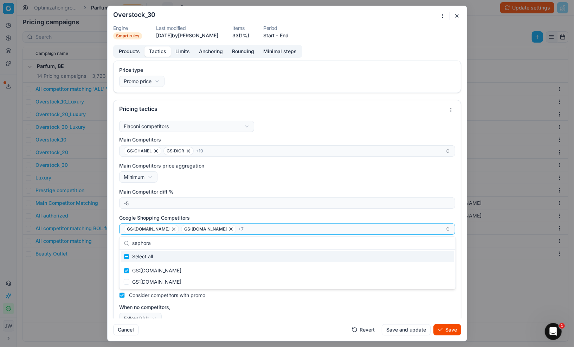
drag, startPoint x: 161, startPoint y: 245, endPoint x: 132, endPoint y: 243, distance: 28.9
click at [132, 243] on input "sephora" at bounding box center [291, 243] width 319 height 14
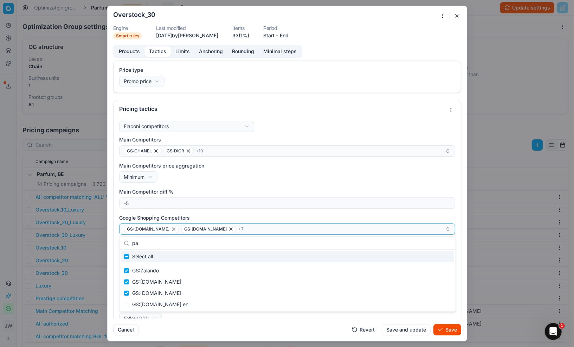
scroll to position [108, 0]
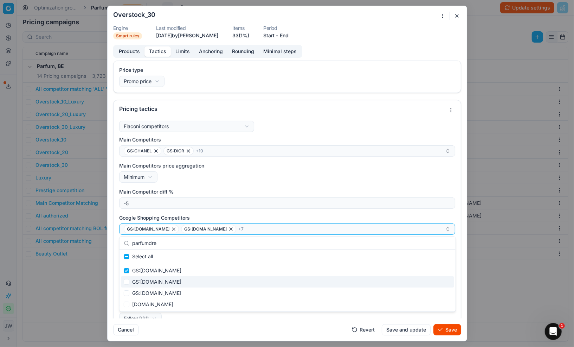
type input "parfumdre"
click at [161, 277] on div "GS:[DOMAIN_NAME]" at bounding box center [287, 281] width 333 height 11
click at [159, 287] on div "GS:[DOMAIN_NAME]" at bounding box center [287, 281] width 333 height 11
click at [160, 284] on div "GS:[DOMAIN_NAME]" at bounding box center [287, 281] width 333 height 11
checkbox input "true"
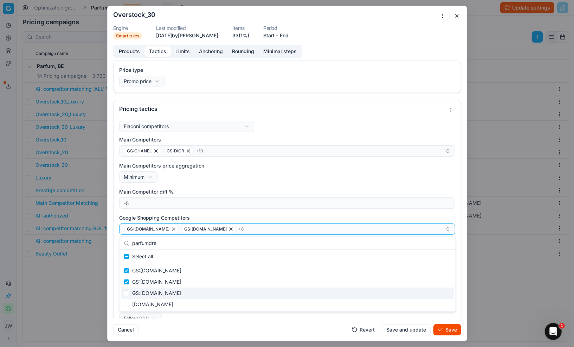
click at [159, 291] on div "GS:[DOMAIN_NAME]" at bounding box center [287, 292] width 333 height 11
checkbox input "true"
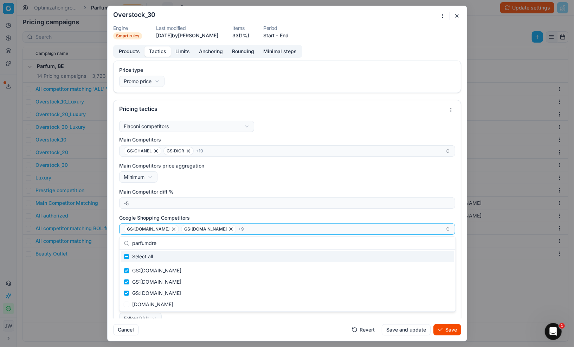
drag, startPoint x: 162, startPoint y: 244, endPoint x: 129, endPoint y: 241, distance: 32.8
click at [129, 241] on div "parfumdre" at bounding box center [288, 243] width 336 height 13
type input "d"
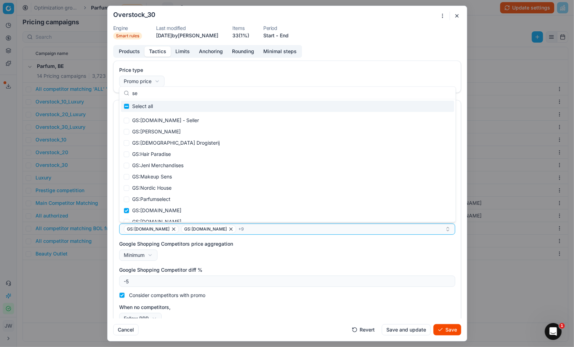
type input "sep"
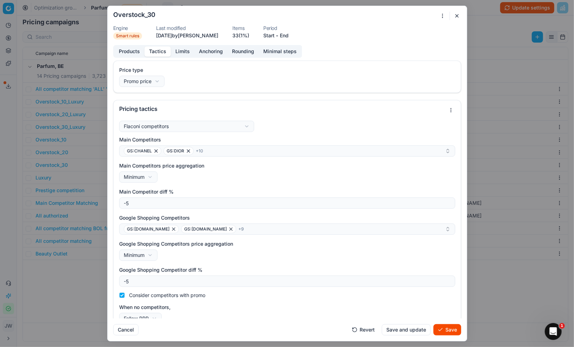
click at [247, 316] on div "When no competitors, Follow RRP Do not reprice Follow RRP" at bounding box center [287, 314] width 336 height 20
click at [446, 331] on button "Save" at bounding box center [448, 329] width 28 height 11
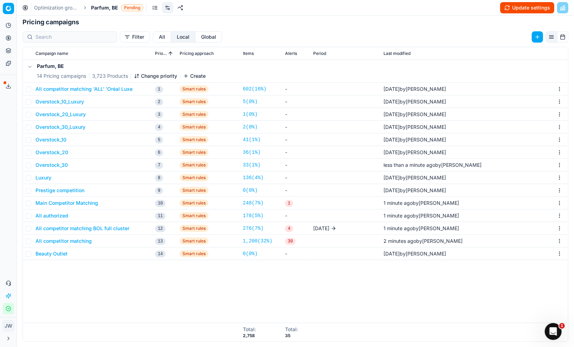
click at [532, 8] on button "Update settings" at bounding box center [527, 7] width 54 height 11
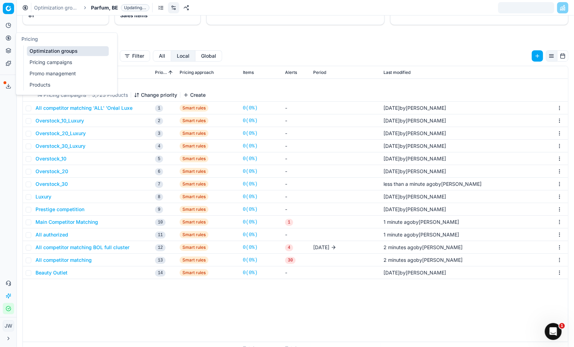
click at [50, 48] on link "Optimization groups" at bounding box center [68, 51] width 82 height 10
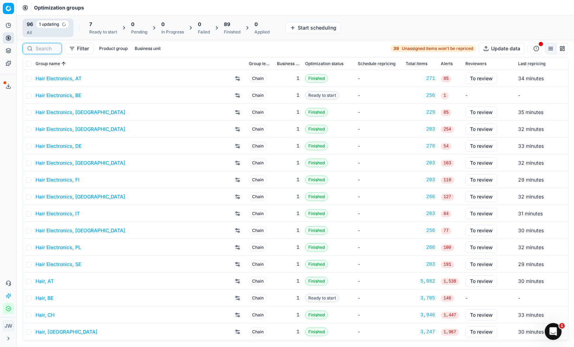
click at [51, 50] on input at bounding box center [47, 48] width 22 height 7
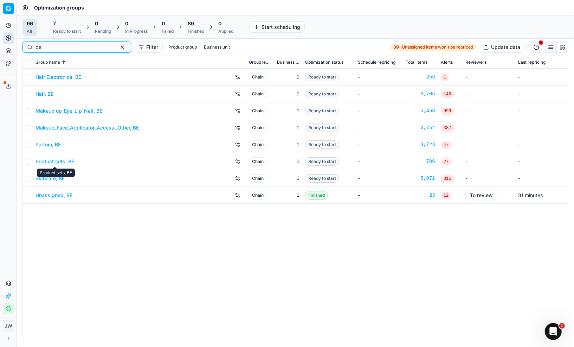
type input "be"
click at [53, 160] on link "Product sets, BE" at bounding box center [55, 161] width 39 height 7
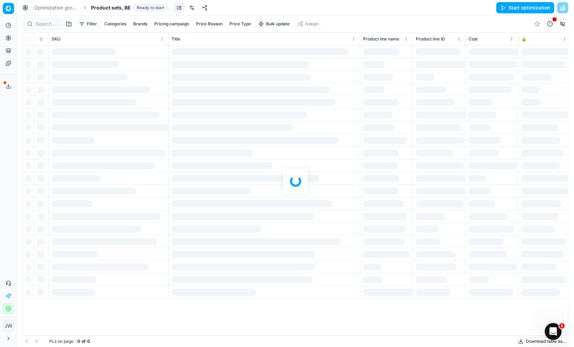
click at [194, 11] on link at bounding box center [191, 7] width 11 height 11
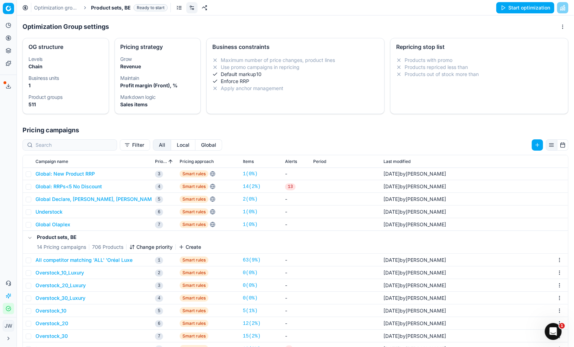
scroll to position [48, 0]
click at [171, 148] on button "Local" at bounding box center [183, 144] width 24 height 11
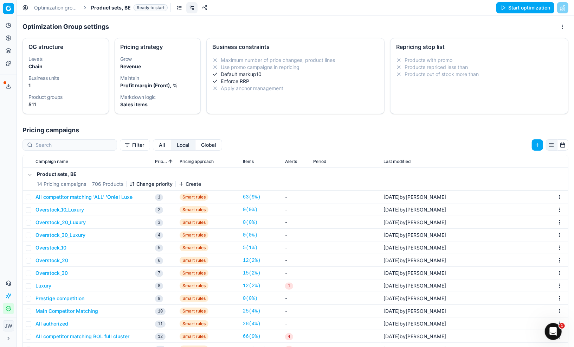
scroll to position [108, 0]
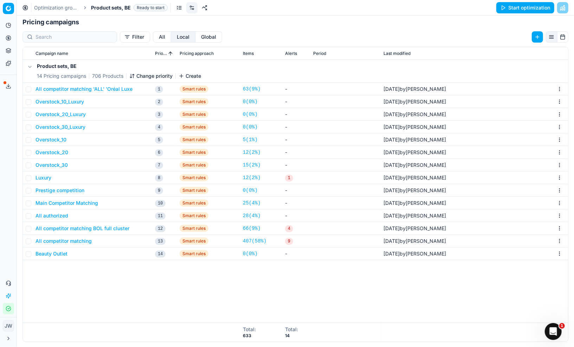
click at [82, 241] on button "All competitor matching" at bounding box center [64, 240] width 56 height 7
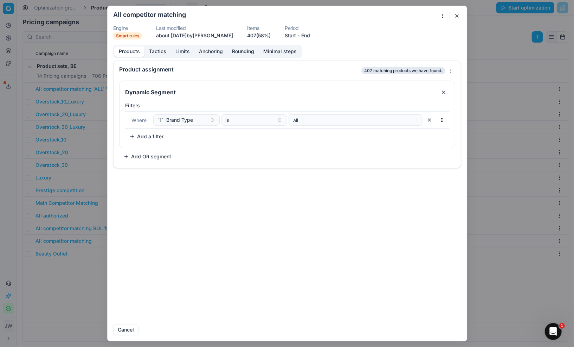
click at [162, 53] on button "Tactics" at bounding box center [158, 51] width 26 height 10
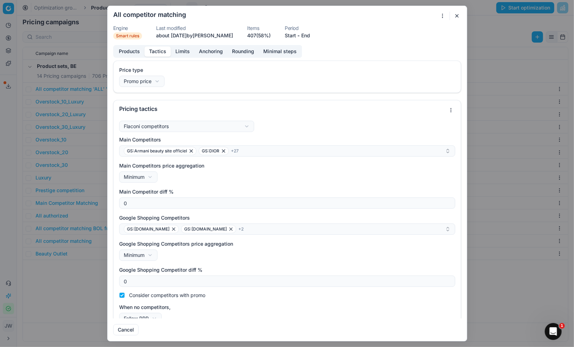
scroll to position [11, 0]
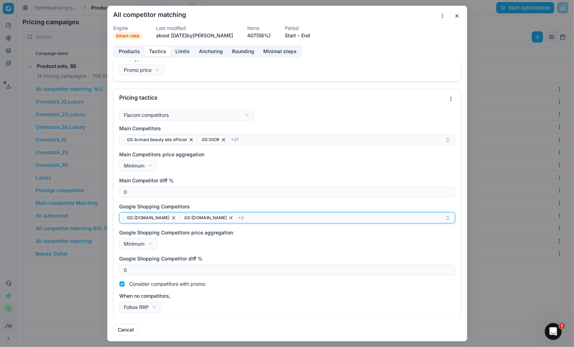
click at [247, 219] on div "GS:[DOMAIN_NAME] GS:[DOMAIN_NAME] + 2" at bounding box center [284, 217] width 321 height 8
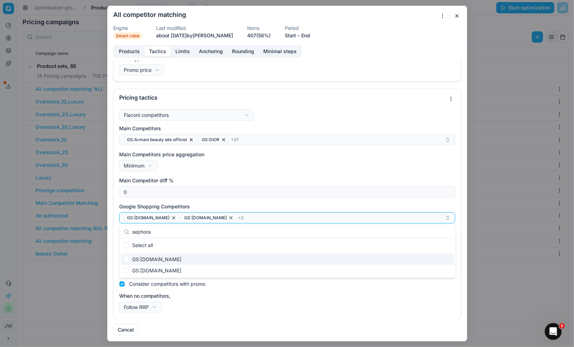
type input "sephora"
click at [169, 258] on div "GS:[DOMAIN_NAME]" at bounding box center [287, 259] width 333 height 11
checkbox input "true"
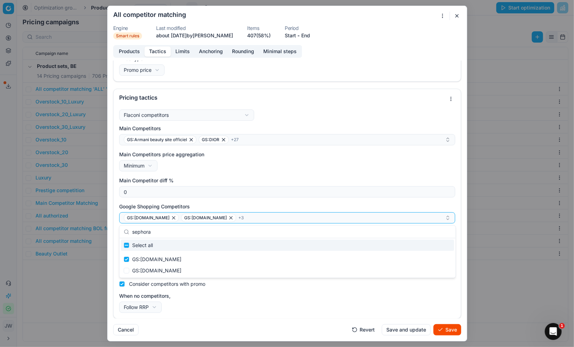
drag, startPoint x: 162, startPoint y: 234, endPoint x: 122, endPoint y: 231, distance: 40.2
click at [122, 231] on div "sephora" at bounding box center [288, 231] width 336 height 13
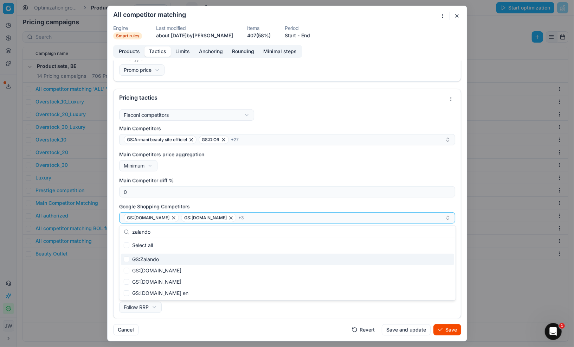
type input "zalando"
click at [140, 256] on div "GS:Zalando" at bounding box center [287, 259] width 333 height 11
checkbox input "true"
click at [145, 268] on div "GS:[DOMAIN_NAME]" at bounding box center [287, 270] width 333 height 11
checkbox input "true"
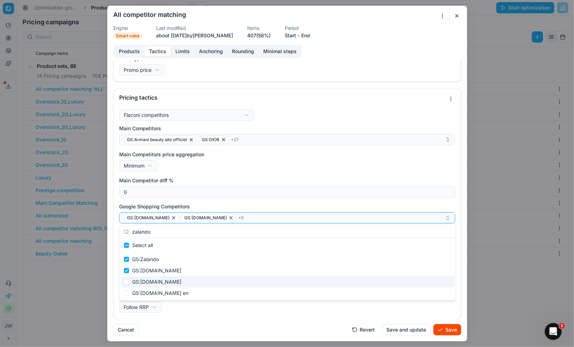
click at [146, 278] on div "GS:[DOMAIN_NAME]" at bounding box center [287, 281] width 333 height 11
checkbox input "true"
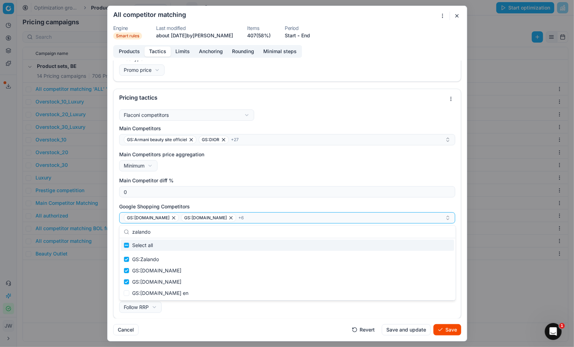
drag, startPoint x: 165, startPoint y: 235, endPoint x: 129, endPoint y: 233, distance: 36.3
click at [129, 233] on div "zalando" at bounding box center [288, 231] width 336 height 13
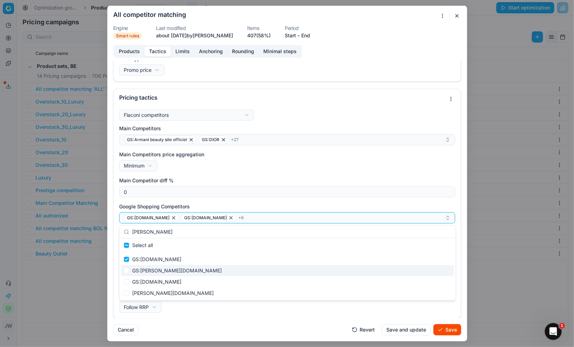
type input "[PERSON_NAME]"
click at [143, 271] on div "GS:[PERSON_NAME][DOMAIN_NAME]" at bounding box center [287, 270] width 333 height 11
checkbox input "true"
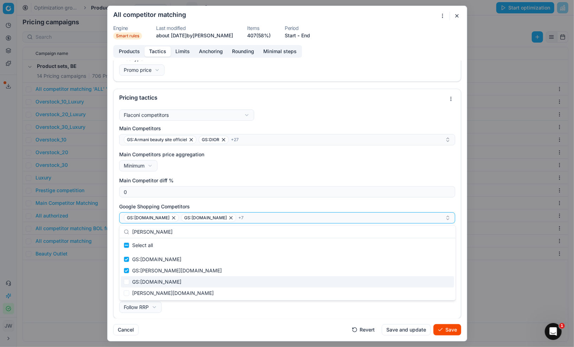
click at [145, 281] on div "GS:[DOMAIN_NAME]" at bounding box center [287, 281] width 333 height 11
checkbox input "true"
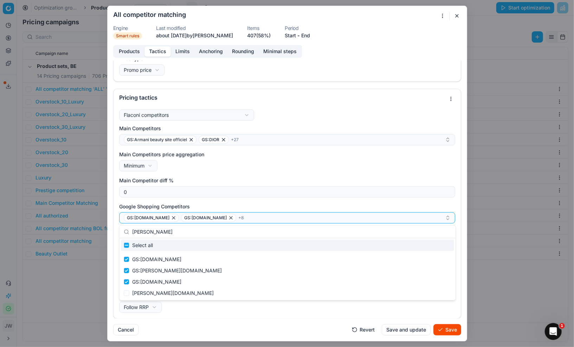
drag, startPoint x: 158, startPoint y: 231, endPoint x: 125, endPoint y: 229, distance: 32.8
click at [125, 229] on div "[PERSON_NAME]" at bounding box center [288, 231] width 336 height 13
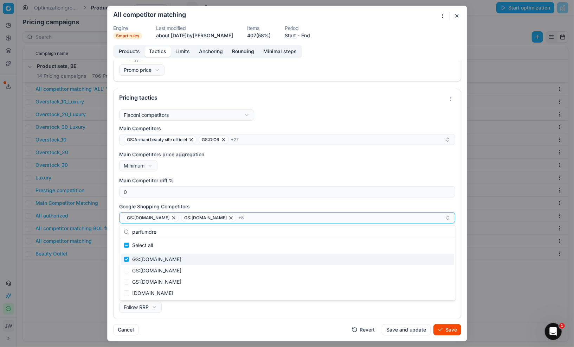
type input "parfumdre"
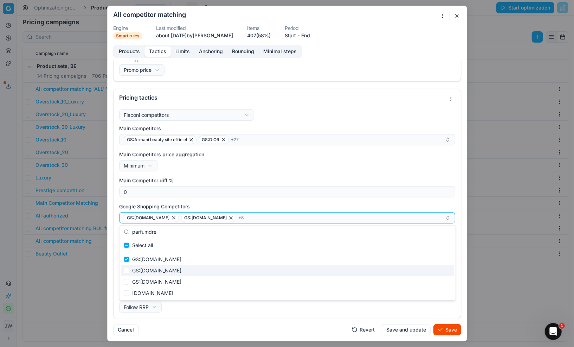
click at [144, 266] on div "GS:[DOMAIN_NAME]" at bounding box center [287, 270] width 333 height 11
checkbox input "true"
click at [151, 277] on div "GS:[DOMAIN_NAME]" at bounding box center [287, 281] width 333 height 11
checkbox input "true"
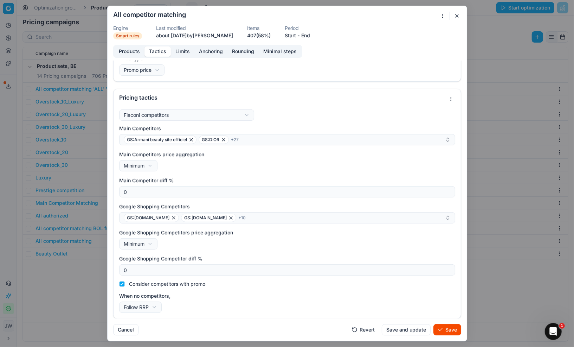
click at [455, 327] on button "Save" at bounding box center [448, 329] width 28 height 11
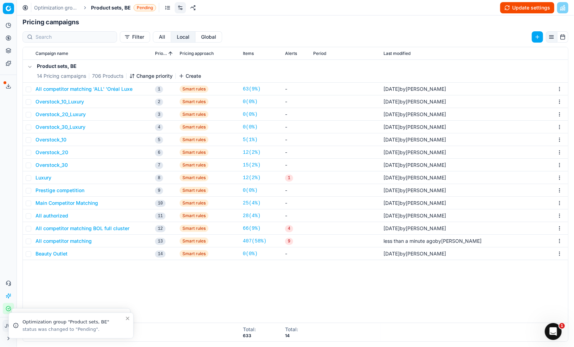
click at [91, 228] on button "All competitor matching BOL full cluster" at bounding box center [83, 228] width 94 height 7
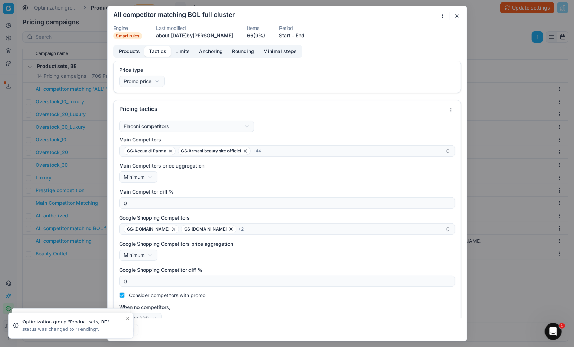
click at [161, 49] on button "Tactics" at bounding box center [158, 51] width 26 height 10
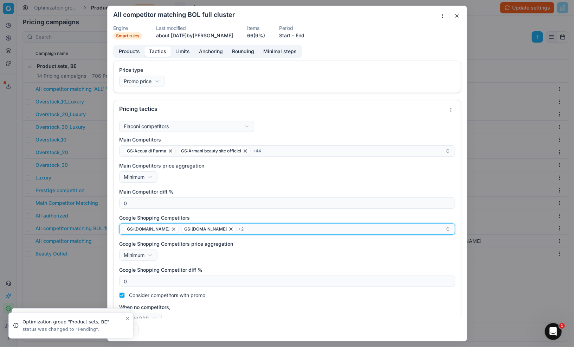
click at [247, 228] on div "GS:[DOMAIN_NAME] GS:[DOMAIN_NAME] + 2" at bounding box center [284, 229] width 321 height 8
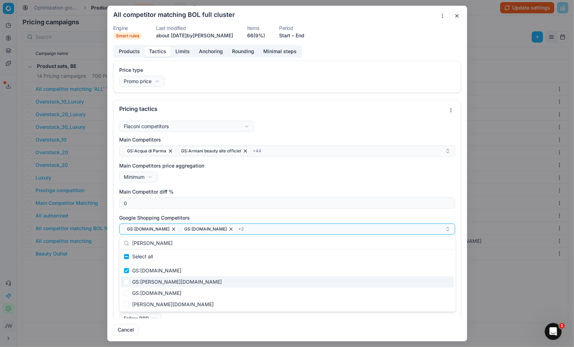
type input "[PERSON_NAME]"
click at [186, 283] on div "GS:[PERSON_NAME][DOMAIN_NAME]" at bounding box center [287, 281] width 333 height 11
checkbox input "true"
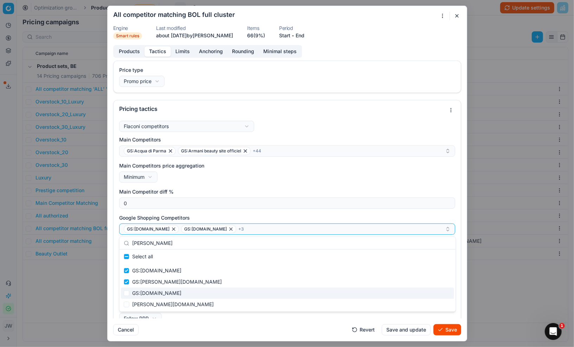
click at [179, 289] on div "GS:[DOMAIN_NAME]" at bounding box center [287, 292] width 333 height 11
checkbox input "true"
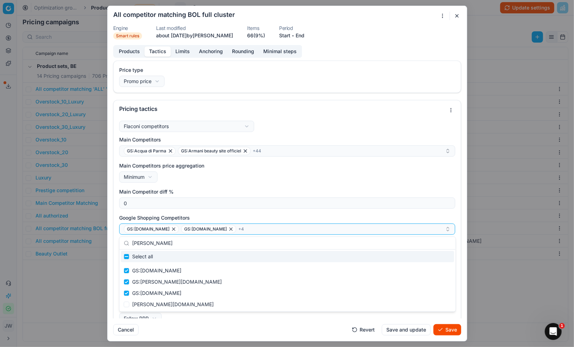
drag, startPoint x: 156, startPoint y: 246, endPoint x: 117, endPoint y: 236, distance: 40.3
click at [117, 236] on body "Pricing platform Analytics Pricing Product portfolio Templates Export service 5…" at bounding box center [287, 173] width 574 height 347
type input "zalando"
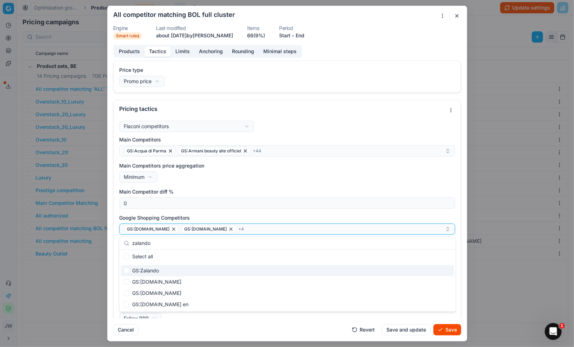
click at [146, 270] on div "GS:Zalando" at bounding box center [287, 270] width 333 height 11
checkbox input "true"
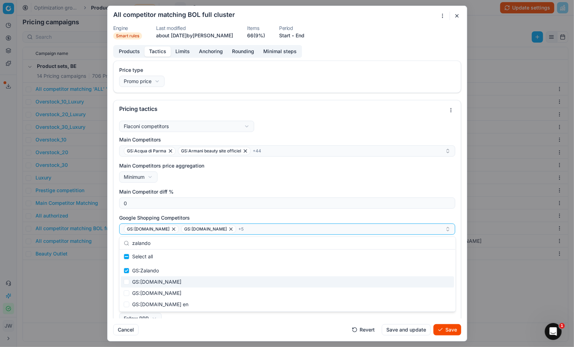
click at [149, 281] on div "GS:[DOMAIN_NAME]" at bounding box center [287, 281] width 333 height 11
checkbox input "true"
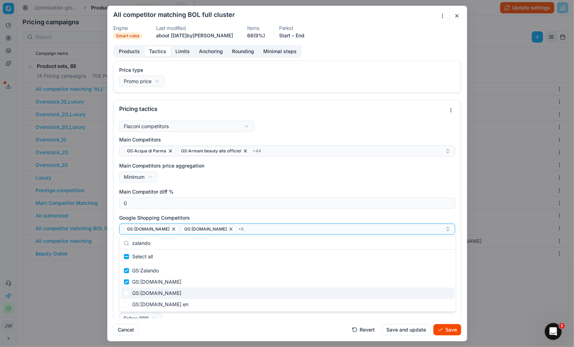
click at [149, 289] on div "GS:[DOMAIN_NAME]" at bounding box center [287, 292] width 333 height 11
checkbox input "true"
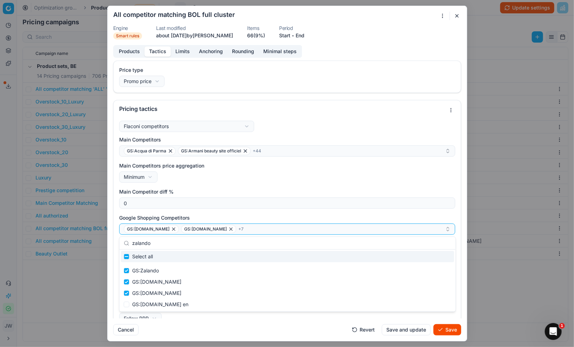
drag, startPoint x: 158, startPoint y: 241, endPoint x: 127, endPoint y: 240, distance: 30.6
click at [127, 240] on div "zalando" at bounding box center [288, 243] width 336 height 13
type input "sephor"
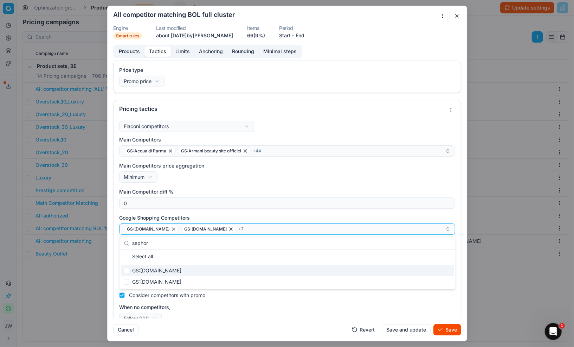
click at [137, 265] on div "GS:[DOMAIN_NAME]" at bounding box center [287, 270] width 333 height 11
checkbox input "true"
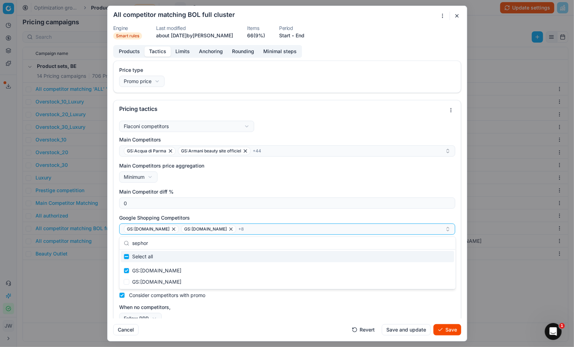
drag, startPoint x: 159, startPoint y: 245, endPoint x: 129, endPoint y: 245, distance: 29.5
click at [129, 245] on div "sephor" at bounding box center [288, 243] width 336 height 13
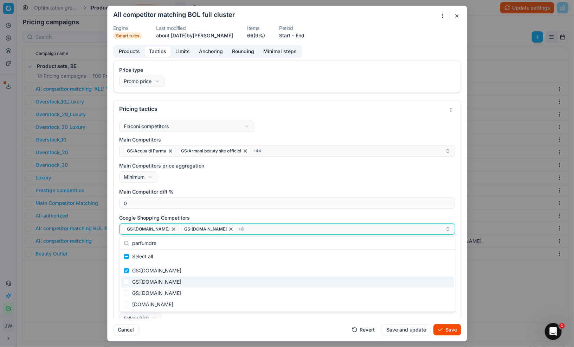
type input "parfumdre"
click at [152, 284] on div "GS:[DOMAIN_NAME]" at bounding box center [287, 281] width 333 height 11
checkbox input "true"
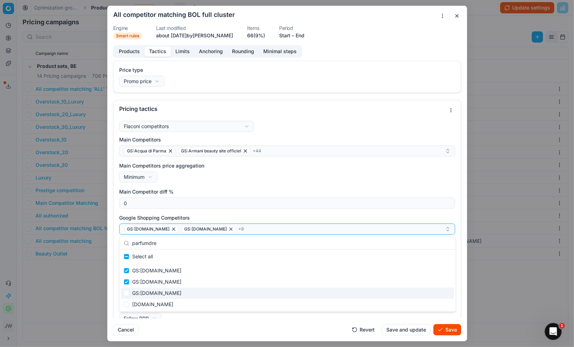
click at [152, 293] on div "GS:[DOMAIN_NAME]" at bounding box center [287, 292] width 333 height 11
checkbox input "true"
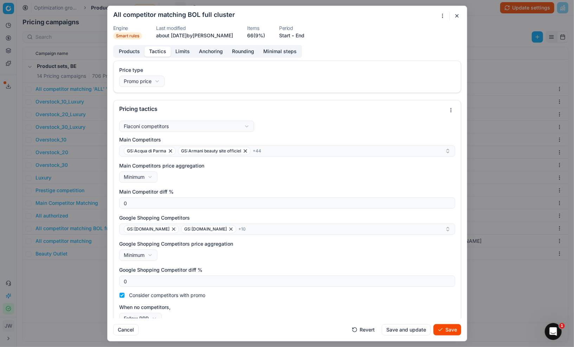
click at [444, 327] on button "Save" at bounding box center [448, 329] width 28 height 11
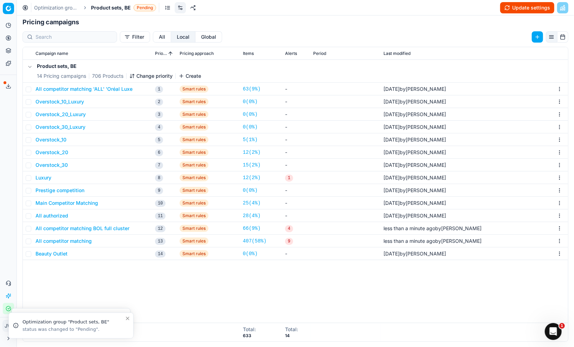
click at [60, 215] on button "All authorized" at bounding box center [52, 215] width 33 height 7
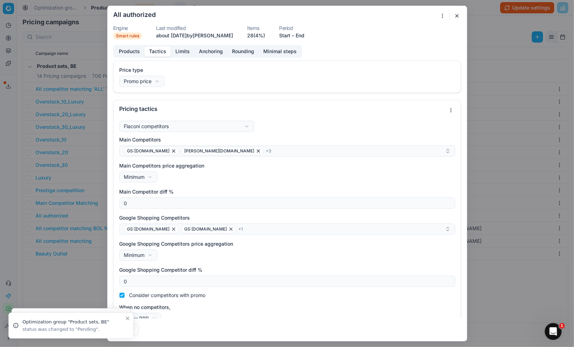
click at [156, 51] on button "Tactics" at bounding box center [158, 51] width 26 height 10
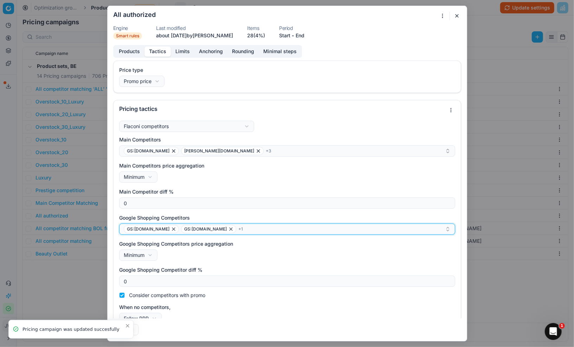
click at [251, 228] on div "GS:[DOMAIN_NAME] GS:[DOMAIN_NAME] + 1" at bounding box center [284, 229] width 321 height 8
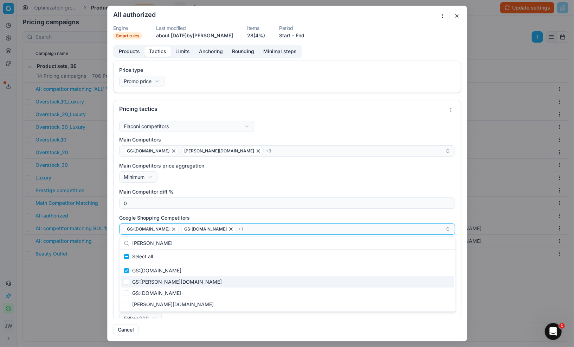
type input "[PERSON_NAME]"
click at [166, 279] on div "GS:[PERSON_NAME][DOMAIN_NAME]" at bounding box center [287, 281] width 333 height 11
checkbox input "true"
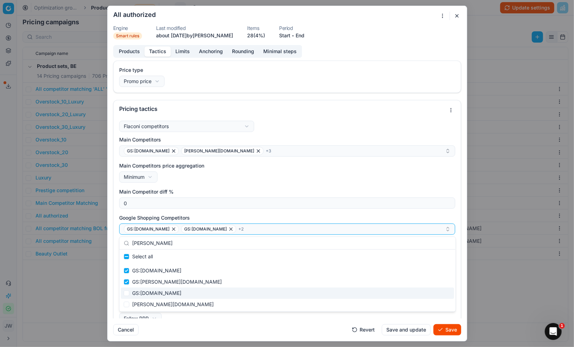
click at [157, 296] on div "GS:[DOMAIN_NAME]" at bounding box center [287, 292] width 333 height 11
checkbox input "true"
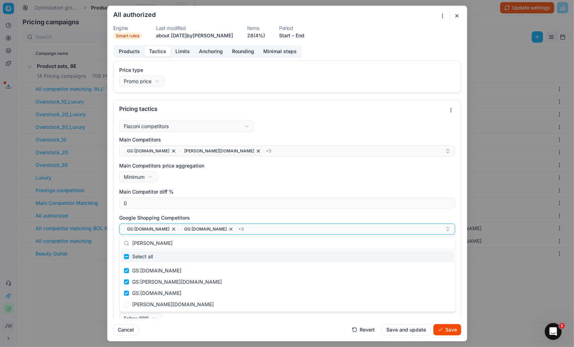
drag, startPoint x: 166, startPoint y: 243, endPoint x: 127, endPoint y: 235, distance: 40.2
click at [127, 235] on body "Pricing platform Analytics Pricing Product portfolio Templates Export service 5…" at bounding box center [287, 173] width 574 height 347
drag, startPoint x: 153, startPoint y: 243, endPoint x: 125, endPoint y: 242, distance: 27.4
click at [125, 242] on div "[PERSON_NAME]" at bounding box center [288, 243] width 336 height 13
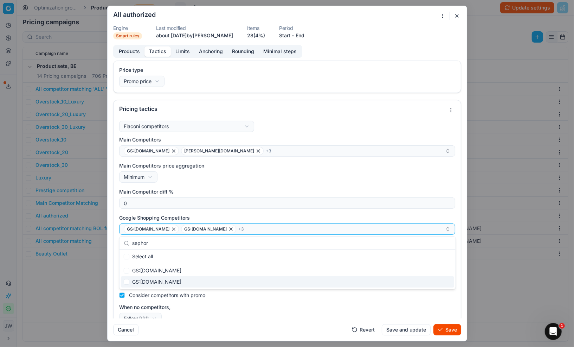
type input "sephor"
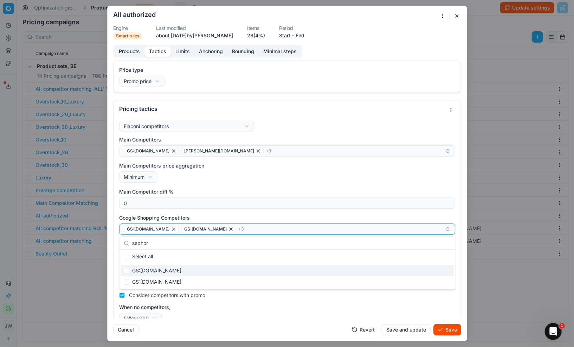
click at [149, 273] on div "GS:[DOMAIN_NAME]" at bounding box center [287, 270] width 333 height 11
checkbox input "true"
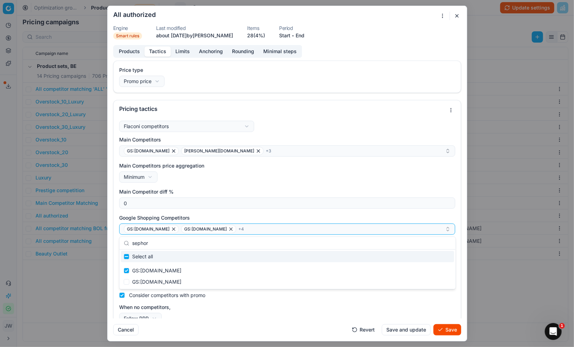
drag, startPoint x: 154, startPoint y: 240, endPoint x: 122, endPoint y: 237, distance: 32.1
click at [122, 237] on div "sephor" at bounding box center [288, 243] width 336 height 13
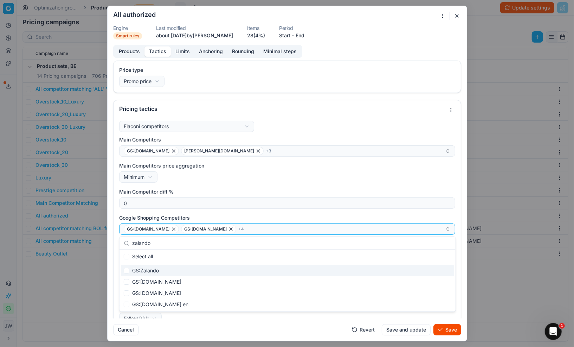
type input "zalando"
click at [144, 269] on div "GS:Zalando" at bounding box center [287, 270] width 333 height 11
checkbox input "true"
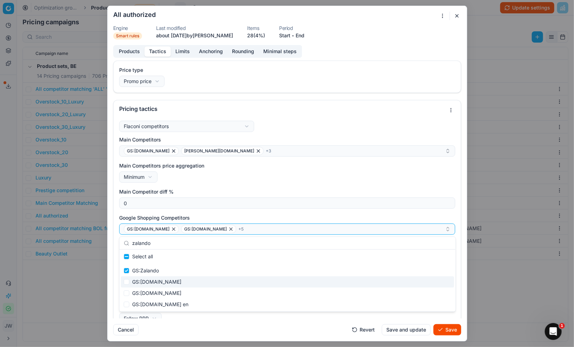
click at [146, 280] on div "GS:[DOMAIN_NAME]" at bounding box center [287, 281] width 333 height 11
checkbox input "true"
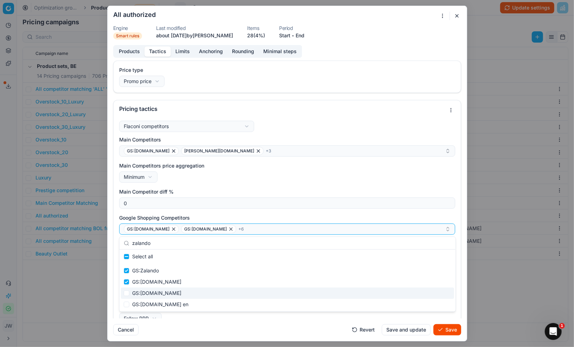
click at [146, 290] on div "GS:[DOMAIN_NAME]" at bounding box center [287, 292] width 333 height 11
checkbox input "true"
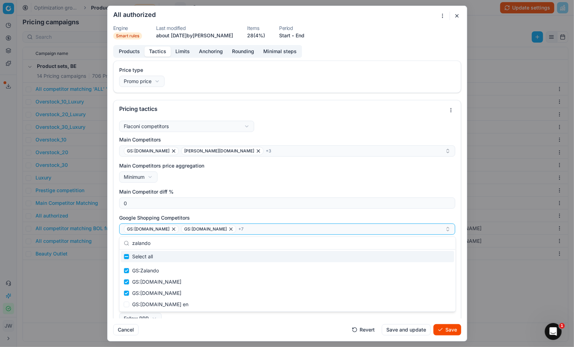
drag, startPoint x: 158, startPoint y: 244, endPoint x: 133, endPoint y: 243, distance: 25.3
click at [133, 243] on input "zalando" at bounding box center [291, 243] width 319 height 14
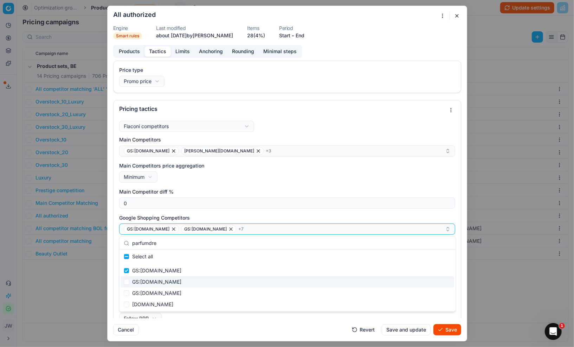
type input "parfumdre"
click at [149, 284] on div "GS:[DOMAIN_NAME]" at bounding box center [287, 281] width 333 height 11
checkbox input "true"
click at [152, 289] on div "GS:[DOMAIN_NAME]" at bounding box center [287, 292] width 333 height 11
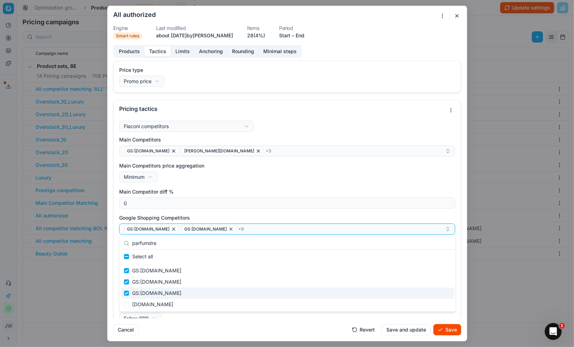
checkbox input "true"
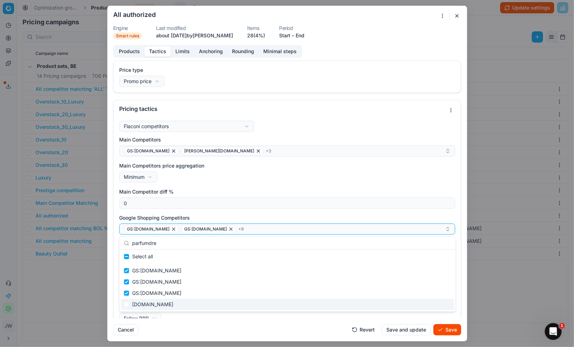
click at [441, 329] on button "Save" at bounding box center [448, 329] width 28 height 11
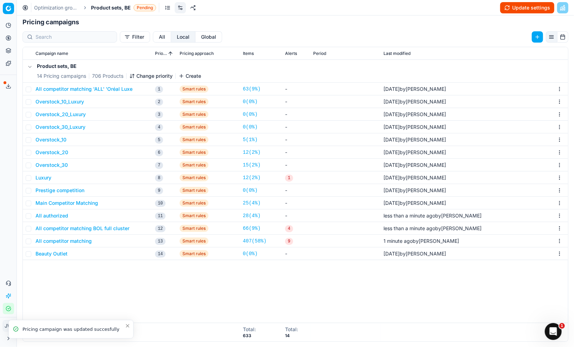
click at [528, 11] on button "Update settings" at bounding box center [527, 7] width 54 height 11
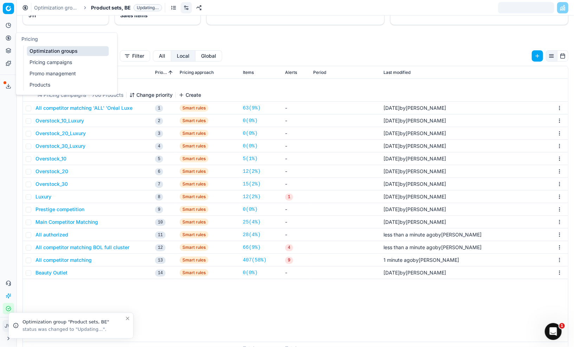
click at [3, 39] on button "Pricing" at bounding box center [8, 37] width 11 height 11
click at [37, 55] on link "Optimization groups" at bounding box center [68, 51] width 82 height 10
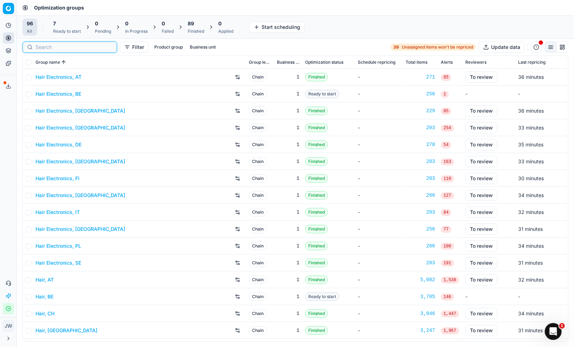
click at [41, 45] on input at bounding box center [74, 47] width 77 height 7
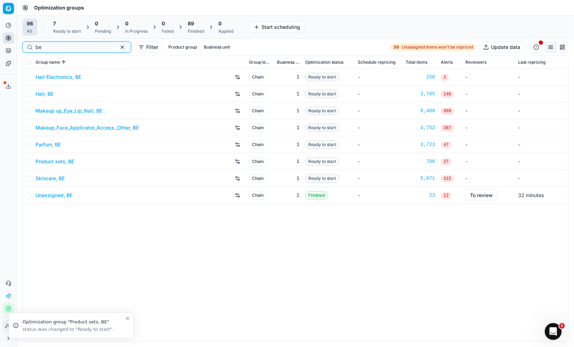
type input "be"
click at [50, 179] on link "Skincare, BE" at bounding box center [50, 178] width 29 height 7
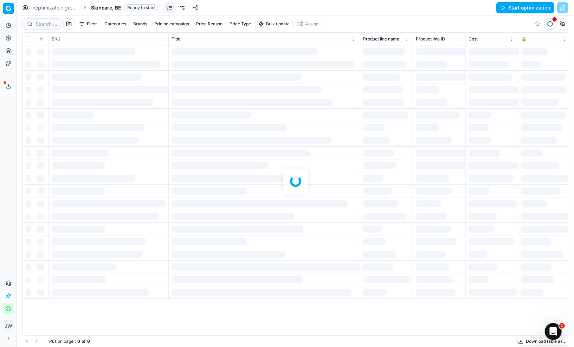
click at [183, 8] on link at bounding box center [182, 7] width 11 height 11
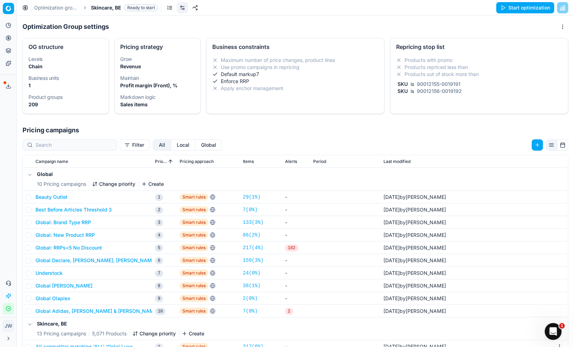
click at [171, 145] on button "Local" at bounding box center [183, 144] width 24 height 11
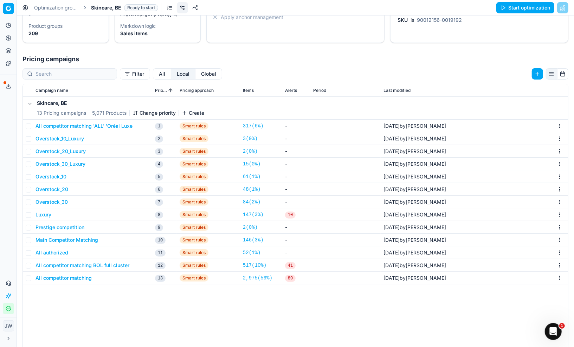
scroll to position [92, 0]
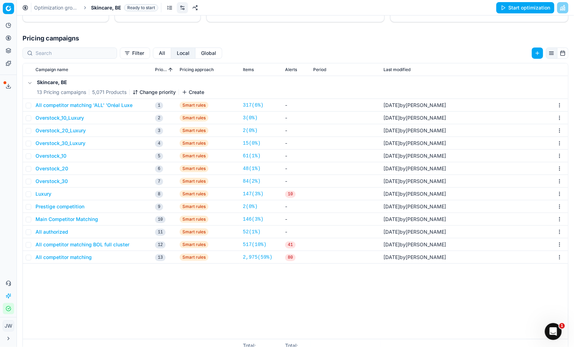
drag, startPoint x: 78, startPoint y: 246, endPoint x: 77, endPoint y: 255, distance: 9.3
click at [77, 255] on tbody "Skincare, BE 13 Pricing campaigns 5,071 Products Change priority Create All com…" at bounding box center [295, 169] width 545 height 187
click at [77, 255] on button "All competitor matching" at bounding box center [64, 257] width 56 height 7
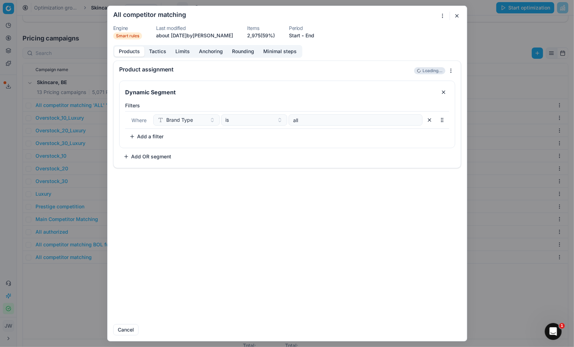
click at [158, 54] on button "Tactics" at bounding box center [158, 51] width 26 height 10
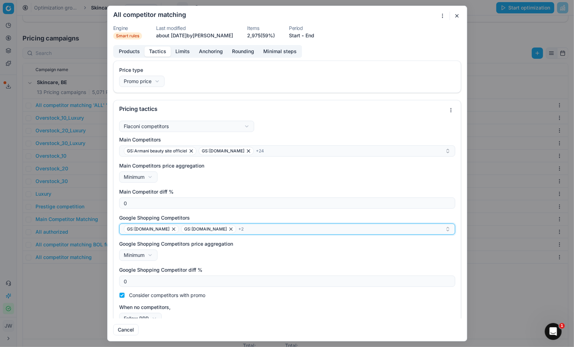
click at [244, 231] on div "GS:[DOMAIN_NAME] GS:[DOMAIN_NAME] + 2" at bounding box center [284, 229] width 321 height 8
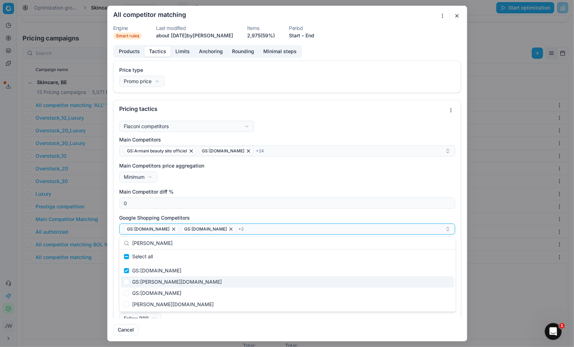
type input "[PERSON_NAME]"
click at [172, 285] on div "GS:[PERSON_NAME][DOMAIN_NAME]" at bounding box center [287, 281] width 333 height 11
checkbox input "true"
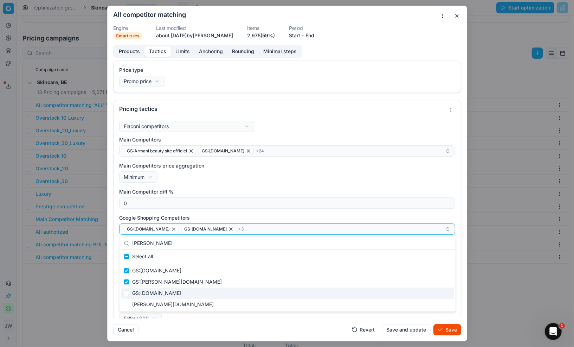
click at [159, 291] on div "GS:[DOMAIN_NAME]" at bounding box center [287, 292] width 333 height 11
checkbox input "true"
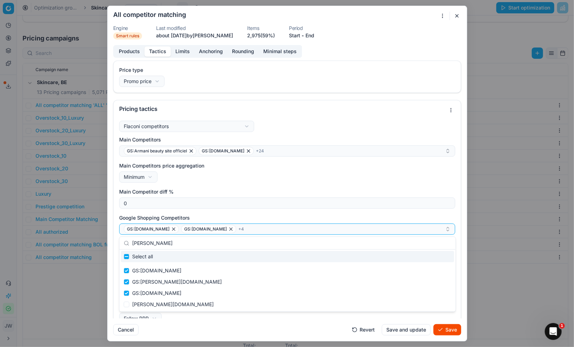
drag, startPoint x: 161, startPoint y: 241, endPoint x: 122, endPoint y: 241, distance: 38.3
click at [122, 241] on div "[PERSON_NAME]" at bounding box center [288, 243] width 336 height 13
type input "zalando"
click at [140, 269] on div "GS:Zalando" at bounding box center [287, 270] width 333 height 11
checkbox input "true"
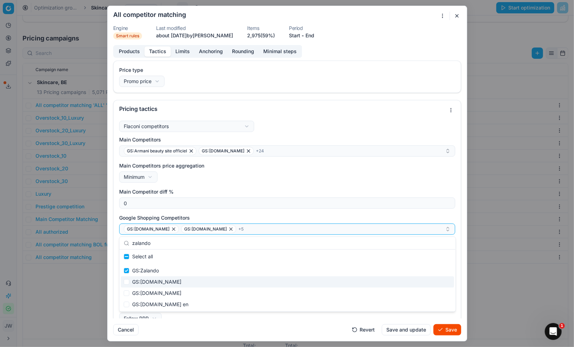
click at [145, 284] on div "GS:[DOMAIN_NAME]" at bounding box center [287, 281] width 333 height 11
checkbox input "true"
click at [146, 291] on div "GS:[DOMAIN_NAME]" at bounding box center [287, 292] width 333 height 11
checkbox input "true"
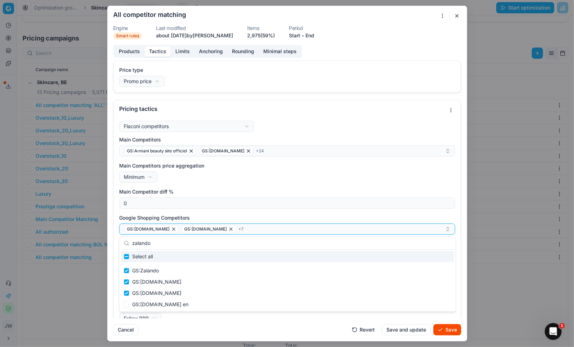
drag, startPoint x: 155, startPoint y: 244, endPoint x: 121, endPoint y: 241, distance: 33.9
click at [121, 241] on div "zalando" at bounding box center [288, 243] width 336 height 13
type input "sephora"
click at [142, 268] on div "GS:[DOMAIN_NAME]" at bounding box center [287, 270] width 333 height 11
checkbox input "true"
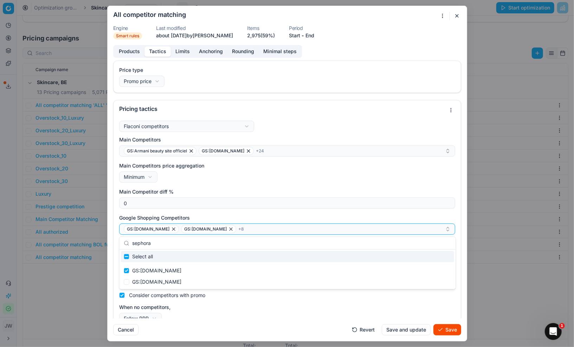
drag, startPoint x: 155, startPoint y: 244, endPoint x: 132, endPoint y: 242, distance: 23.3
click at [132, 242] on input "sephora" at bounding box center [291, 243] width 319 height 14
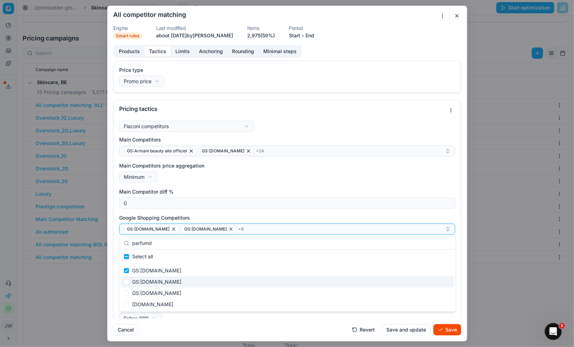
type input "parfumd"
click at [144, 278] on div "GS:[DOMAIN_NAME]" at bounding box center [287, 281] width 333 height 11
checkbox input "true"
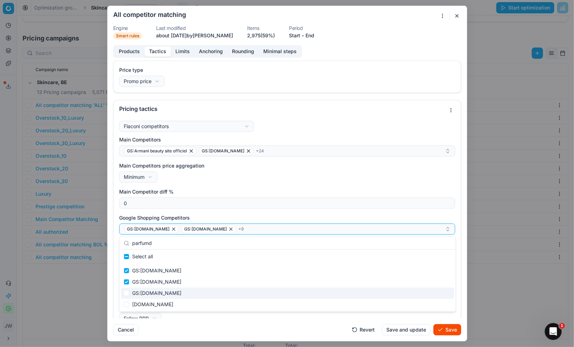
click at [144, 291] on div "GS:[DOMAIN_NAME]" at bounding box center [287, 292] width 333 height 11
checkbox input "true"
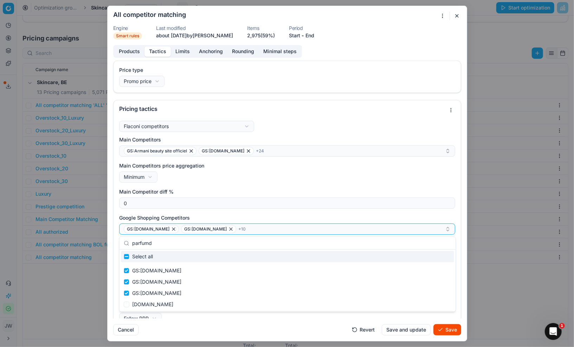
drag, startPoint x: 162, startPoint y: 242, endPoint x: 128, endPoint y: 240, distance: 34.6
click at [128, 240] on div "parfumd" at bounding box center [288, 243] width 336 height 13
drag, startPoint x: 162, startPoint y: 241, endPoint x: 131, endPoint y: 241, distance: 31.3
click at [131, 241] on div "dougla" at bounding box center [288, 243] width 336 height 13
type input "a"
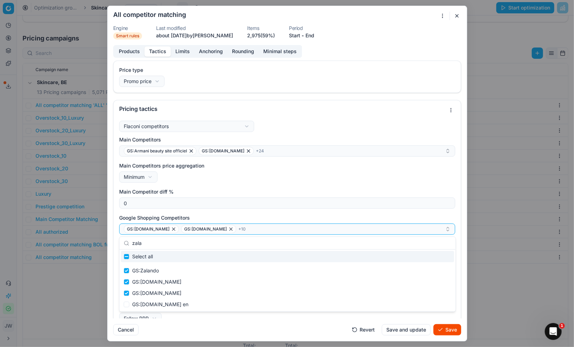
type input "zalan"
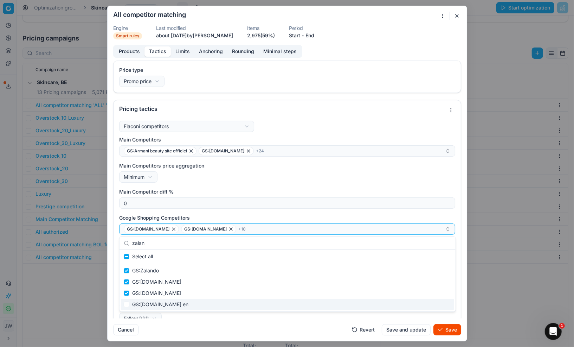
click at [226, 319] on div "Cancel Revert Save and update Save" at bounding box center [287, 326] width 348 height 17
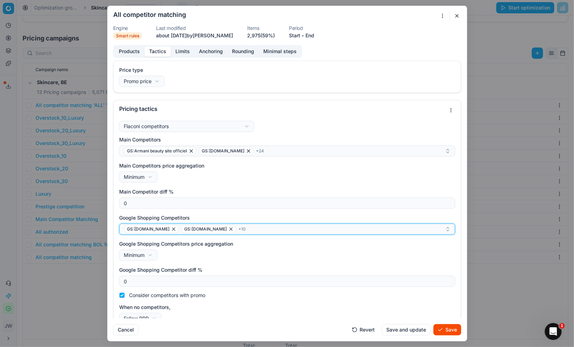
click at [258, 229] on div "GS:[DOMAIN_NAME] GS:[DOMAIN_NAME] + 10" at bounding box center [284, 229] width 321 height 8
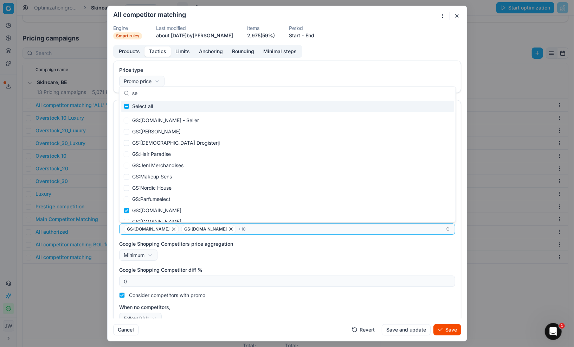
type input "sep"
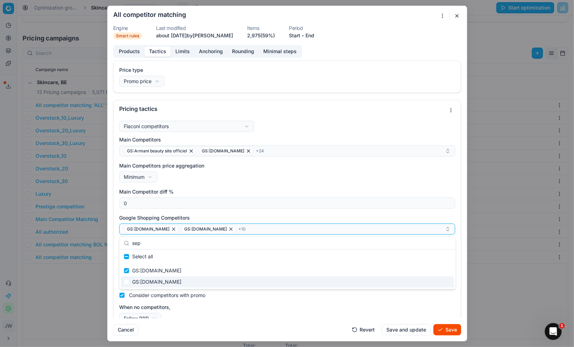
click at [281, 308] on label "When no competitors," at bounding box center [287, 307] width 336 height 7
click at [162, 313] on button "Follow RRP" at bounding box center [140, 318] width 43 height 11
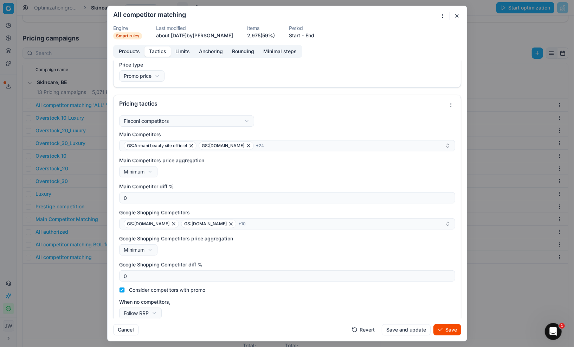
click at [449, 332] on div "We are saving PC settings. Please wait, it should take a few minutes All compet…" at bounding box center [287, 173] width 574 height 347
click at [453, 332] on button "Save" at bounding box center [448, 329] width 28 height 11
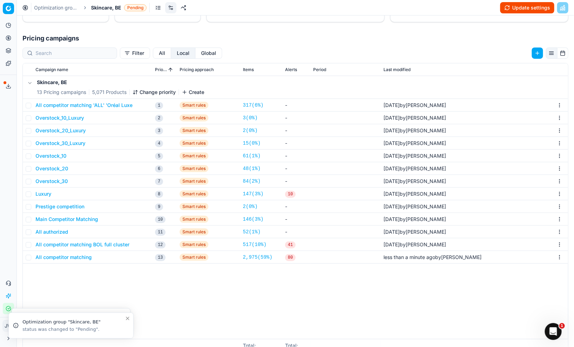
click at [91, 244] on button "All competitor matching BOL full cluster" at bounding box center [83, 244] width 94 height 7
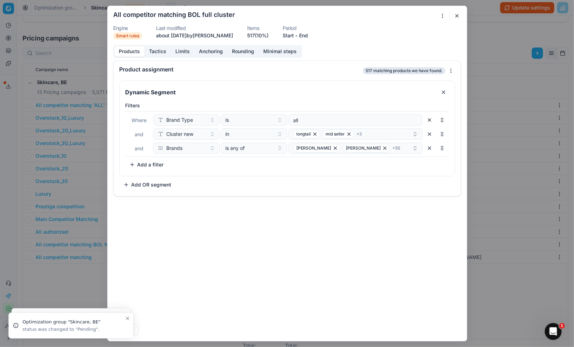
click at [159, 47] on button "Tactics" at bounding box center [158, 51] width 26 height 10
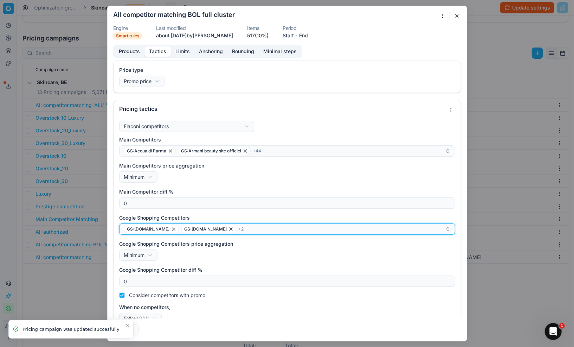
click at [251, 230] on div "GS:[DOMAIN_NAME] GS:[DOMAIN_NAME] + 2" at bounding box center [284, 229] width 321 height 8
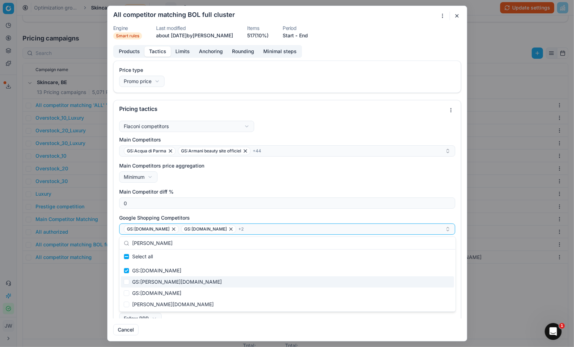
type input "[PERSON_NAME]"
click at [151, 285] on div "GS:[PERSON_NAME][DOMAIN_NAME]" at bounding box center [287, 281] width 333 height 11
checkbox input "true"
click at [150, 296] on div "GS:[DOMAIN_NAME]" at bounding box center [287, 292] width 333 height 11
checkbox input "true"
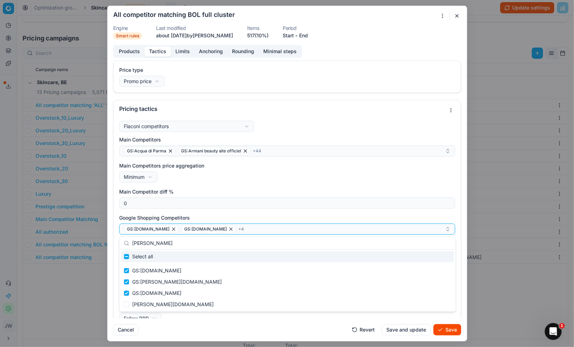
drag, startPoint x: 167, startPoint y: 239, endPoint x: 162, endPoint y: 248, distance: 10.1
click at [162, 248] on input "[PERSON_NAME]" at bounding box center [291, 243] width 319 height 14
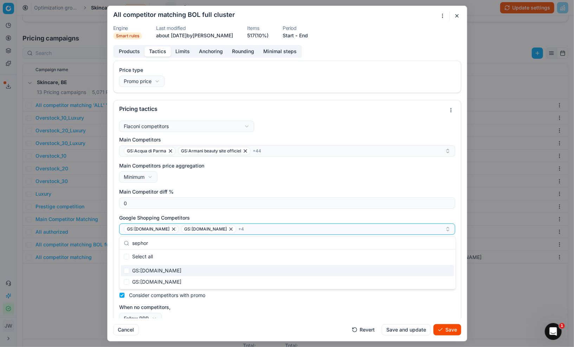
type input "sephor"
click at [155, 267] on div "GS:[DOMAIN_NAME]" at bounding box center [287, 270] width 333 height 11
checkbox input "true"
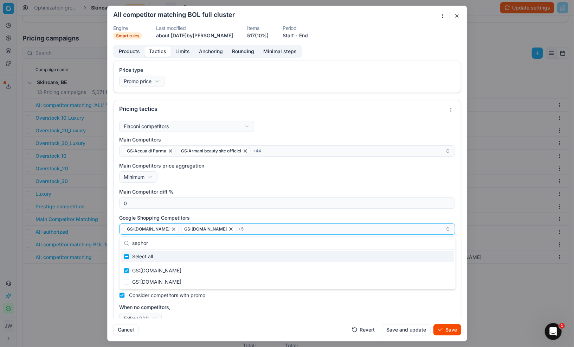
drag, startPoint x: 161, startPoint y: 244, endPoint x: 125, endPoint y: 242, distance: 35.9
click at [125, 242] on div "sephor" at bounding box center [288, 243] width 336 height 13
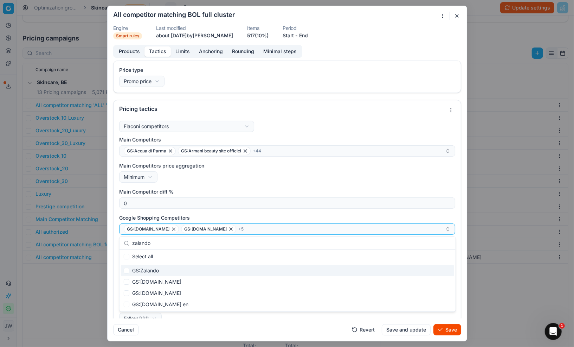
type input "zalando"
click at [137, 269] on div "GS:Zalando" at bounding box center [287, 270] width 333 height 11
checkbox input "true"
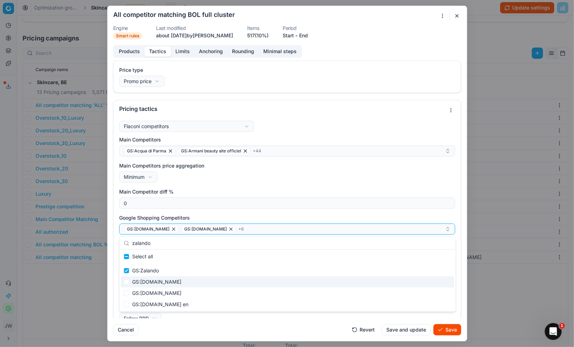
click at [142, 282] on div "GS:[DOMAIN_NAME]" at bounding box center [287, 281] width 333 height 11
checkbox input "true"
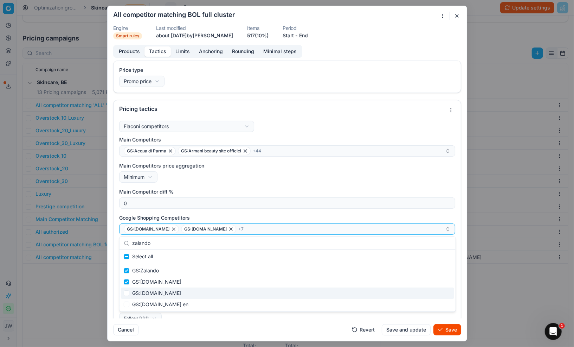
click at [142, 288] on div "GS:[DOMAIN_NAME]" at bounding box center [287, 292] width 333 height 11
checkbox input "true"
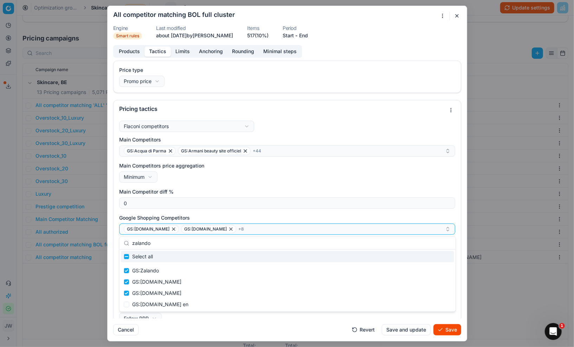
drag, startPoint x: 160, startPoint y: 246, endPoint x: 130, endPoint y: 247, distance: 29.2
click at [130, 247] on div "zalando" at bounding box center [288, 243] width 336 height 13
type input "z"
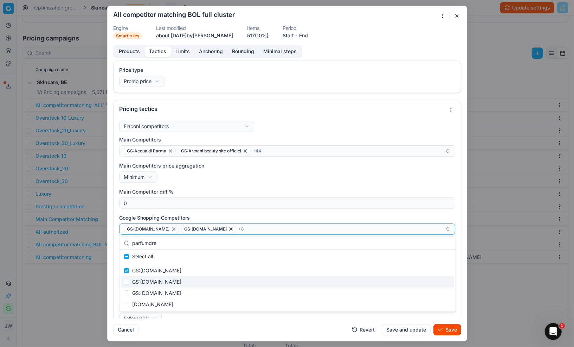
type input "parfumdre"
click at [147, 285] on div "GS:[DOMAIN_NAME]" at bounding box center [287, 281] width 333 height 11
checkbox input "true"
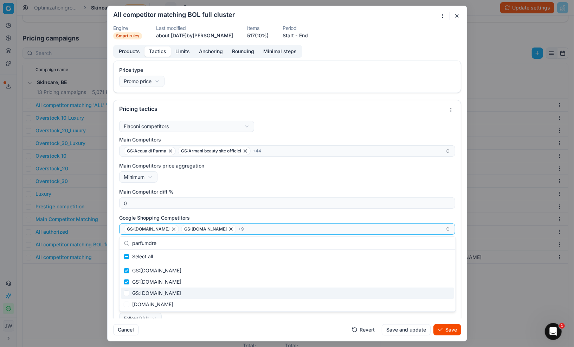
click at [147, 289] on div "GS:[DOMAIN_NAME]" at bounding box center [287, 292] width 333 height 11
checkbox input "true"
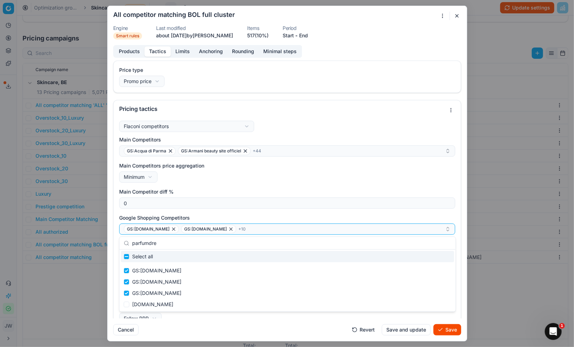
drag, startPoint x: 199, startPoint y: 243, endPoint x: 139, endPoint y: 240, distance: 60.9
click at [139, 240] on input "parfumdre" at bounding box center [291, 243] width 319 height 14
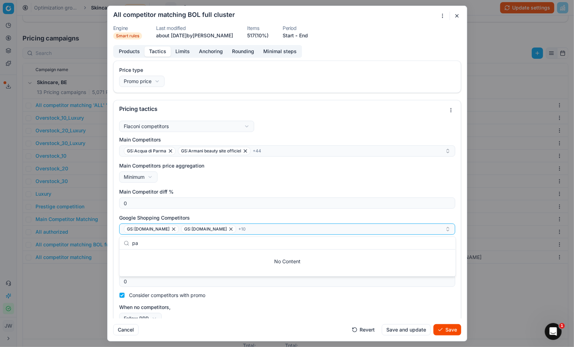
type input "p"
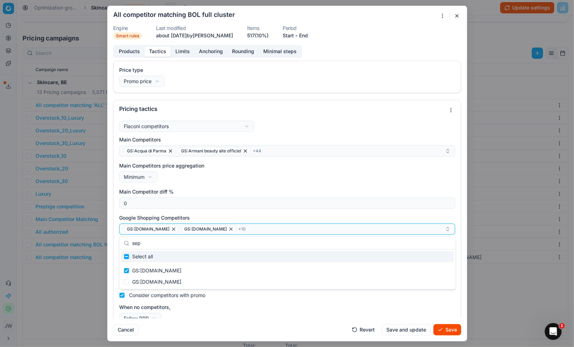
type input "seph"
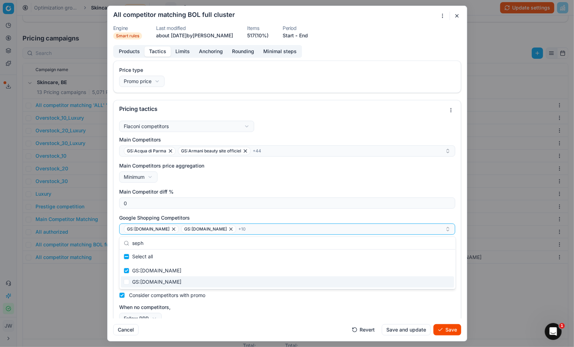
click at [246, 316] on div "When no competitors, Follow RRP Do not reprice Follow RRP" at bounding box center [287, 314] width 336 height 20
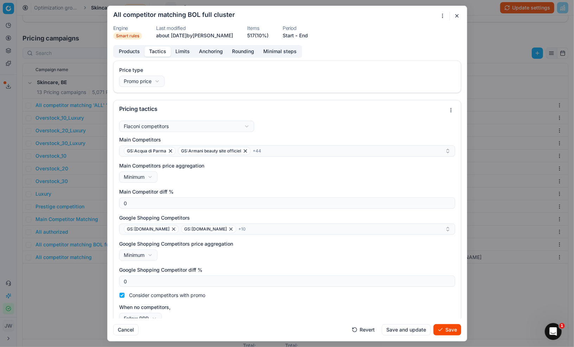
click at [443, 331] on button "Save" at bounding box center [448, 329] width 28 height 11
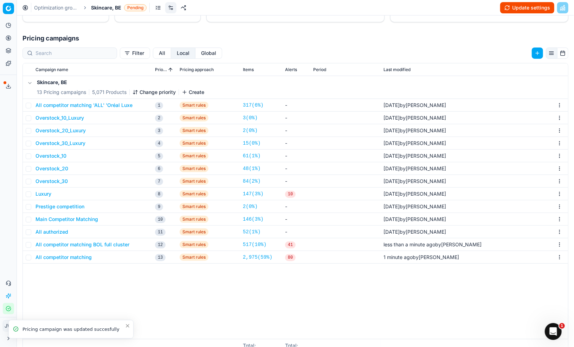
click at [63, 219] on button "Main Competitor Matching" at bounding box center [67, 219] width 63 height 7
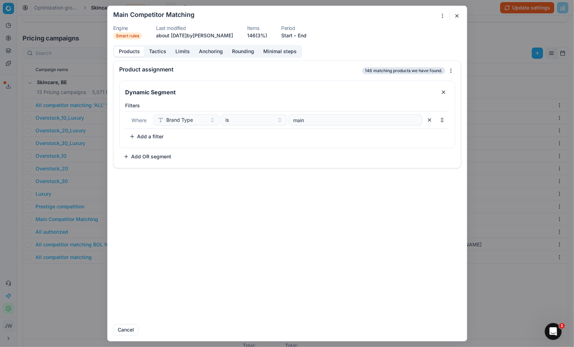
click at [155, 52] on button "Tactics" at bounding box center [158, 51] width 26 height 10
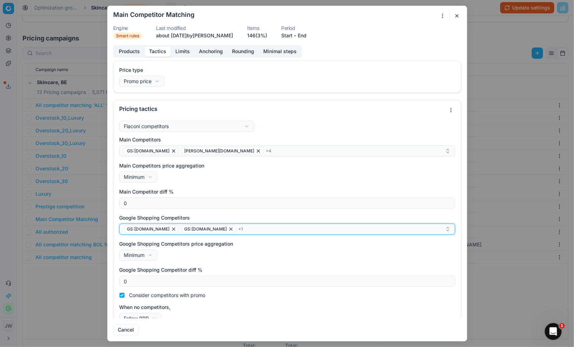
click at [250, 234] on button "GS:[DOMAIN_NAME] GS:[DOMAIN_NAME] + 1" at bounding box center [287, 228] width 336 height 11
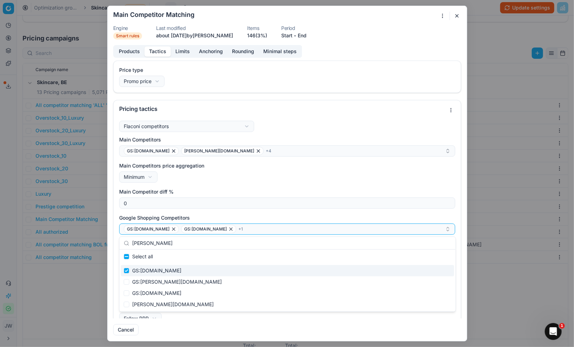
type input "[PERSON_NAME]"
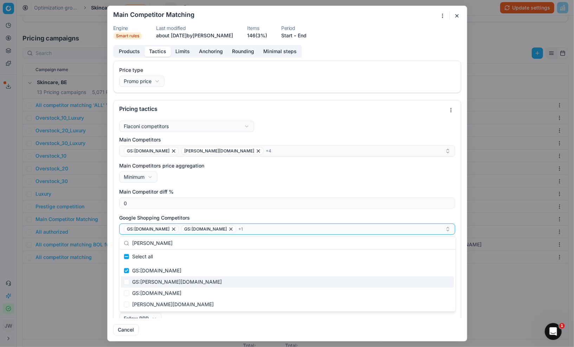
click at [164, 276] on div "GS:[PERSON_NAME][DOMAIN_NAME]" at bounding box center [287, 281] width 333 height 11
checkbox input "true"
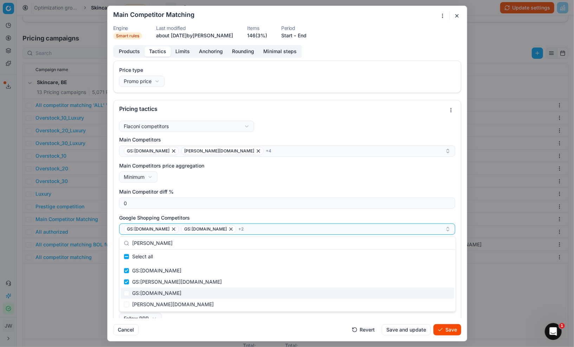
click at [159, 290] on div "GS:[DOMAIN_NAME]" at bounding box center [287, 292] width 333 height 11
checkbox input "true"
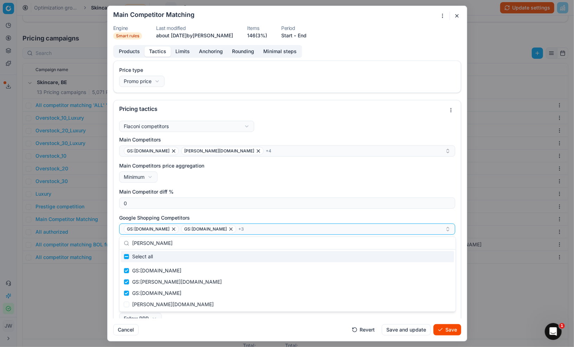
drag, startPoint x: 232, startPoint y: 241, endPoint x: 130, endPoint y: 233, distance: 101.6
click at [130, 233] on body "Pricing platform Analytics Pricing Product portfolio Templates Export service 5…" at bounding box center [287, 173] width 574 height 347
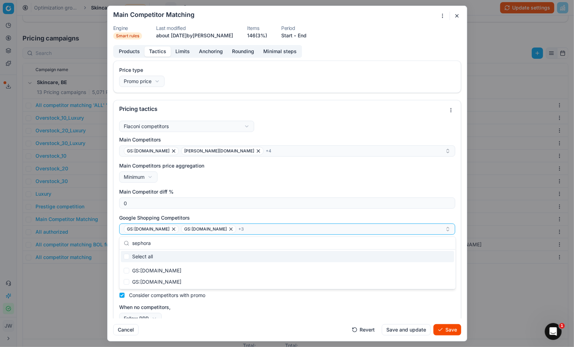
type input "sephora"
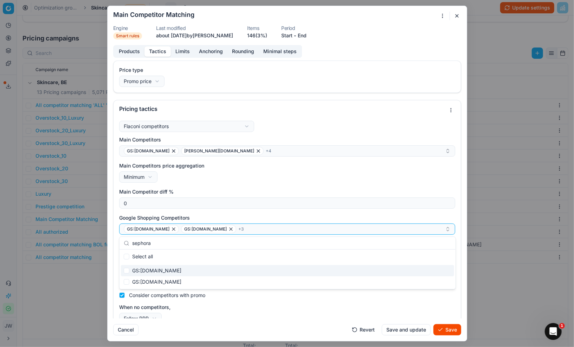
click at [153, 270] on div "GS:[DOMAIN_NAME]" at bounding box center [287, 270] width 333 height 11
checkbox input "true"
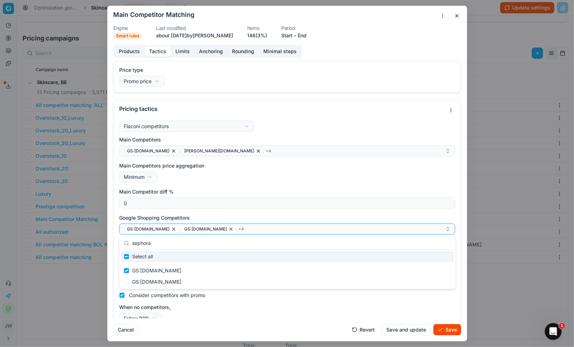
drag, startPoint x: 162, startPoint y: 247, endPoint x: 132, endPoint y: 242, distance: 31.3
click at [132, 242] on div "sephora" at bounding box center [288, 243] width 336 height 13
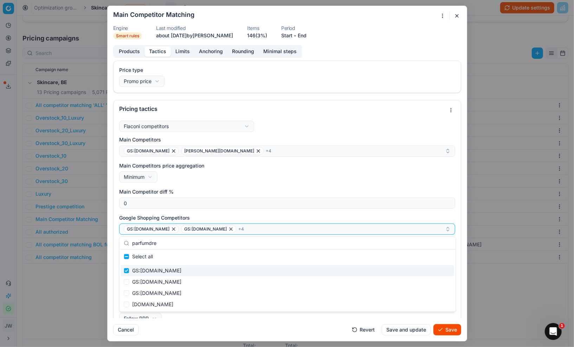
type input "parfumdre"
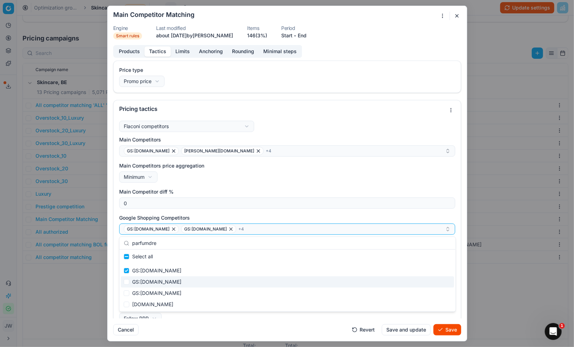
click at [140, 281] on div "GS:[DOMAIN_NAME]" at bounding box center [287, 281] width 333 height 11
checkbox input "true"
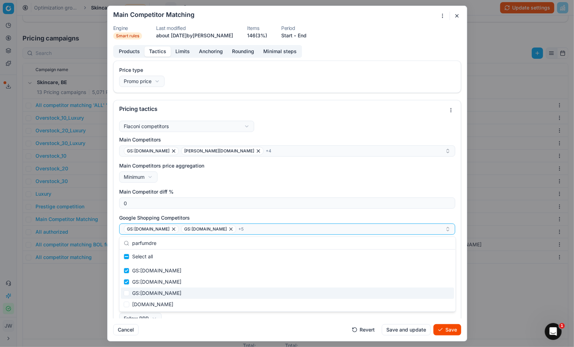
click at [144, 291] on div "GS:[DOMAIN_NAME]" at bounding box center [287, 292] width 333 height 11
checkbox input "true"
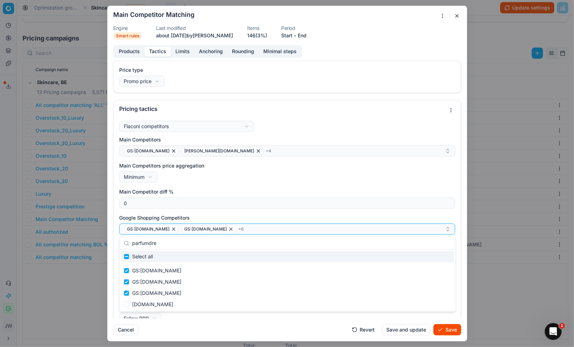
drag, startPoint x: 167, startPoint y: 241, endPoint x: 121, endPoint y: 242, distance: 46.4
click at [121, 242] on div "parfumdre" at bounding box center [288, 243] width 336 height 13
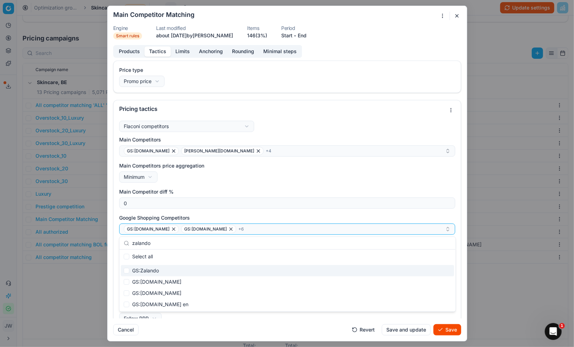
type input "zalando"
click at [134, 271] on div "GS:Zalando" at bounding box center [287, 270] width 333 height 11
checkbox input "true"
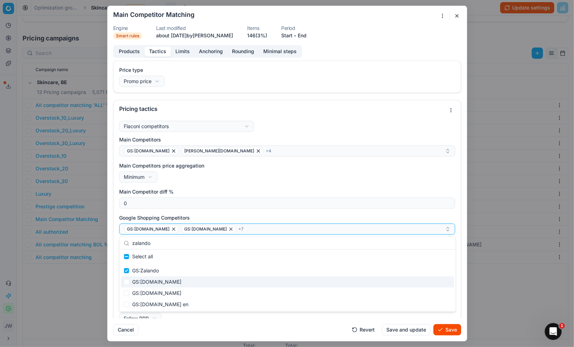
click at [141, 280] on div "GS:[DOMAIN_NAME]" at bounding box center [287, 281] width 333 height 11
checkbox input "true"
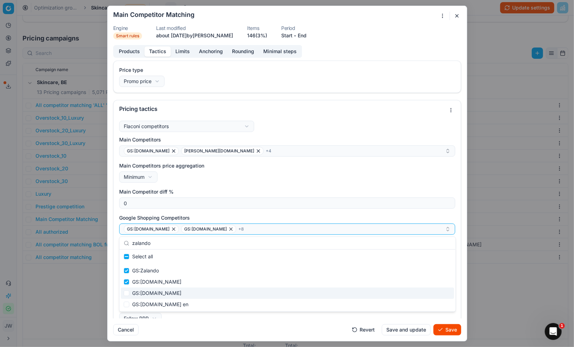
click at [145, 289] on div "GS:[DOMAIN_NAME]" at bounding box center [287, 292] width 333 height 11
checkbox input "true"
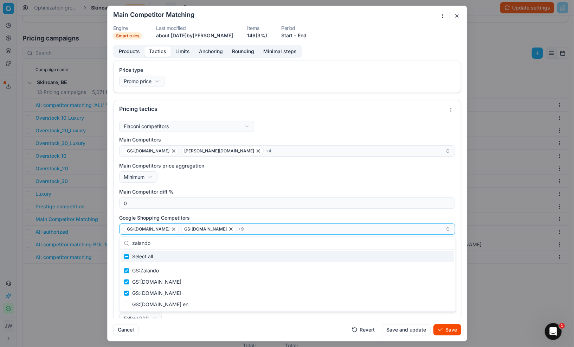
drag, startPoint x: 159, startPoint y: 242, endPoint x: 127, endPoint y: 241, distance: 32.7
click at [127, 241] on div "zalando" at bounding box center [288, 243] width 336 height 13
type input "s"
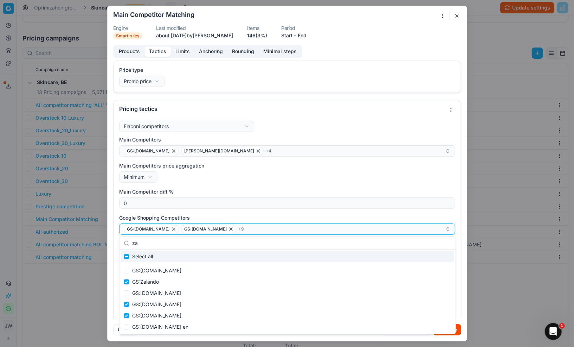
type input "z"
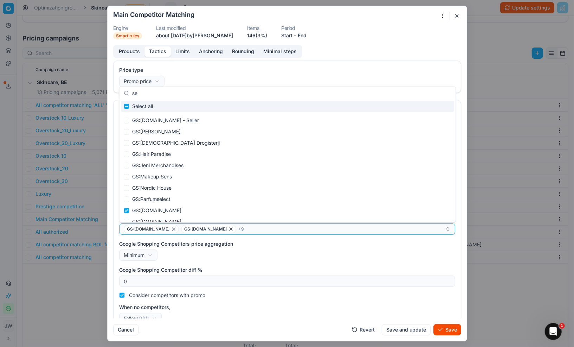
type input "s"
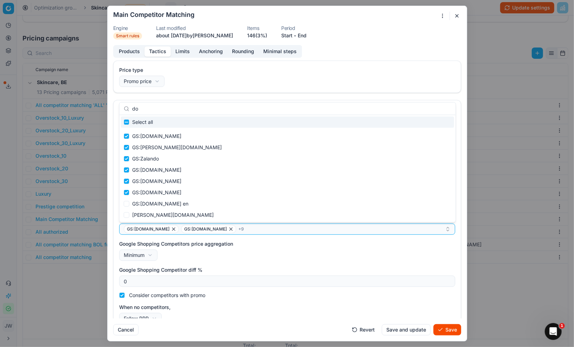
type input "d"
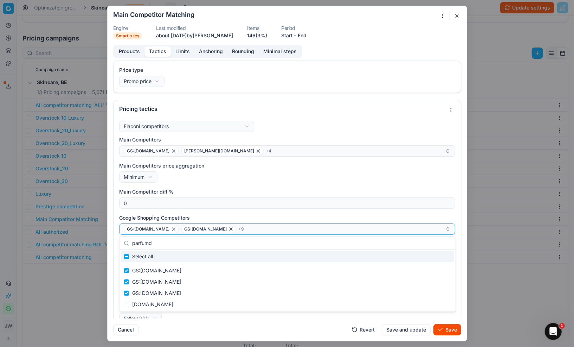
type input "parfumdr"
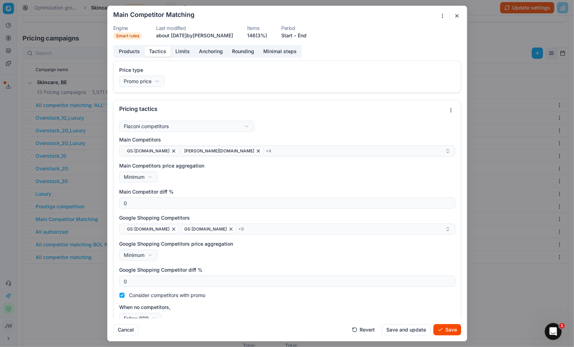
click at [326, 327] on div "Cancel Revert Save and update Save" at bounding box center [287, 326] width 348 height 17
click at [446, 328] on button "Save" at bounding box center [448, 329] width 28 height 11
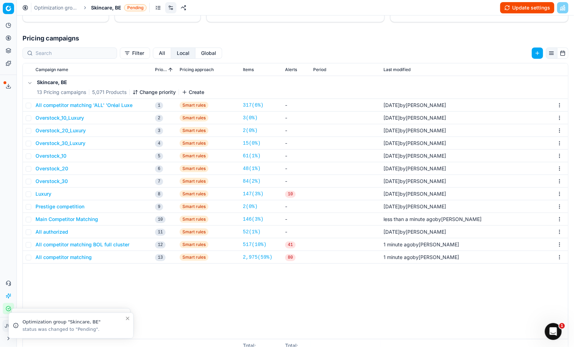
click at [43, 196] on button "Luxury" at bounding box center [44, 193] width 16 height 7
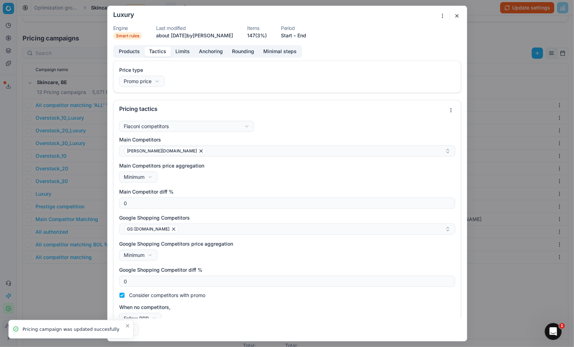
click at [158, 55] on button "Tactics" at bounding box center [158, 51] width 26 height 10
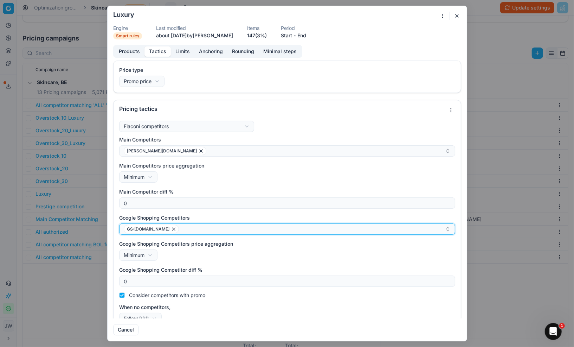
click at [243, 231] on div "GS:[DOMAIN_NAME]" at bounding box center [284, 229] width 321 height 8
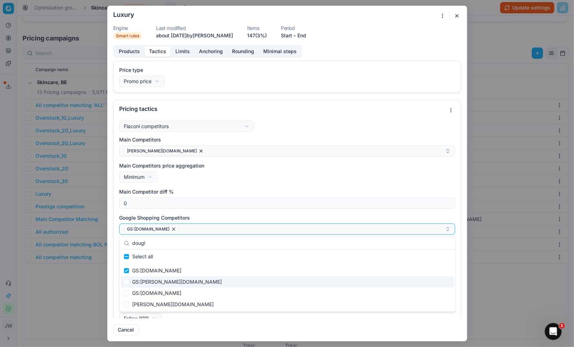
type input "dougl"
click at [150, 283] on div "GS:[PERSON_NAME][DOMAIN_NAME]" at bounding box center [287, 281] width 333 height 11
checkbox input "true"
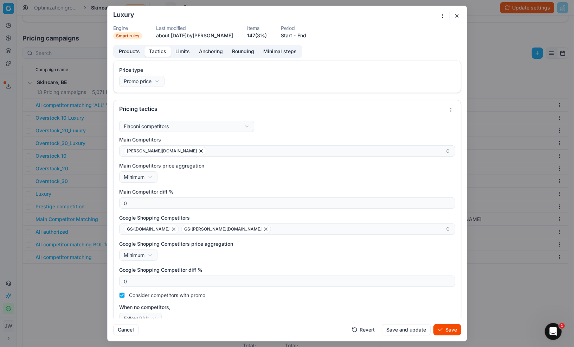
click at [264, 340] on form "We are saving PC settings. Please wait, it should take a few minutes Luxury Eng…" at bounding box center [287, 173] width 359 height 335
click at [453, 331] on button "Save" at bounding box center [448, 329] width 28 height 11
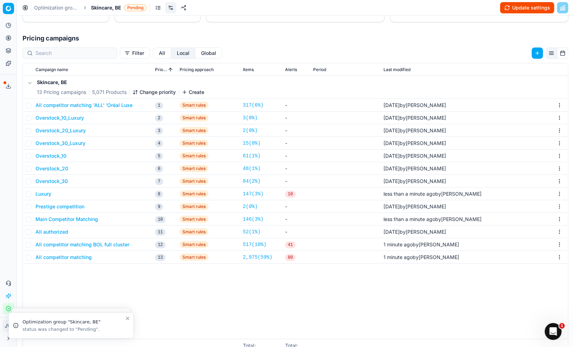
click at [525, 7] on button "Update settings" at bounding box center [527, 7] width 54 height 11
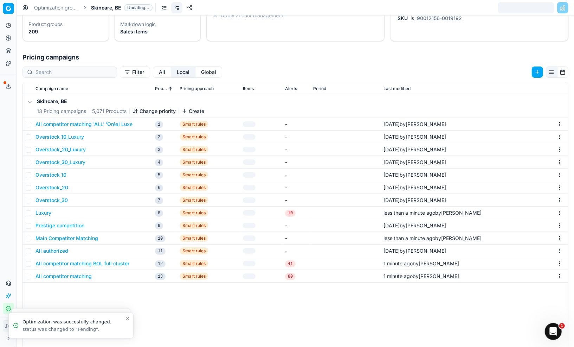
scroll to position [110, 0]
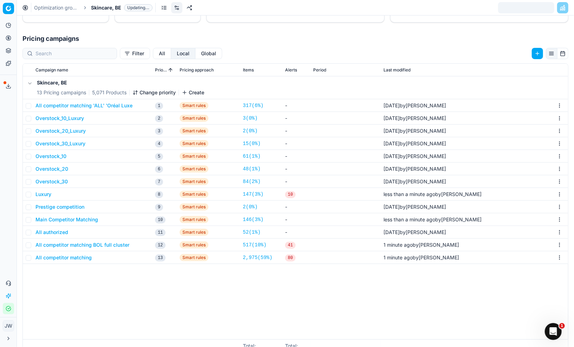
click at [12, 40] on button "Pricing" at bounding box center [8, 37] width 11 height 11
click at [40, 51] on link "Optimization groups" at bounding box center [68, 51] width 82 height 10
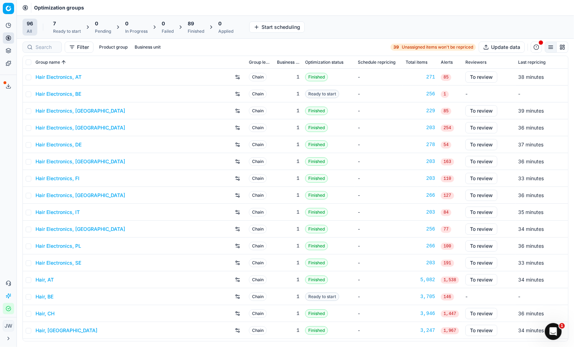
click at [44, 51] on div at bounding box center [42, 46] width 39 height 11
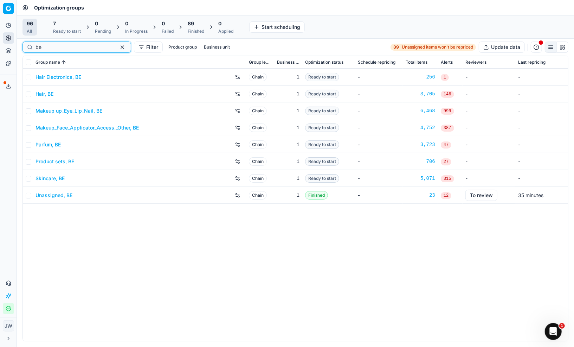
type input "be"
click at [29, 61] on input "checkbox" at bounding box center [29, 62] width 6 height 6
checkbox input "true"
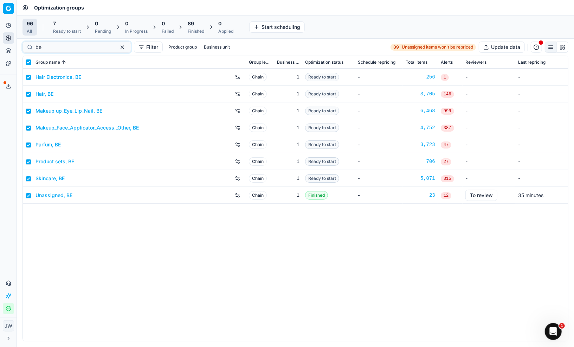
checkbox input "true"
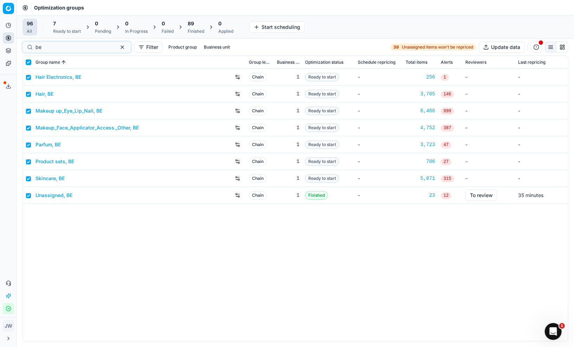
checkbox input "true"
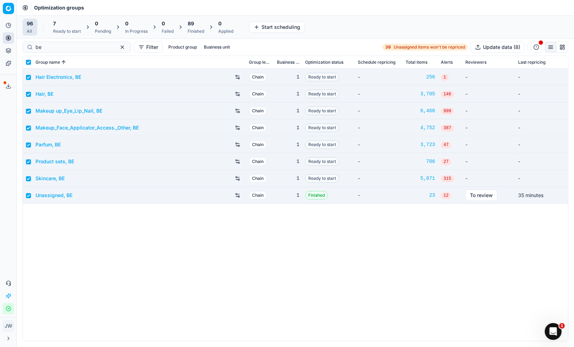
click at [61, 30] on div "Ready to start" at bounding box center [67, 31] width 28 height 6
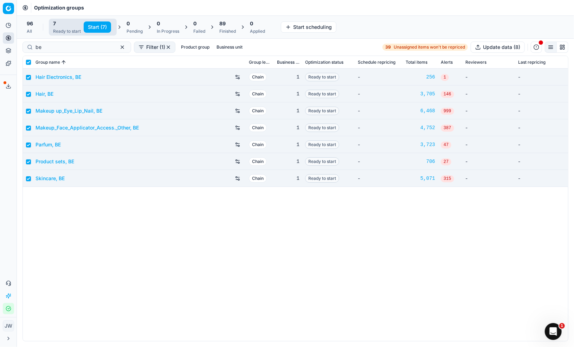
click at [91, 32] on button "Start (7)" at bounding box center [97, 26] width 27 height 11
checkbox input "false"
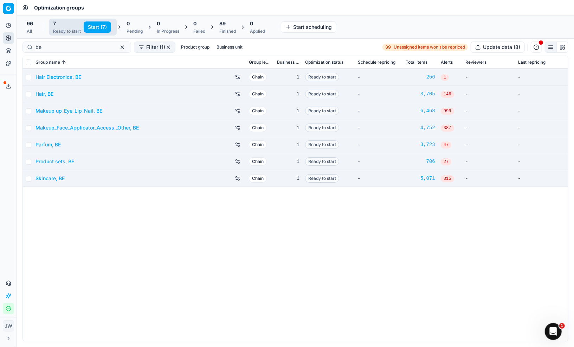
checkbox input "false"
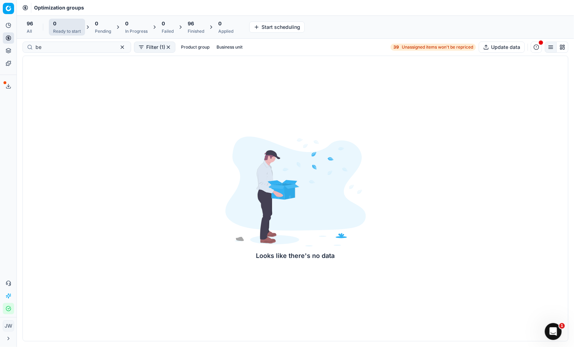
click at [190, 27] on div "96 Finished" at bounding box center [196, 27] width 17 height 14
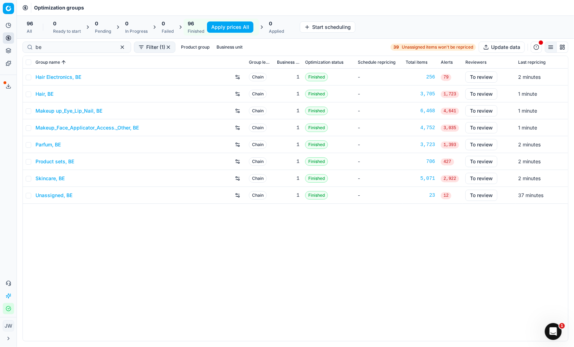
click at [84, 128] on link "Makeup_Face_Applicator_Access._Other, BE" at bounding box center [87, 127] width 103 height 7
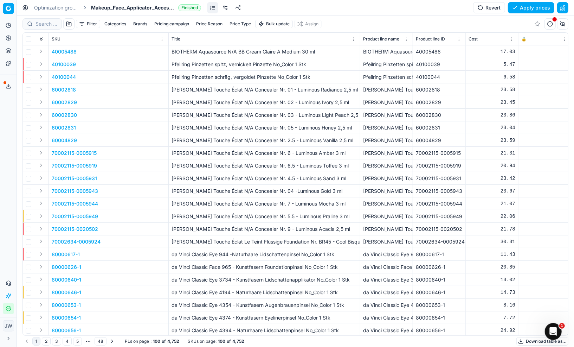
click at [227, 10] on link at bounding box center [225, 7] width 11 height 11
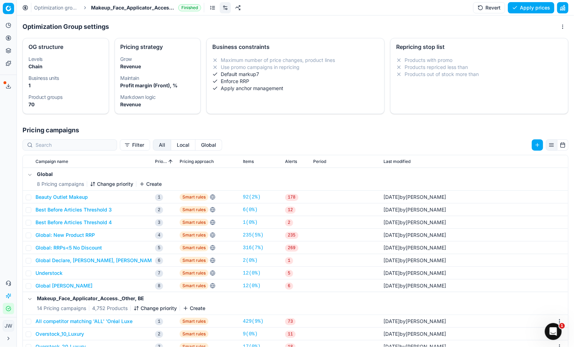
click at [206, 10] on div "Optimization groups Makeup_Face_Applicator_Access._Other, BE Finished Revert Ap…" at bounding box center [295, 7] width 557 height 15
click at [213, 10] on link at bounding box center [212, 7] width 11 height 11
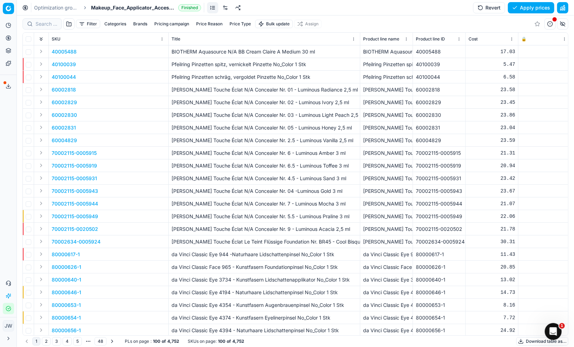
click at [236, 25] on button "Price Type" at bounding box center [240, 24] width 27 height 8
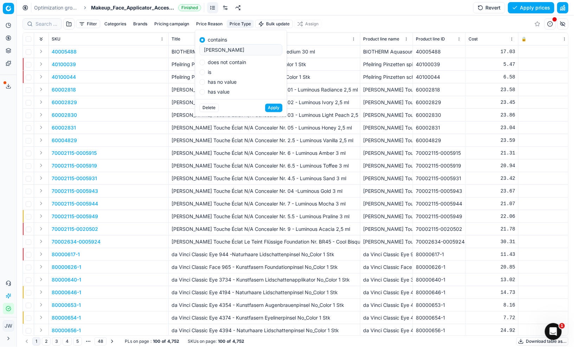
type input "[PERSON_NAME]"
click at [265, 103] on button "Apply" at bounding box center [273, 107] width 17 height 8
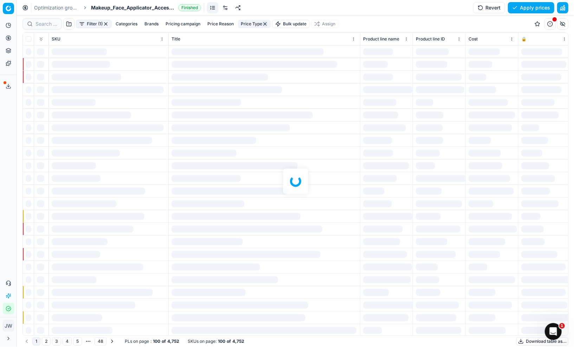
click at [265, 23] on div at bounding box center [295, 180] width 557 height 331
click at [266, 24] on div at bounding box center [295, 180] width 557 height 331
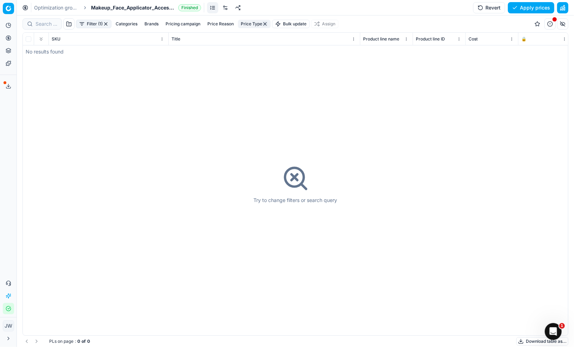
click at [266, 24] on button "button" at bounding box center [265, 24] width 6 height 6
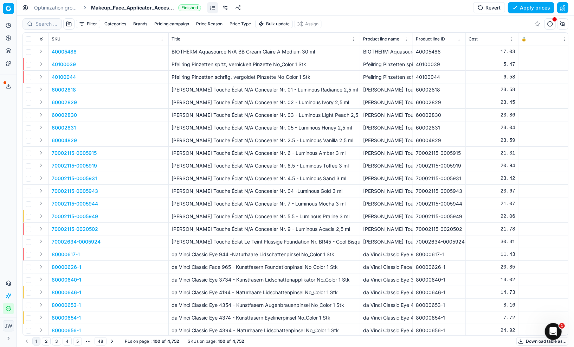
click at [217, 24] on button "Price Reason" at bounding box center [209, 24] width 32 height 8
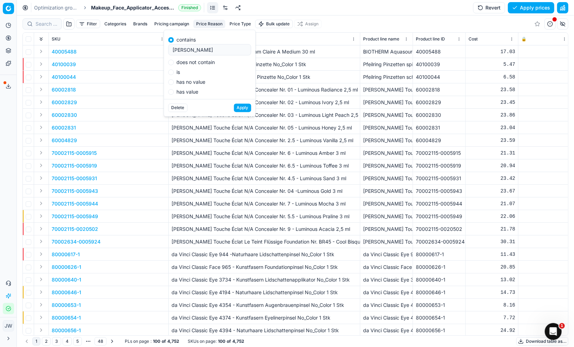
type input "[PERSON_NAME]"
click at [246, 111] on button "Apply" at bounding box center [242, 107] width 17 height 8
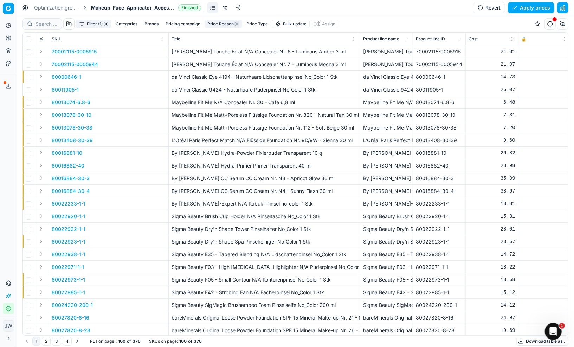
click at [41, 102] on button "Expand" at bounding box center [41, 102] width 8 height 8
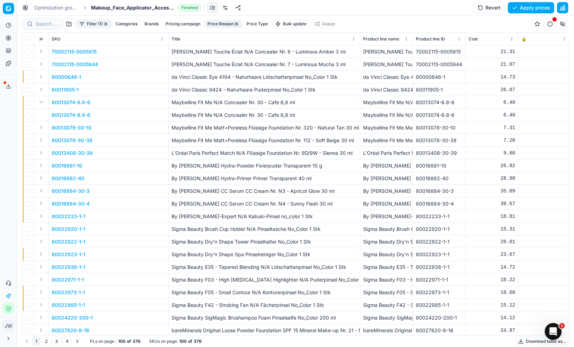
click at [58, 117] on p "80013074-6.8-6" at bounding box center [71, 114] width 39 height 7
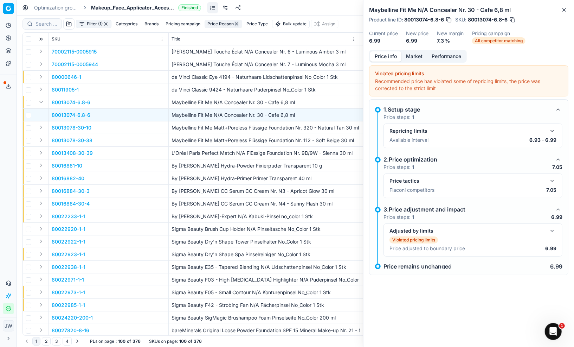
click at [552, 184] on button "button" at bounding box center [552, 181] width 8 height 8
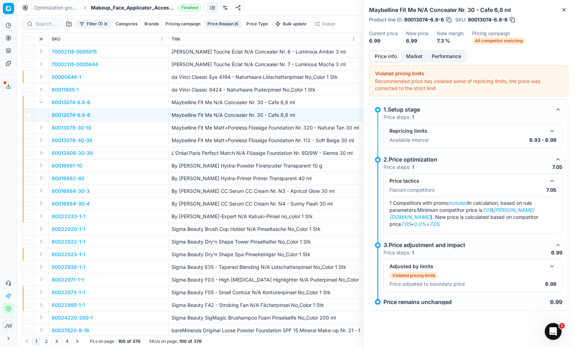
click at [40, 179] on button "Expand" at bounding box center [41, 178] width 8 height 8
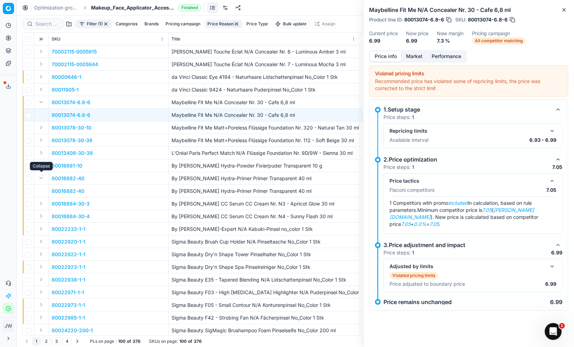
click at [61, 190] on p "80016882-40" at bounding box center [68, 190] width 33 height 7
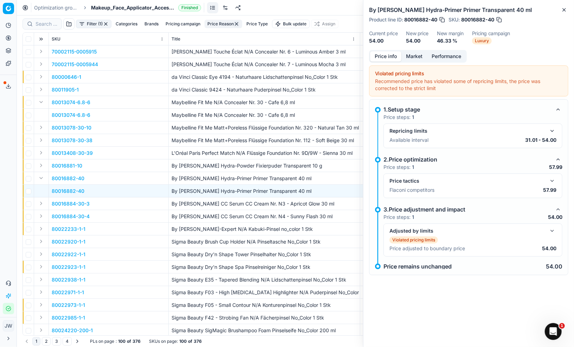
click at [549, 181] on button "button" at bounding box center [552, 181] width 8 height 8
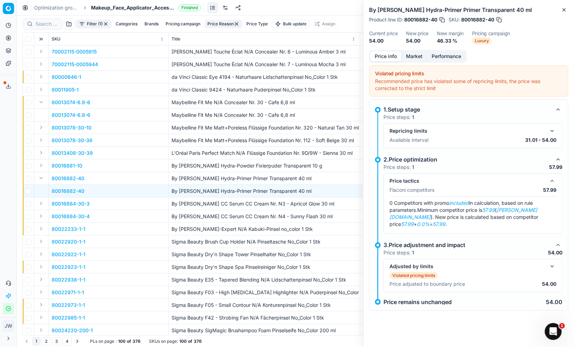
click at [218, 24] on button "Price Reason" at bounding box center [224, 24] width 38 height 8
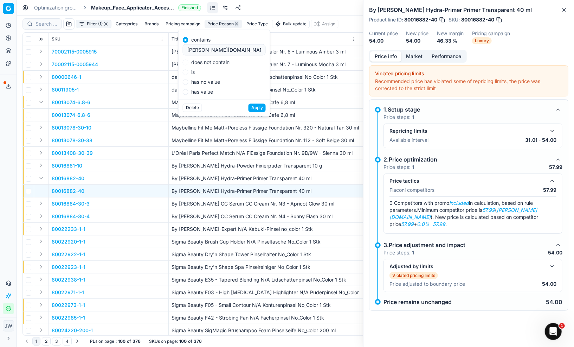
type input "[PERSON_NAME][DOMAIN_NAME]"
click at [254, 107] on button "Apply" at bounding box center [257, 107] width 17 height 8
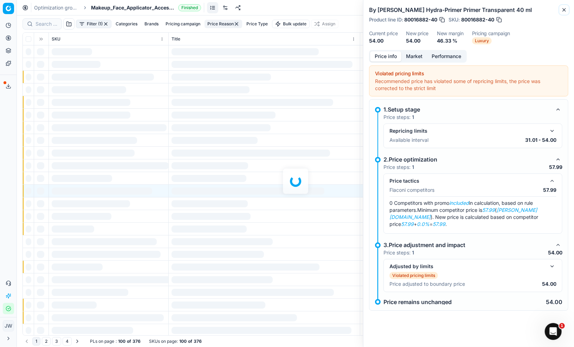
click at [565, 9] on icon "button" at bounding box center [565, 10] width 6 height 6
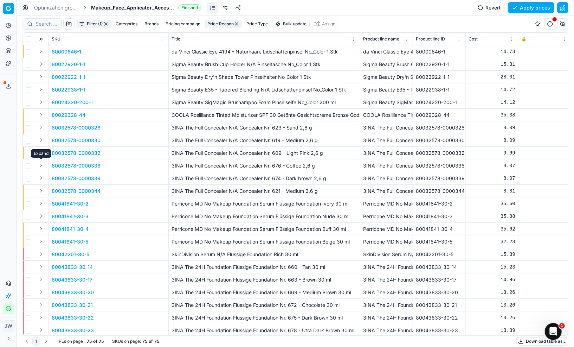
click at [41, 165] on button "Expand" at bounding box center [41, 165] width 8 height 8
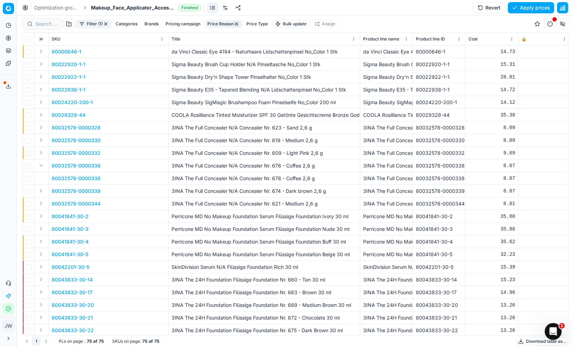
click at [63, 179] on p "80032578-0000338" at bounding box center [76, 178] width 49 height 7
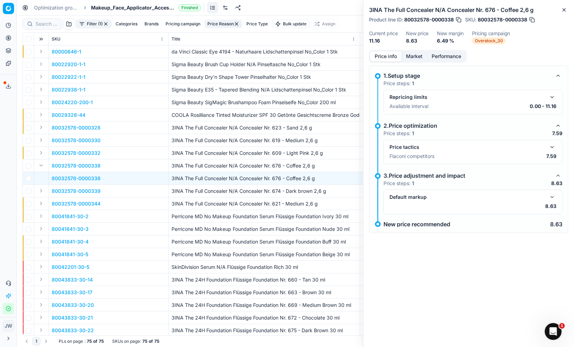
click at [554, 199] on button "button" at bounding box center [552, 197] width 8 height 8
click at [552, 149] on button "button" at bounding box center [552, 147] width 8 height 8
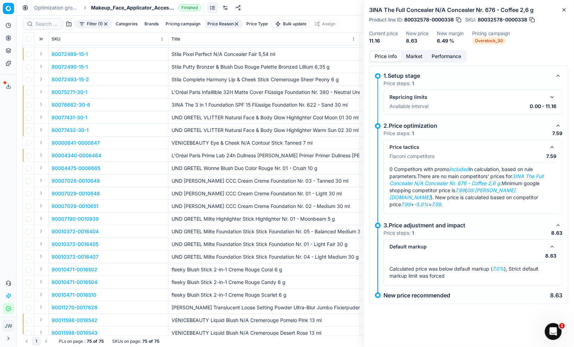
scroll to position [530, 0]
click at [41, 243] on button "Expand" at bounding box center [41, 243] width 8 height 8
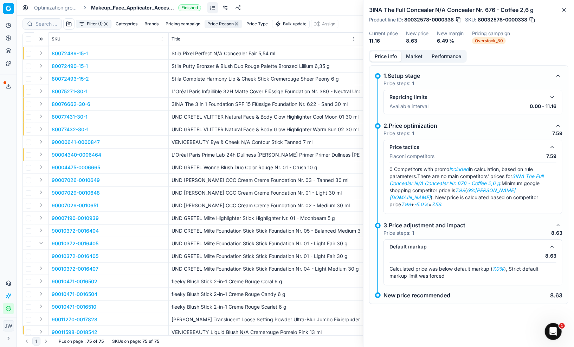
click at [57, 253] on p "90010372-0016405" at bounding box center [75, 256] width 47 height 7
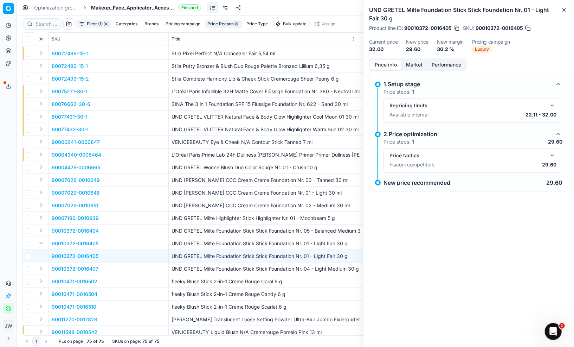
click at [552, 157] on button "button" at bounding box center [552, 155] width 8 height 8
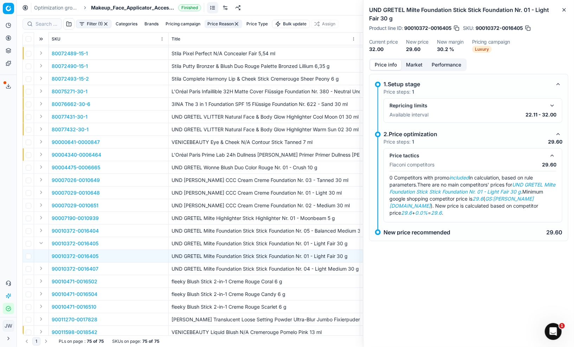
click at [6, 40] on icon at bounding box center [9, 38] width 6 height 6
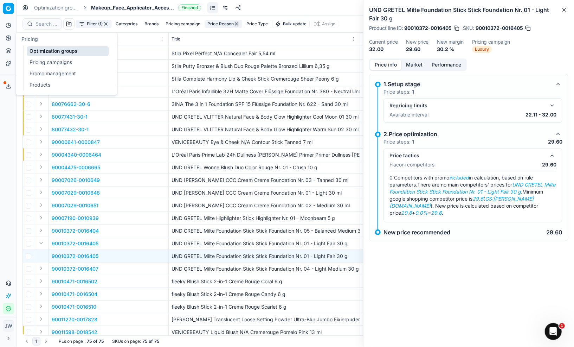
click at [30, 50] on link "Optimization groups" at bounding box center [68, 51] width 82 height 10
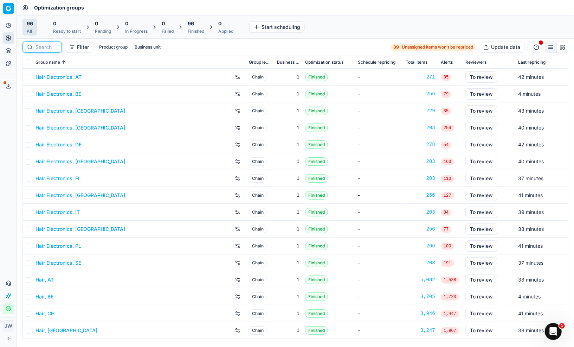
click at [51, 47] on input at bounding box center [47, 47] width 22 height 7
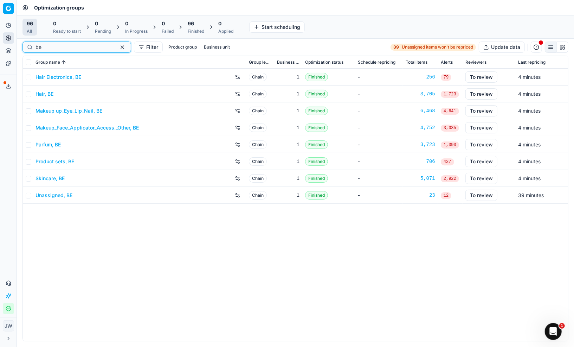
type input "be"
click at [50, 142] on link "Parfum, BE" at bounding box center [48, 144] width 25 height 7
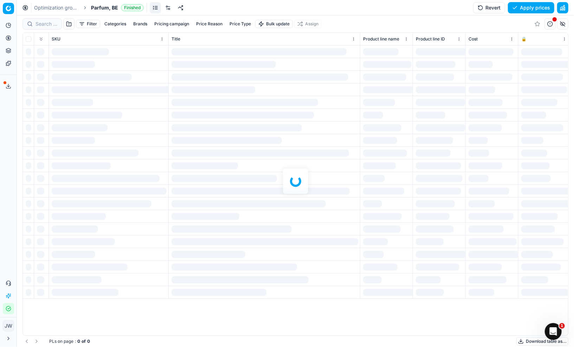
click at [167, 8] on link at bounding box center [167, 7] width 11 height 11
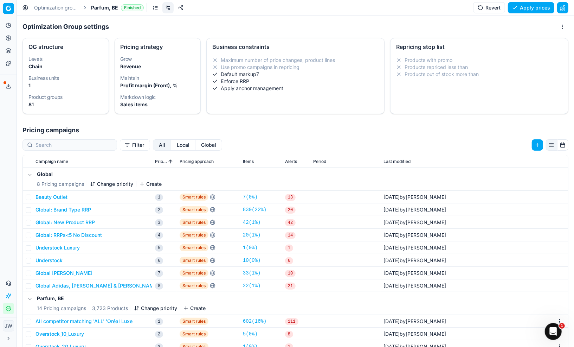
click at [155, 7] on link at bounding box center [155, 7] width 11 height 11
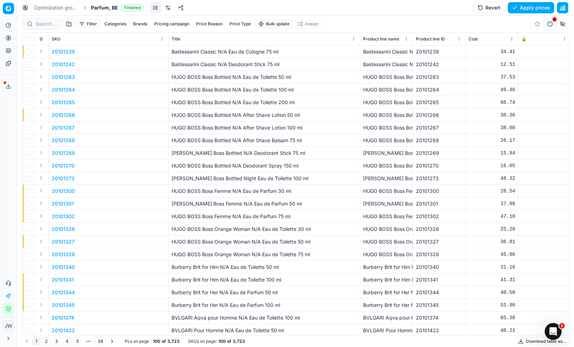
click at [206, 26] on button "Price Reason" at bounding box center [209, 24] width 32 height 8
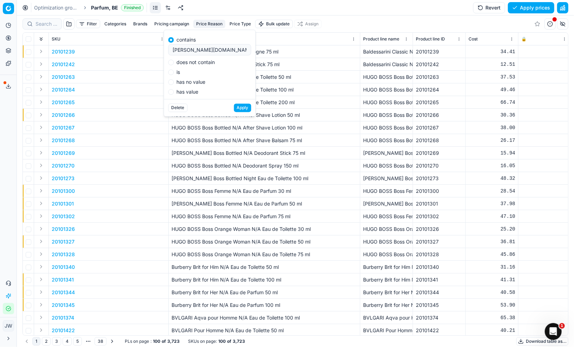
type input "[PERSON_NAME][DOMAIN_NAME]"
click at [245, 107] on button "Apply" at bounding box center [242, 107] width 17 height 8
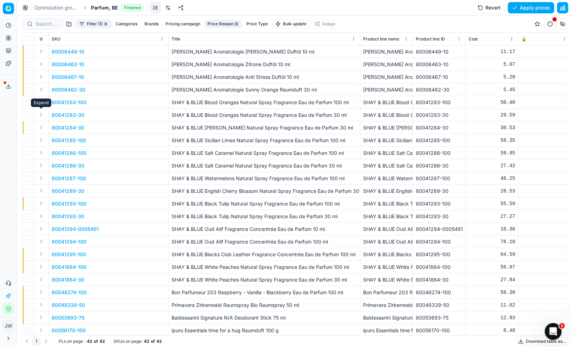
click at [42, 114] on button "Expand" at bounding box center [41, 114] width 8 height 8
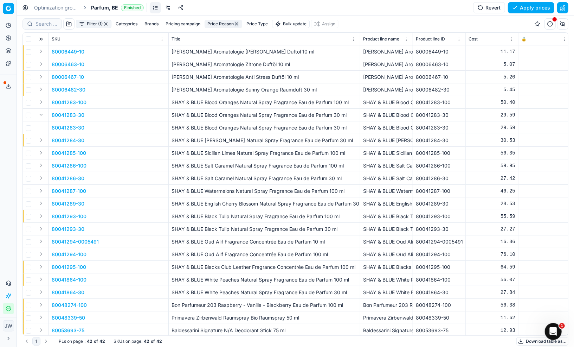
click at [62, 128] on p "80041283-30" at bounding box center [68, 127] width 33 height 7
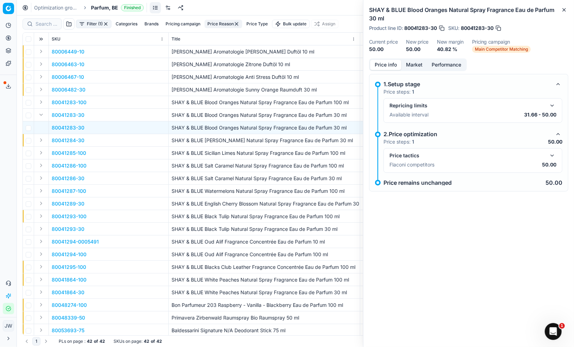
click at [554, 156] on button "button" at bounding box center [552, 155] width 8 height 8
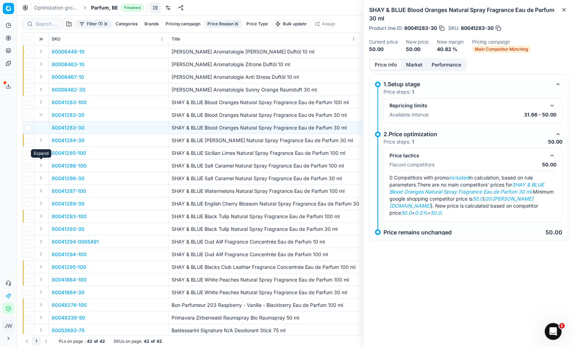
click at [41, 166] on button "Expand" at bounding box center [41, 165] width 8 height 8
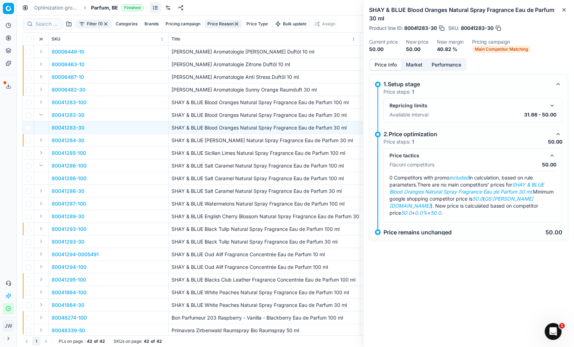
click at [55, 180] on p "80041286-100" at bounding box center [69, 178] width 35 height 7
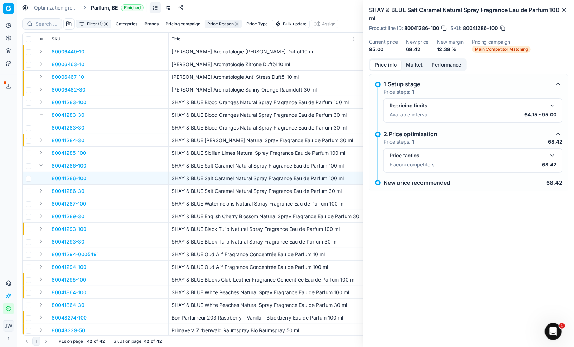
click at [554, 158] on button "button" at bounding box center [552, 155] width 8 height 8
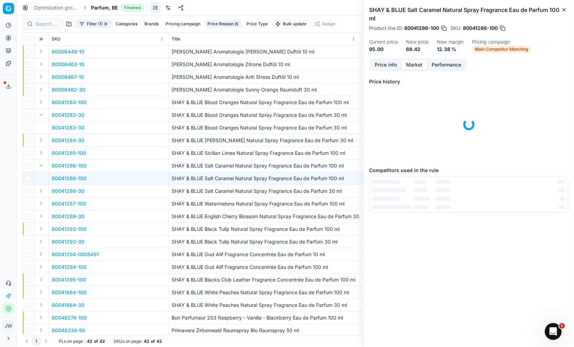
click at [422, 61] on button "Market" at bounding box center [415, 65] width 26 height 10
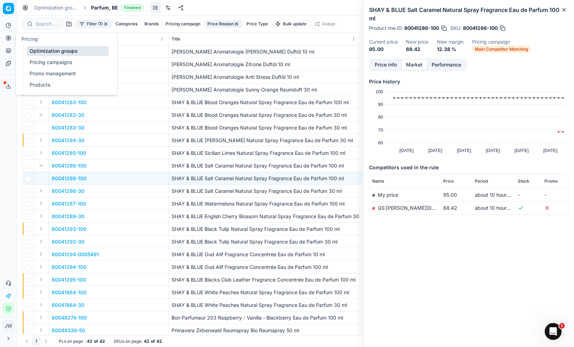
click at [7, 38] on icon at bounding box center [9, 38] width 6 height 6
click at [31, 48] on link "Optimization groups" at bounding box center [68, 51] width 82 height 10
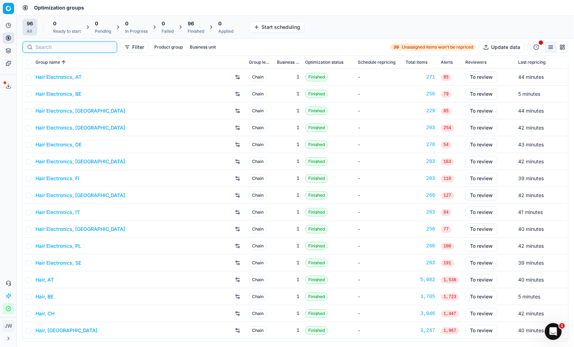
click at [41, 49] on input at bounding box center [74, 47] width 77 height 7
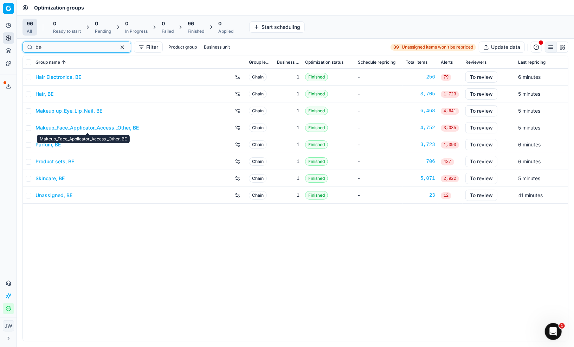
type input "be"
click at [68, 126] on link "Makeup_Face_Applicator_Access._Other, BE" at bounding box center [87, 127] width 103 height 7
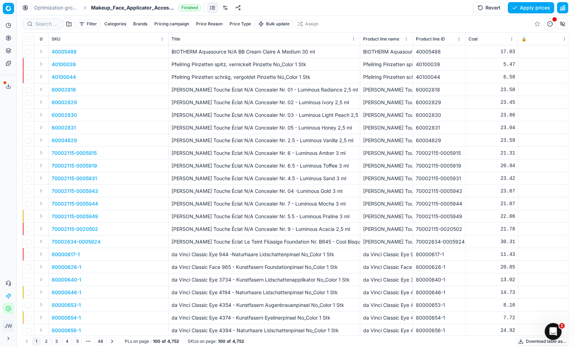
click at [212, 24] on button "Price Reason" at bounding box center [209, 24] width 32 height 8
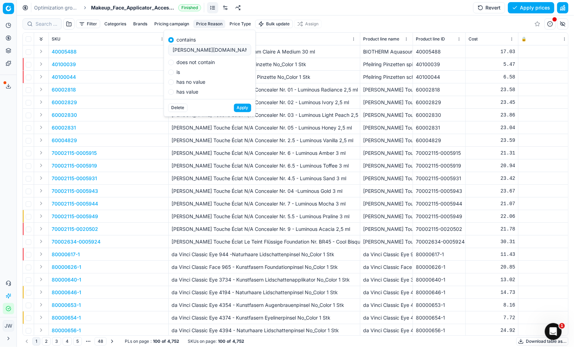
type input "[PERSON_NAME][DOMAIN_NAME]"
click at [245, 109] on button "Apply" at bounding box center [242, 107] width 17 height 8
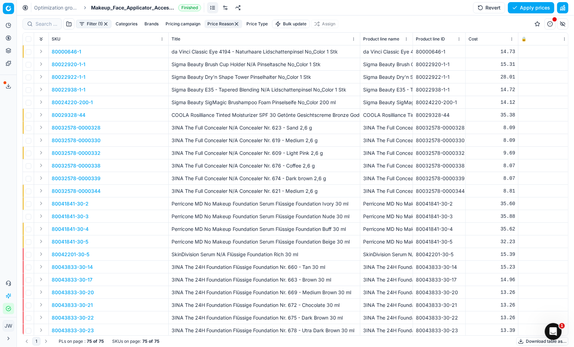
click at [7, 36] on icon at bounding box center [9, 38] width 6 height 6
click at [37, 54] on link "Optimization groups" at bounding box center [68, 51] width 82 height 10
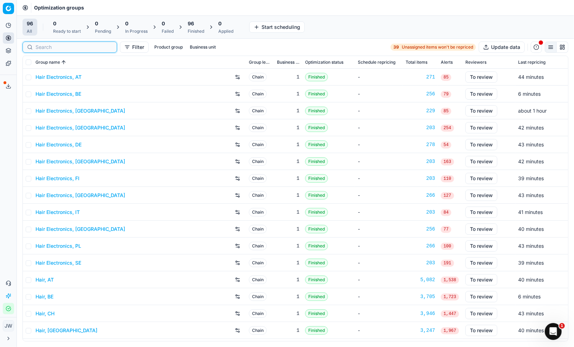
click at [49, 45] on input at bounding box center [74, 47] width 77 height 7
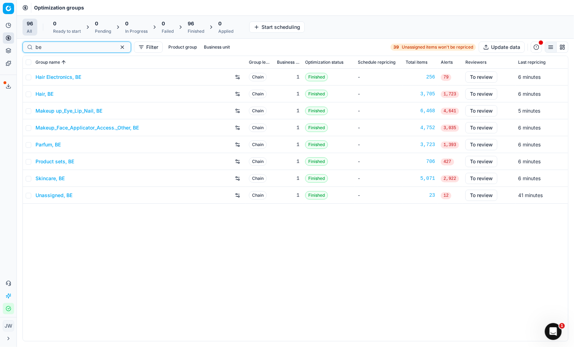
type input "be"
click at [68, 109] on link "Makeup up_Eye_Lip_Nail, BE" at bounding box center [69, 110] width 67 height 7
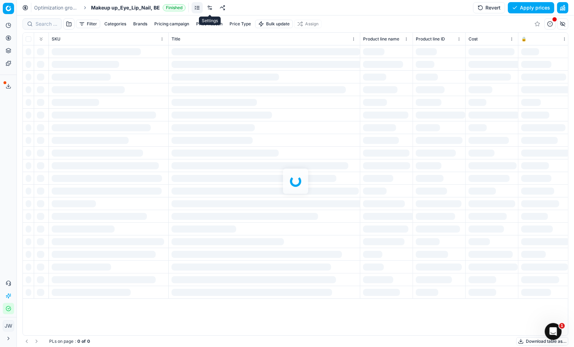
click at [208, 11] on link at bounding box center [209, 7] width 11 height 11
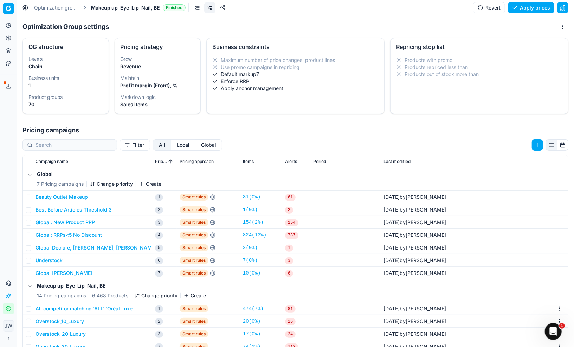
click at [197, 9] on link at bounding box center [197, 7] width 11 height 11
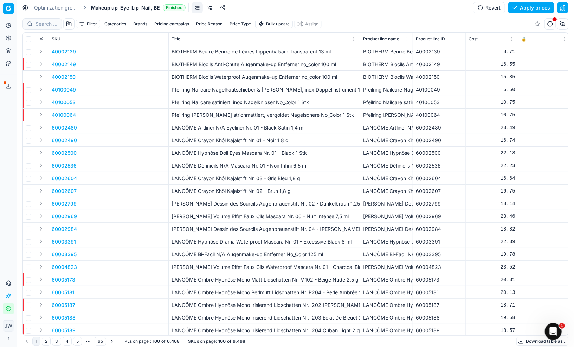
click at [210, 23] on button "Price Reason" at bounding box center [209, 24] width 32 height 8
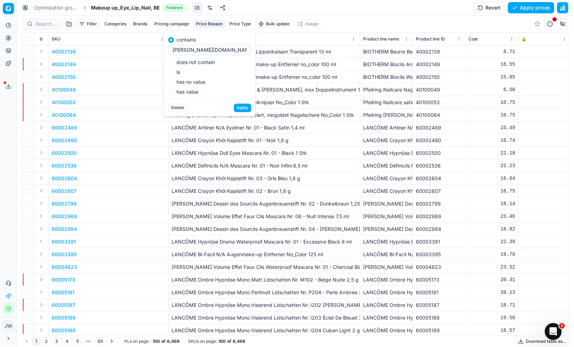
type input "[PERSON_NAME][DOMAIN_NAME]"
click at [243, 108] on button "Apply" at bounding box center [242, 107] width 17 height 8
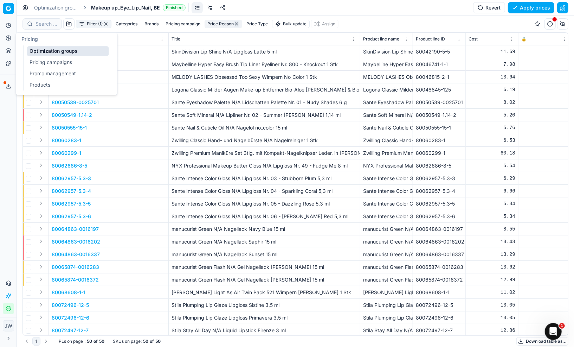
click at [41, 47] on link "Optimization groups" at bounding box center [68, 51] width 82 height 10
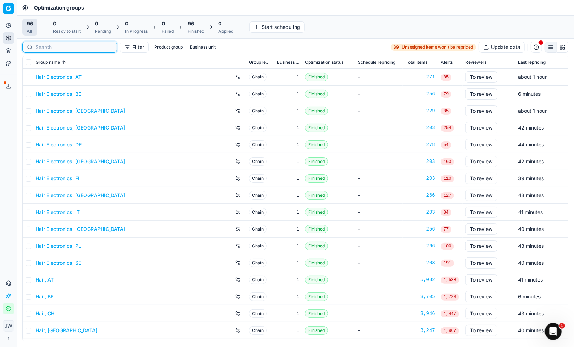
click at [46, 49] on input at bounding box center [74, 47] width 77 height 7
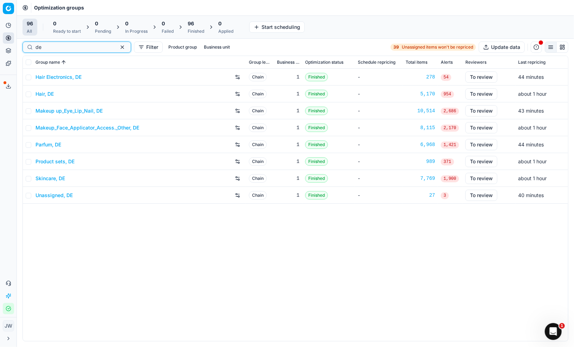
type input "d"
type input "be"
click at [52, 163] on link "Product sets, BE" at bounding box center [55, 161] width 39 height 7
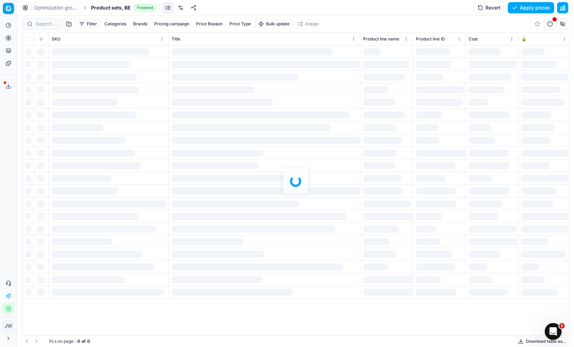
click at [181, 11] on link at bounding box center [180, 7] width 11 height 11
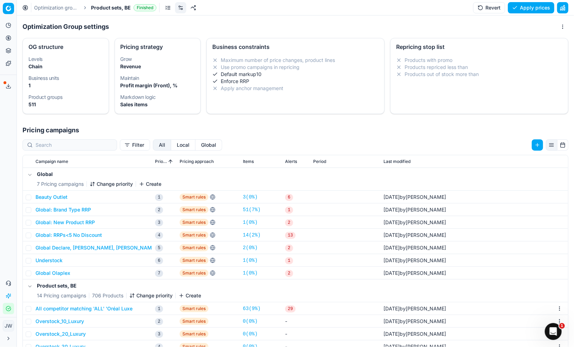
click at [171, 147] on button "Local" at bounding box center [183, 144] width 24 height 11
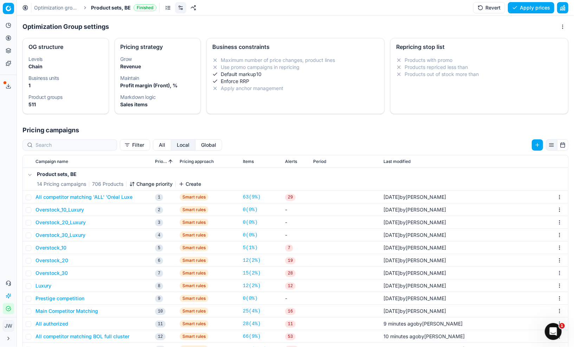
click at [169, 4] on link at bounding box center [167, 7] width 11 height 11
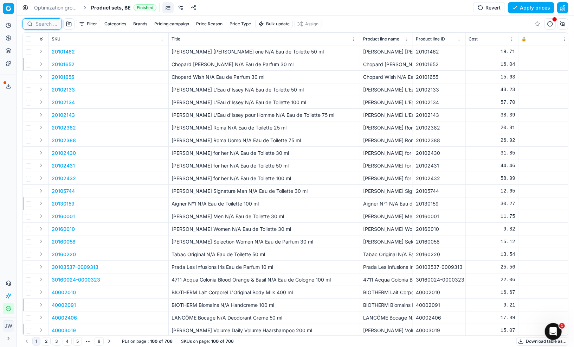
click at [41, 24] on input at bounding box center [47, 23] width 22 height 7
click at [245, 25] on div "Categories Brands Pricing campaign Price Reason Price Type" at bounding box center [178, 24] width 152 height 8
click at [212, 25] on button "Price Reason" at bounding box center [209, 24] width 32 height 8
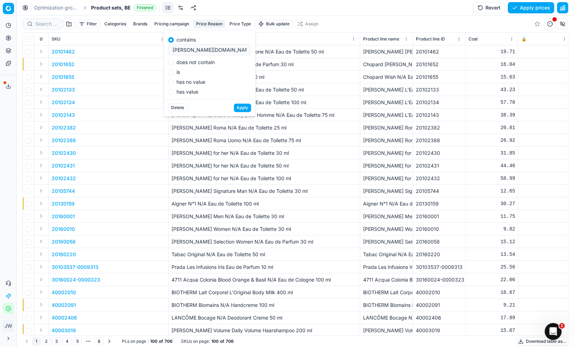
type input "[PERSON_NAME][DOMAIN_NAME]"
click at [243, 109] on button "Apply" at bounding box center [242, 107] width 17 height 8
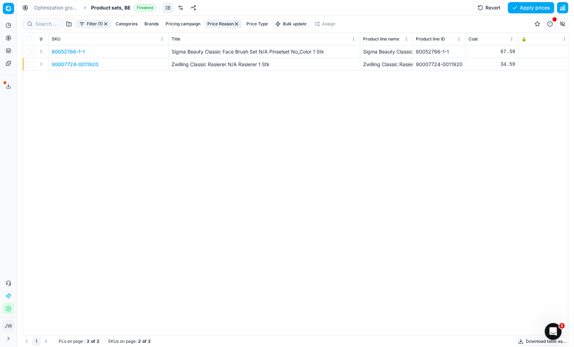
click at [39, 64] on button "Expand" at bounding box center [41, 64] width 8 height 8
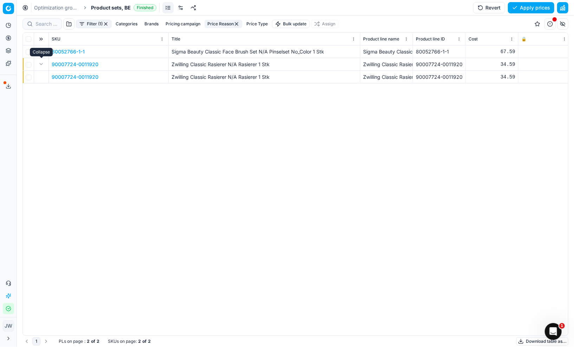
click at [39, 64] on button "Expand" at bounding box center [41, 64] width 8 height 8
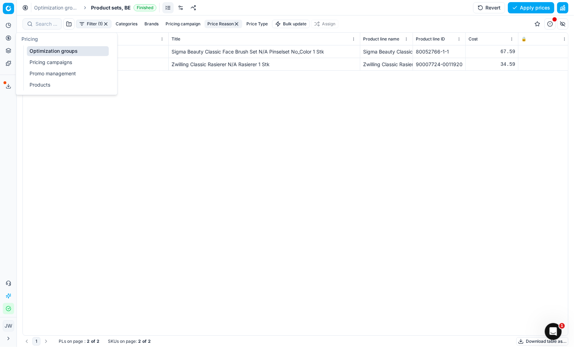
click at [8, 38] on icon at bounding box center [8, 38] width 2 height 2
click at [34, 51] on link "Optimization groups" at bounding box center [68, 51] width 82 height 10
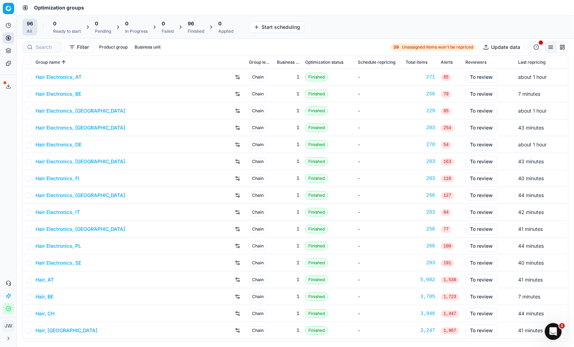
click at [200, 28] on div "Finished" at bounding box center [196, 31] width 17 height 6
click at [220, 30] on button "Apply prices All" at bounding box center [230, 26] width 46 height 11
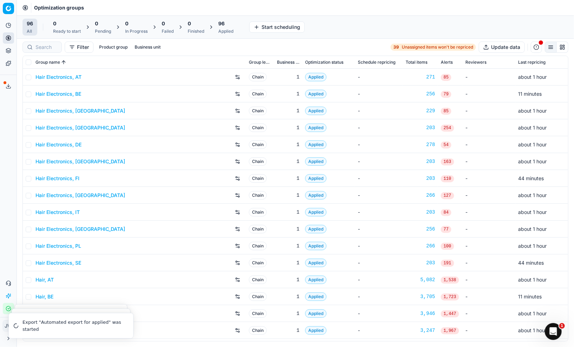
click at [227, 30] on div "Applied" at bounding box center [225, 31] width 15 height 6
click at [249, 25] on button "Export prices All" at bounding box center [259, 26] width 47 height 11
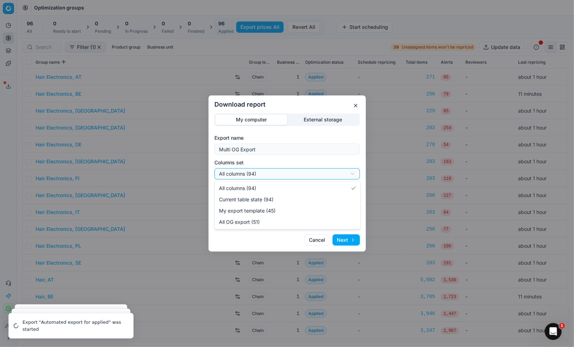
click at [287, 174] on div "Download report My computer External storage Export name Multi OG Export Column…" at bounding box center [287, 173] width 574 height 347
select select "custom"
click at [290, 197] on div "Download report My computer External storage Export name Multi OG Export Column…" at bounding box center [287, 173] width 574 height 347
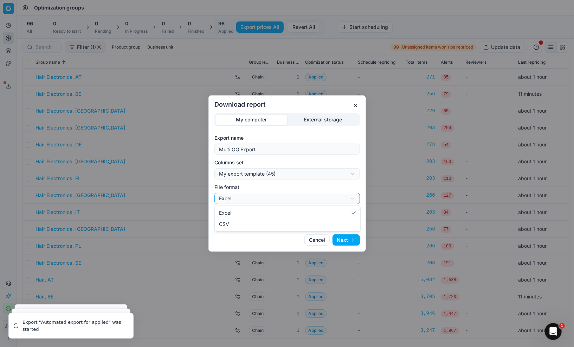
select select "csv"
click at [349, 244] on button "Next" at bounding box center [346, 239] width 27 height 11
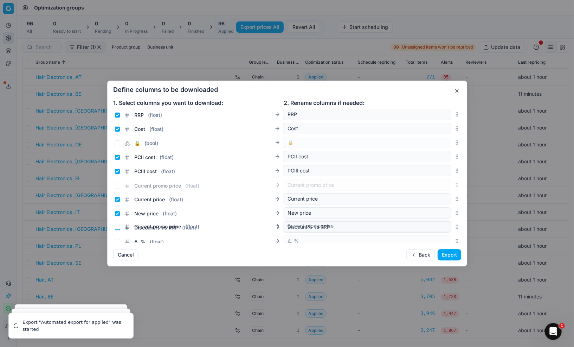
scroll to position [109, 0]
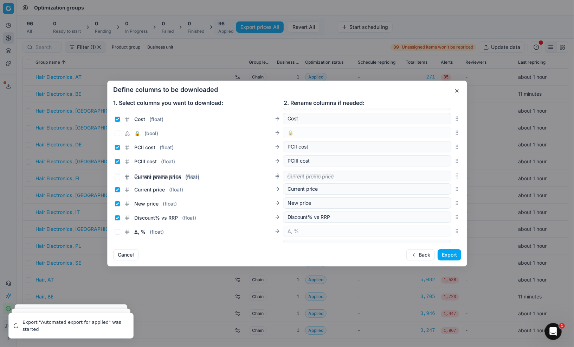
drag, startPoint x: 459, startPoint y: 177, endPoint x: 443, endPoint y: 178, distance: 15.9
click at [443, 178] on div "Current promo price ( float ) Current promo price" at bounding box center [287, 175] width 348 height 14
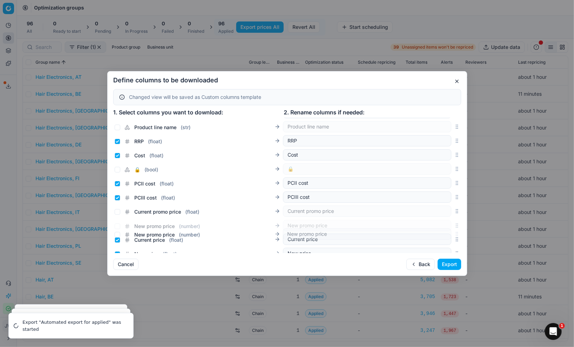
scroll to position [87, 0]
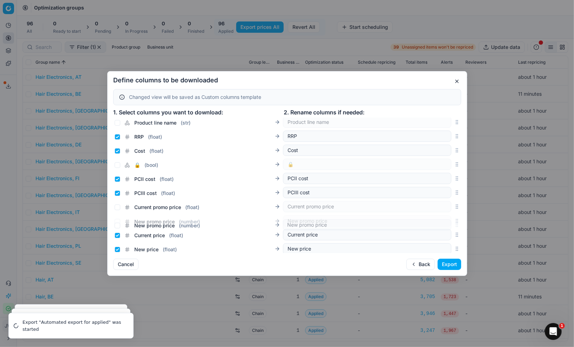
drag, startPoint x: 457, startPoint y: 185, endPoint x: 448, endPoint y: 225, distance: 40.9
click at [448, 225] on div "New promo price ( number ) New promo price" at bounding box center [287, 221] width 348 height 14
click at [118, 207] on input "Current promo price ( float )" at bounding box center [118, 207] width 6 height 6
checkbox input "true"
click at [118, 219] on input "New promo price ( number )" at bounding box center [118, 221] width 6 height 6
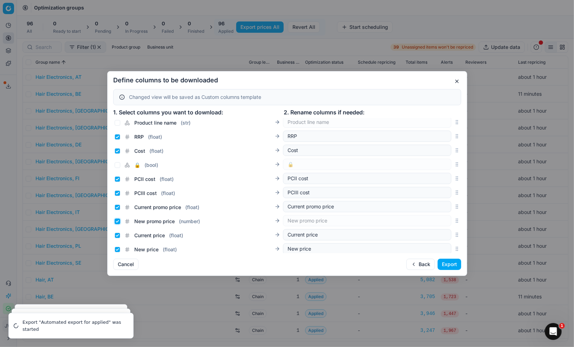
checkbox input "true"
click at [117, 235] on input "Current price ( float )" at bounding box center [118, 235] width 6 height 6
checkbox input "false"
click at [117, 247] on input "New price ( float )" at bounding box center [118, 250] width 6 height 6
checkbox input "false"
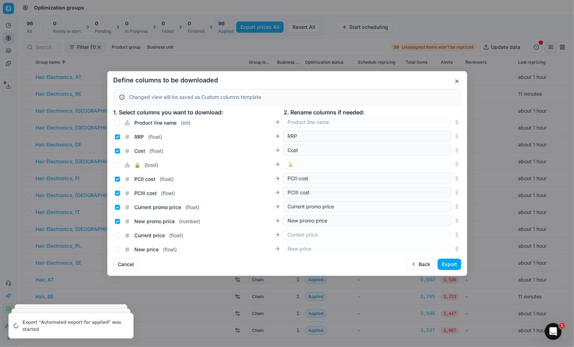
click at [449, 263] on button "Export" at bounding box center [450, 263] width 24 height 11
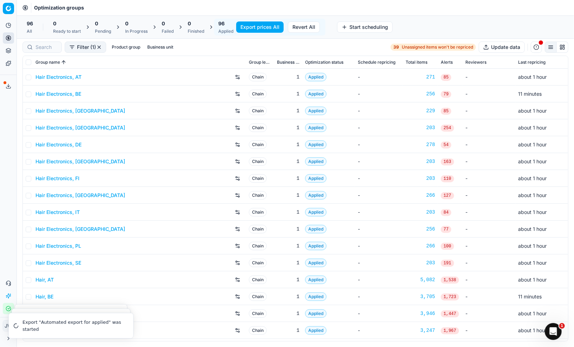
click at [6, 87] on icon at bounding box center [9, 86] width 6 height 6
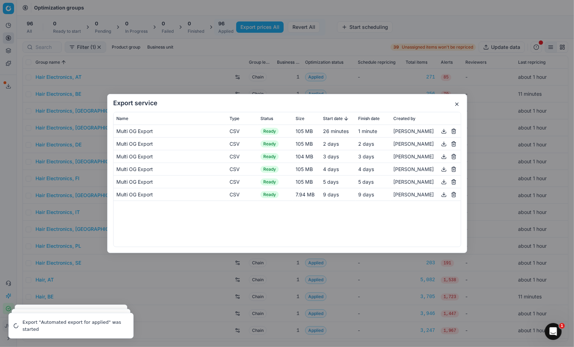
click at [337, 102] on h2 "Export service" at bounding box center [287, 103] width 348 height 6
click at [445, 132] on button "button" at bounding box center [444, 131] width 8 height 8
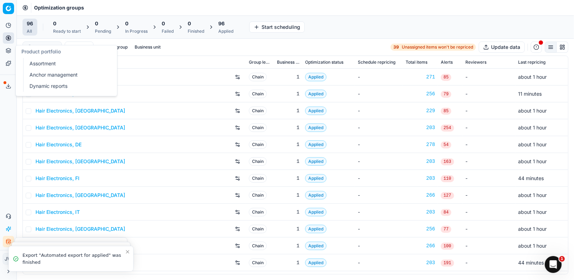
click at [7, 52] on icon at bounding box center [9, 51] width 6 height 6
click at [37, 60] on link "Assortment" at bounding box center [68, 64] width 82 height 10
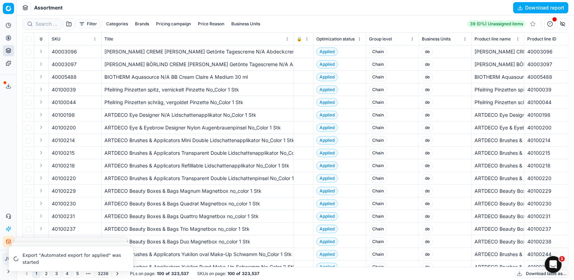
click at [307, 39] on html "Pricing platform Analytics Pricing Product portfolio Templates Export service 6…" at bounding box center [287, 140] width 574 height 280
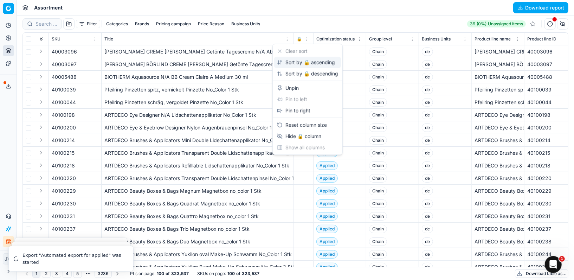
click at [315, 60] on div "Sort by 🔒 ascending" at bounding box center [306, 62] width 58 height 7
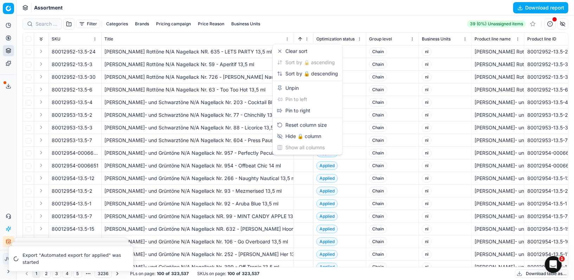
click at [307, 40] on html "Pricing platform Analytics Pricing Product portfolio Templates Export service 6…" at bounding box center [287, 140] width 574 height 280
click at [305, 75] on div "Sort by 🔒 descending" at bounding box center [307, 73] width 61 height 7
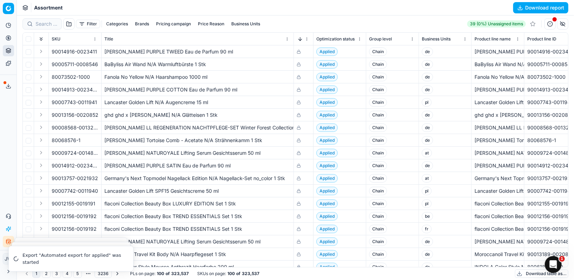
click at [85, 28] on button "Filter" at bounding box center [88, 24] width 24 height 8
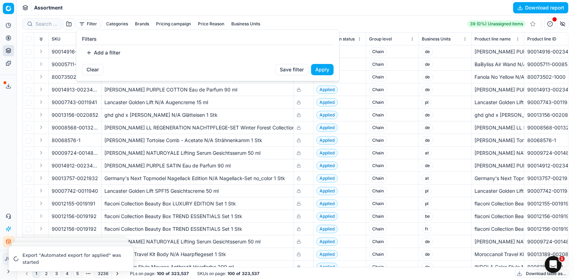
click at [97, 55] on button "Add a filter" at bounding box center [103, 52] width 43 height 11
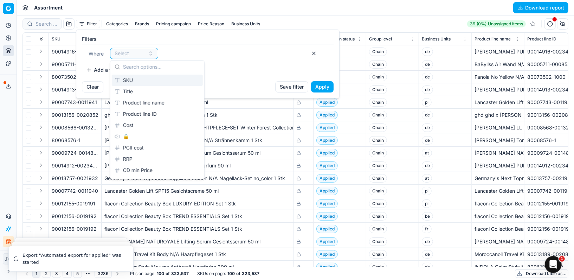
click at [292, 14] on html "Pricing platform Analytics Pricing Product portfolio Templates Export service 6…" at bounding box center [287, 140] width 574 height 280
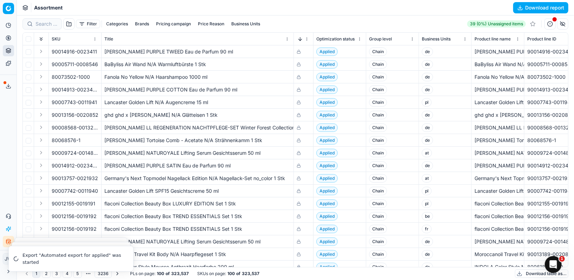
click at [87, 26] on button "Filter" at bounding box center [88, 24] width 24 height 8
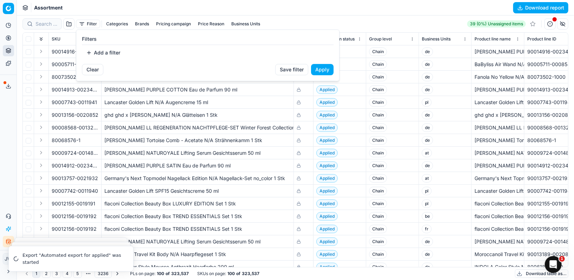
click at [95, 44] on div "Filters Add a filter" at bounding box center [208, 47] width 252 height 23
click at [97, 54] on button "Add a filter" at bounding box center [103, 52] width 43 height 11
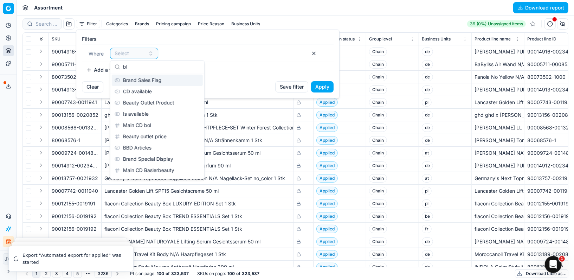
type input "b"
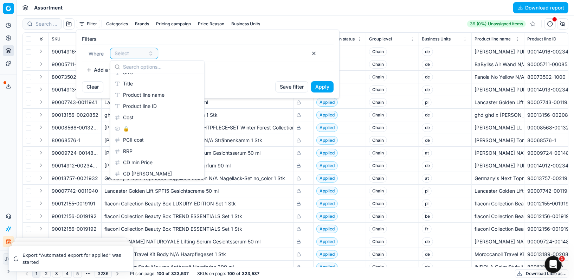
scroll to position [191, 0]
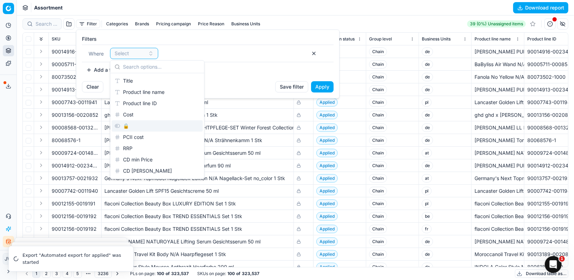
click at [126, 123] on div "🔒" at bounding box center [157, 125] width 91 height 11
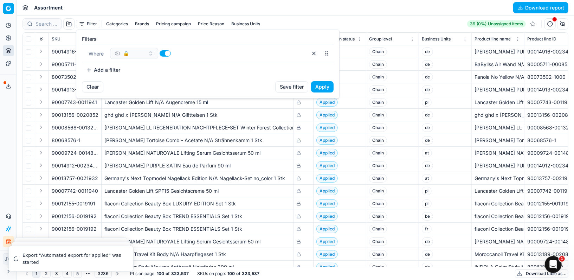
click at [327, 88] on button "Apply" at bounding box center [322, 86] width 23 height 11
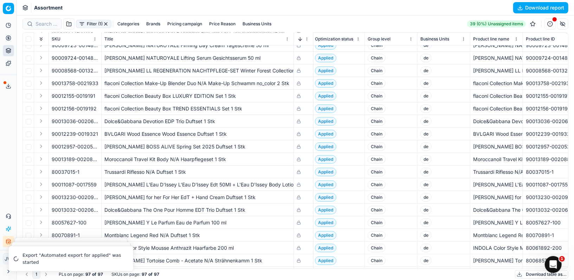
scroll to position [164, 1]
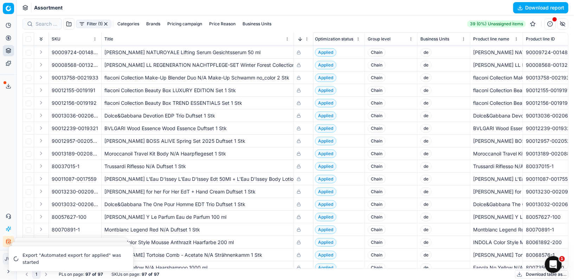
click at [149, 207] on div "Dolce&Gabbana The One Pour Homme EDT Trio Duftset 1 Stk" at bounding box center [197, 204] width 186 height 7
click at [162, 133] on td "BVLGARI Wood Essence Wood Essence Duftset 1 Stk" at bounding box center [198, 128] width 192 height 13
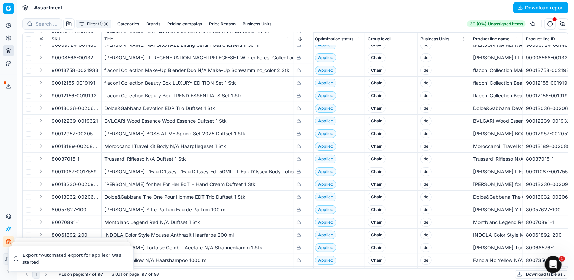
scroll to position [176, 1]
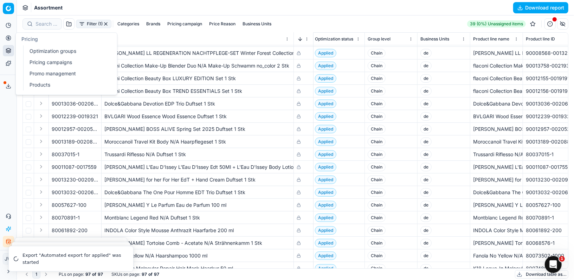
click at [10, 39] on icon at bounding box center [9, 38] width 6 height 6
click at [42, 54] on link "Optimization groups" at bounding box center [68, 51] width 82 height 10
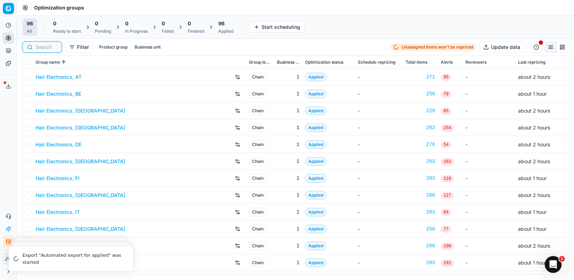
click at [41, 46] on input at bounding box center [47, 47] width 22 height 7
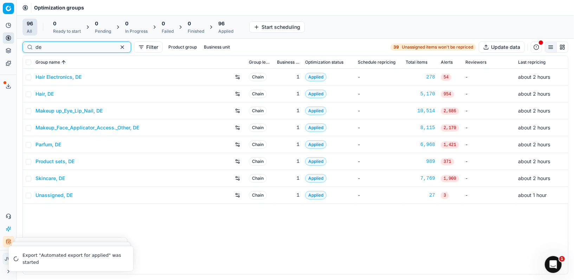
type input "de"
click at [59, 111] on link "Makeup up_Eye_Lip_Nail, DE" at bounding box center [69, 110] width 67 height 7
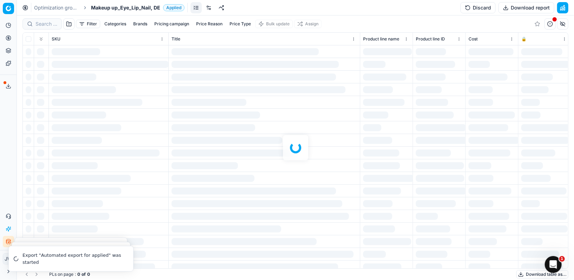
click at [209, 10] on link at bounding box center [208, 7] width 11 height 11
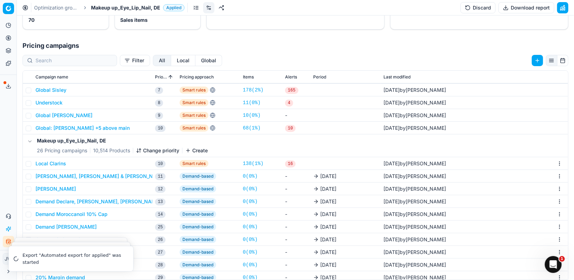
scroll to position [122, 0]
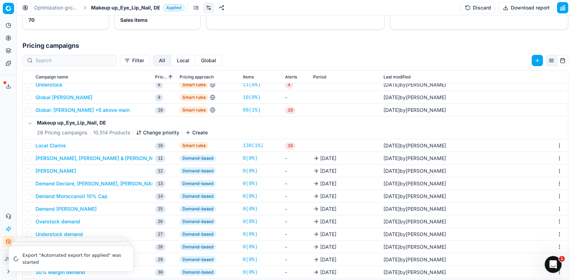
click at [171, 60] on button "Local" at bounding box center [183, 60] width 24 height 11
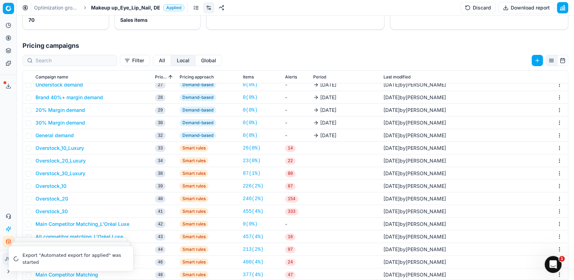
click at [53, 209] on button "Overstock_30" at bounding box center [52, 211] width 32 height 7
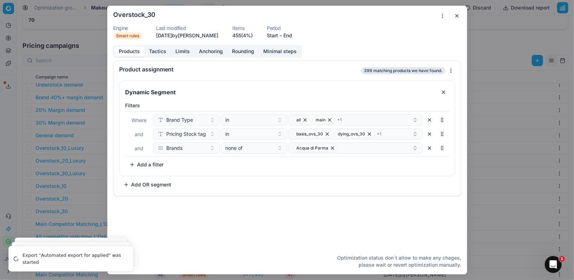
click at [456, 16] on button "button" at bounding box center [457, 16] width 8 height 8
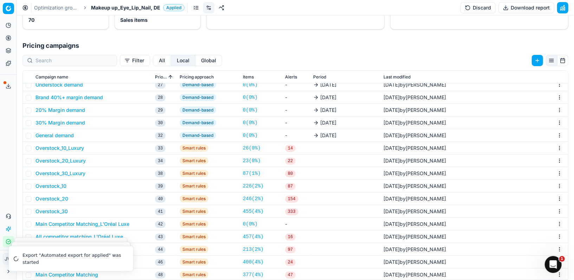
click at [58, 198] on button "Overstock_20" at bounding box center [52, 198] width 33 height 7
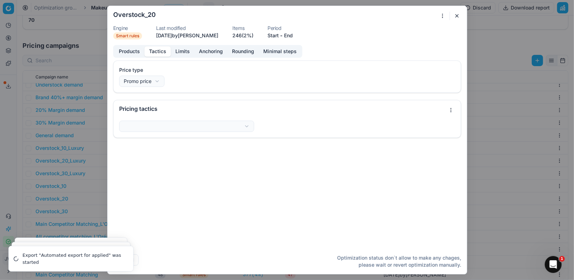
click at [153, 49] on button "Tactics" at bounding box center [158, 51] width 26 height 10
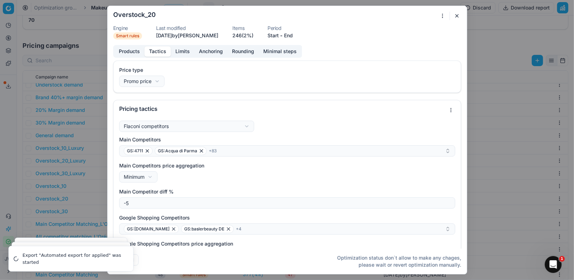
click at [132, 51] on button "Products" at bounding box center [129, 51] width 30 height 10
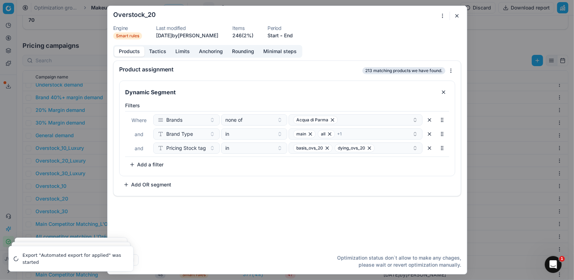
click at [456, 14] on button "button" at bounding box center [457, 16] width 8 height 8
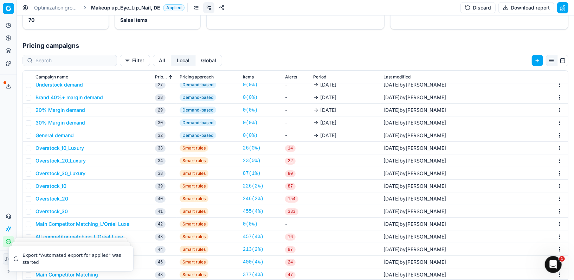
scroll to position [160, 0]
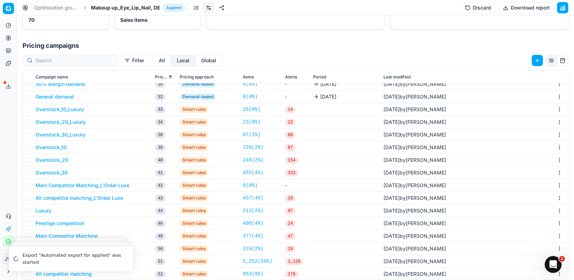
click at [171, 60] on button "Local" at bounding box center [183, 60] width 24 height 11
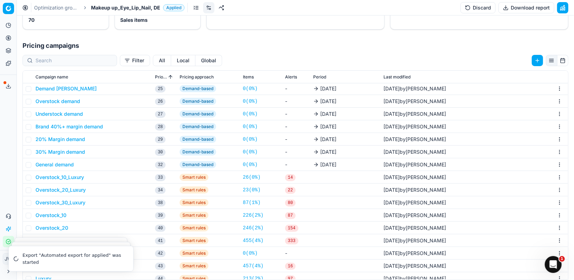
click at [171, 59] on button "Local" at bounding box center [183, 60] width 24 height 11
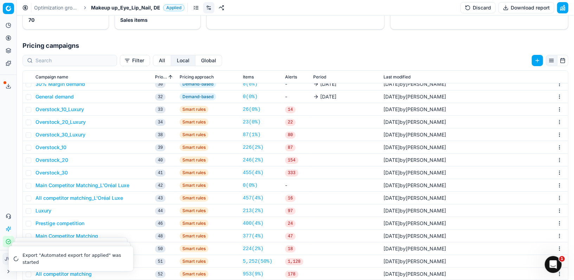
scroll to position [127, 0]
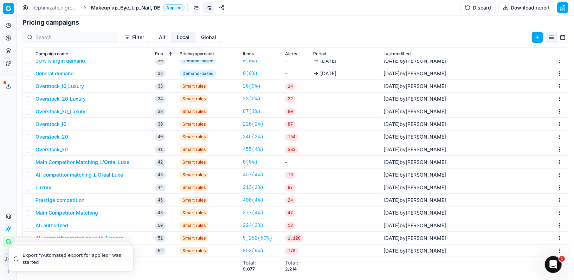
click at [153, 36] on button "All" at bounding box center [162, 37] width 18 height 11
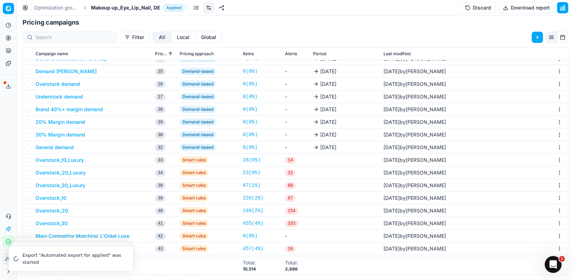
scroll to position [315, 0]
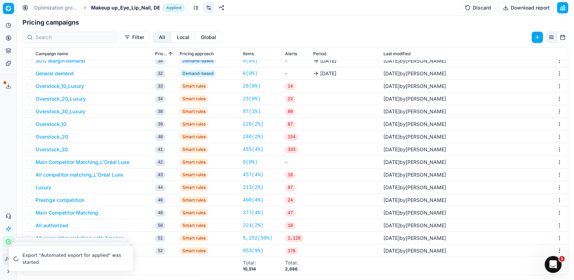
click at [171, 37] on button "Local" at bounding box center [183, 37] width 24 height 11
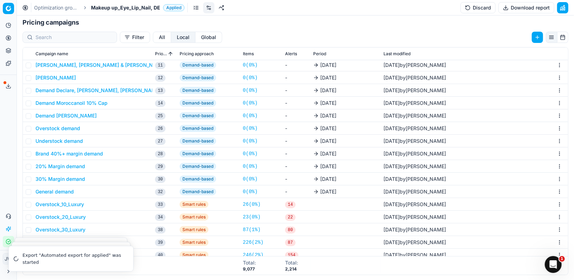
scroll to position [0, 0]
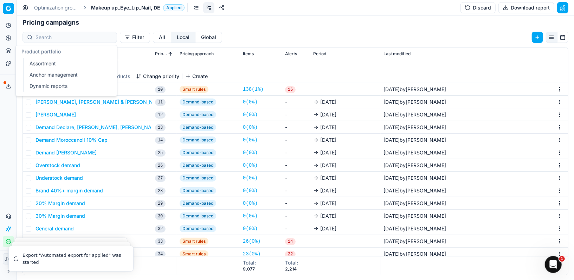
click at [8, 53] on icon at bounding box center [9, 51] width 6 height 6
click at [35, 64] on link "Assortment" at bounding box center [68, 64] width 82 height 10
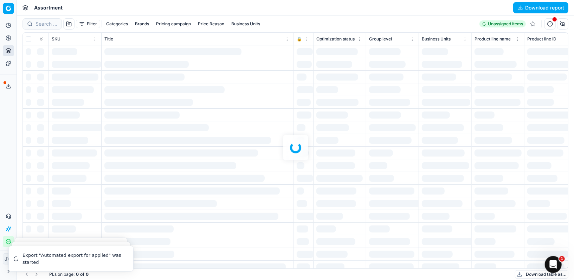
click at [46, 23] on div at bounding box center [295, 147] width 557 height 264
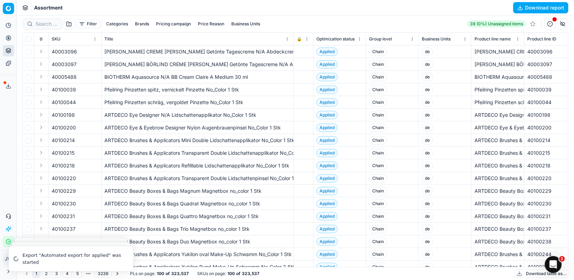
click at [94, 27] on button "Filter" at bounding box center [88, 24] width 24 height 8
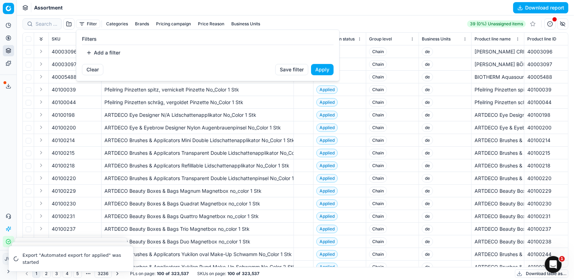
click at [108, 50] on button "Add a filter" at bounding box center [103, 52] width 43 height 11
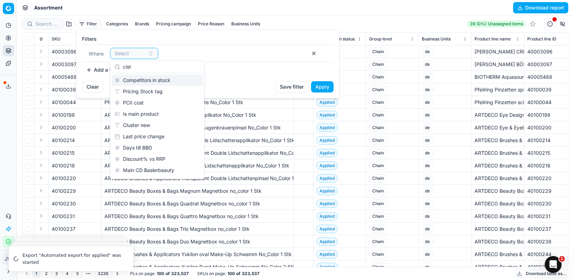
type input "cist"
click at [316, 51] on button "button" at bounding box center [313, 53] width 11 height 11
